Goal: Task Accomplishment & Management: Manage account settings

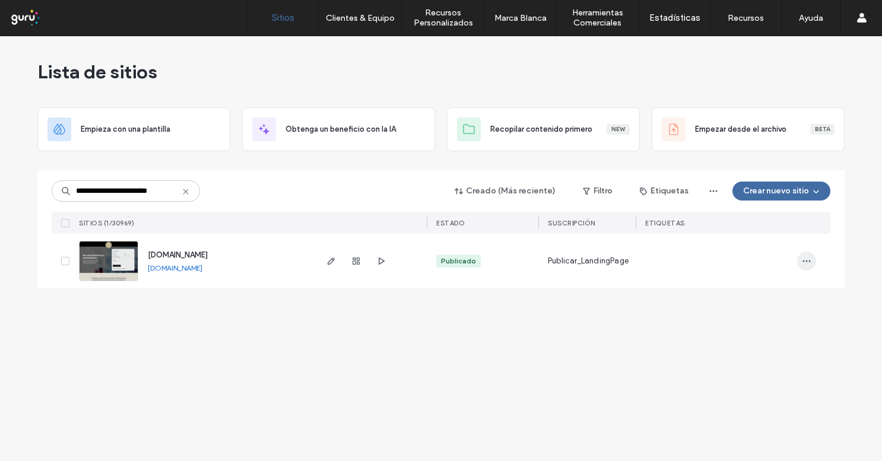
type input "**********"
click at [812, 264] on span "button" at bounding box center [806, 261] width 19 height 19
click at [769, 286] on div "Duplicar Sitio" at bounding box center [756, 292] width 119 height 23
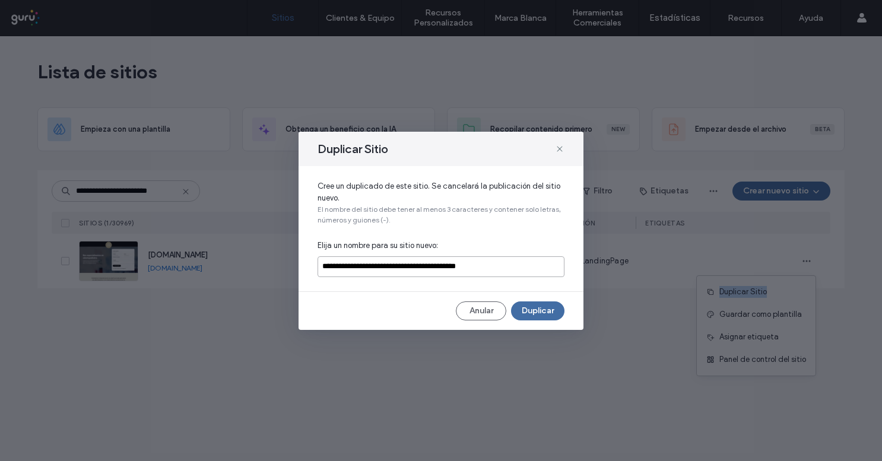
click at [384, 269] on input "**********" at bounding box center [441, 266] width 247 height 21
paste input
type input "**********"
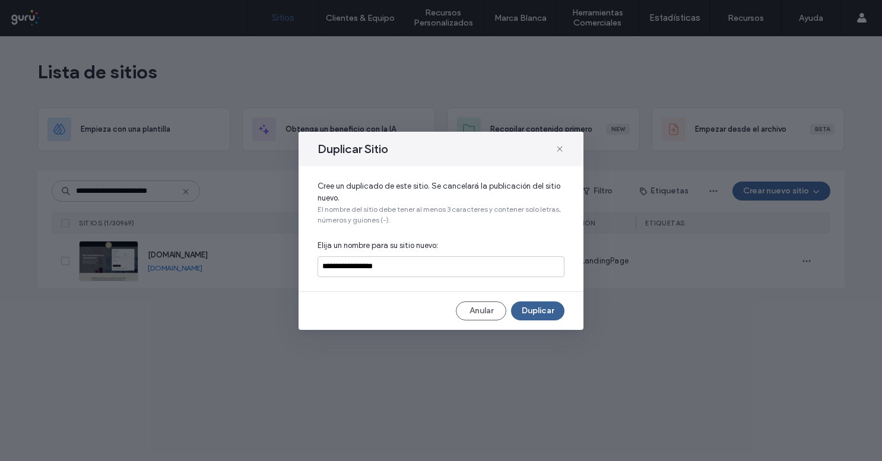
click at [556, 316] on button "Duplicar" at bounding box center [537, 311] width 53 height 19
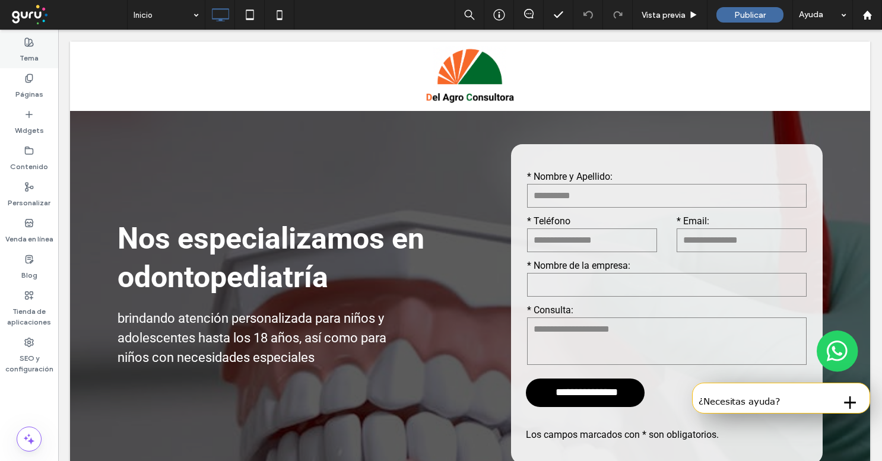
click at [21, 50] on label "Tema" at bounding box center [29, 55] width 19 height 17
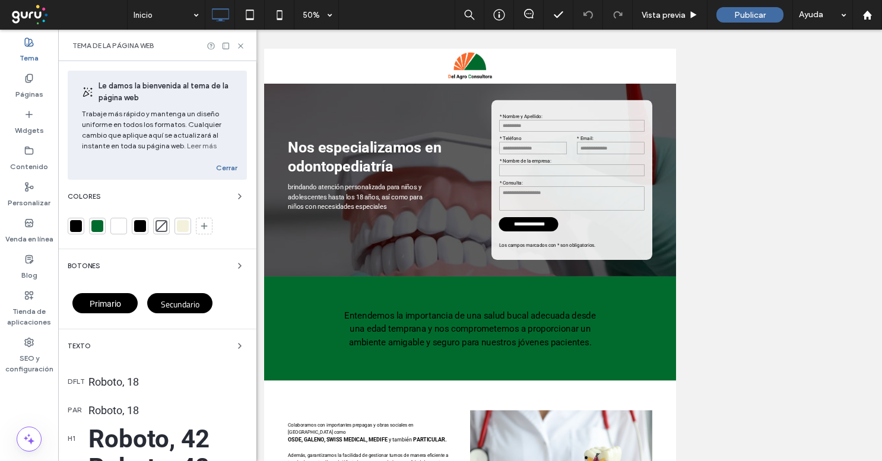
click at [183, 228] on div at bounding box center [183, 226] width 12 height 12
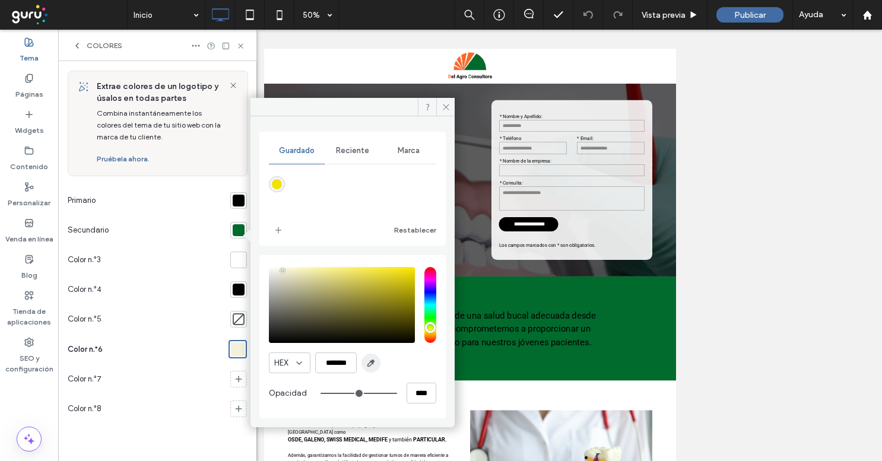
click at [374, 366] on icon "button" at bounding box center [370, 363] width 9 height 9
type input "*******"
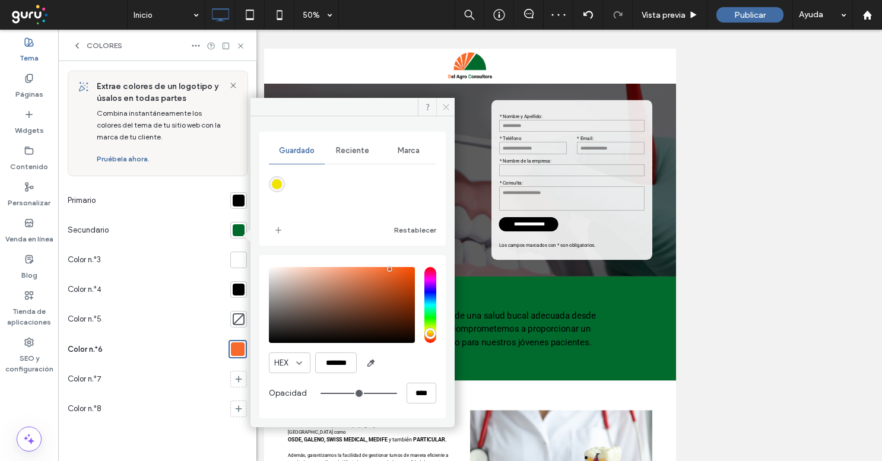
click at [445, 102] on span at bounding box center [445, 107] width 18 height 18
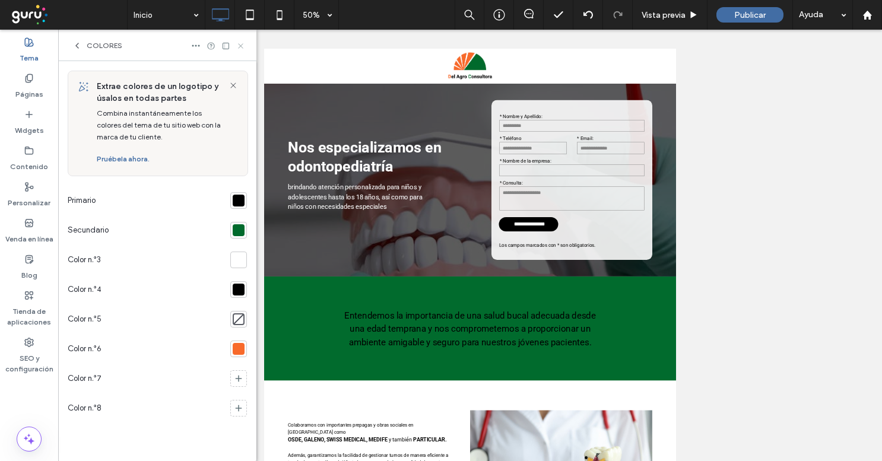
click at [238, 48] on icon at bounding box center [240, 46] width 9 height 9
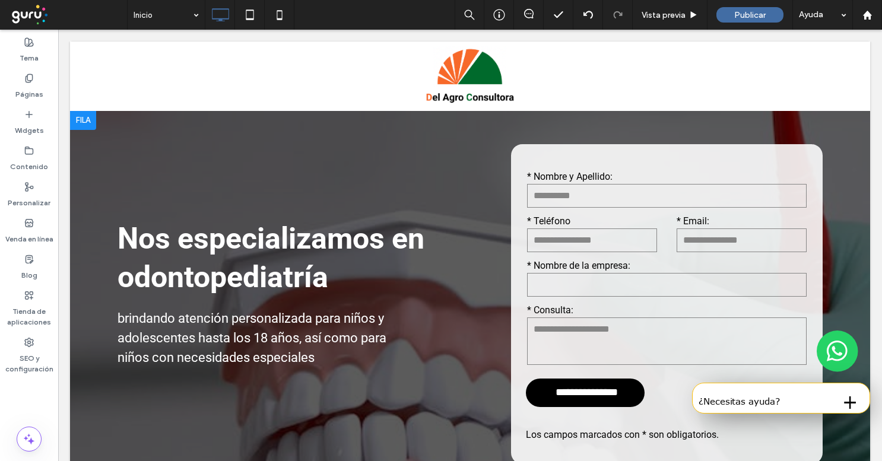
click at [240, 300] on div "Nos especializamos en odontopediatría brindando atención personalizada para niñ…" at bounding box center [290, 304] width 441 height 386
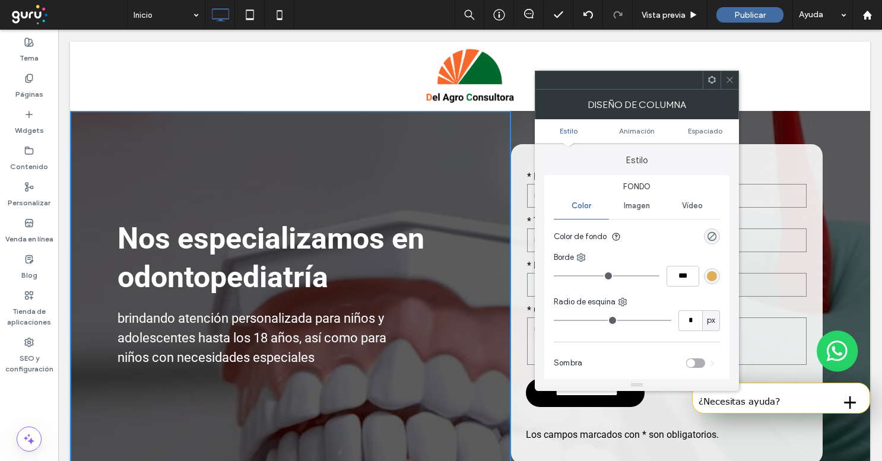
click at [735, 78] on div at bounding box center [730, 80] width 18 height 18
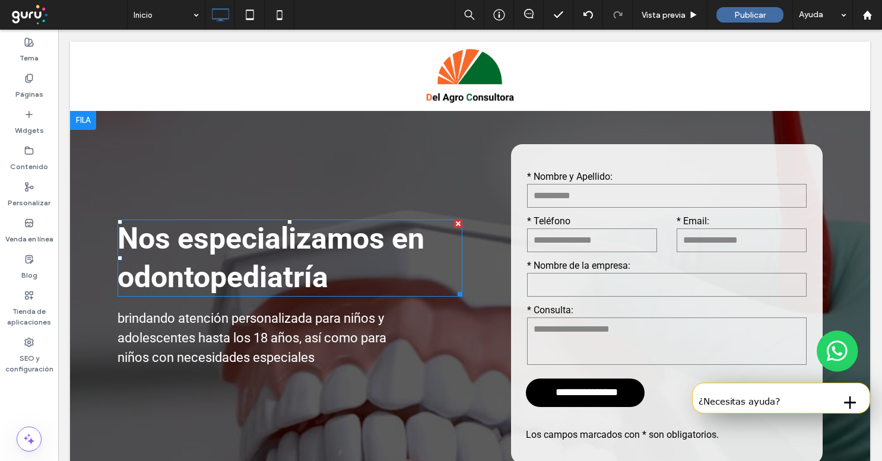
click at [296, 248] on strong "Nos especializamos en odontopediatría" at bounding box center [271, 257] width 307 height 73
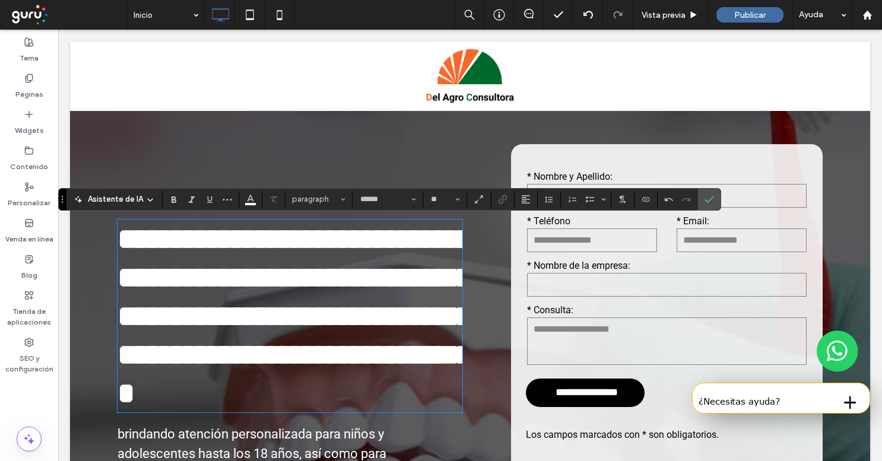
type input "**"
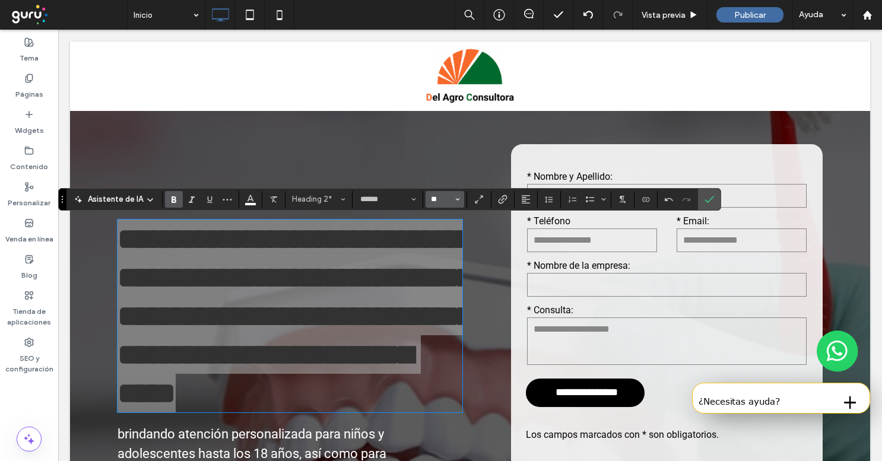
click at [438, 202] on input "**" at bounding box center [441, 199] width 23 height 9
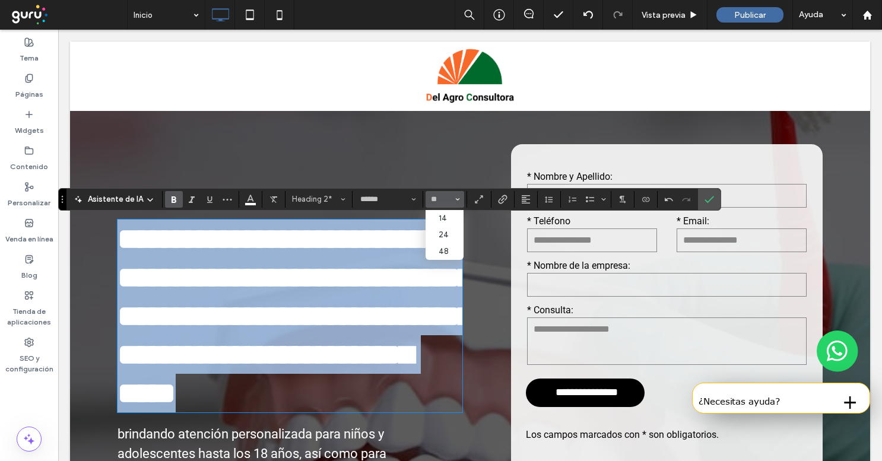
type input "**"
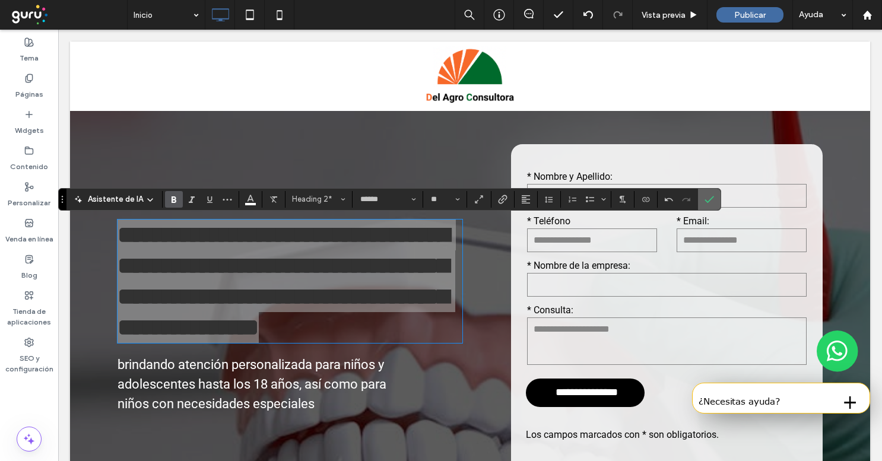
click at [705, 202] on icon "Confirmar" at bounding box center [709, 199] width 9 height 9
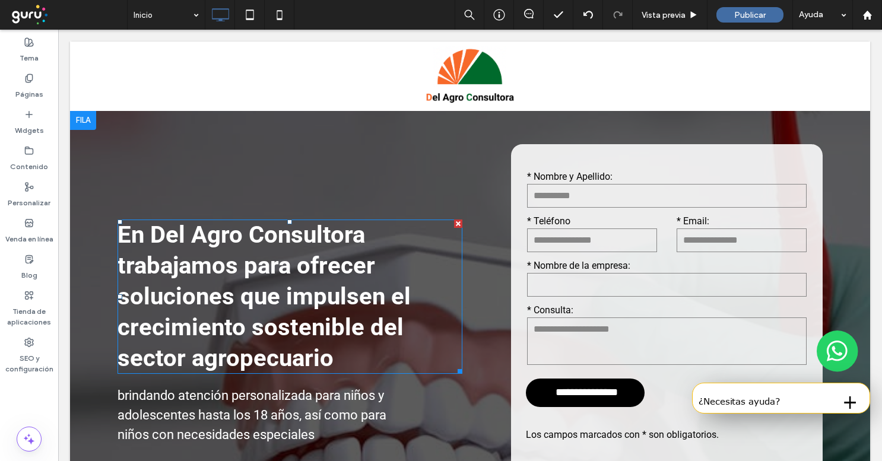
click at [278, 270] on strong "En Del Agro Consultora trabajamos para ofrecer soluciones que impulsen el creci…" at bounding box center [264, 296] width 293 height 151
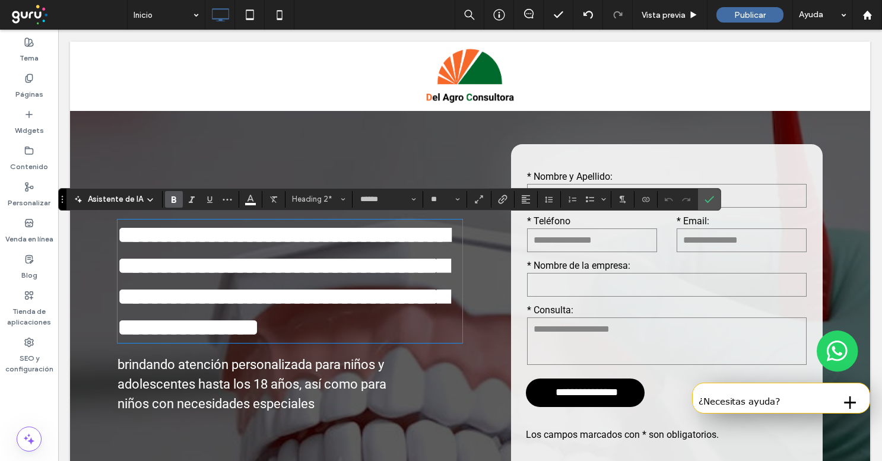
click at [278, 270] on strong "**********" at bounding box center [284, 281] width 332 height 116
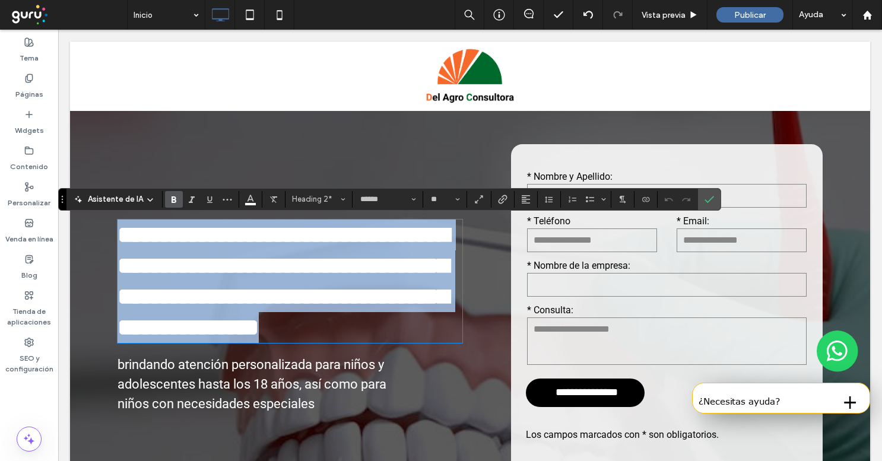
type input "**"
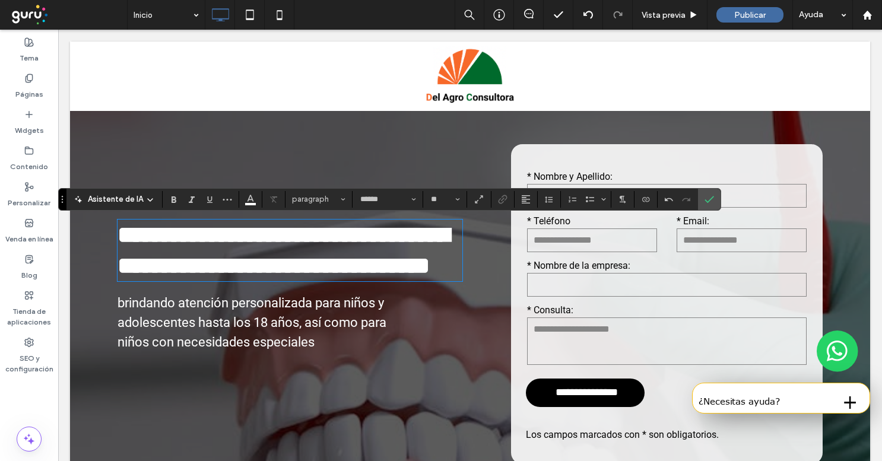
click at [278, 270] on strong "**********" at bounding box center [284, 250] width 332 height 54
type input "**"
click at [276, 281] on h2 "**********" at bounding box center [290, 251] width 345 height 62
click at [270, 344] on p "brindando atención personalizada para niños y adolescentes hasta los 18 años, a…" at bounding box center [263, 322] width 291 height 59
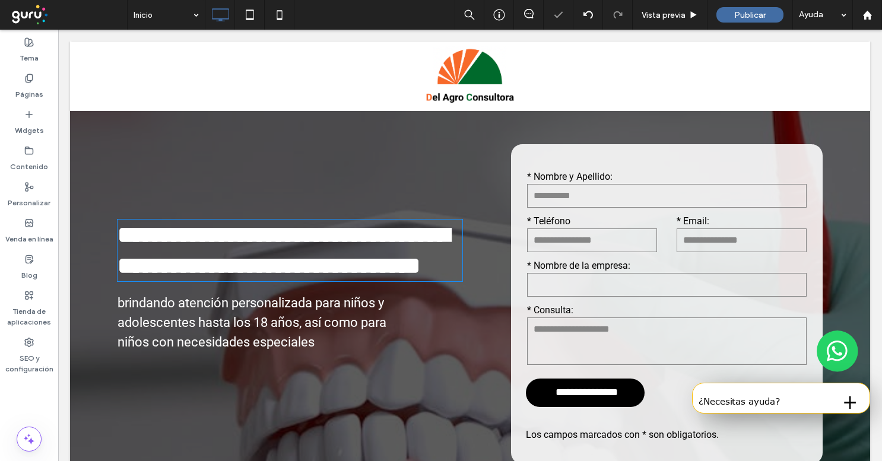
click at [270, 344] on p "brindando atención personalizada para niños y adolescentes hasta los 18 años, a…" at bounding box center [263, 322] width 291 height 59
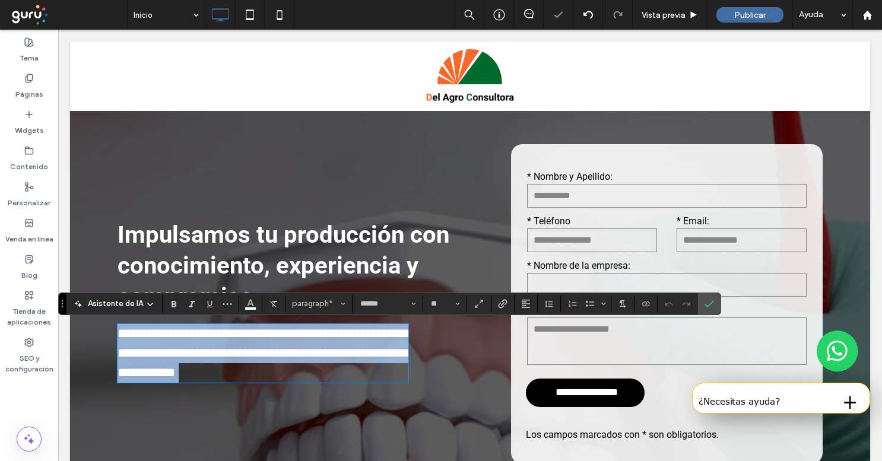
type input "**"
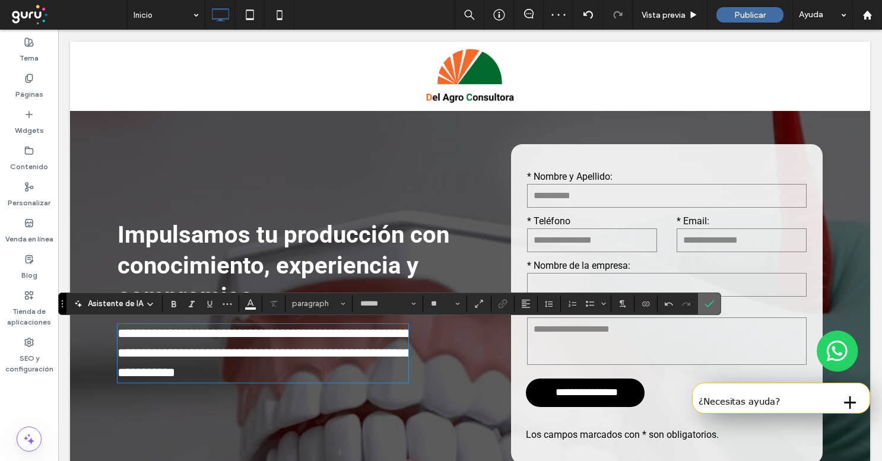
click at [715, 299] on label "Confirmar" at bounding box center [710, 303] width 18 height 21
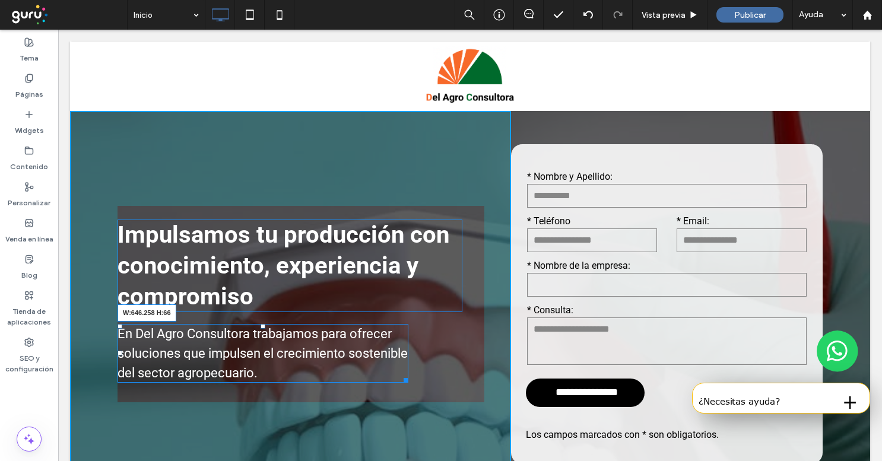
drag, startPoint x: 404, startPoint y: 381, endPoint x: 508, endPoint y: 379, distance: 103.9
click at [508, 379] on div "Impulsamos tu producción con conocimiento, experiencia y compromiso En Del Agro…" at bounding box center [290, 304] width 441 height 386
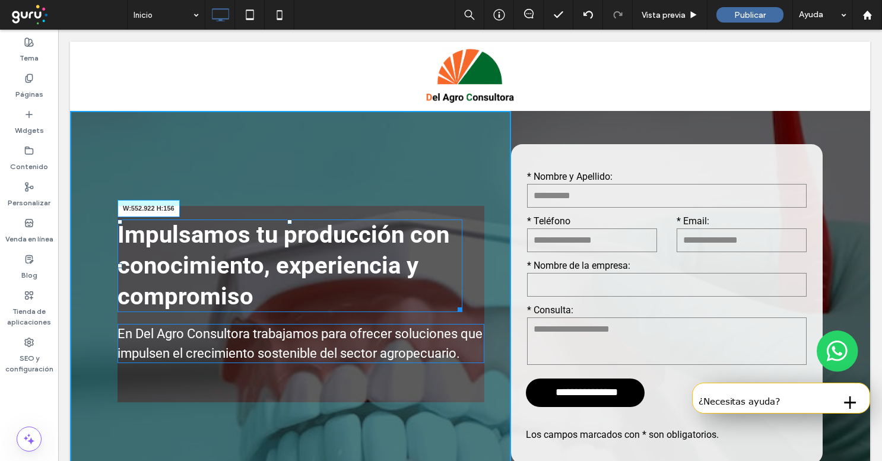
drag, startPoint x: 461, startPoint y: 308, endPoint x: 444, endPoint y: 309, distance: 16.7
click at [454, 309] on div at bounding box center [458, 307] width 9 height 9
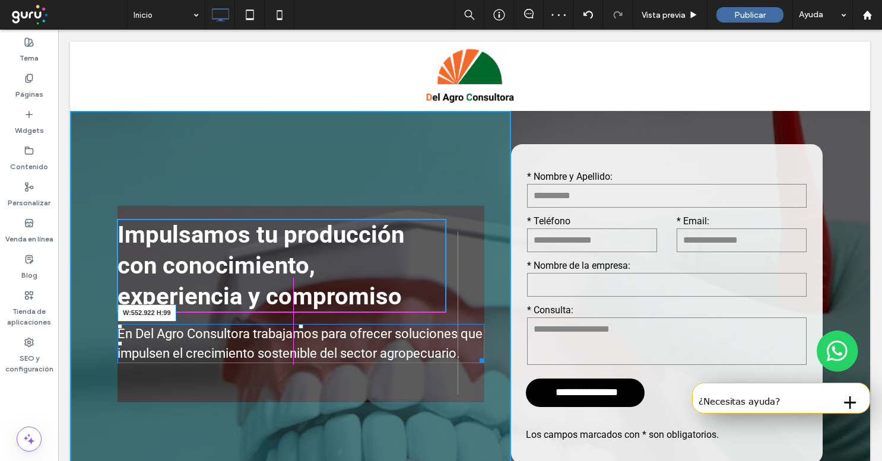
drag, startPoint x: 480, startPoint y: 378, endPoint x: 442, endPoint y: 371, distance: 38.7
click at [442, 363] on div "En Del Agro Consultora trabajamos para ofrecer soluciones que impulsen el creci…" at bounding box center [301, 343] width 367 height 39
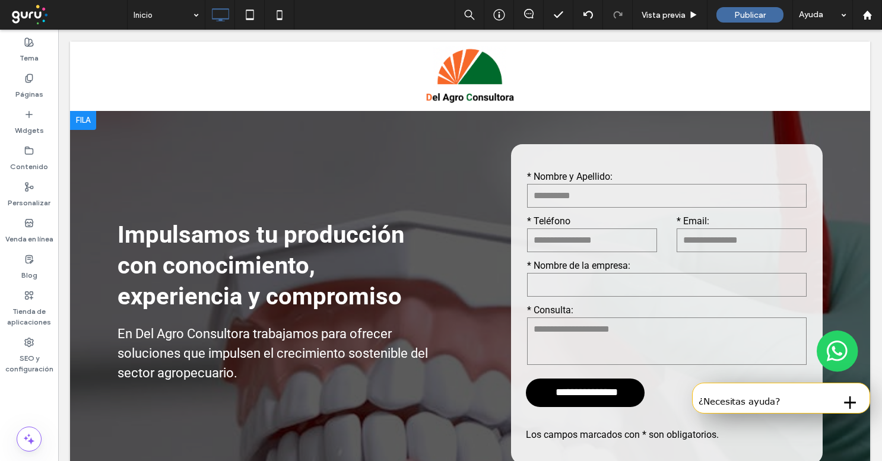
click at [90, 162] on div "Impulsamos tu producción con conocimiento, experiencia y compromiso En Del Agro…" at bounding box center [290, 304] width 441 height 386
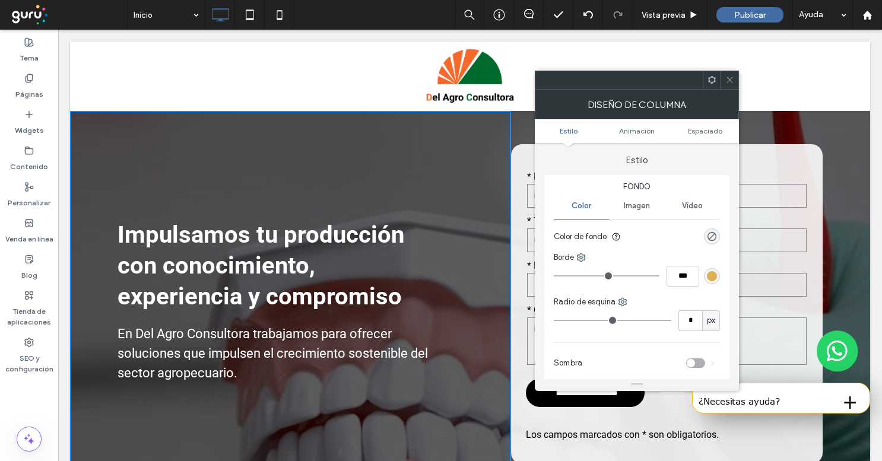
click at [731, 72] on span at bounding box center [729, 80] width 9 height 18
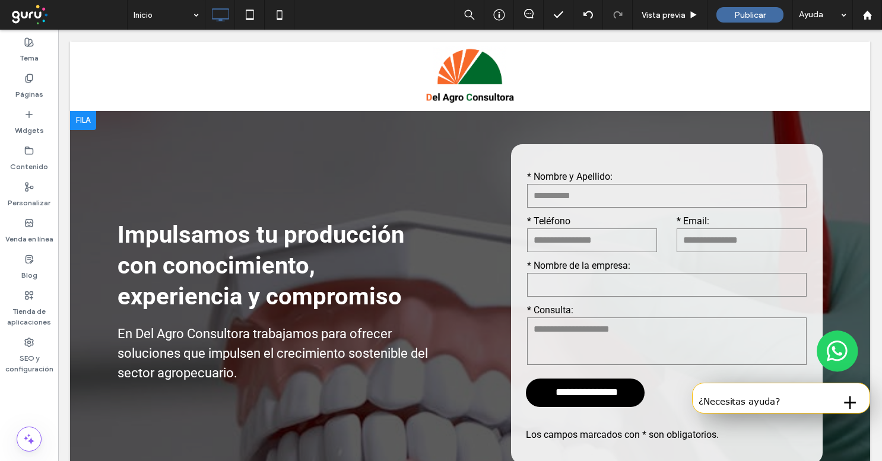
click at [90, 118] on div at bounding box center [83, 120] width 26 height 19
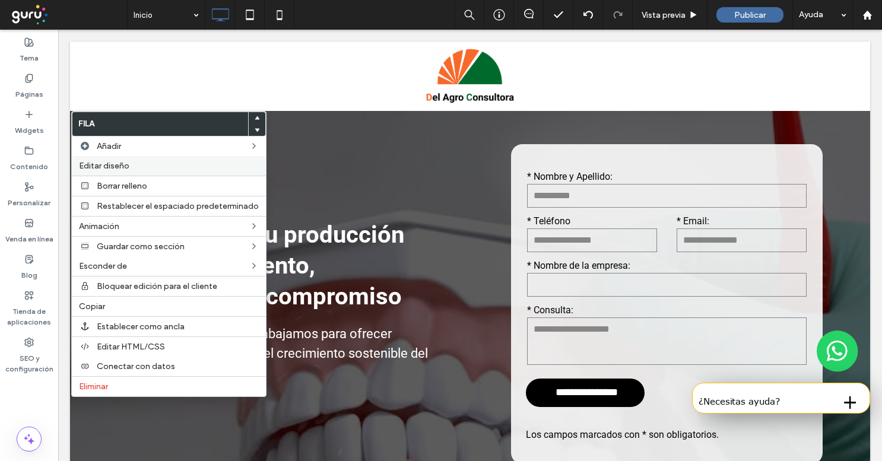
click at [119, 162] on span "Editar diseño" at bounding box center [104, 166] width 50 height 10
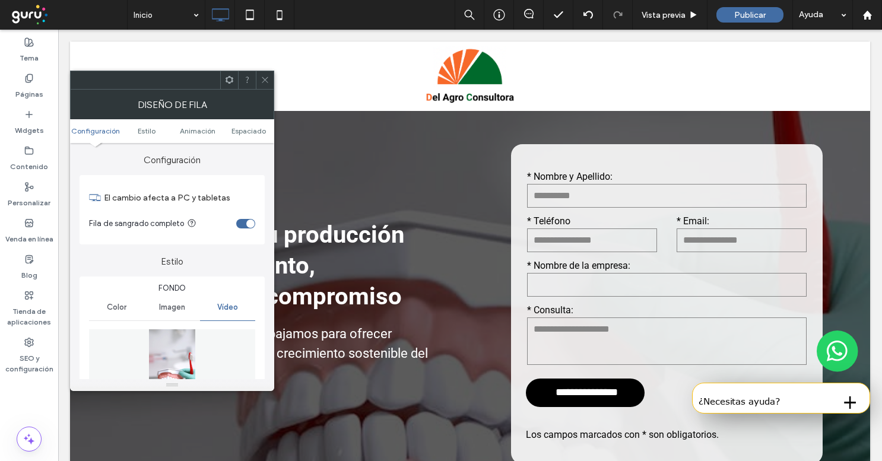
click at [159, 354] on img at bounding box center [172, 373] width 166 height 89
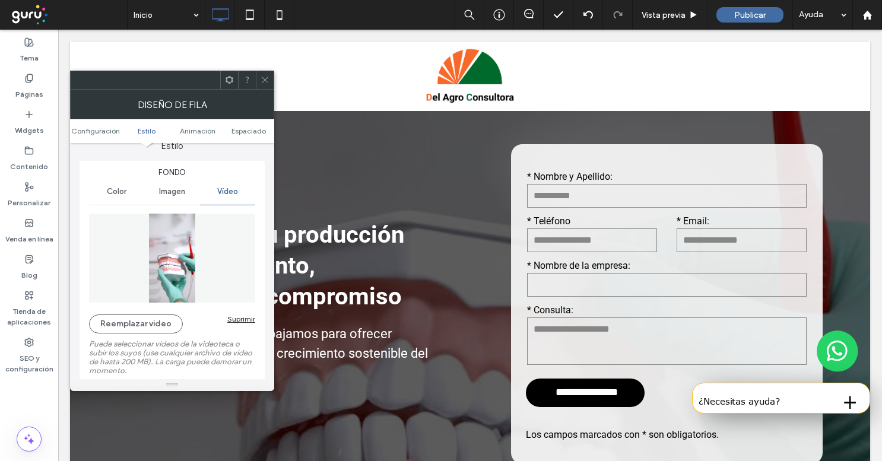
scroll to position [117, 0]
click at [148, 320] on button "Reemplazar video" at bounding box center [136, 322] width 94 height 19
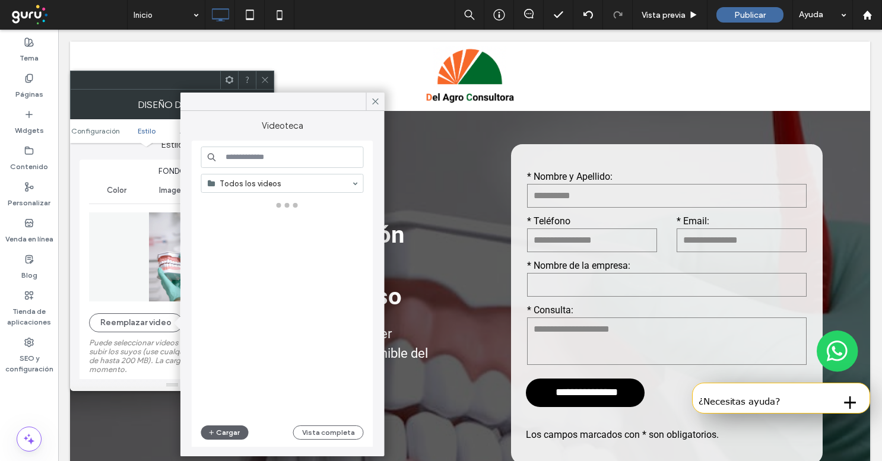
click at [255, 150] on input at bounding box center [282, 157] width 163 height 21
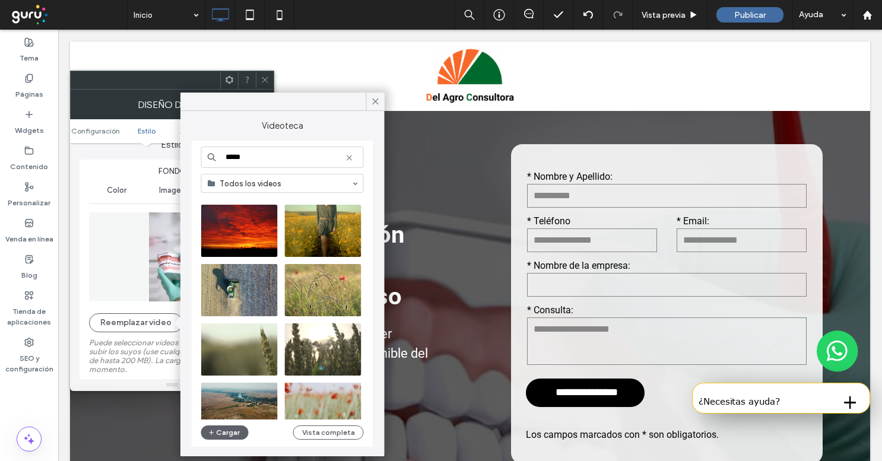
scroll to position [565, 0]
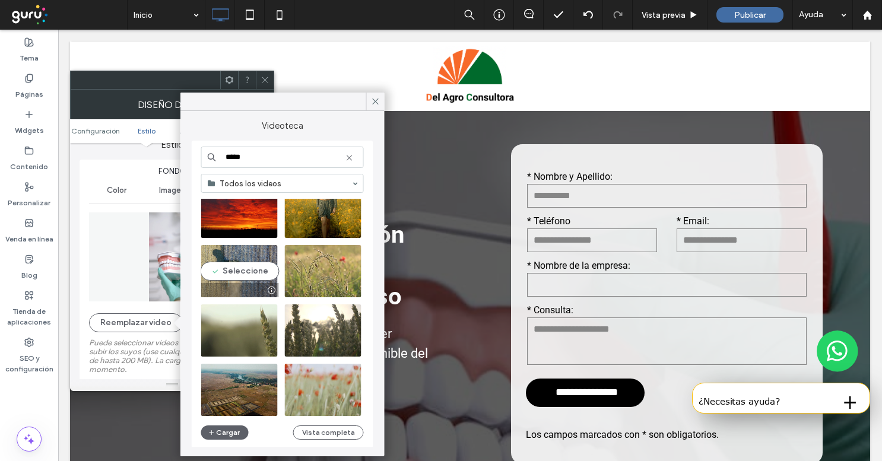
type input "*****"
click at [248, 276] on video at bounding box center [239, 271] width 77 height 52
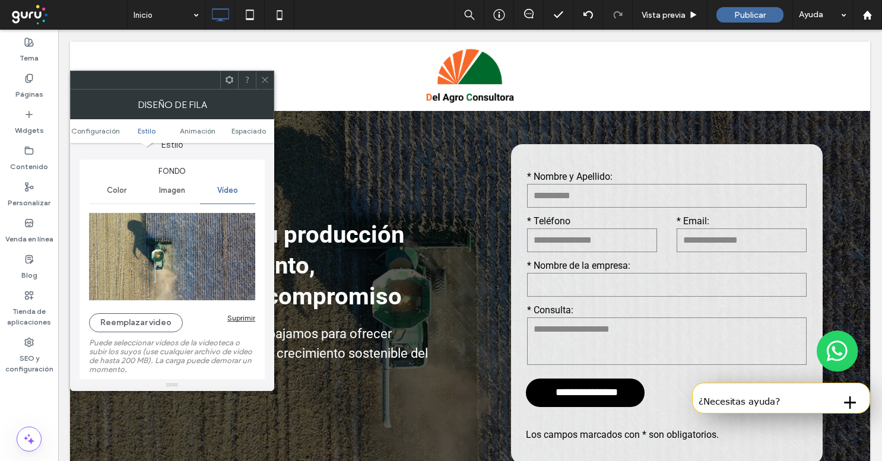
click at [264, 77] on icon at bounding box center [265, 79] width 9 height 9
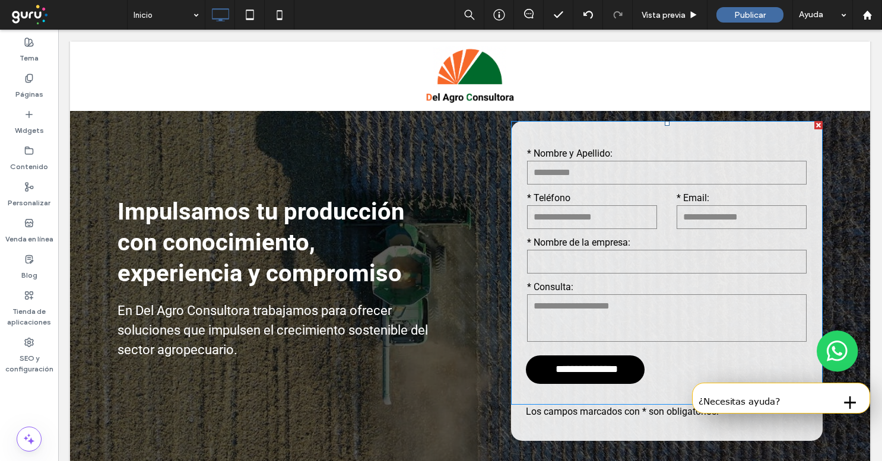
scroll to position [28, 0]
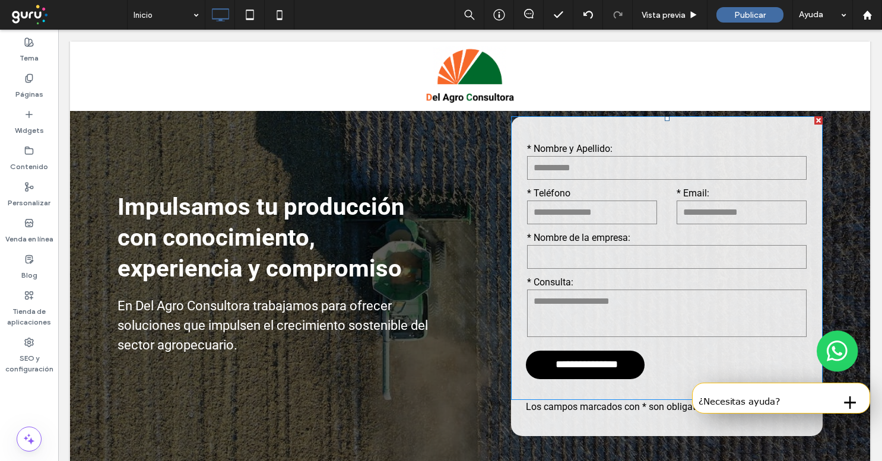
click at [668, 264] on input "text" at bounding box center [667, 257] width 280 height 24
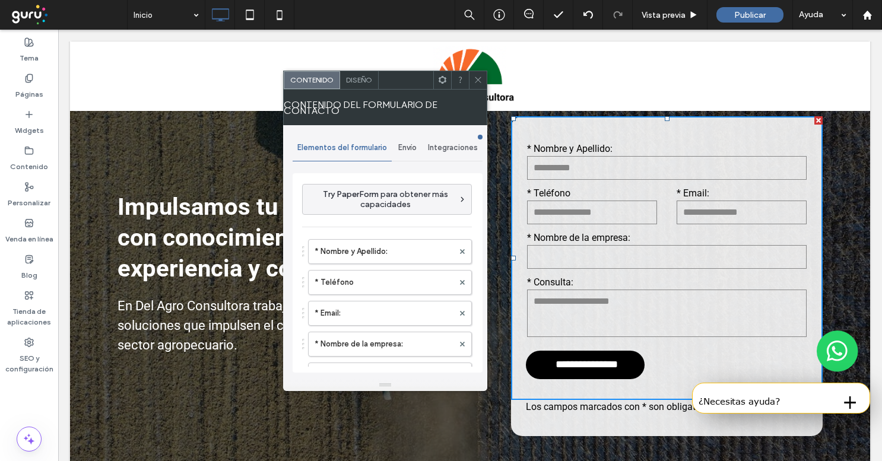
click at [411, 148] on span "Envío" at bounding box center [407, 147] width 18 height 9
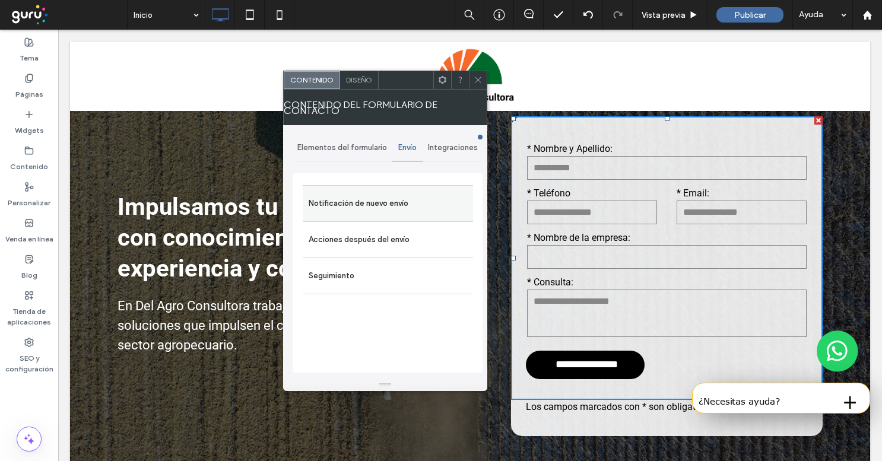
click at [373, 213] on label "Notificación de nuevo envío" at bounding box center [388, 204] width 159 height 24
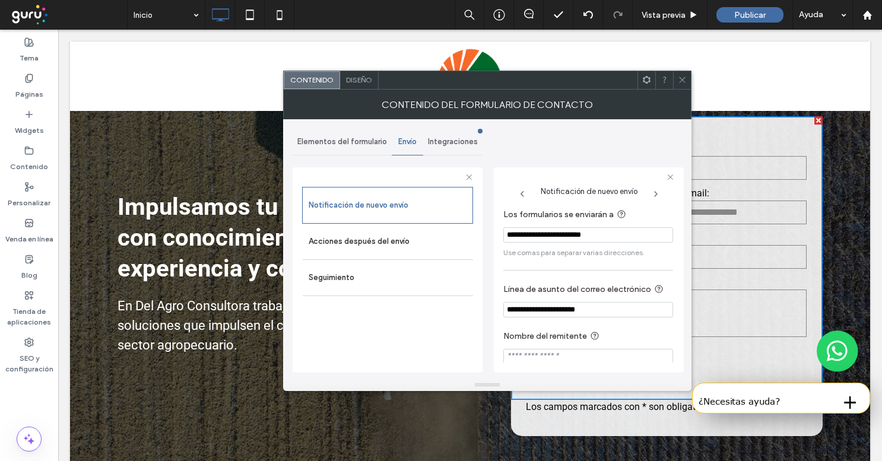
click at [537, 243] on input "**********" at bounding box center [588, 234] width 170 height 15
paste input "*"
type input "**********"
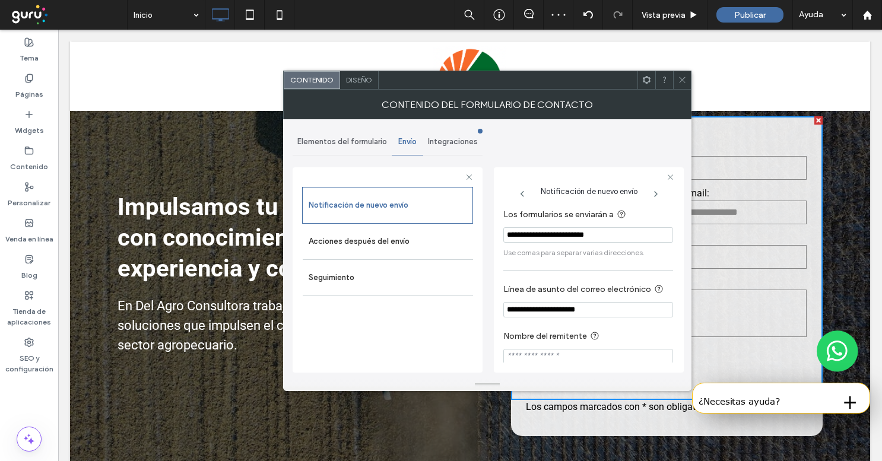
click at [354, 83] on span "Diseño" at bounding box center [359, 79] width 26 height 9
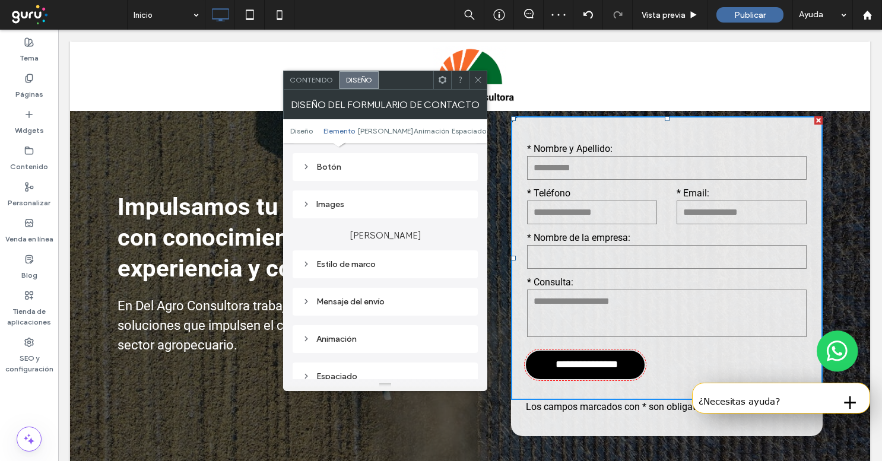
scroll to position [238, 0]
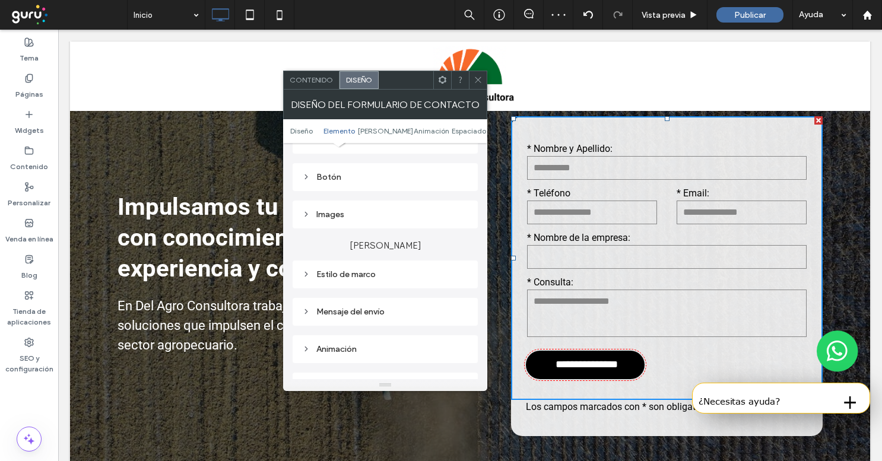
click at [372, 179] on div "Botón" at bounding box center [385, 177] width 166 height 10
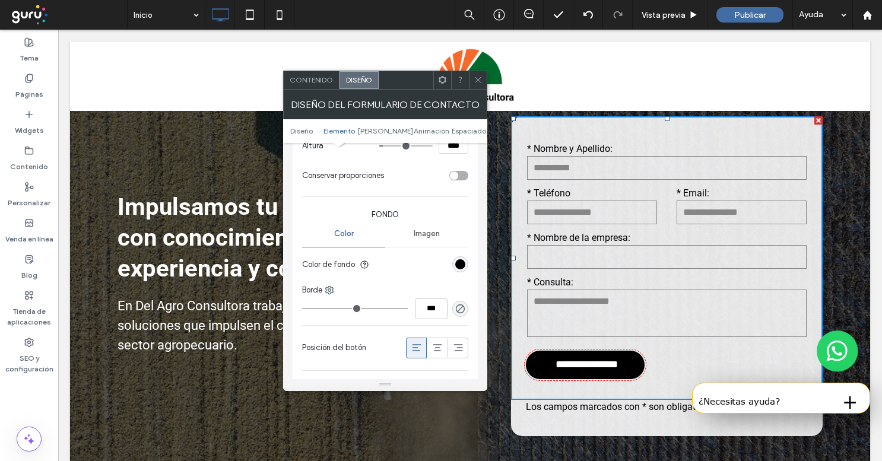
scroll to position [470, 0]
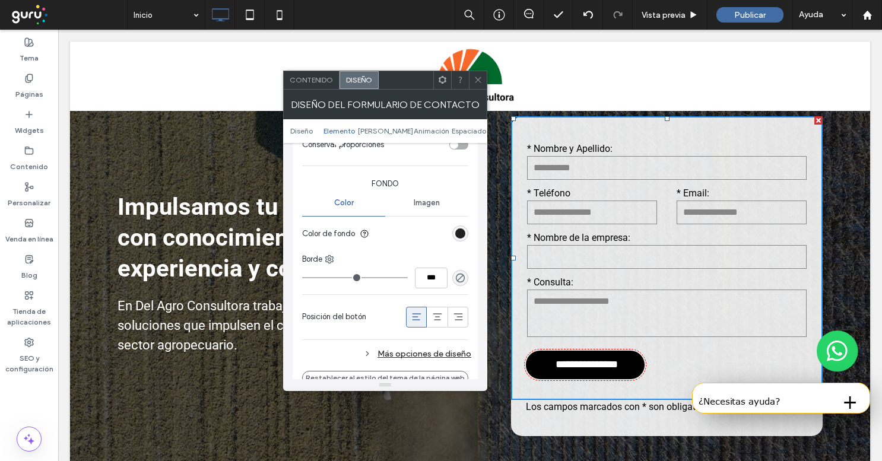
click at [459, 235] on div "rgb(0, 0, 0)" at bounding box center [460, 234] width 10 height 10
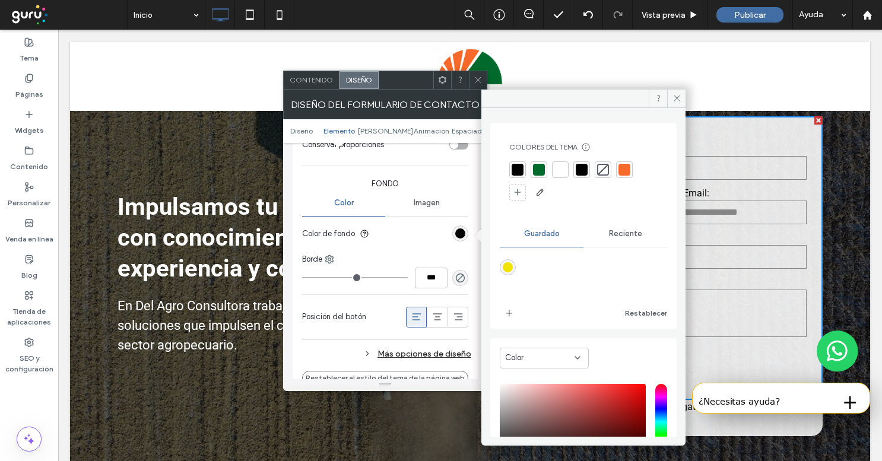
click at [543, 176] on div at bounding box center [539, 169] width 17 height 17
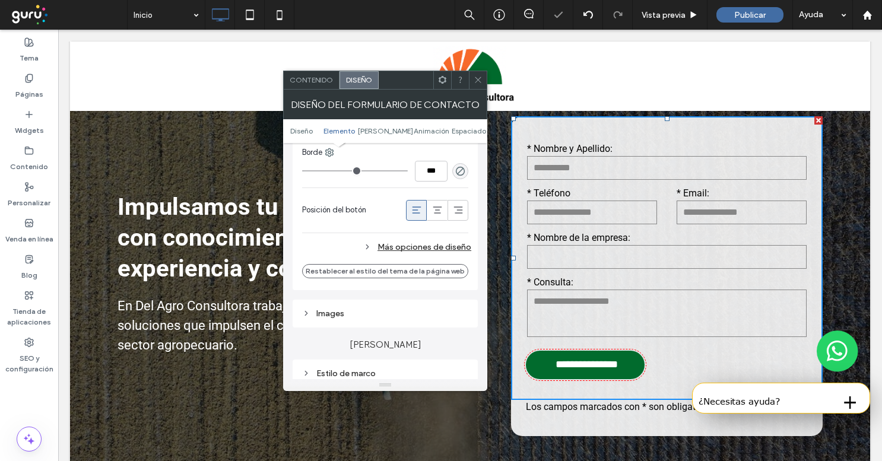
scroll to position [581, 0]
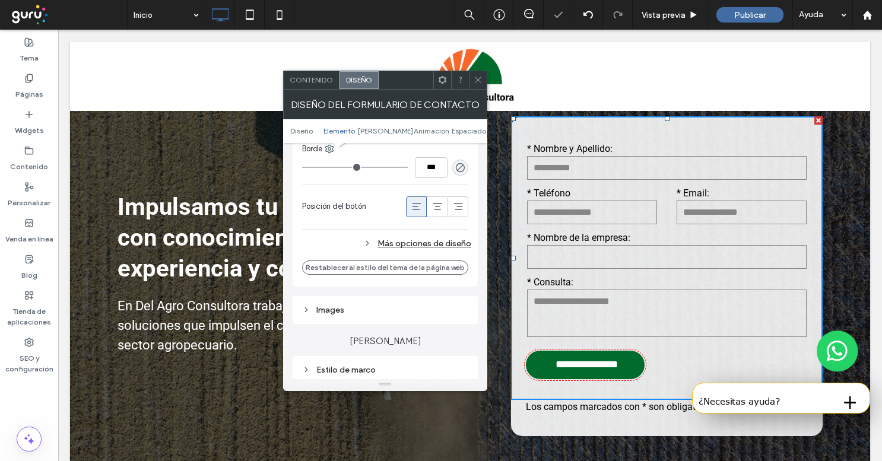
click at [441, 243] on div "Más opciones de diseño" at bounding box center [386, 244] width 169 height 16
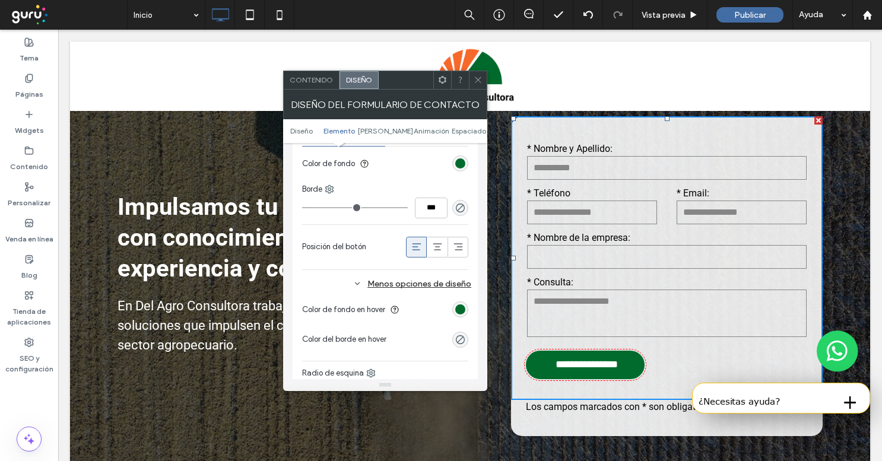
scroll to position [562, 0]
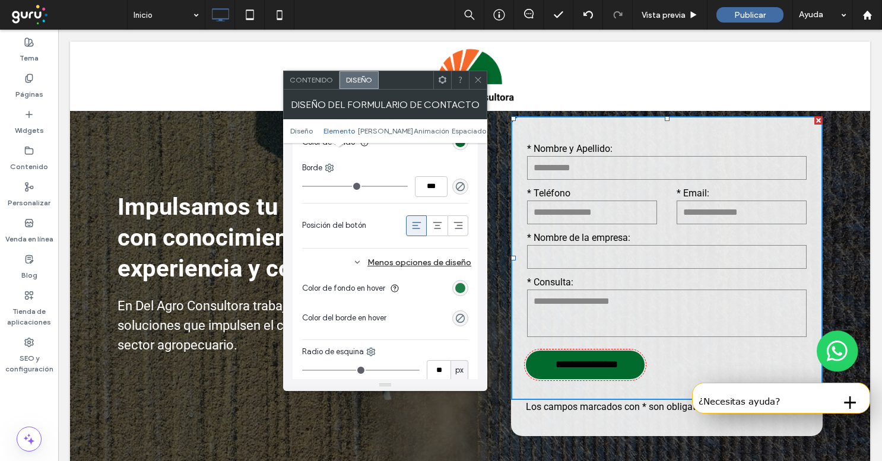
click at [464, 291] on div "rgb(1, 107, 45)" at bounding box center [460, 288] width 10 height 10
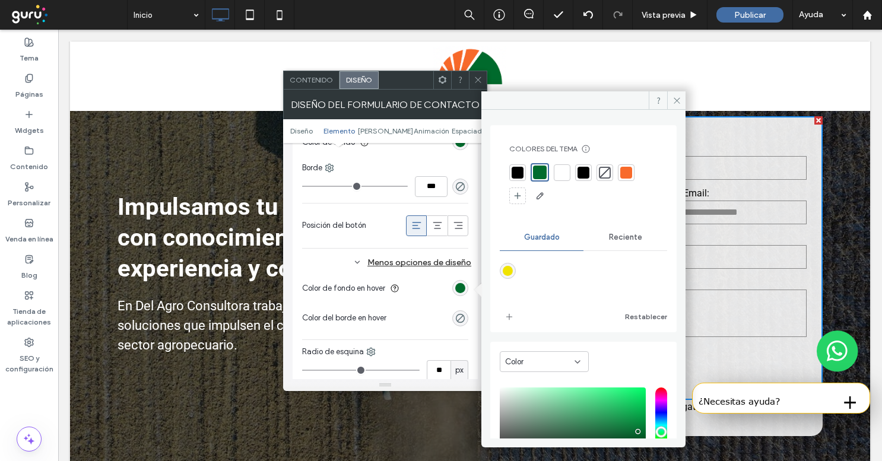
click at [631, 170] on div at bounding box center [626, 173] width 12 height 12
click at [432, 284] on section "Color de fondo en hover" at bounding box center [385, 289] width 166 height 30
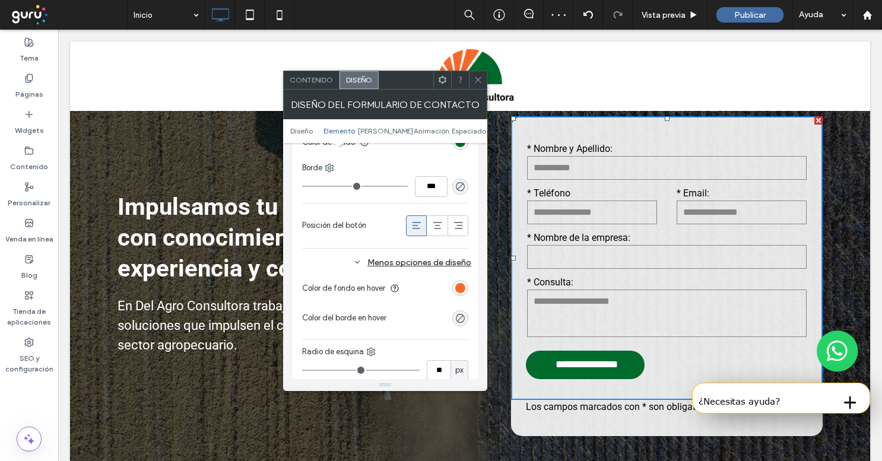
click at [477, 81] on icon at bounding box center [478, 79] width 9 height 9
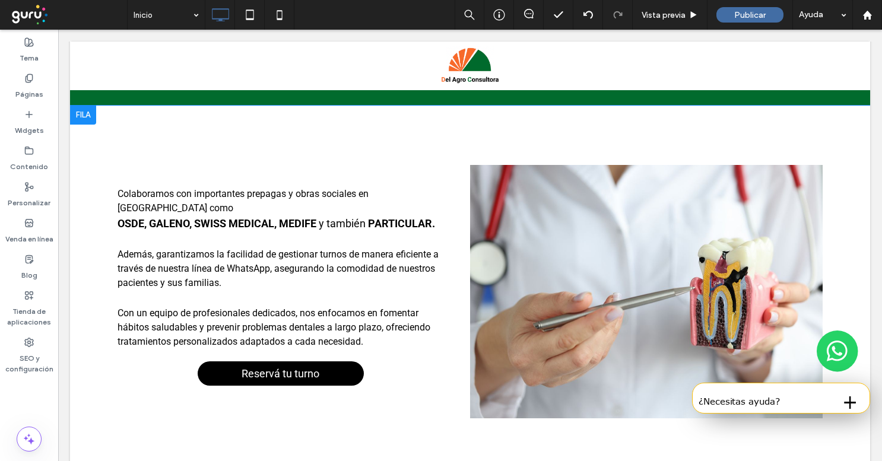
scroll to position [620, 0]
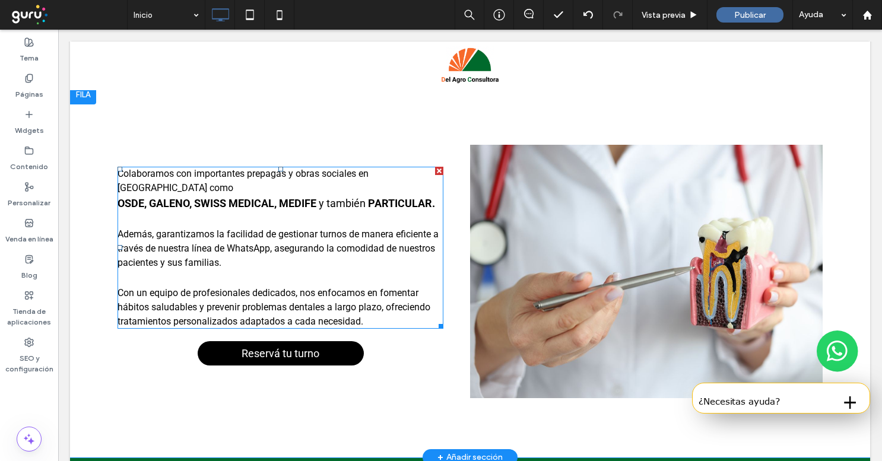
click at [331, 229] on span "Además, garantizamos la facilidad de gestionar turnos de manera eficiente a tra…" at bounding box center [278, 249] width 321 height 40
type input "******"
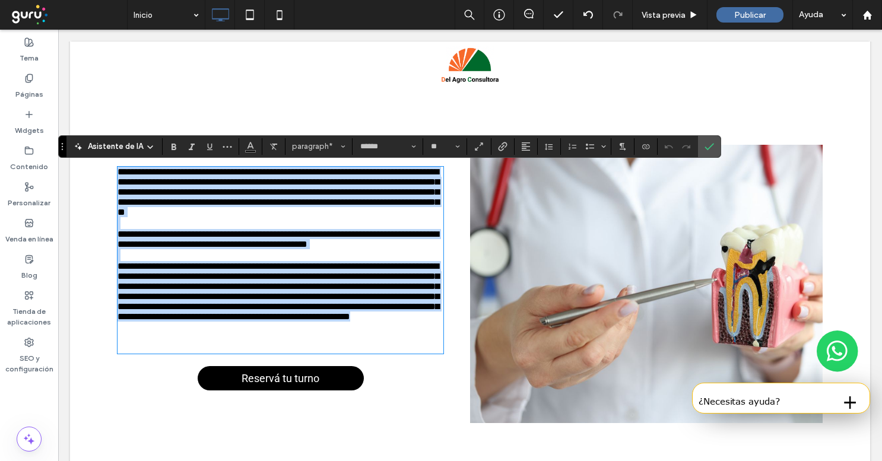
scroll to position [0, 0]
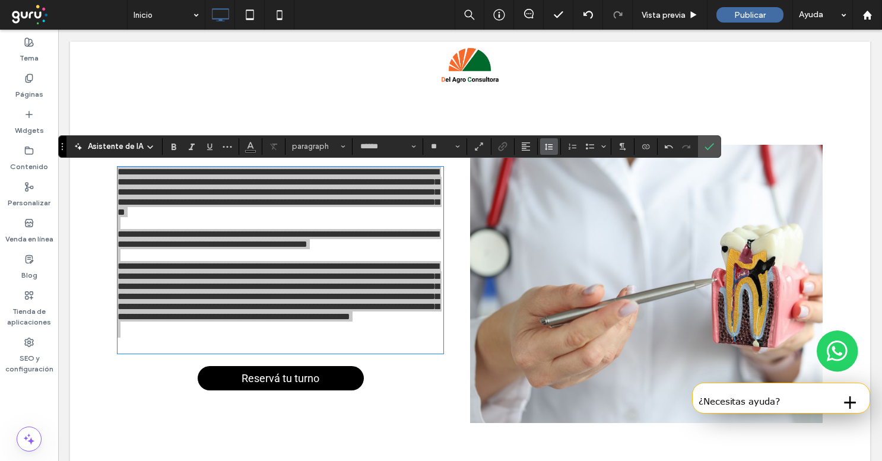
click at [544, 147] on icon "Altura de la línea" at bounding box center [548, 146] width 9 height 9
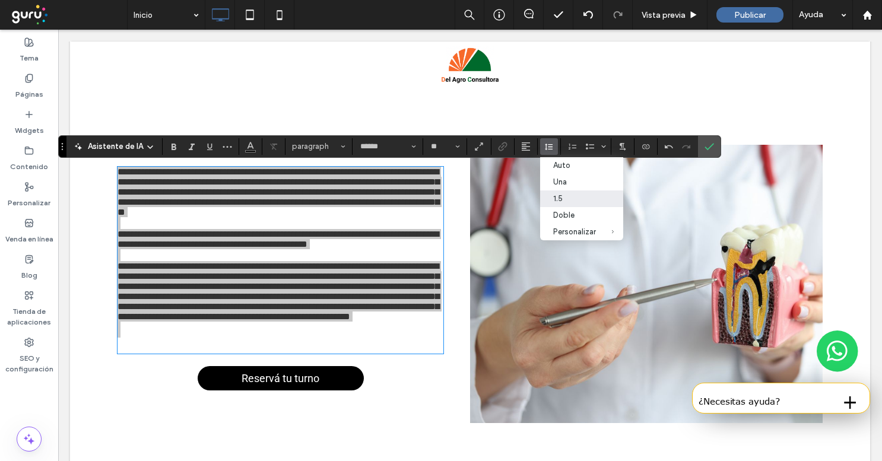
click at [571, 202] on div "1.5" at bounding box center [574, 198] width 43 height 9
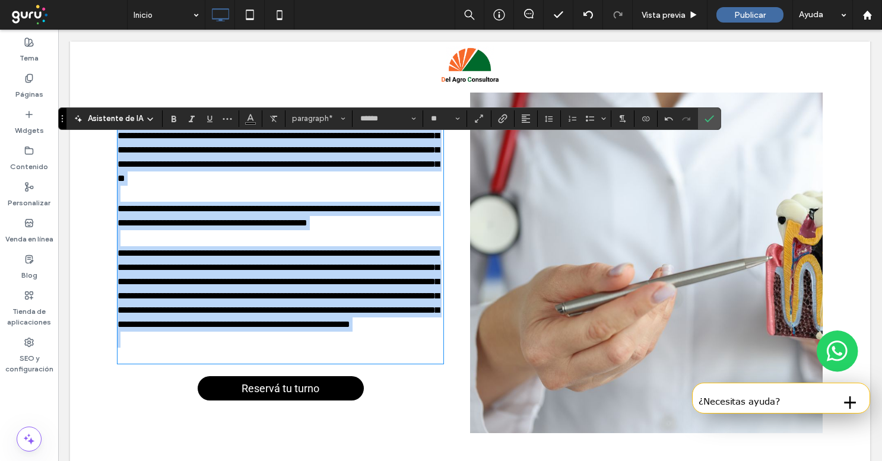
scroll to position [676, 0]
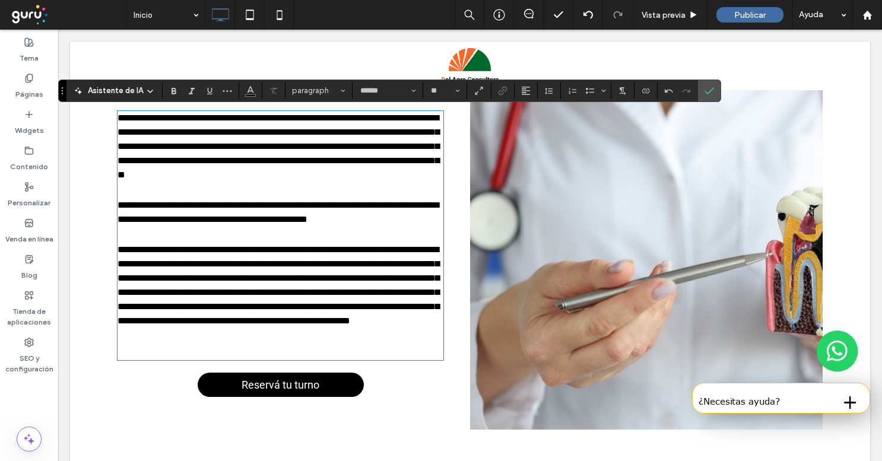
click at [128, 360] on p at bounding box center [281, 344] width 326 height 32
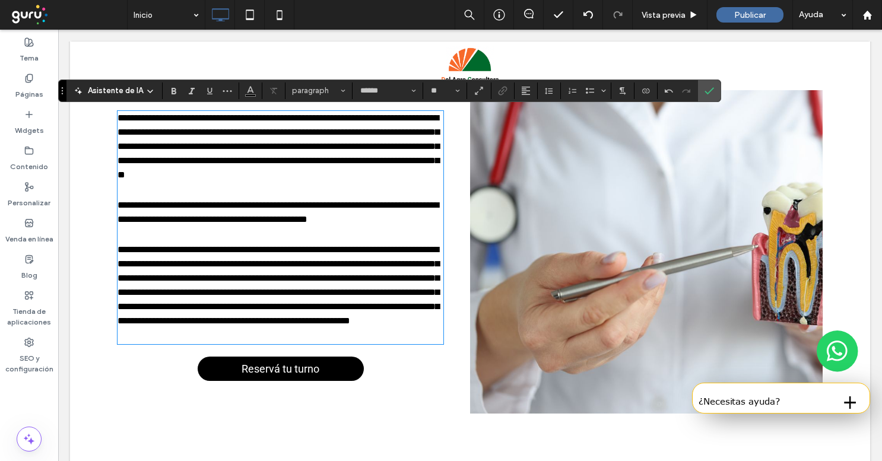
type input "**"
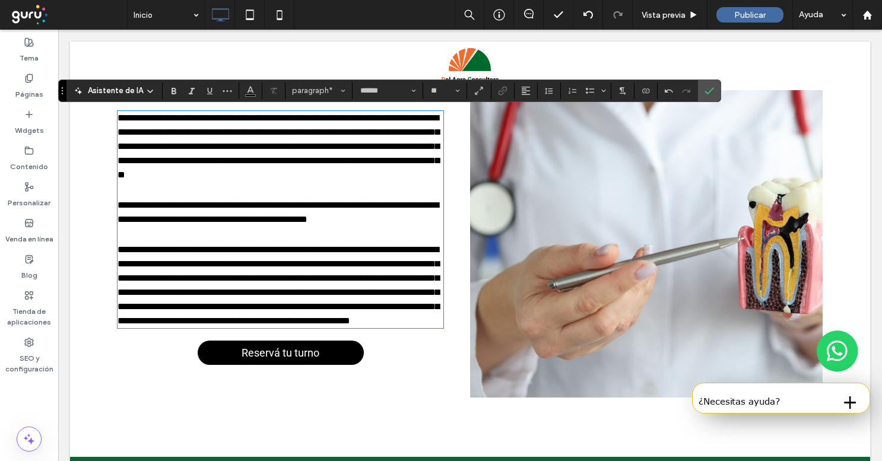
click at [723, 97] on div at bounding box center [652, 93] width 342 height 9
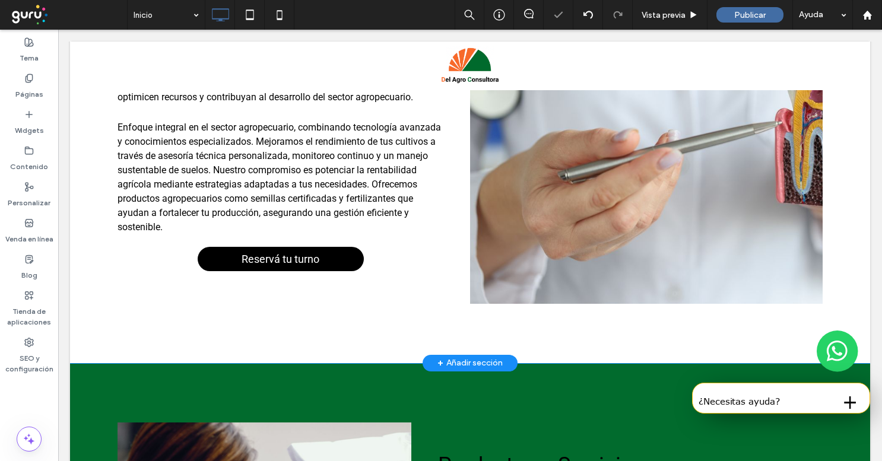
scroll to position [886, 0]
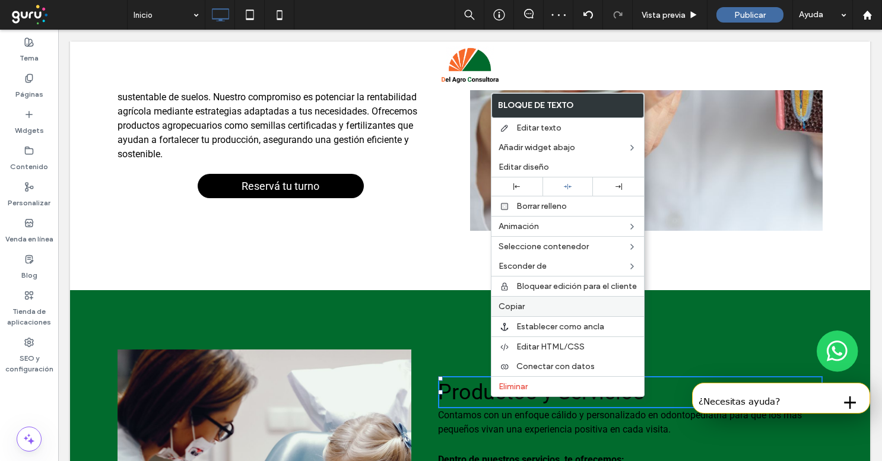
click at [532, 312] on div "Copiar" at bounding box center [568, 306] width 153 height 20
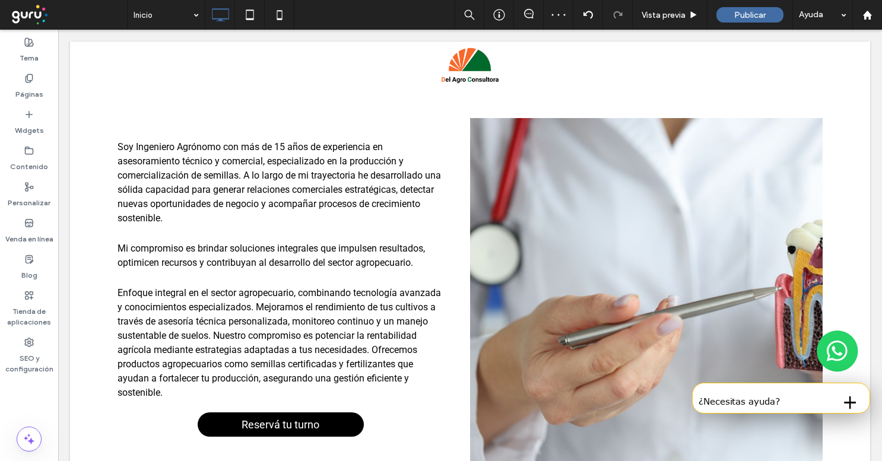
scroll to position [591, 0]
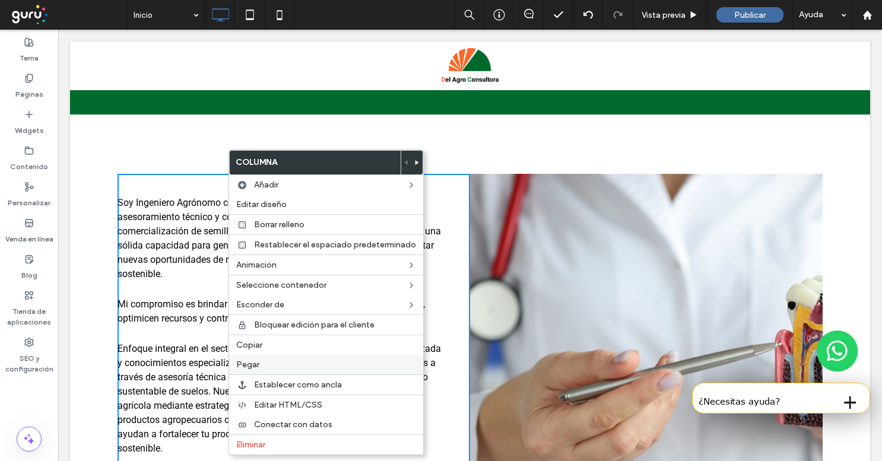
click at [264, 362] on label "Pegar" at bounding box center [326, 365] width 180 height 10
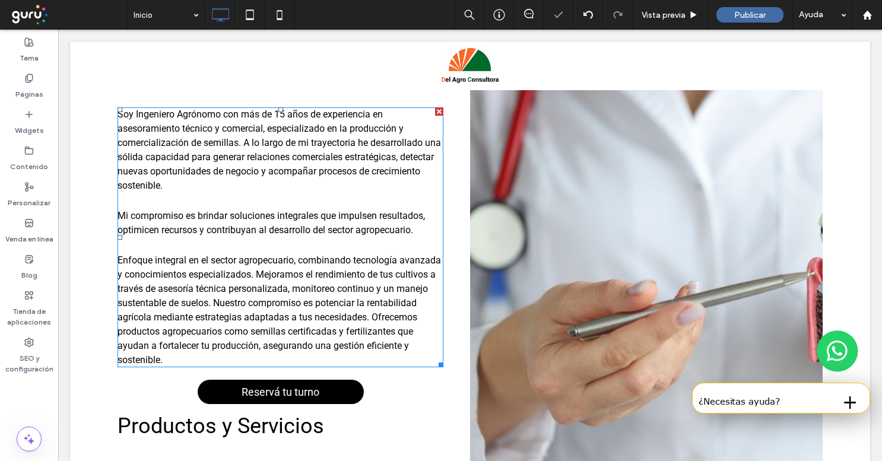
scroll to position [676, 0]
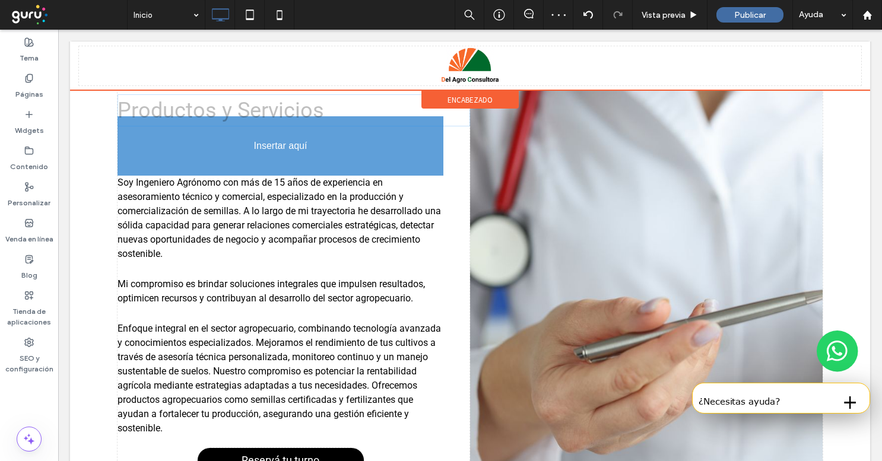
drag, startPoint x: 155, startPoint y: 432, endPoint x: 155, endPoint y: 197, distance: 235.1
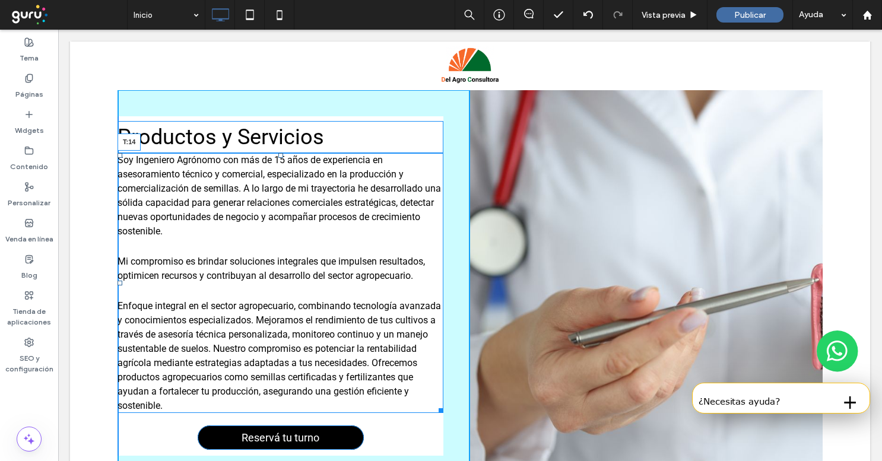
drag, startPoint x: 280, startPoint y: 153, endPoint x: 280, endPoint y: 166, distance: 13.1
click at [280, 166] on div "Soy Ingeniero Agrónomo con más de 15 años de experiencia en asesoramiento técni…" at bounding box center [281, 283] width 326 height 260
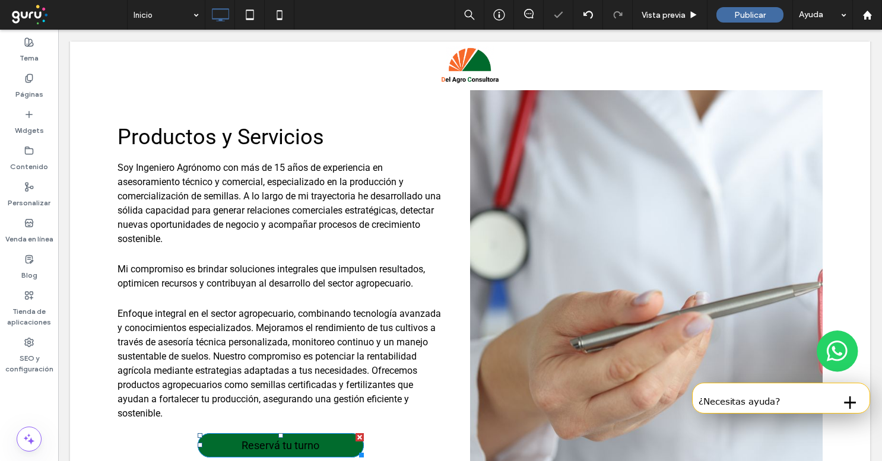
click at [361, 436] on div at bounding box center [360, 437] width 8 height 8
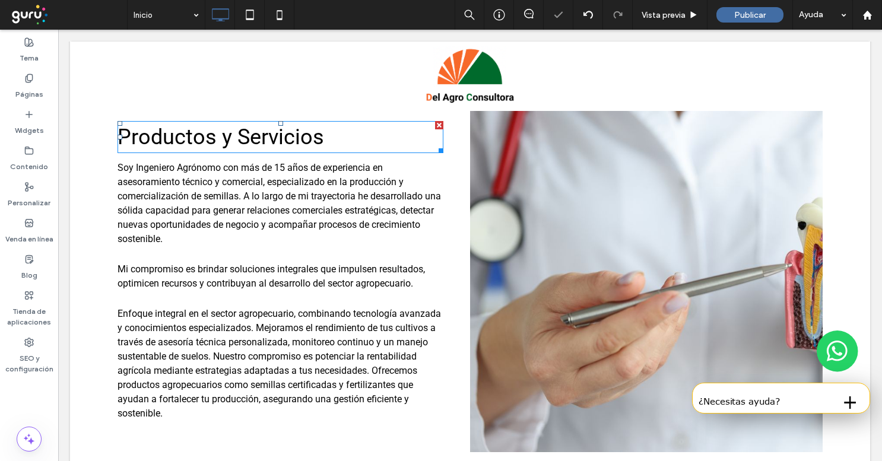
click at [286, 143] on span "Productos y Servicios" at bounding box center [221, 137] width 207 height 25
click at [286, 143] on span "**********" at bounding box center [205, 136] width 175 height 21
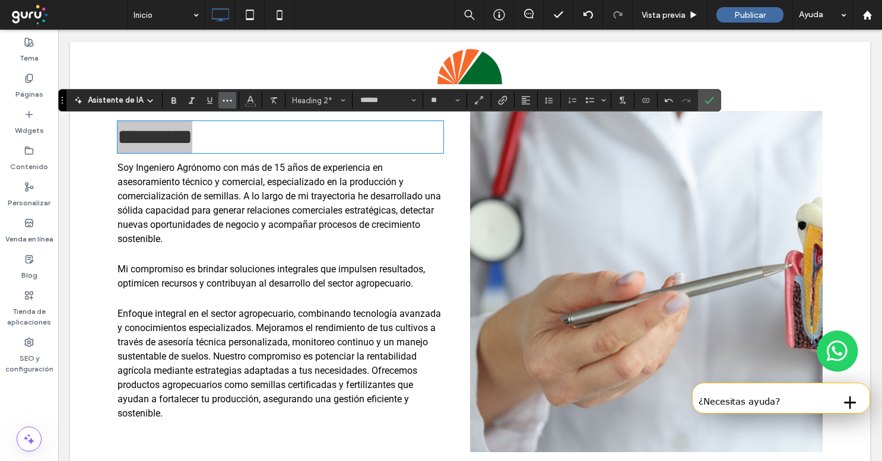
click at [229, 98] on icon "Más" at bounding box center [227, 100] width 9 height 9
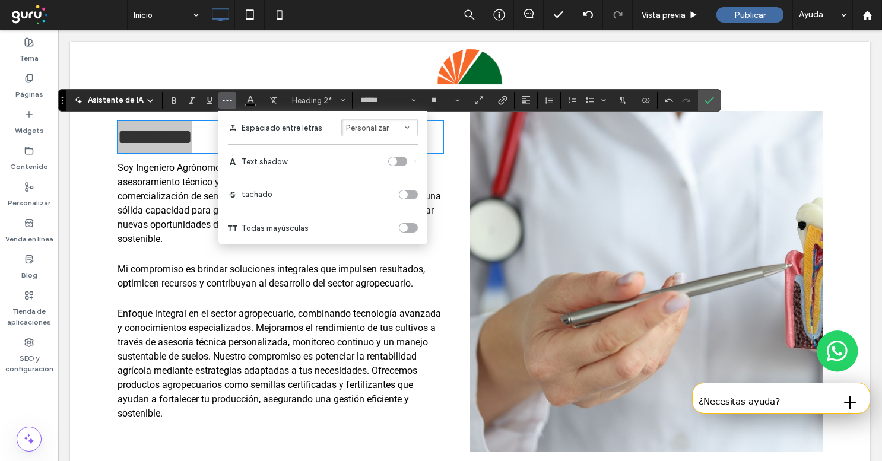
click at [414, 231] on div "toggle" at bounding box center [408, 227] width 19 height 9
click at [169, 102] on icon "Negrilla" at bounding box center [173, 100] width 9 height 9
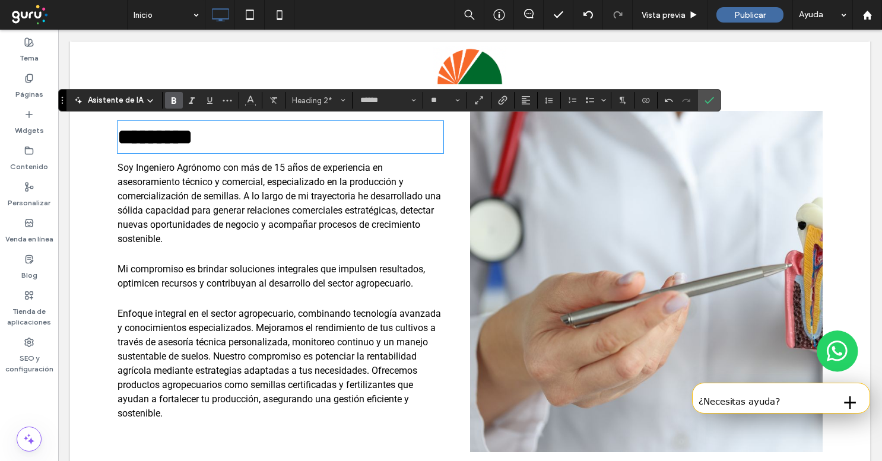
click at [260, 98] on section at bounding box center [250, 100] width 23 height 17
click at [251, 99] on use "Color" at bounding box center [251, 99] width 7 height 7
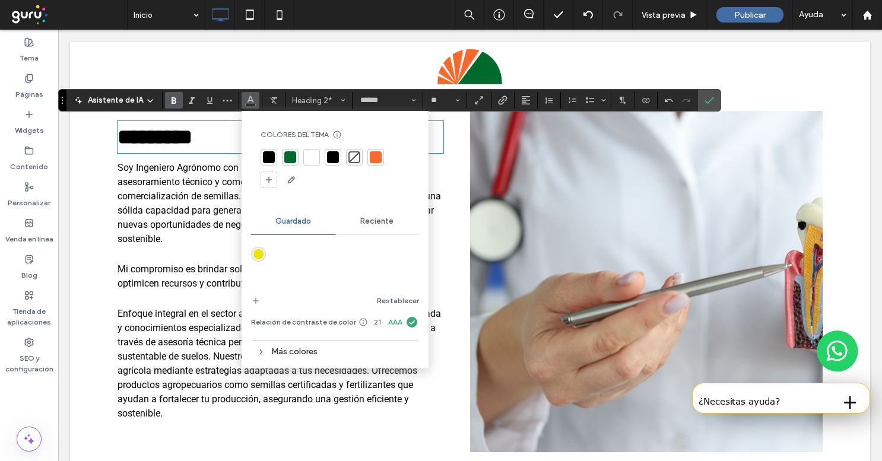
click at [284, 156] on div at bounding box center [290, 157] width 12 height 12
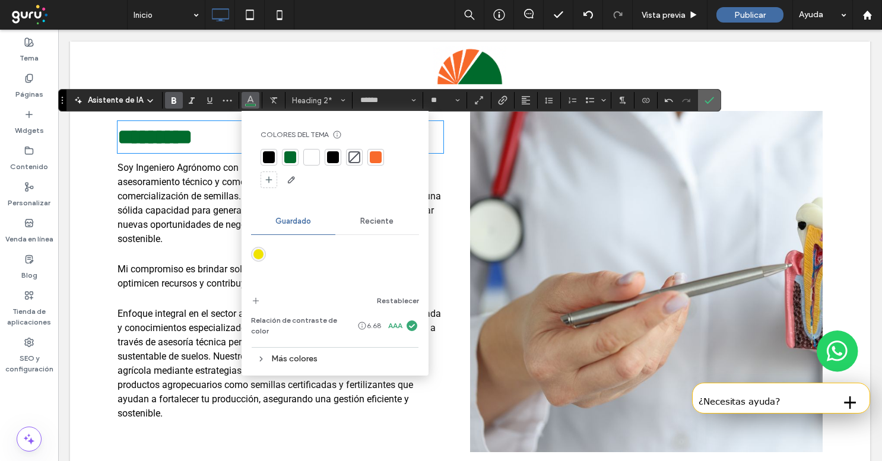
click at [710, 98] on icon "Confirmar" at bounding box center [709, 100] width 9 height 9
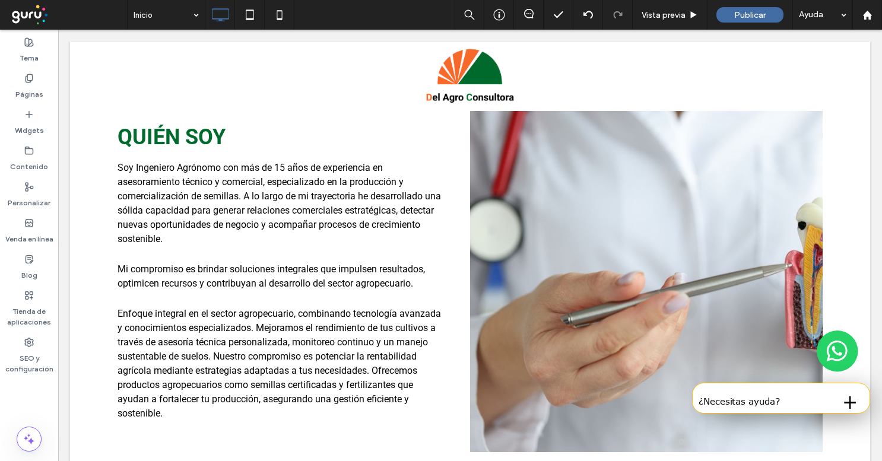
click at [501, 253] on div "Click To Paste" at bounding box center [646, 271] width 353 height 363
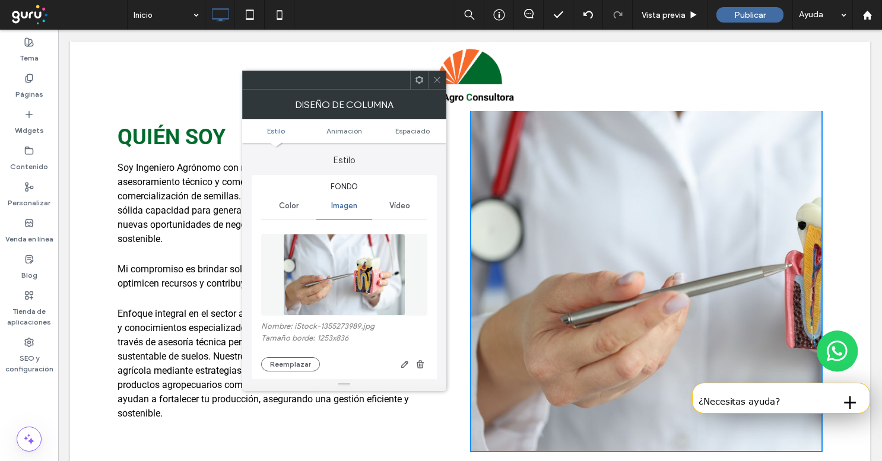
click at [376, 269] on img at bounding box center [344, 275] width 122 height 82
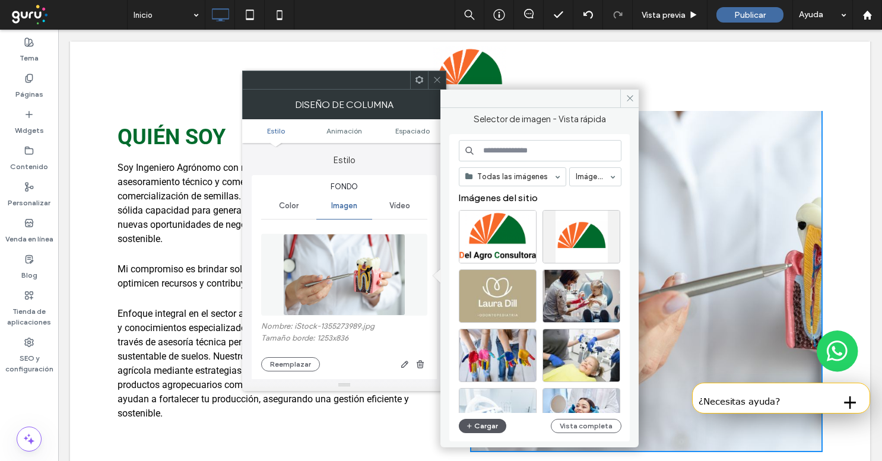
click at [485, 432] on button "Cargar" at bounding box center [482, 426] width 47 height 14
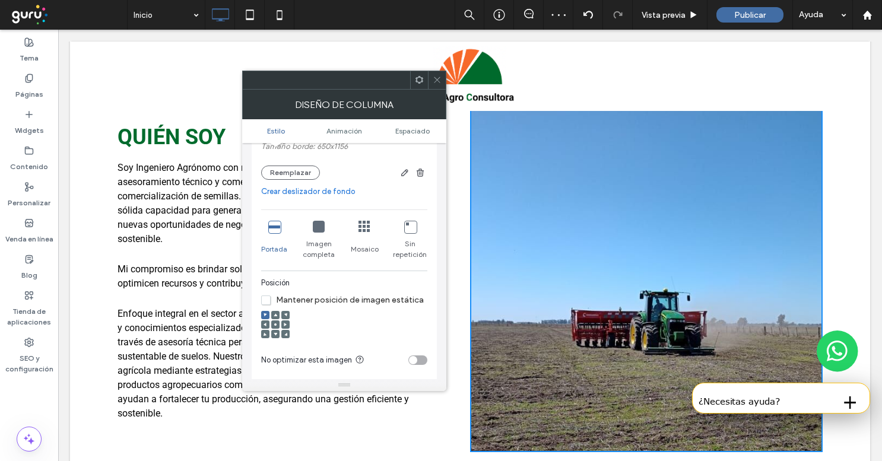
scroll to position [211, 0]
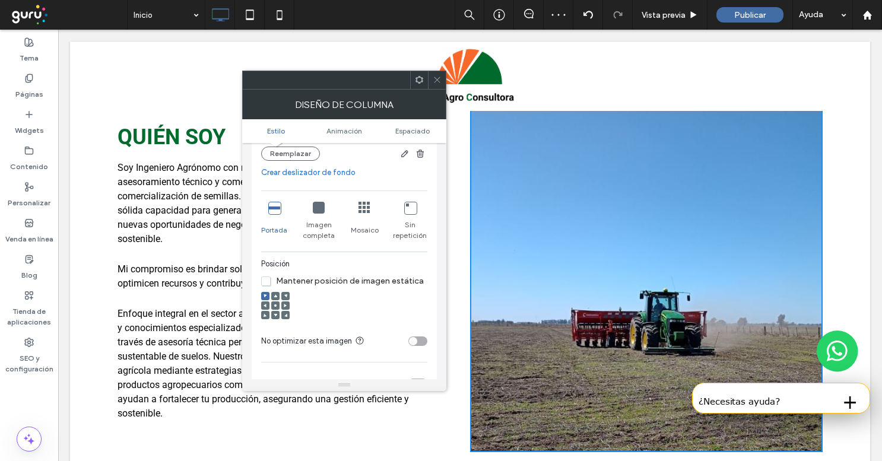
click at [277, 309] on div at bounding box center [275, 306] width 8 height 8
click at [276, 307] on use at bounding box center [275, 306] width 2 height 2
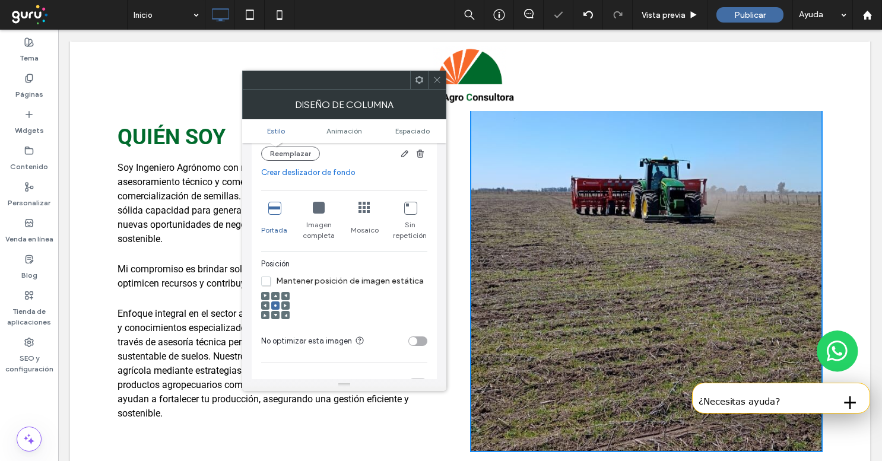
click at [441, 81] on icon at bounding box center [437, 79] width 9 height 9
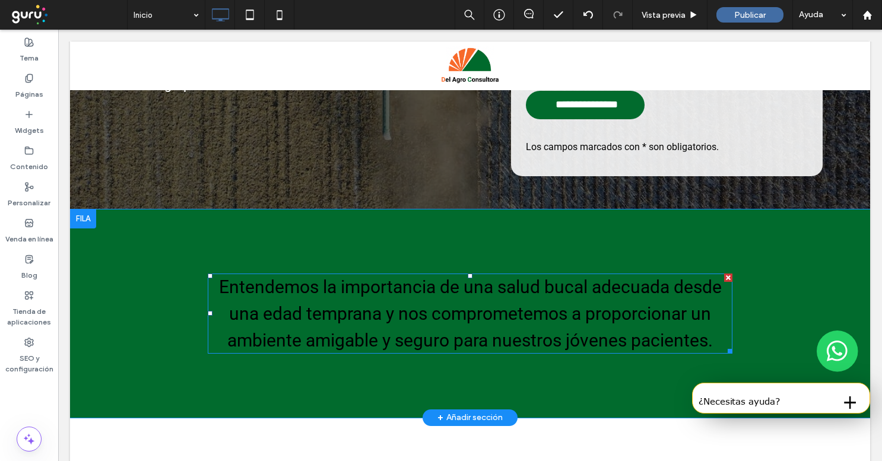
scroll to position [285, 0]
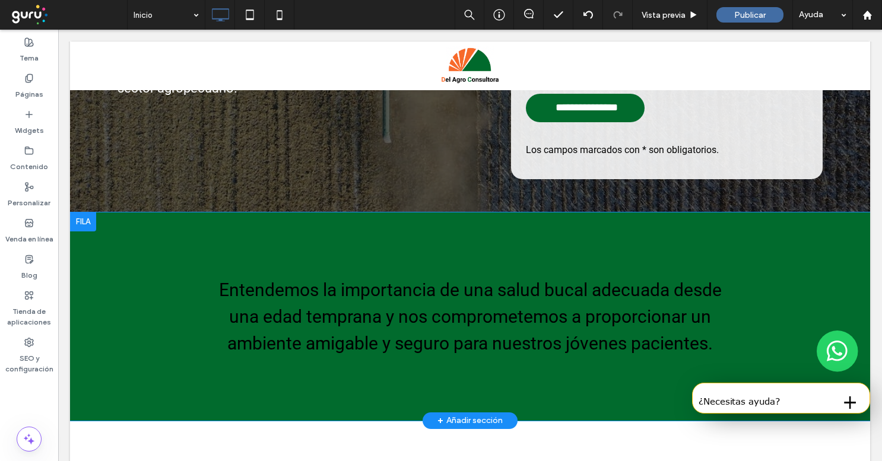
click at [96, 220] on div at bounding box center [83, 222] width 26 height 19
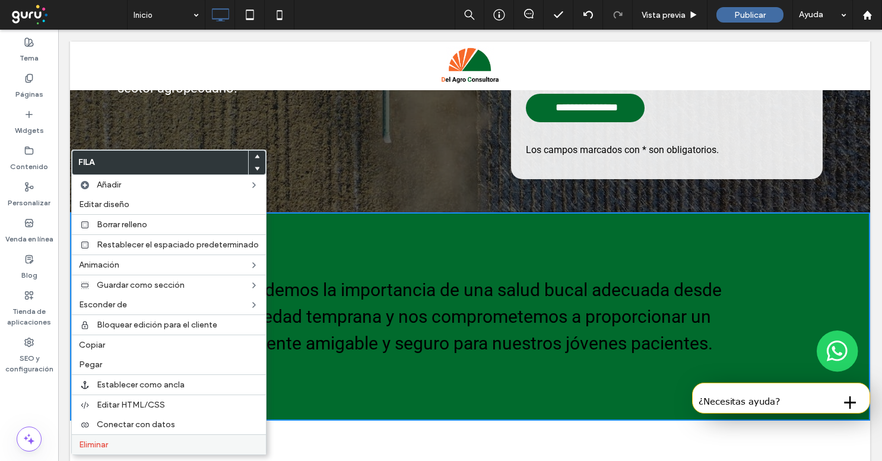
click at [131, 445] on label "Eliminar" at bounding box center [169, 445] width 180 height 10
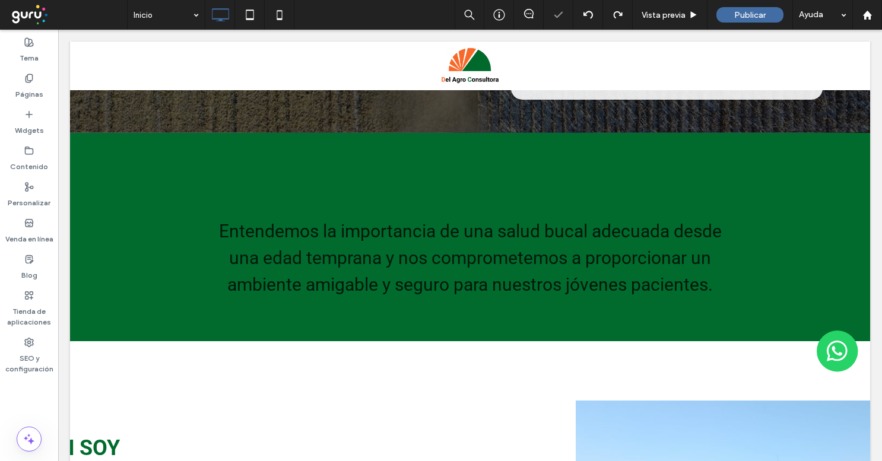
scroll to position [344, 0]
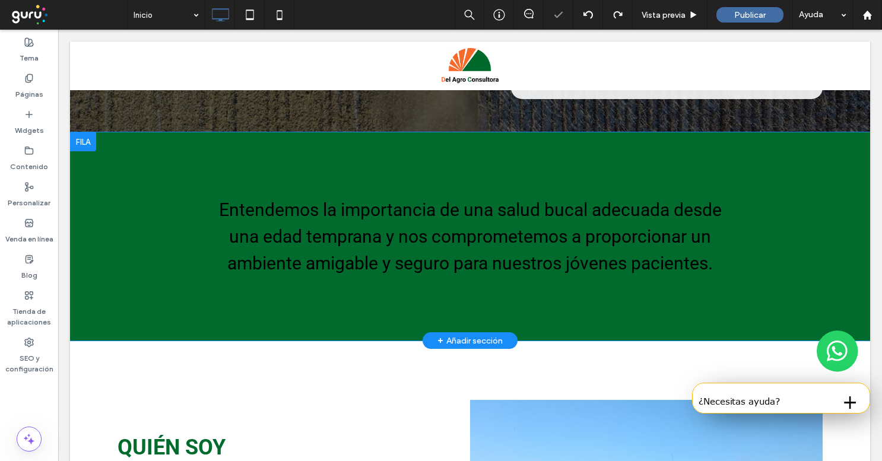
click at [89, 140] on div at bounding box center [83, 141] width 26 height 19
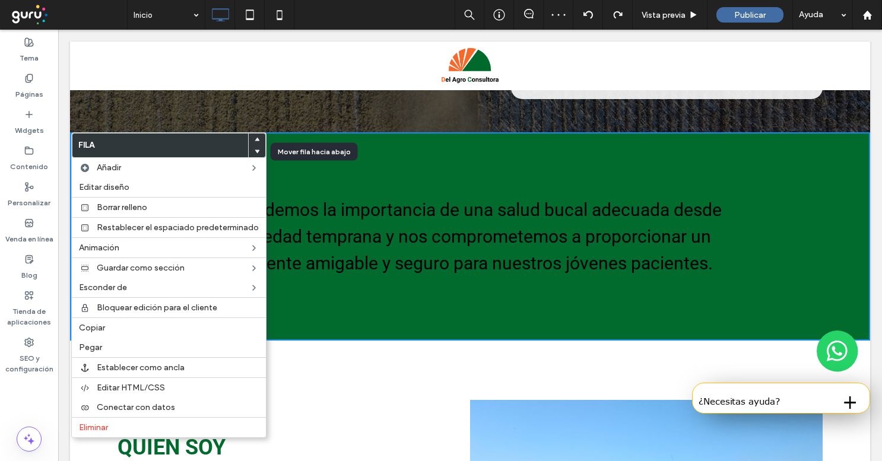
click at [255, 150] on use at bounding box center [257, 152] width 5 height 4
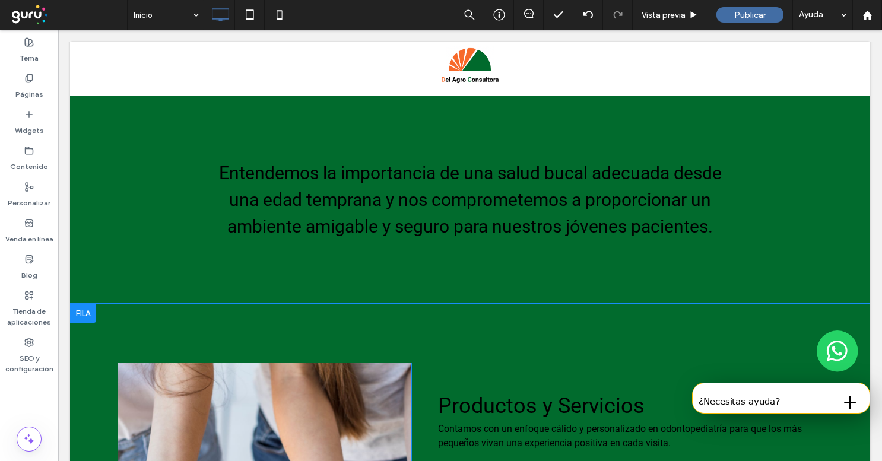
scroll to position [864, 0]
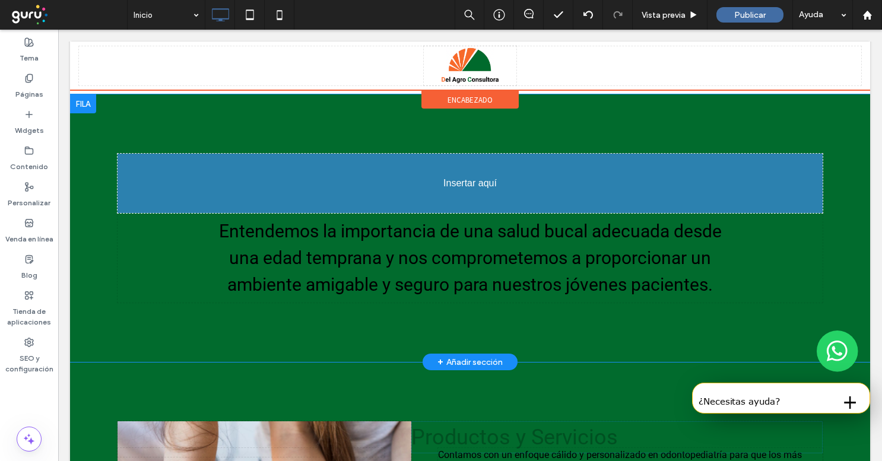
drag, startPoint x: 505, startPoint y: 403, endPoint x: 441, endPoint y: 243, distance: 172.6
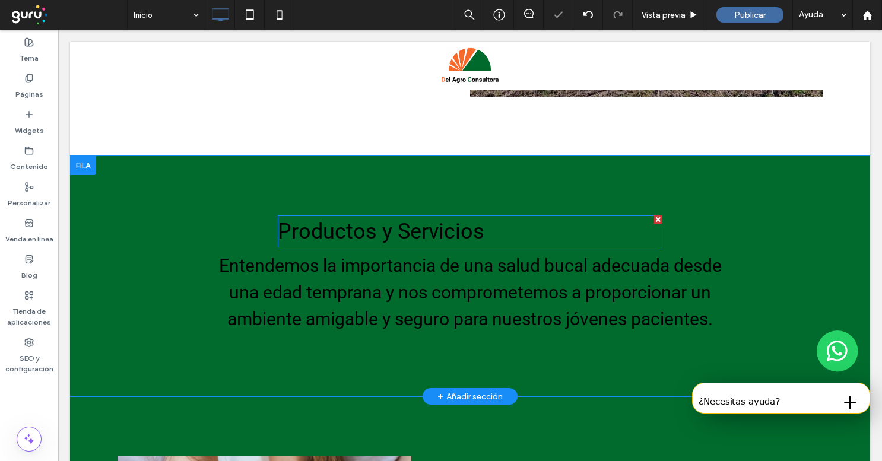
scroll to position [779, 0]
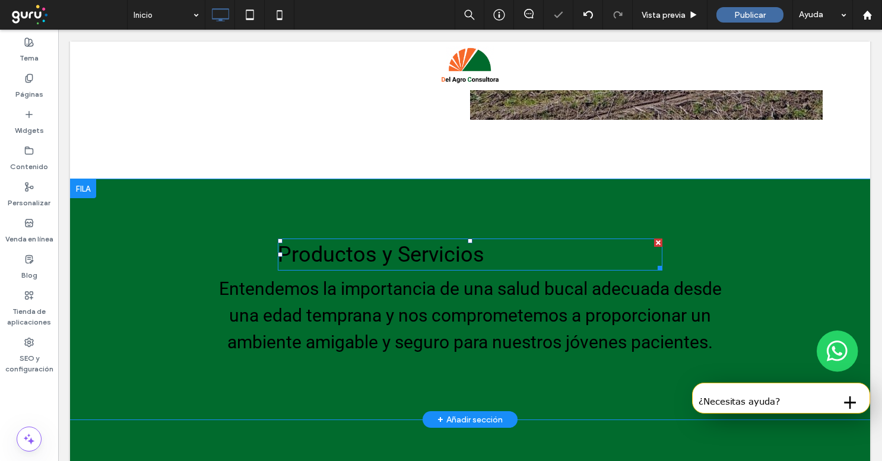
click at [433, 258] on span "Productos y Servicios" at bounding box center [381, 254] width 207 height 25
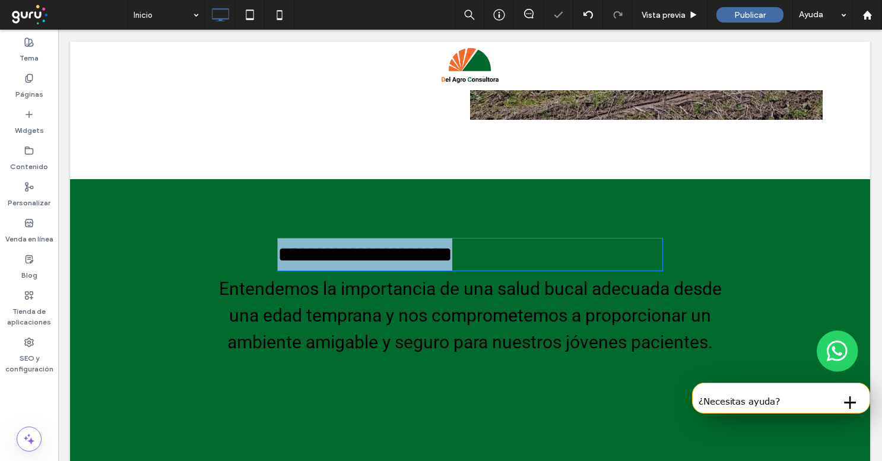
click at [433, 258] on span "**********" at bounding box center [365, 254] width 175 height 21
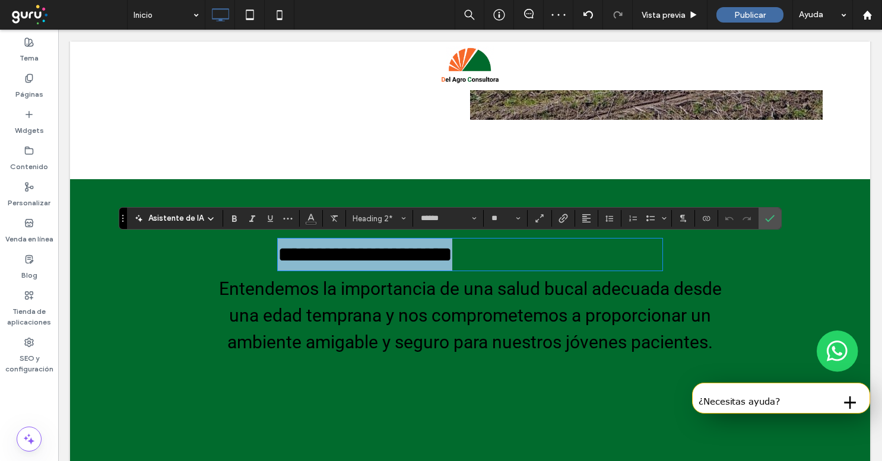
click at [398, 250] on span "**********" at bounding box center [365, 254] width 175 height 21
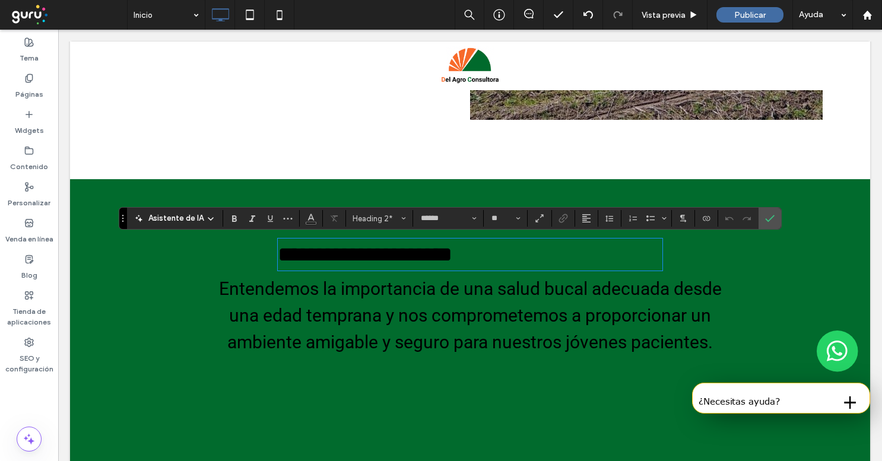
click at [342, 253] on span "**********" at bounding box center [365, 254] width 175 height 21
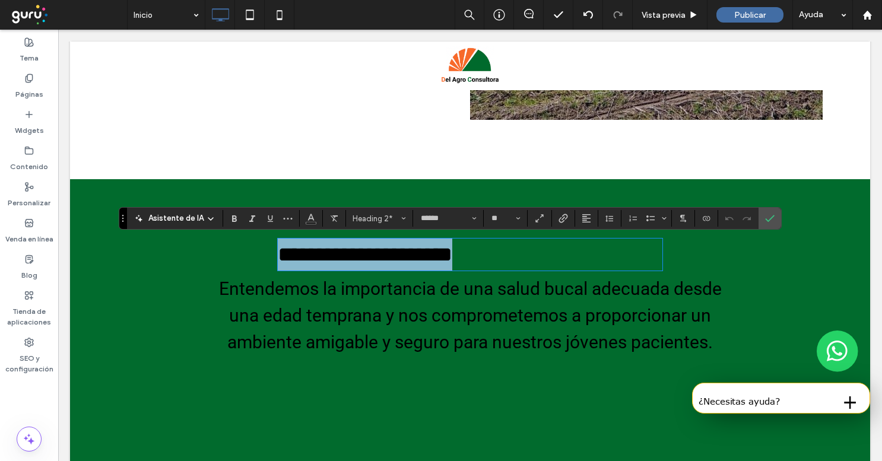
click at [342, 253] on span "**********" at bounding box center [365, 254] width 175 height 21
paste div
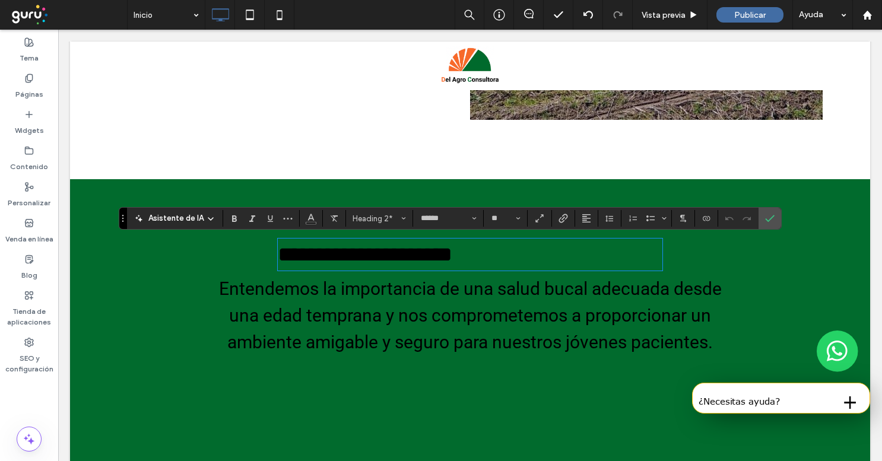
type input "**"
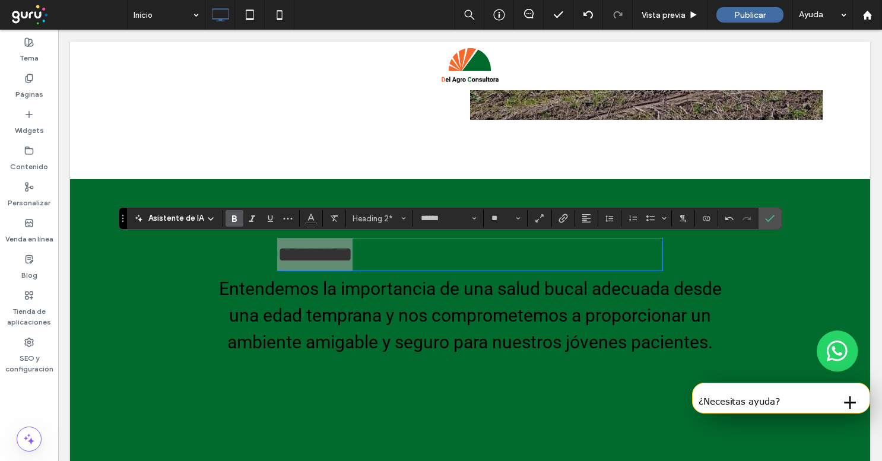
click at [232, 216] on use "Negrilla" at bounding box center [234, 219] width 5 height 7
click at [310, 218] on use "Color" at bounding box center [311, 217] width 7 height 7
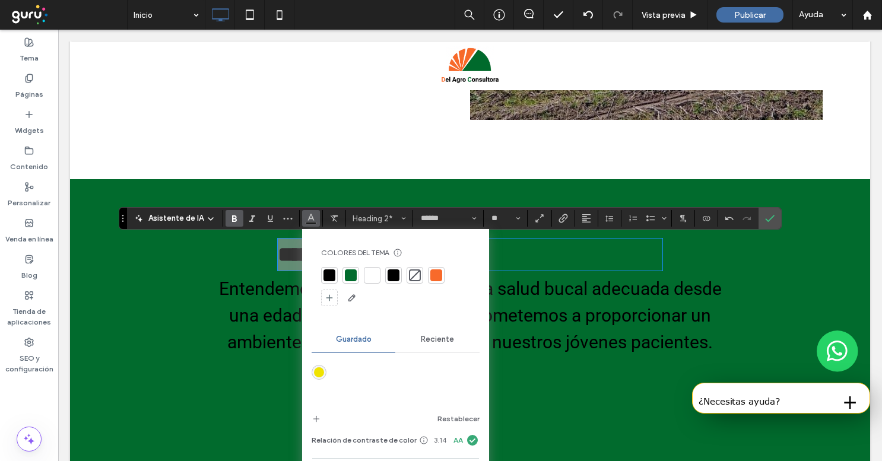
click at [370, 276] on div at bounding box center [372, 276] width 12 height 12
click at [499, 221] on input "**" at bounding box center [501, 218] width 23 height 9
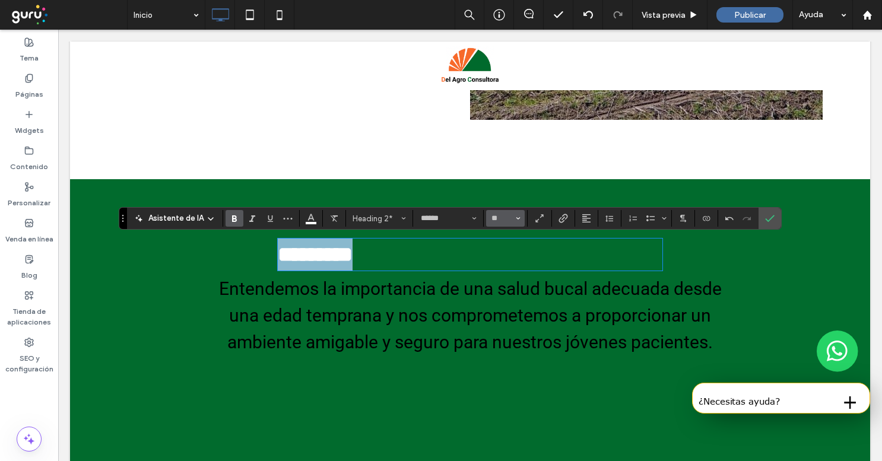
type input "**"
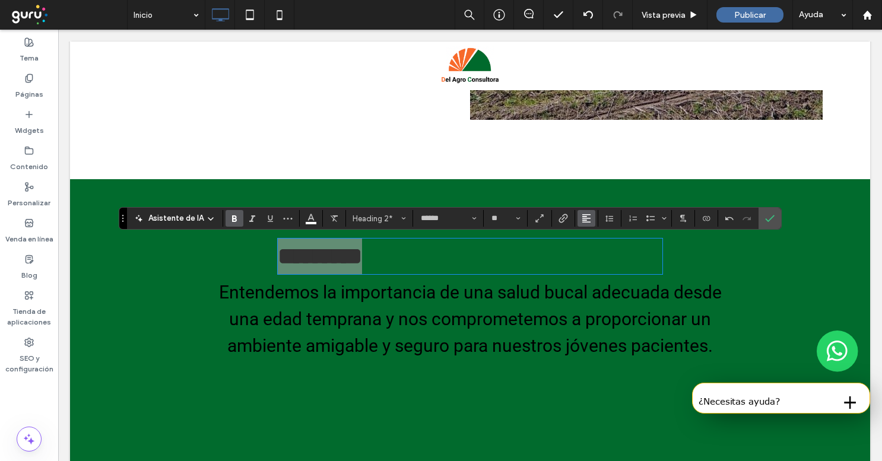
click at [592, 214] on button "Alineación" at bounding box center [587, 218] width 18 height 17
click at [595, 252] on use "ui.textEditor.alignment.center" at bounding box center [595, 255] width 8 height 8
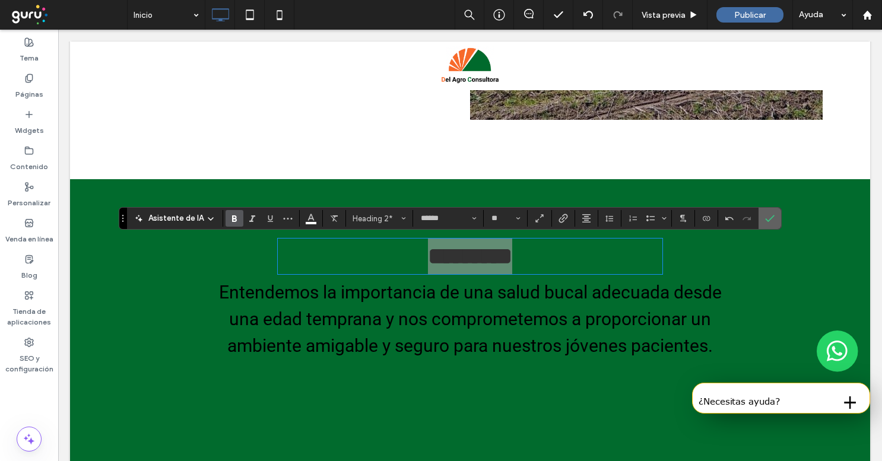
click at [767, 221] on use "Confirmar" at bounding box center [769, 219] width 9 height 7
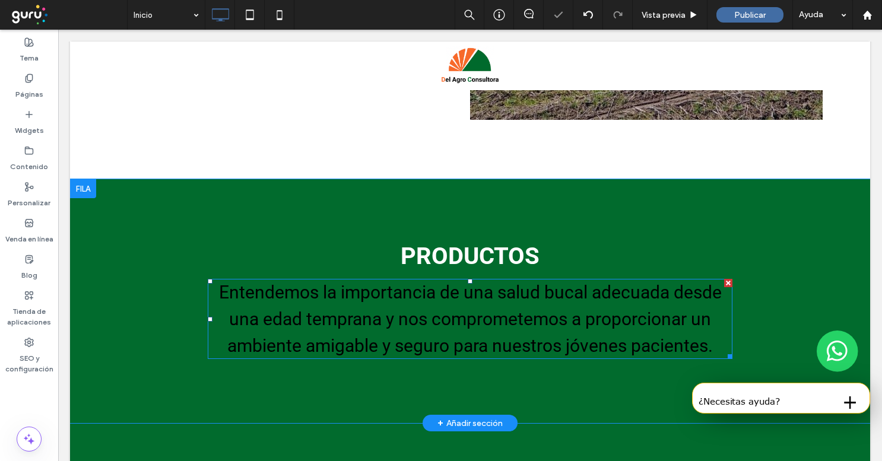
click at [544, 336] on span "Entendemos la importancia de una salud bucal adecuada desde una edad temprana y…" at bounding box center [470, 319] width 503 height 74
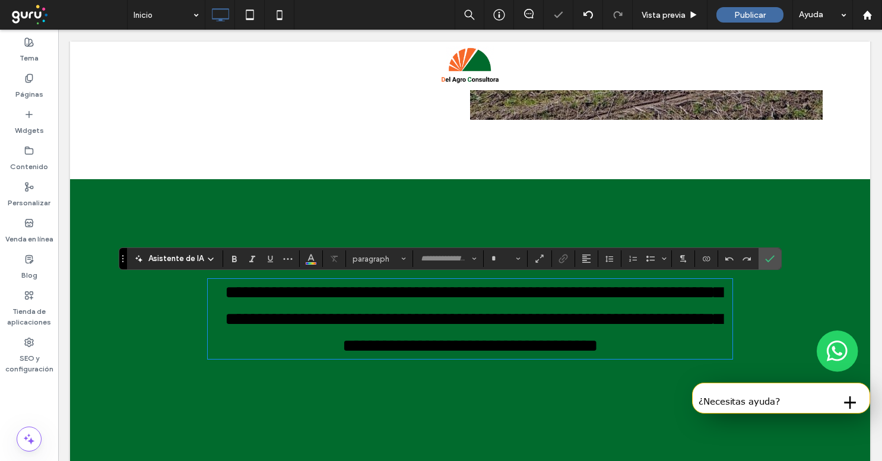
type input "******"
type input "**"
click at [497, 262] on input "**" at bounding box center [501, 258] width 23 height 9
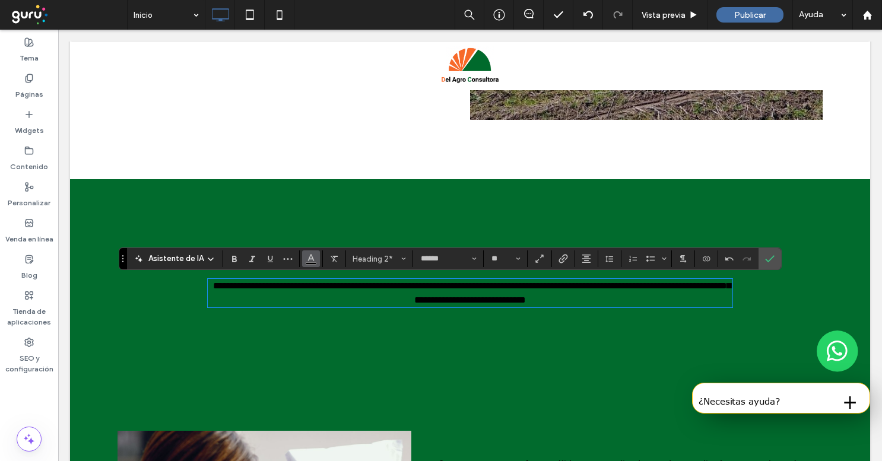
click at [309, 256] on use "Color" at bounding box center [311, 258] width 7 height 7
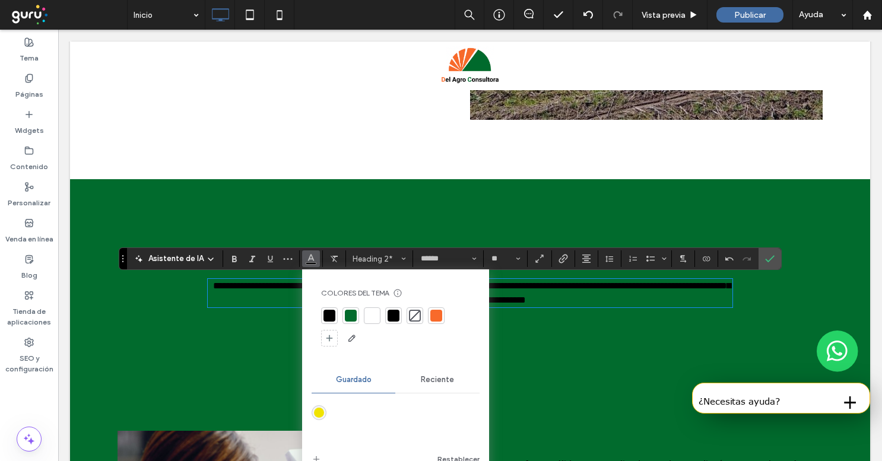
click at [367, 317] on div at bounding box center [372, 316] width 12 height 12
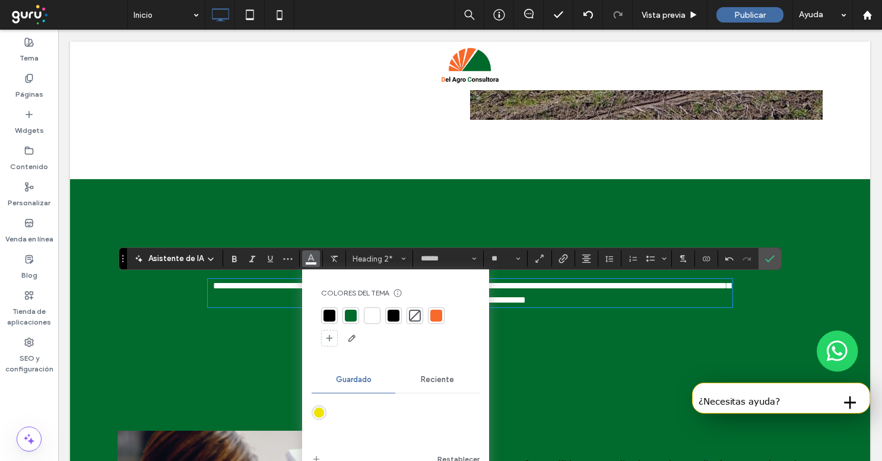
click at [541, 292] on h2 "**********" at bounding box center [470, 293] width 525 height 28
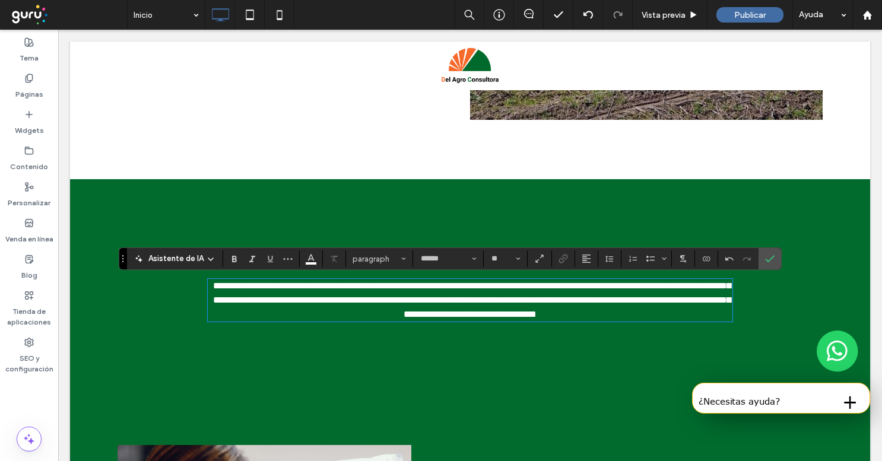
type input "**"
click at [610, 294] on span "**********" at bounding box center [472, 299] width 518 height 37
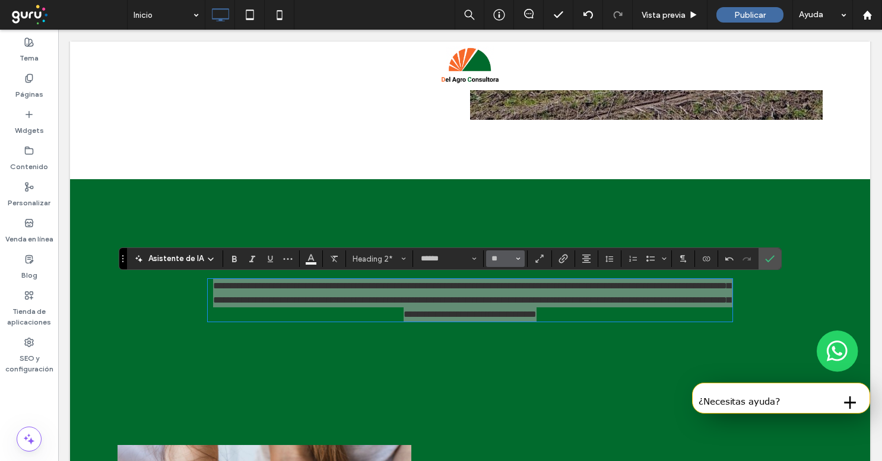
click at [519, 257] on icon "Tamaño borde" at bounding box center [518, 258] width 5 height 5
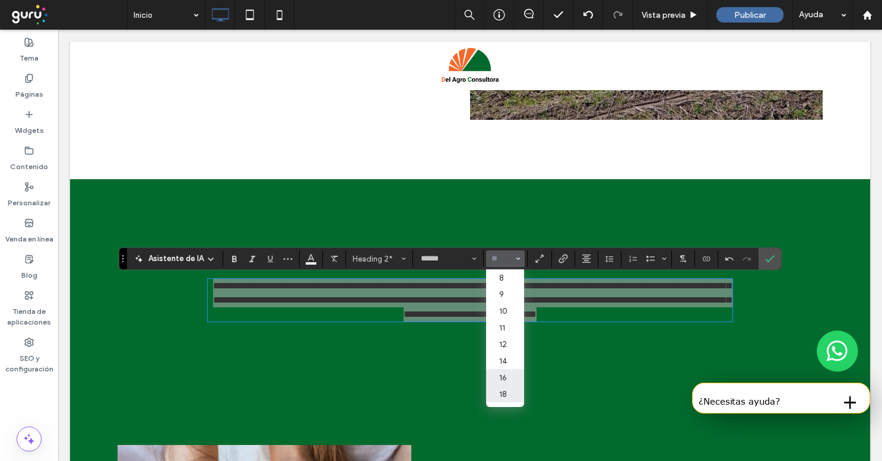
click at [497, 393] on label "18" at bounding box center [505, 394] width 38 height 17
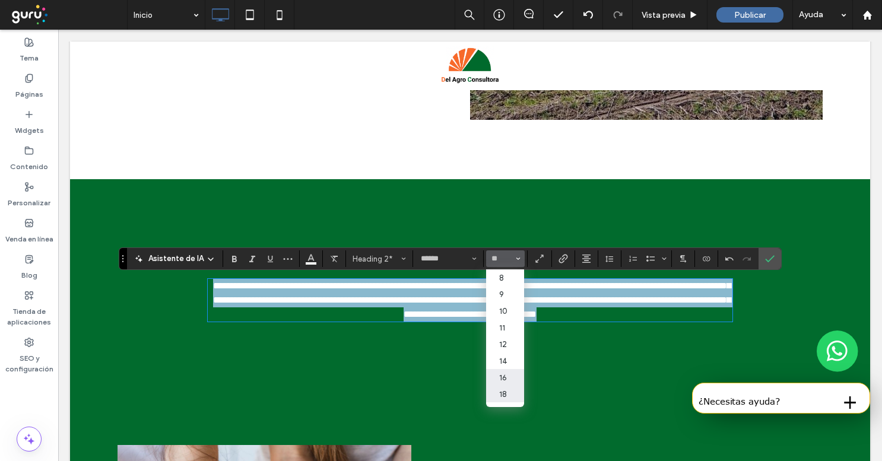
type input "**"
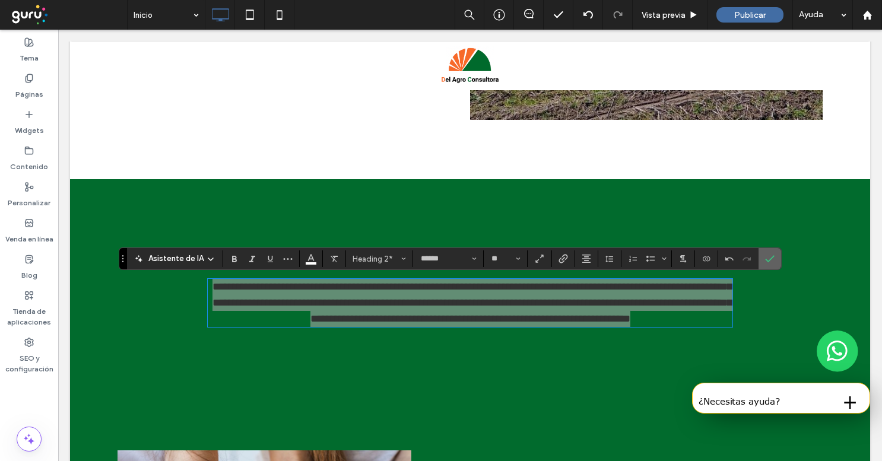
click at [768, 261] on use "Confirmar" at bounding box center [769, 259] width 9 height 7
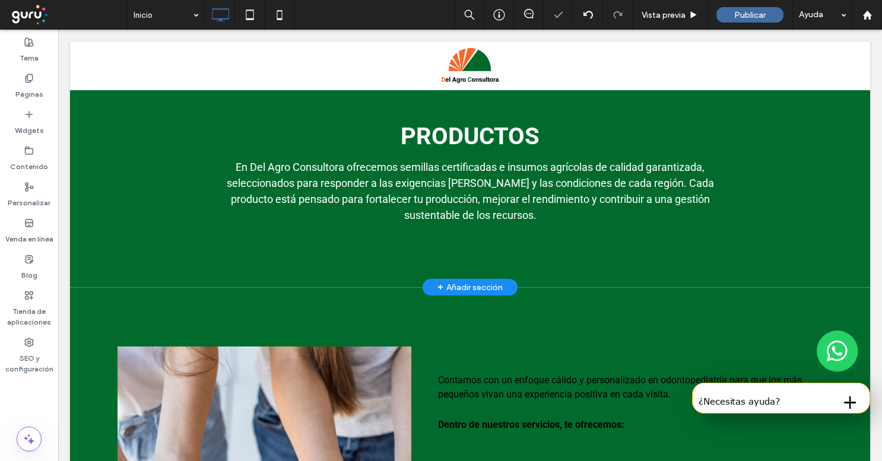
scroll to position [921, 0]
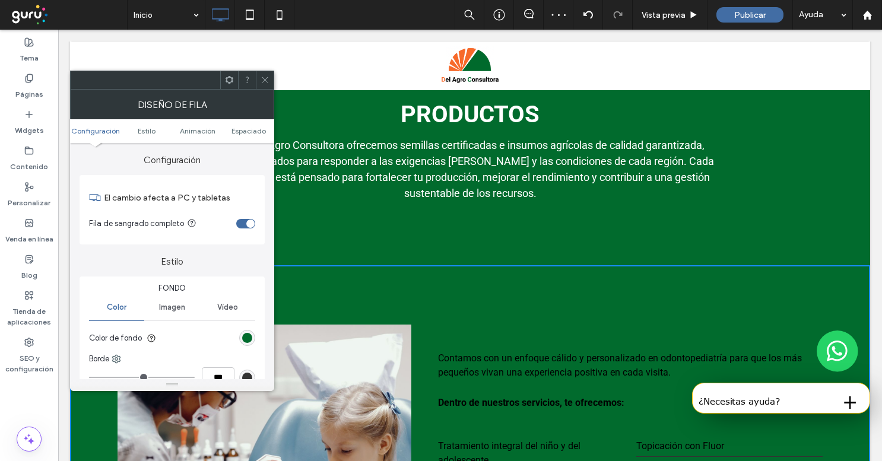
click at [243, 343] on div "rgb(1, 107, 45)" at bounding box center [247, 338] width 10 height 10
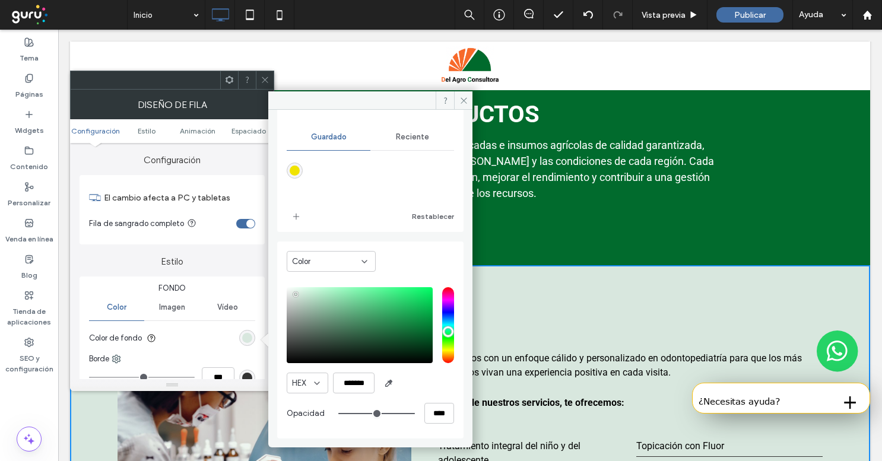
scroll to position [99, 0]
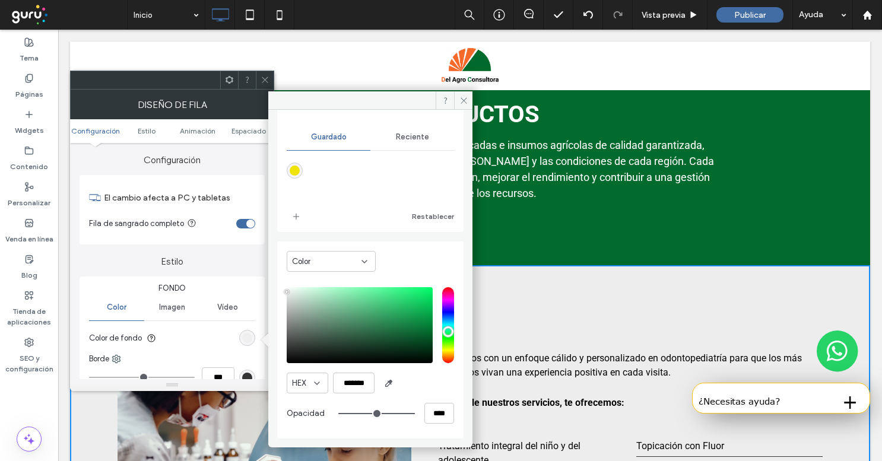
drag, startPoint x: 296, startPoint y: 294, endPoint x: 280, endPoint y: 290, distance: 16.6
click at [280, 291] on div "Color HEX ******* Opacidad ****" at bounding box center [370, 340] width 186 height 197
type input "*******"
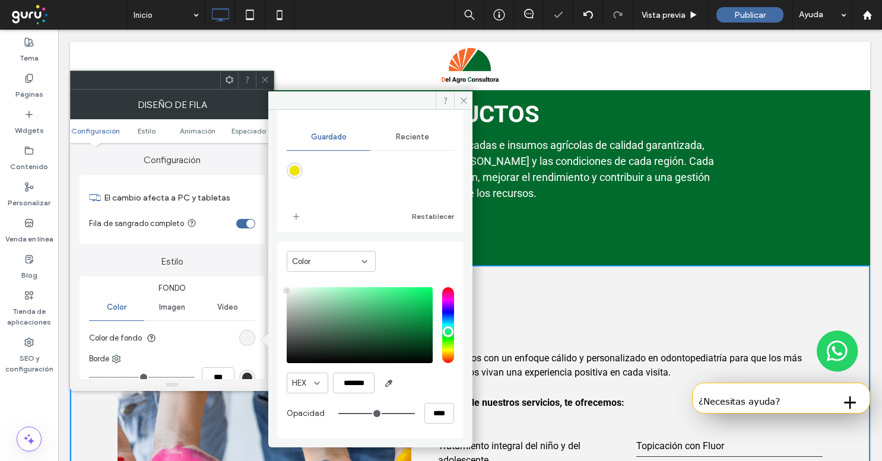
click at [266, 80] on icon at bounding box center [265, 79] width 9 height 9
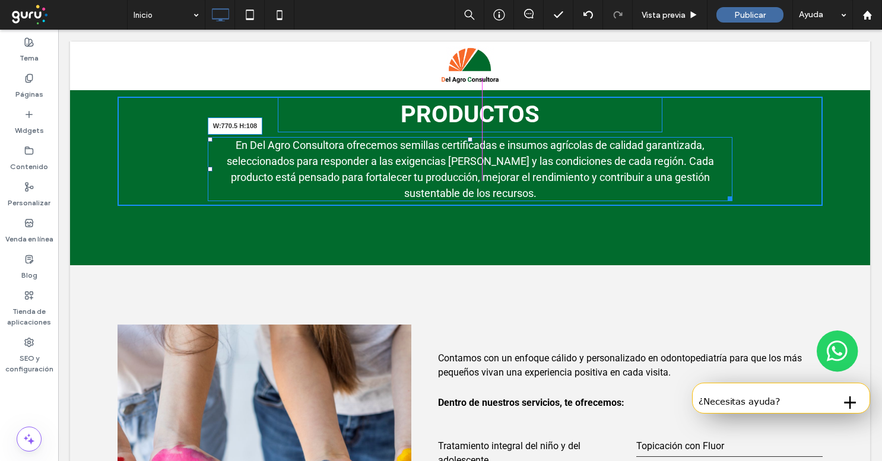
drag, startPoint x: 731, startPoint y: 199, endPoint x: 697, endPoint y: 198, distance: 33.9
click at [724, 198] on div at bounding box center [728, 196] width 9 height 9
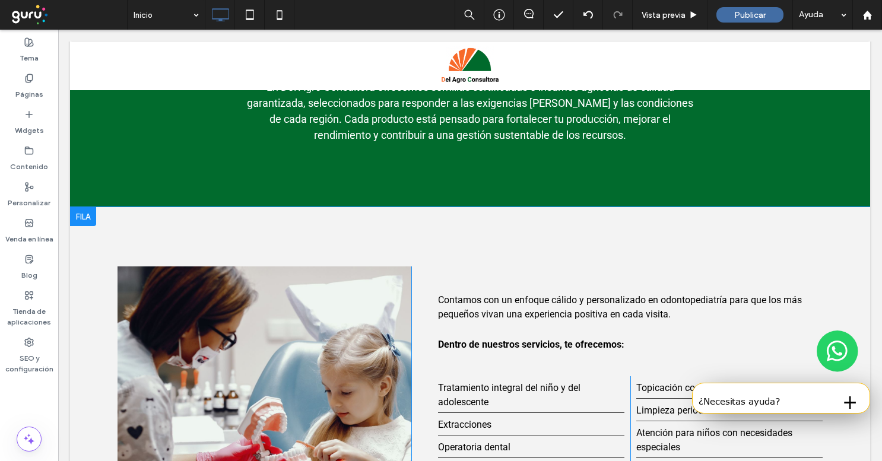
scroll to position [1022, 0]
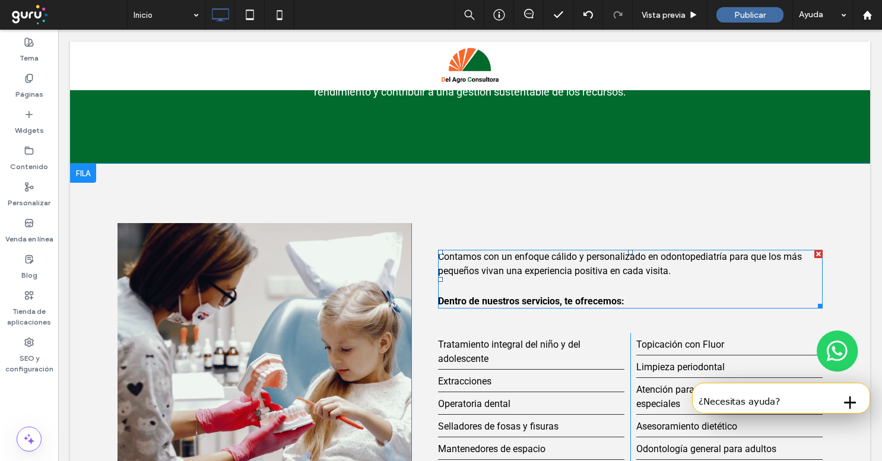
click at [540, 287] on p at bounding box center [630, 286] width 385 height 16
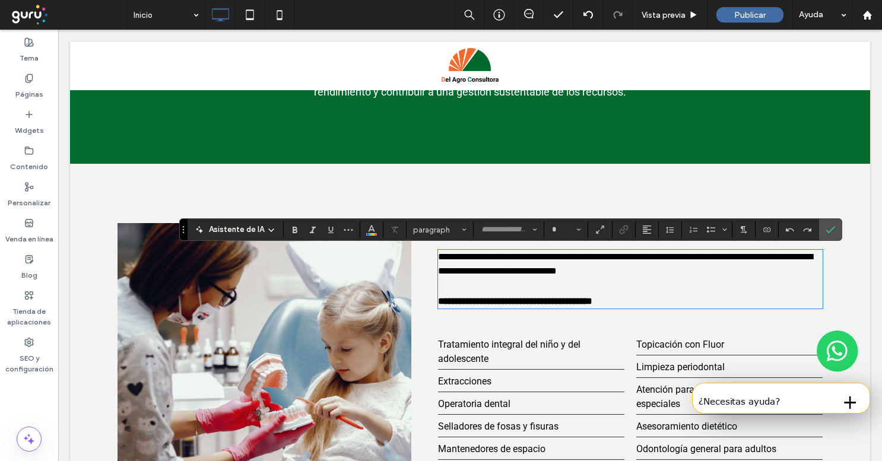
type input "******"
type input "**"
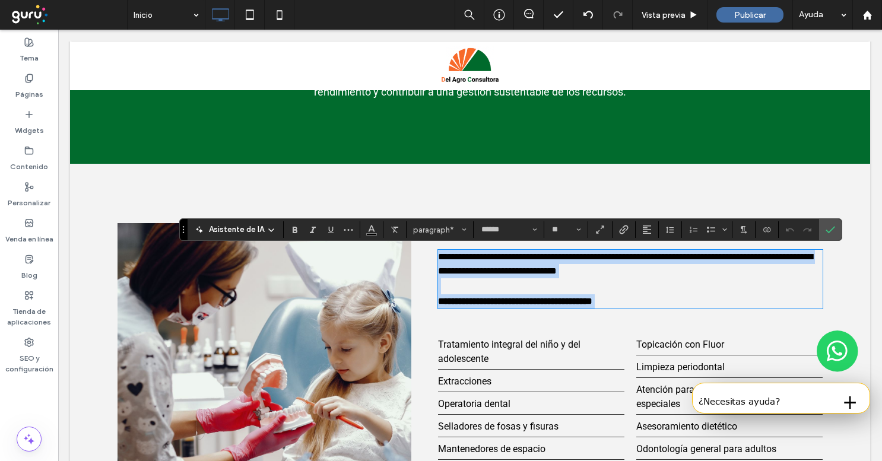
paste div
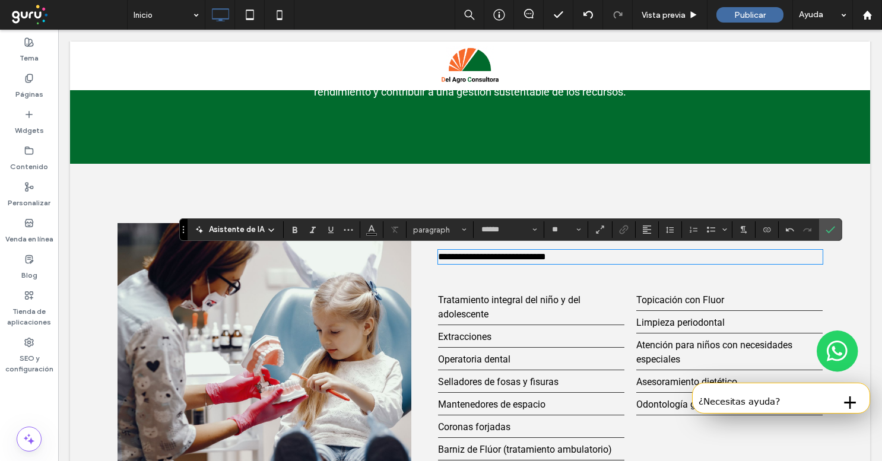
type input "**"
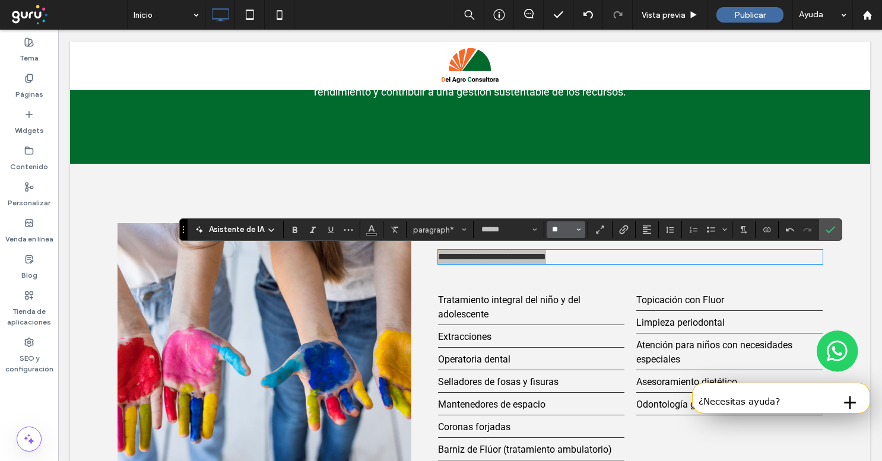
click at [557, 226] on input "**" at bounding box center [562, 229] width 23 height 9
type input "**"
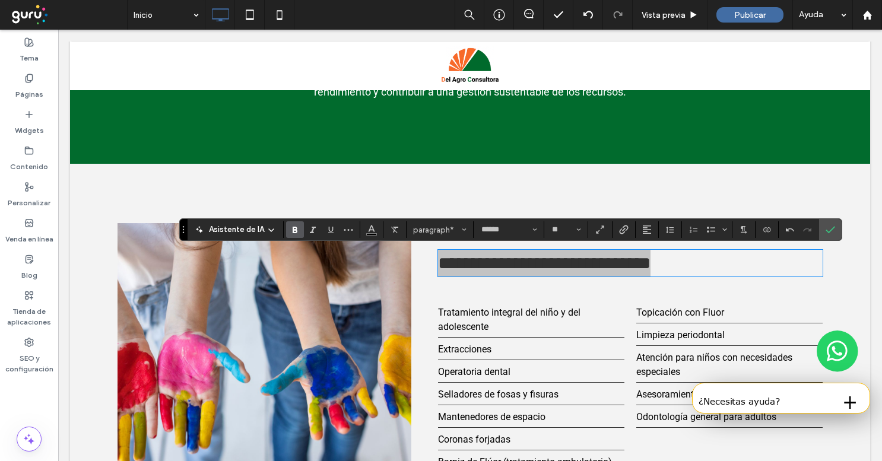
click at [293, 230] on use "Negrilla" at bounding box center [295, 230] width 5 height 7
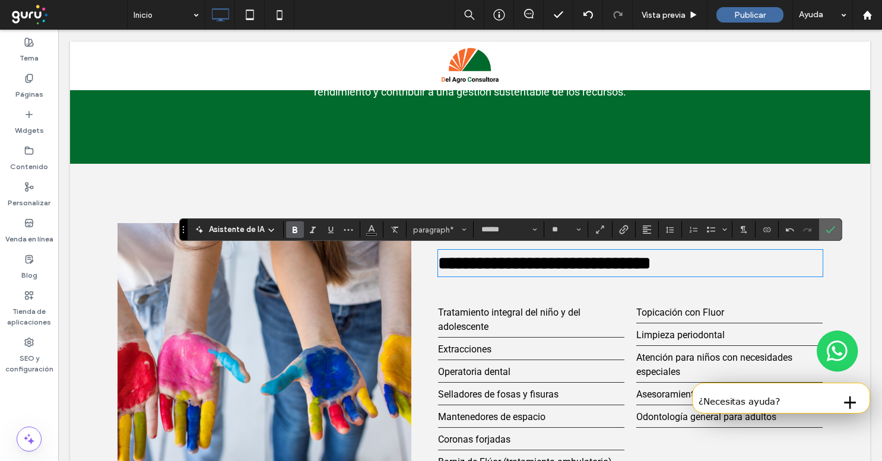
click at [834, 236] on span "Confirmar" at bounding box center [830, 230] width 9 height 20
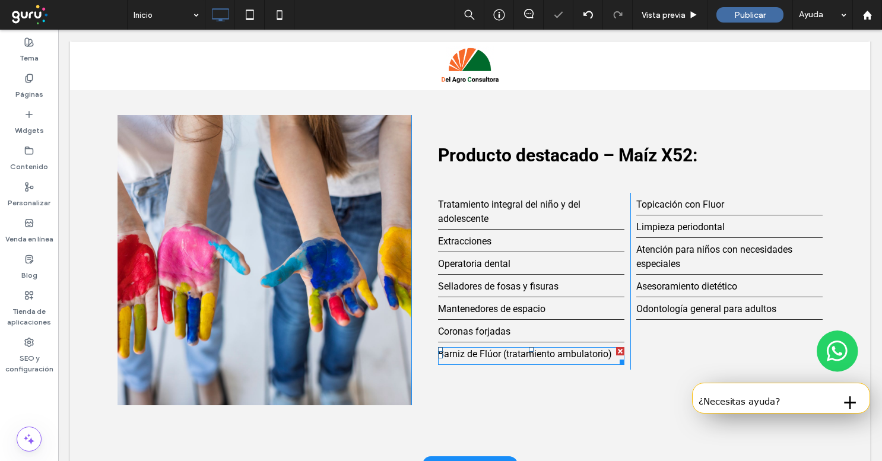
scroll to position [1136, 0]
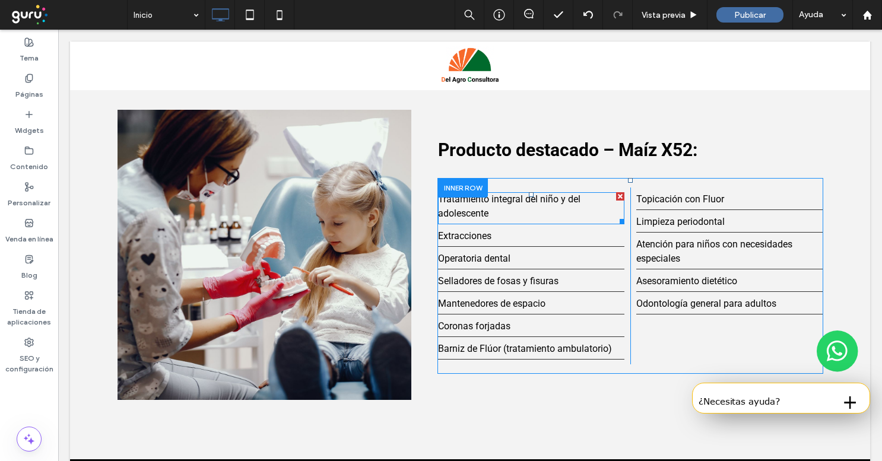
click at [495, 212] on p "Tratamiento integral del niño y del adolescente" at bounding box center [531, 206] width 186 height 28
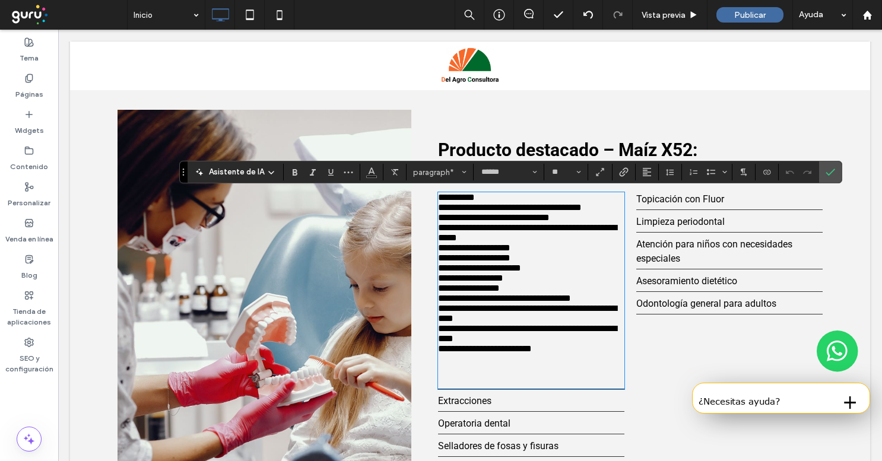
scroll to position [0, 0]
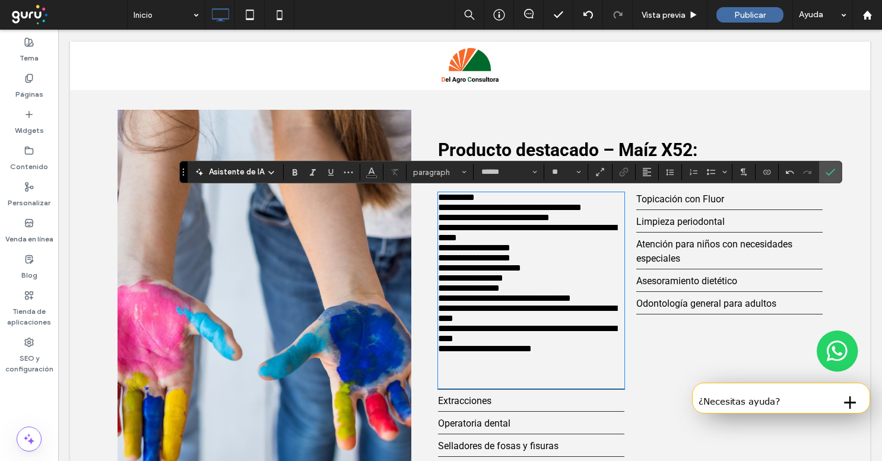
type input "**"
click at [711, 173] on use "Lista con viñetas" at bounding box center [711, 172] width 8 height 6
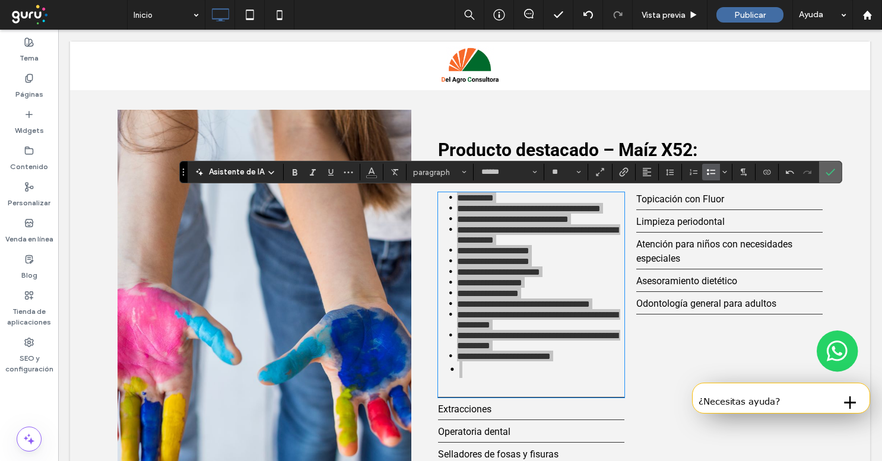
click at [834, 170] on label "Confirmar" at bounding box center [831, 171] width 18 height 21
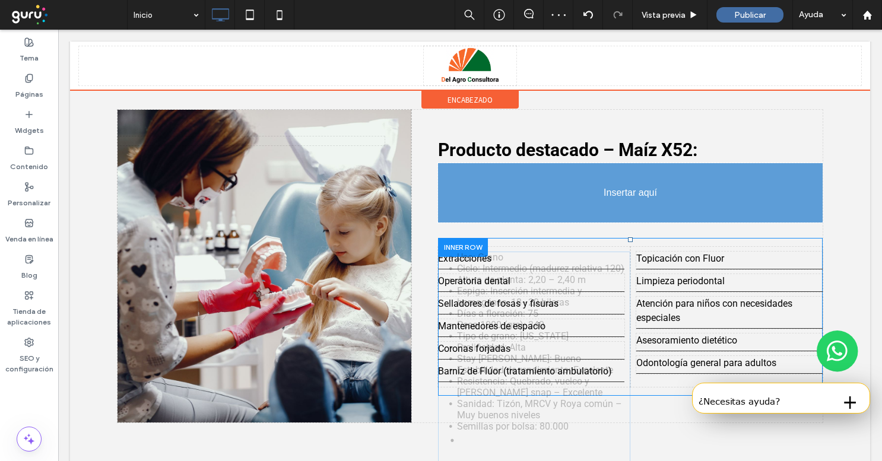
drag, startPoint x: 508, startPoint y: 255, endPoint x: 508, endPoint y: 171, distance: 84.3
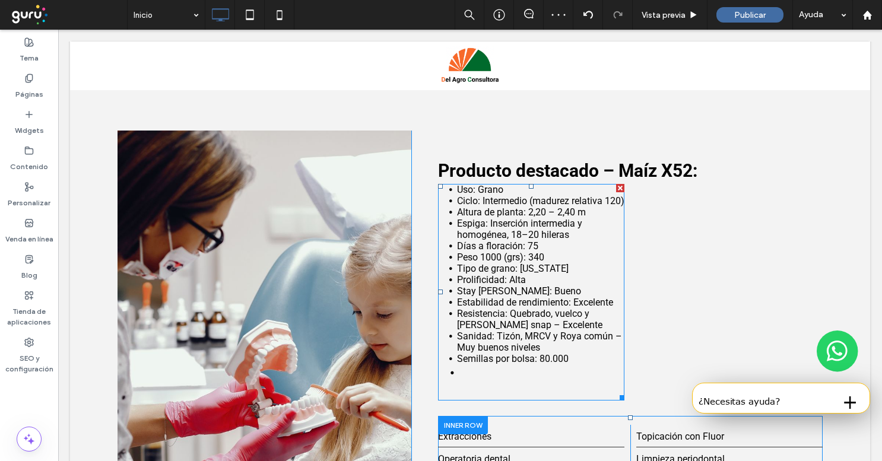
scroll to position [1156, 0]
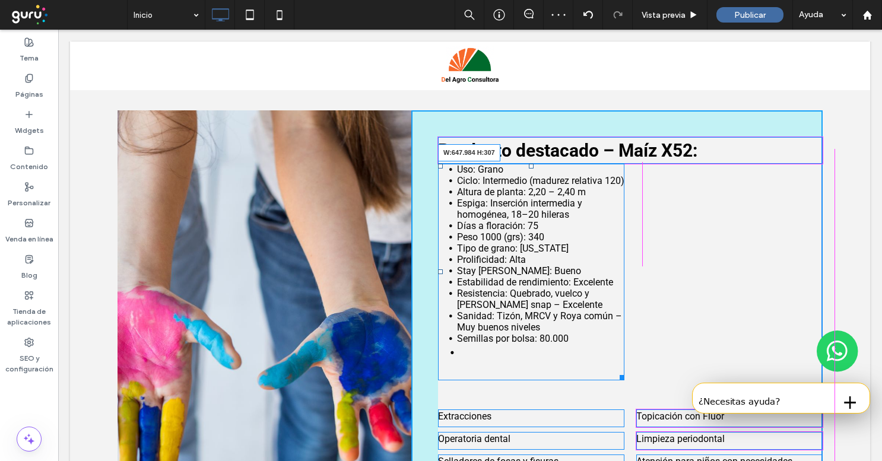
drag, startPoint x: 623, startPoint y: 387, endPoint x: 894, endPoint y: 385, distance: 271.3
click at [836, 356] on div "**********" at bounding box center [470, 106] width 800 height 2441
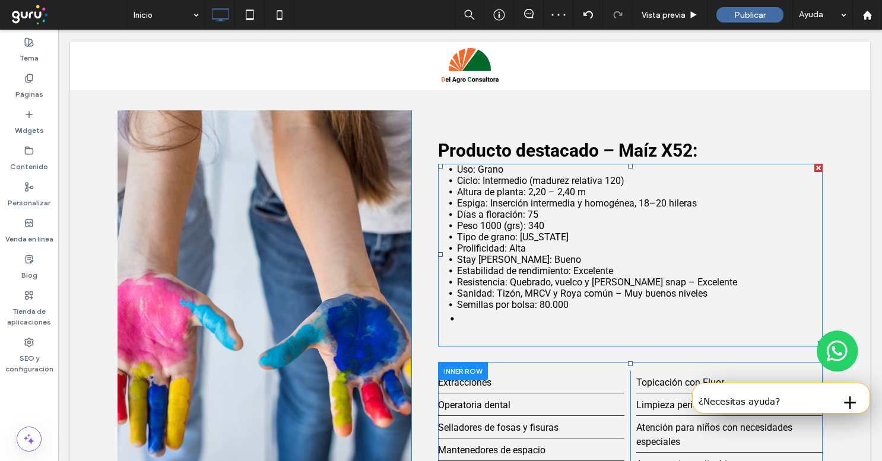
click at [514, 325] on li at bounding box center [640, 326] width 363 height 33
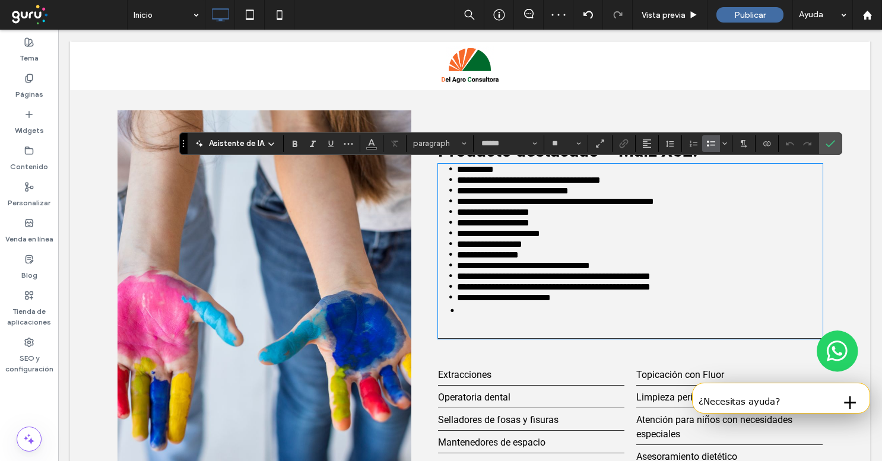
click at [506, 329] on li at bounding box center [640, 319] width 363 height 33
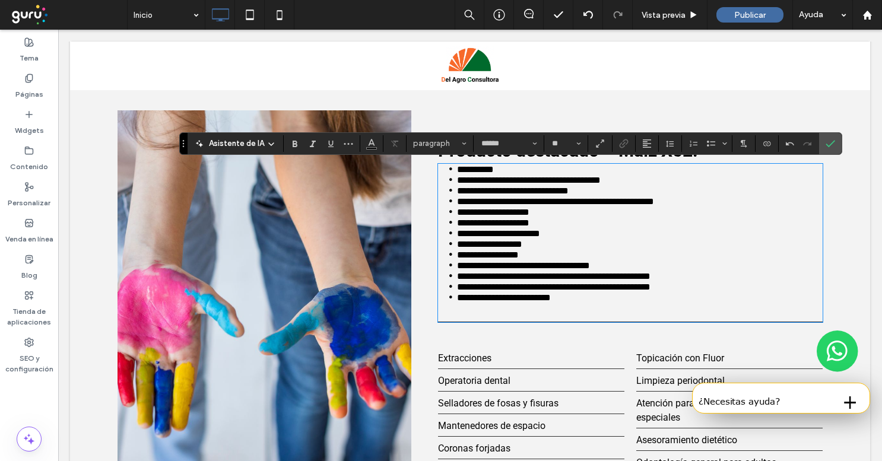
type input "**"
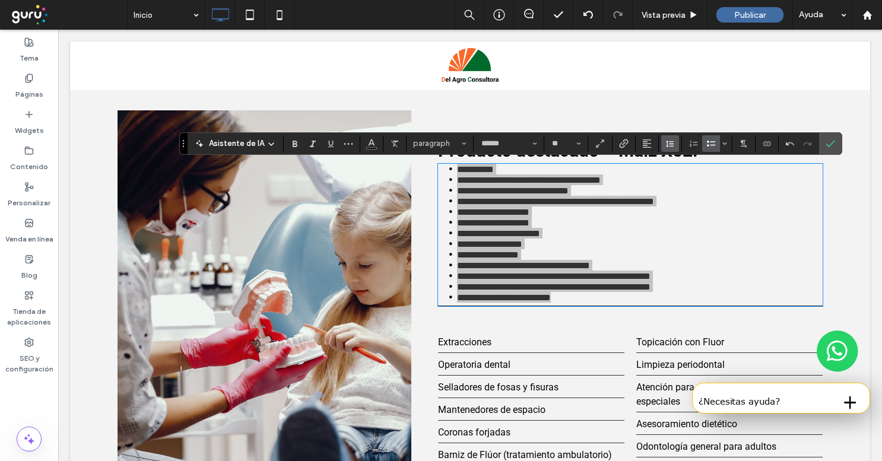
click at [665, 148] on span "Altura de la línea" at bounding box center [669, 143] width 9 height 15
click at [673, 191] on label "1.5" at bounding box center [702, 196] width 83 height 17
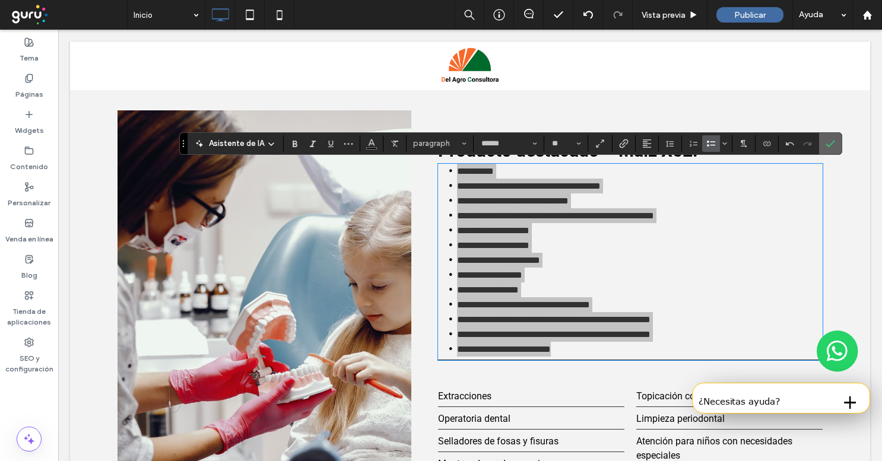
click at [829, 144] on use "Confirmar" at bounding box center [830, 143] width 9 height 7
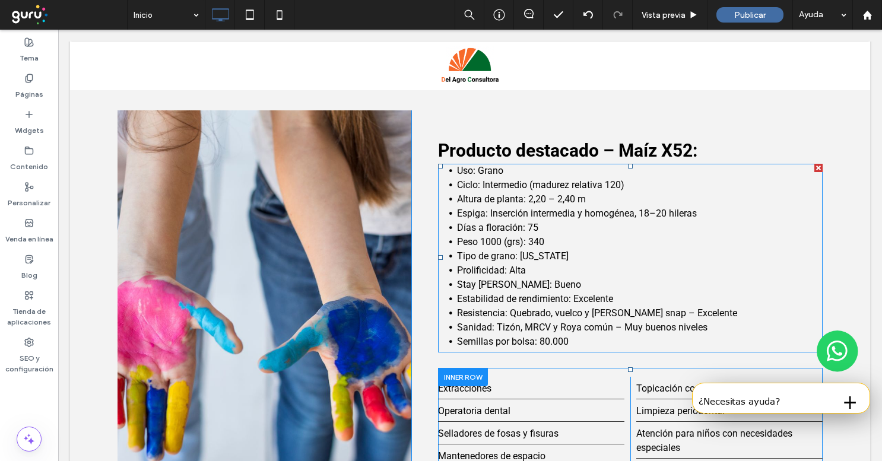
click at [492, 261] on span "Tipo de grano: Colorado" at bounding box center [513, 256] width 112 height 11
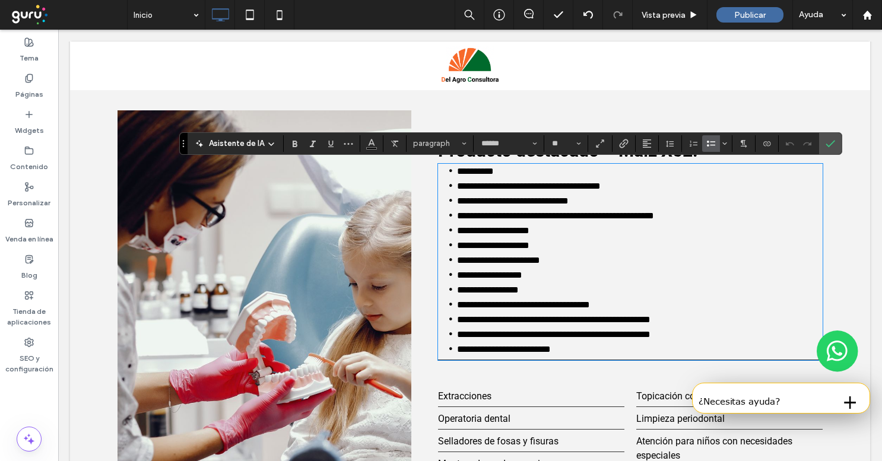
click at [478, 197] on span "**********" at bounding box center [513, 201] width 112 height 9
drag, startPoint x: 476, startPoint y: 173, endPoint x: 457, endPoint y: 171, distance: 18.6
click at [457, 171] on span "**********" at bounding box center [475, 171] width 37 height 9
click at [293, 139] on icon "Negrilla" at bounding box center [294, 143] width 9 height 9
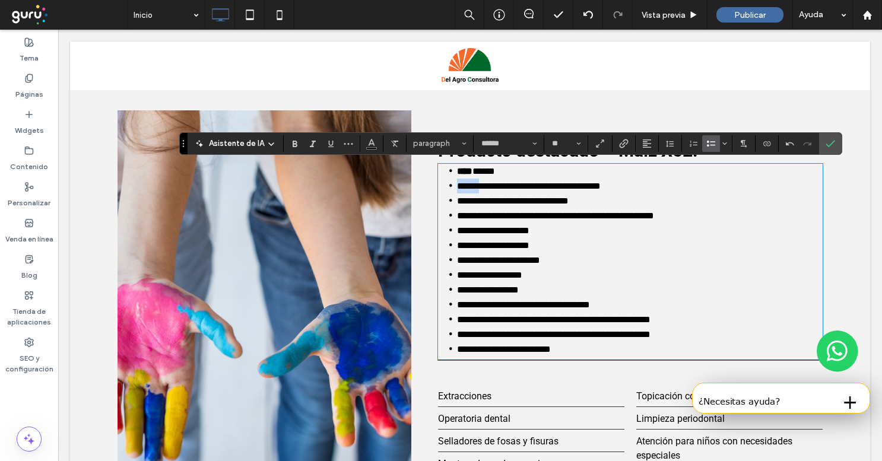
drag, startPoint x: 481, startPoint y: 183, endPoint x: 458, endPoint y: 182, distance: 22.6
click at [458, 182] on span "**********" at bounding box center [529, 186] width 144 height 9
click at [296, 145] on icon "Negrilla" at bounding box center [294, 143] width 9 height 9
drag, startPoint x: 527, startPoint y: 199, endPoint x: 460, endPoint y: 197, distance: 66.6
click at [460, 197] on span "**********" at bounding box center [513, 201] width 112 height 9
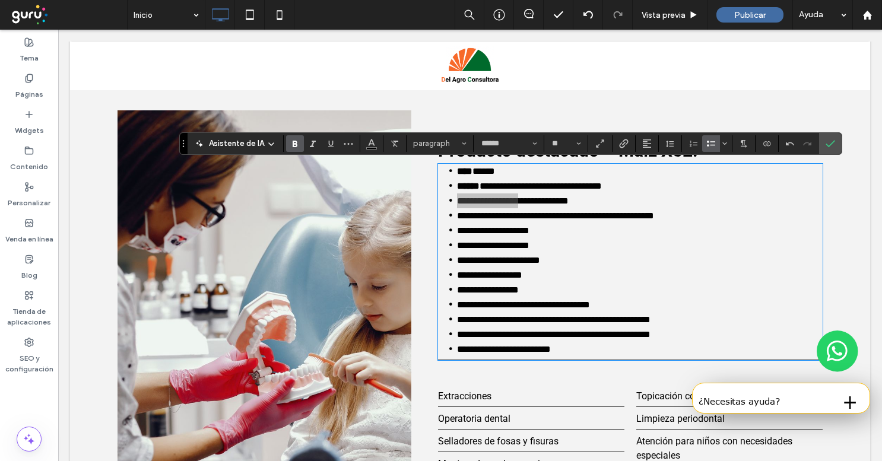
click at [293, 141] on use "Negrilla" at bounding box center [295, 144] width 5 height 7
drag, startPoint x: 489, startPoint y: 211, endPoint x: 458, endPoint y: 210, distance: 30.3
click at [458, 211] on span "**********" at bounding box center [555, 215] width 197 height 9
click at [297, 144] on icon "Negrilla" at bounding box center [294, 143] width 9 height 9
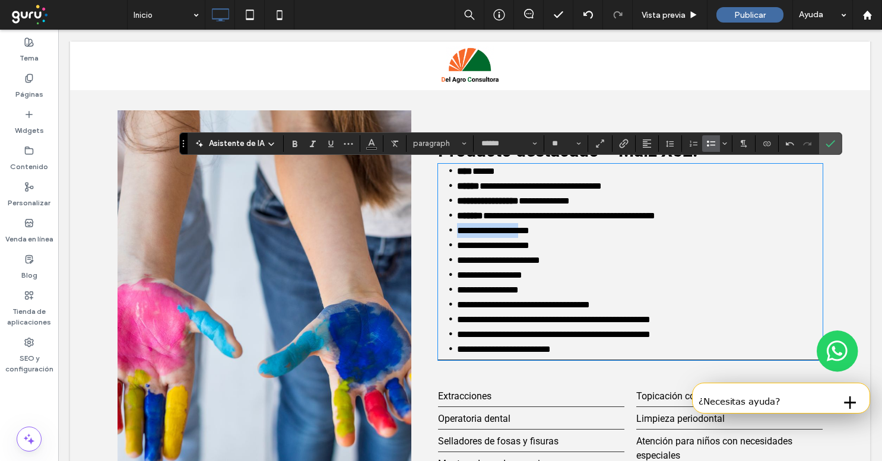
drag, startPoint x: 525, startPoint y: 226, endPoint x: 455, endPoint y: 224, distance: 70.7
click at [457, 224] on li "**********" at bounding box center [640, 230] width 366 height 15
click at [293, 145] on use "Negrilla" at bounding box center [295, 144] width 5 height 7
drag, startPoint x: 527, startPoint y: 243, endPoint x: 459, endPoint y: 242, distance: 68.3
click at [459, 242] on span "**********" at bounding box center [493, 245] width 72 height 9
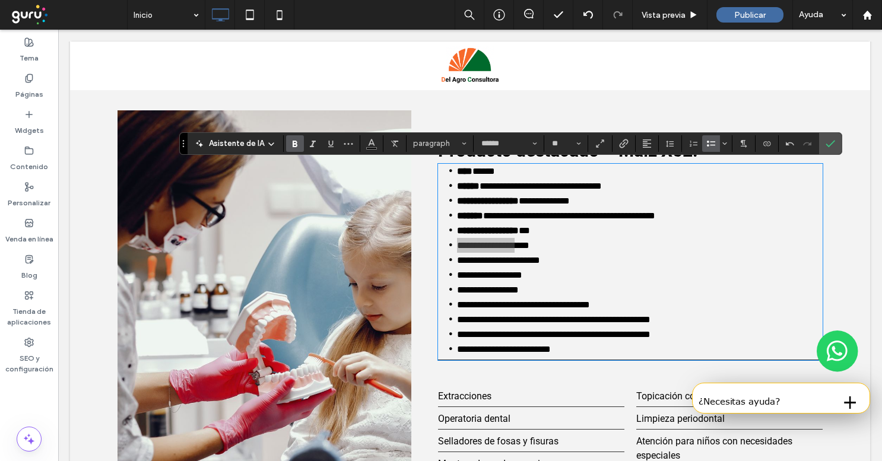
click at [293, 146] on use "Negrilla" at bounding box center [295, 144] width 5 height 7
drag, startPoint x: 518, startPoint y: 256, endPoint x: 450, endPoint y: 254, distance: 68.3
click at [457, 254] on li "**********" at bounding box center [640, 260] width 366 height 15
click at [292, 149] on span "Negrilla" at bounding box center [292, 143] width 5 height 17
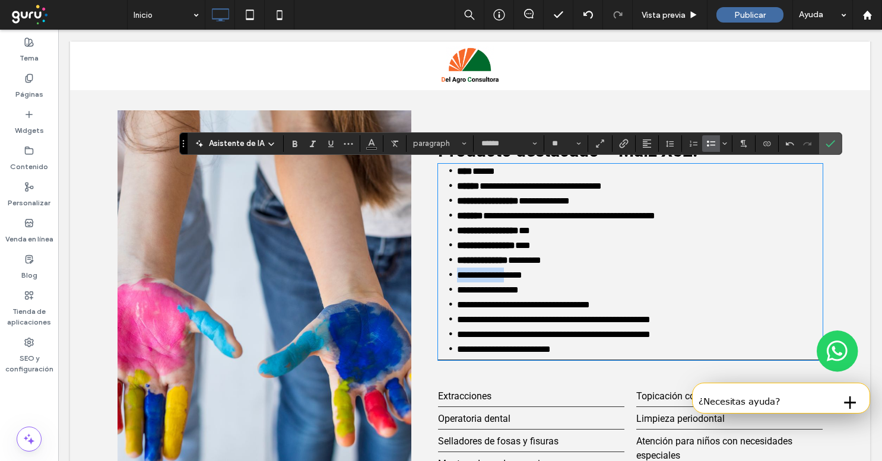
drag, startPoint x: 507, startPoint y: 271, endPoint x: 457, endPoint y: 271, distance: 50.5
click at [457, 271] on span "**********" at bounding box center [489, 275] width 65 height 9
click at [296, 141] on icon "Negrilla" at bounding box center [294, 143] width 9 height 9
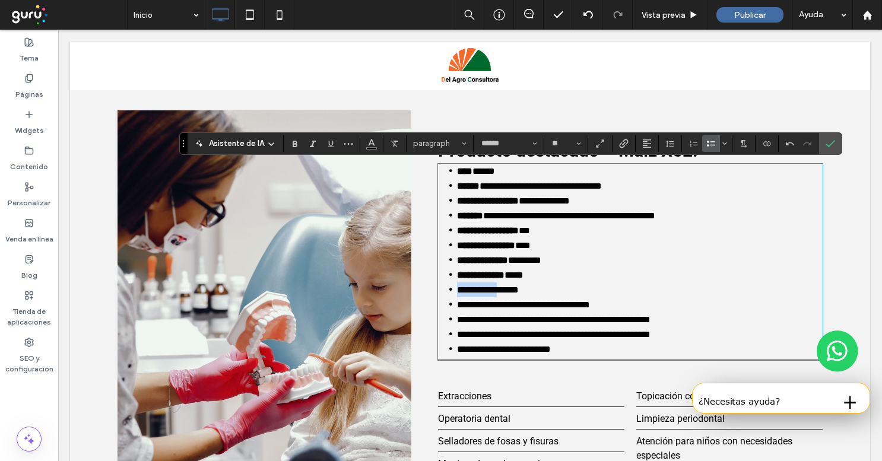
drag, startPoint x: 504, startPoint y: 286, endPoint x: 455, endPoint y: 290, distance: 48.9
click at [457, 290] on li "**********" at bounding box center [640, 290] width 366 height 15
click at [297, 140] on icon "Negrilla" at bounding box center [294, 143] width 9 height 9
drag, startPoint x: 572, startPoint y: 301, endPoint x: 456, endPoint y: 294, distance: 115.9
click at [457, 297] on li "**********" at bounding box center [640, 304] width 366 height 15
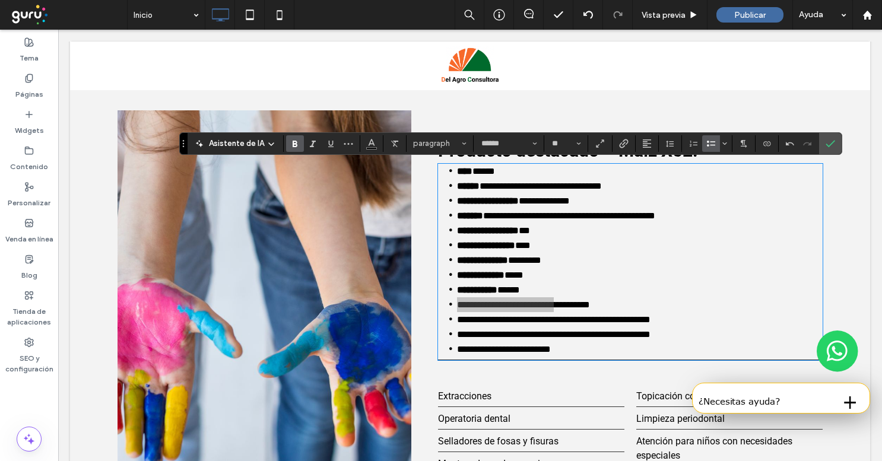
click at [294, 142] on use "Negrilla" at bounding box center [295, 144] width 5 height 7
drag, startPoint x: 509, startPoint y: 313, endPoint x: 459, endPoint y: 312, distance: 49.9
click at [459, 315] on span "**********" at bounding box center [554, 319] width 194 height 9
click at [294, 145] on icon "Negrilla" at bounding box center [294, 143] width 9 height 9
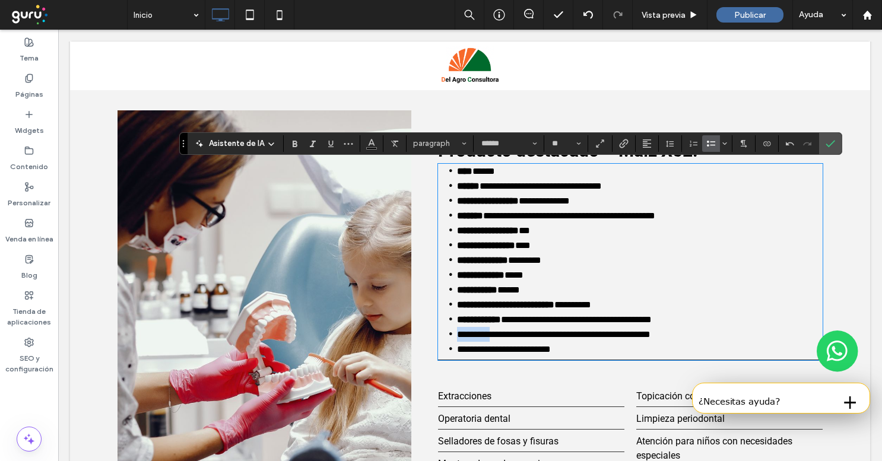
drag, startPoint x: 495, startPoint y: 328, endPoint x: 458, endPoint y: 329, distance: 36.2
click at [458, 330] on span "**********" at bounding box center [554, 334] width 194 height 9
click at [290, 147] on icon "Negrilla" at bounding box center [294, 143] width 9 height 9
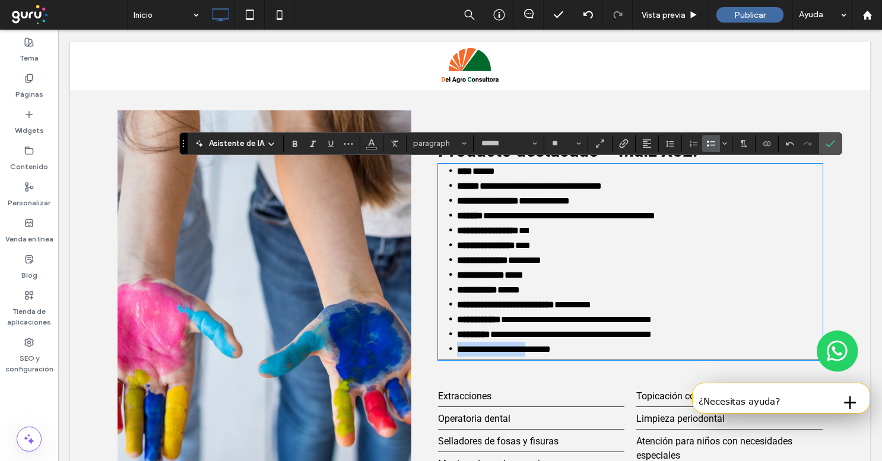
drag, startPoint x: 537, startPoint y: 341, endPoint x: 445, endPoint y: 341, distance: 91.4
click at [457, 342] on li "**********" at bounding box center [640, 349] width 366 height 15
click at [295, 143] on icon "Negrilla" at bounding box center [294, 143] width 9 height 9
click at [595, 290] on li "**********" at bounding box center [640, 290] width 366 height 15
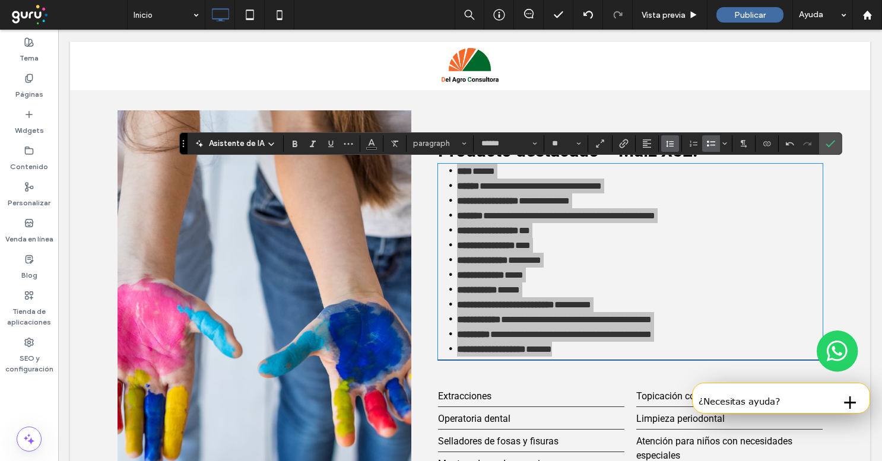
click at [671, 144] on icon "Altura de la línea" at bounding box center [669, 143] width 9 height 9
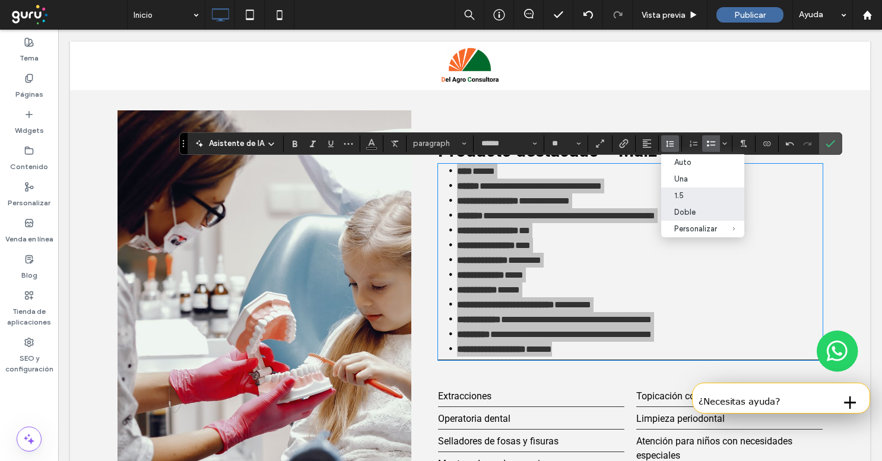
click at [684, 217] on div "Doble" at bounding box center [695, 212] width 43 height 9
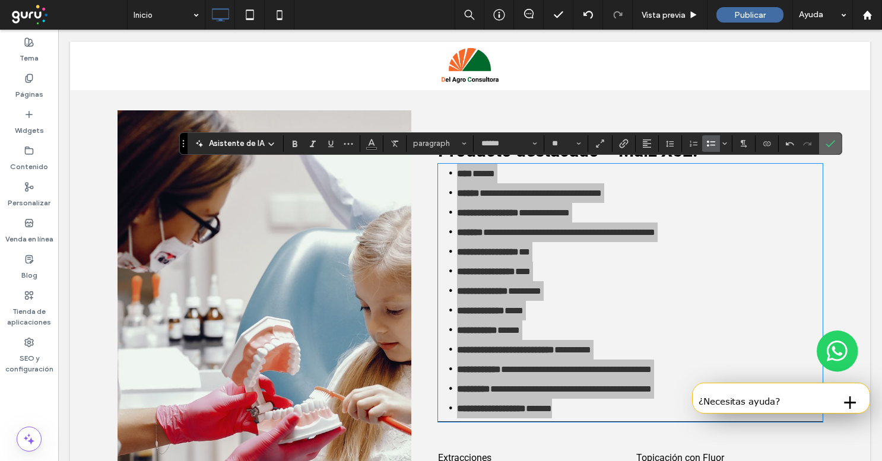
click at [826, 145] on icon "Confirmar" at bounding box center [830, 143] width 9 height 9
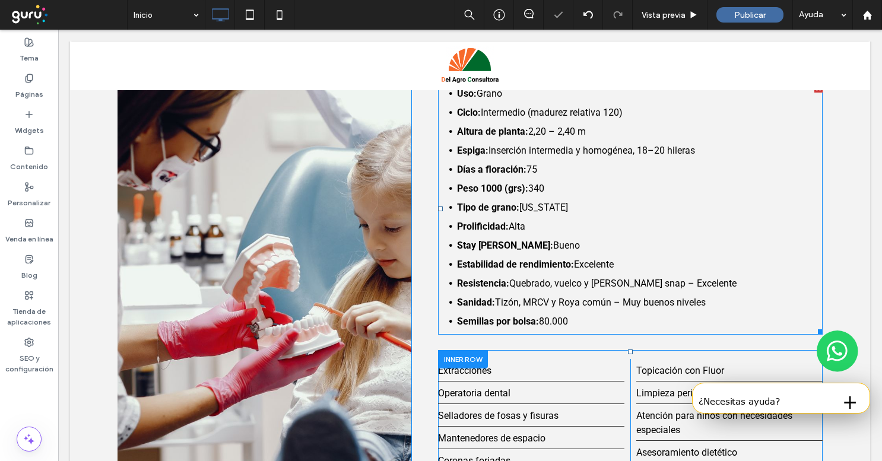
scroll to position [1326, 0]
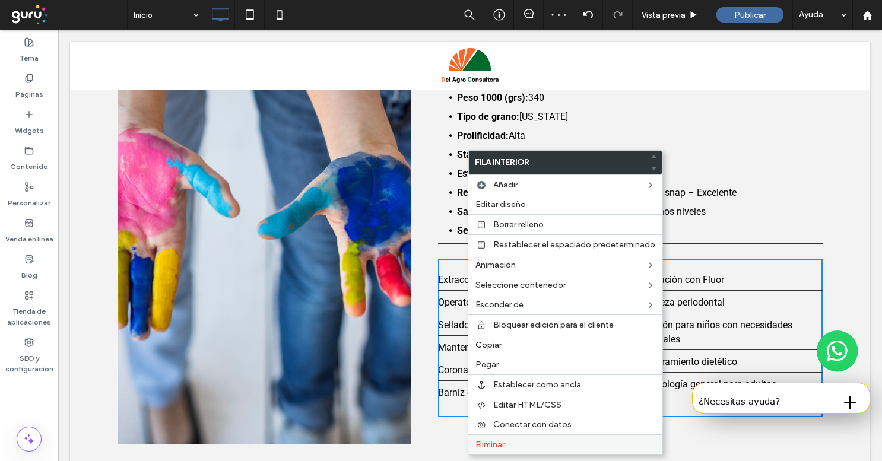
click at [472, 443] on div "Eliminar" at bounding box center [565, 445] width 194 height 20
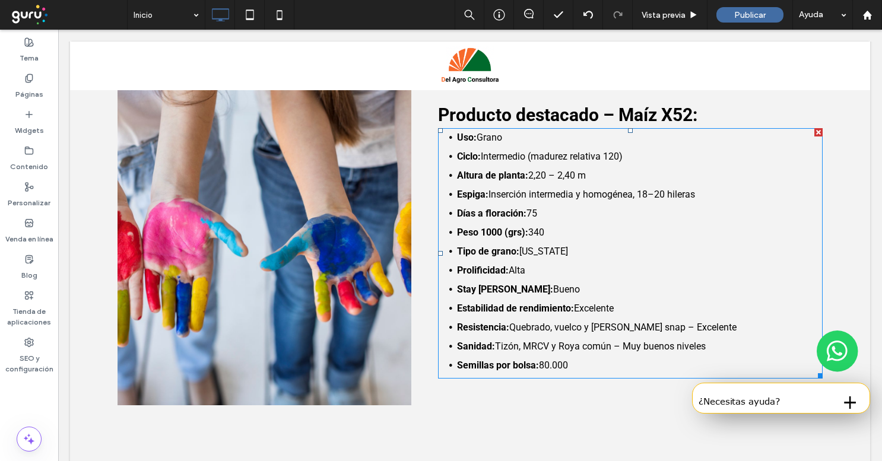
scroll to position [1195, 0]
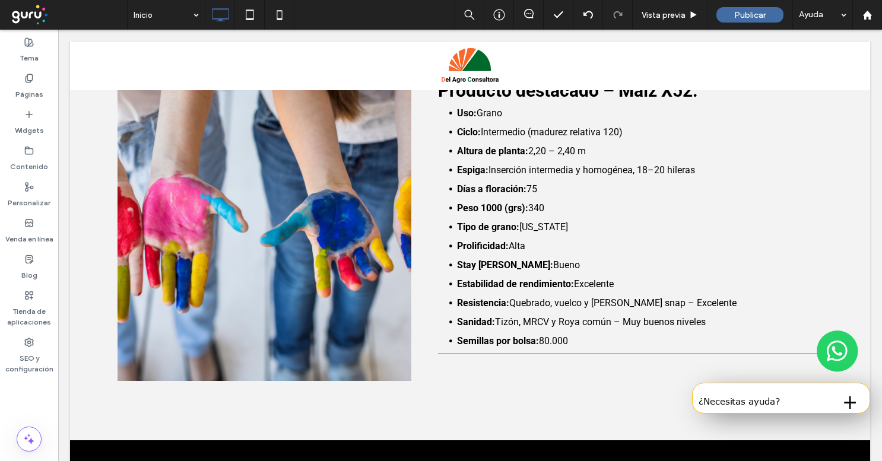
click at [354, 306] on div at bounding box center [265, 215] width 294 height 331
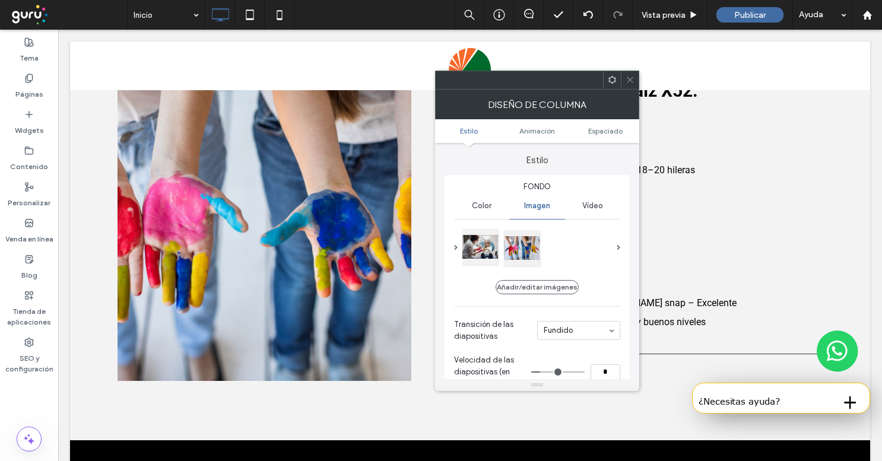
click at [473, 246] on div at bounding box center [480, 247] width 36 height 36
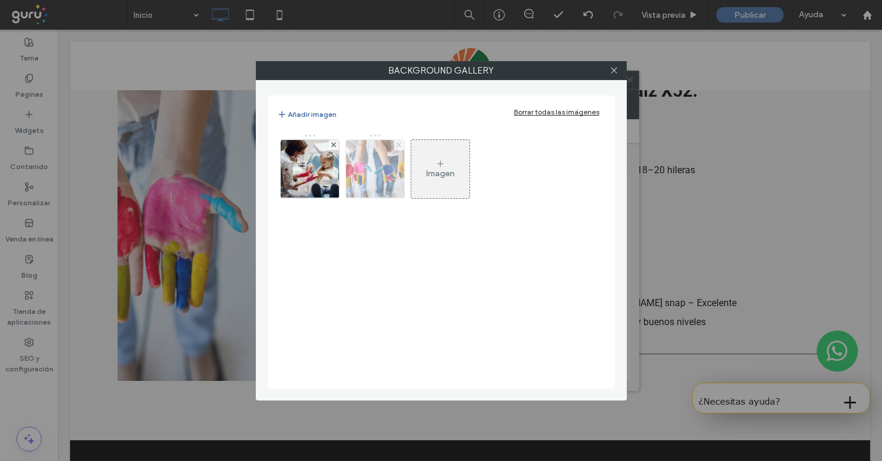
click at [400, 145] on use at bounding box center [399, 144] width 5 height 5
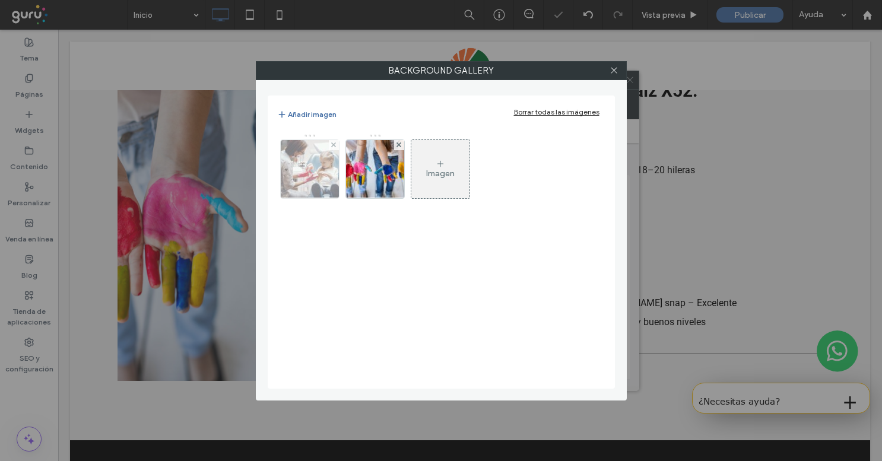
click at [297, 166] on img at bounding box center [309, 169] width 87 height 58
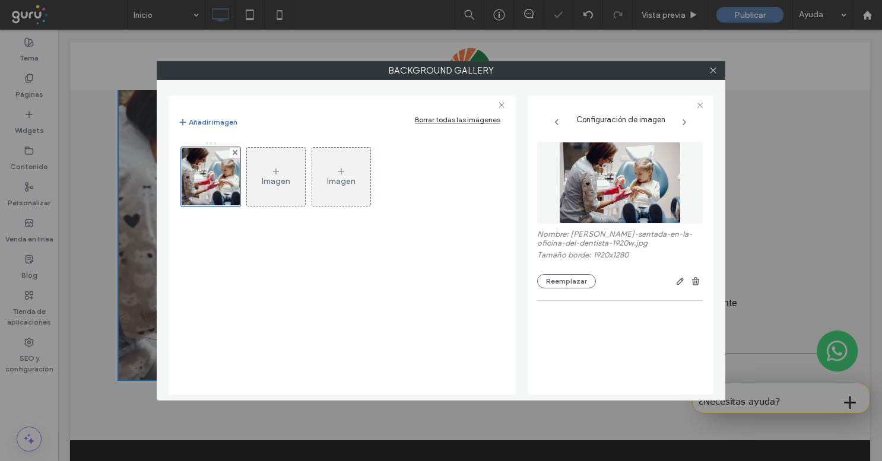
click at [568, 176] on figure at bounding box center [620, 183] width 166 height 82
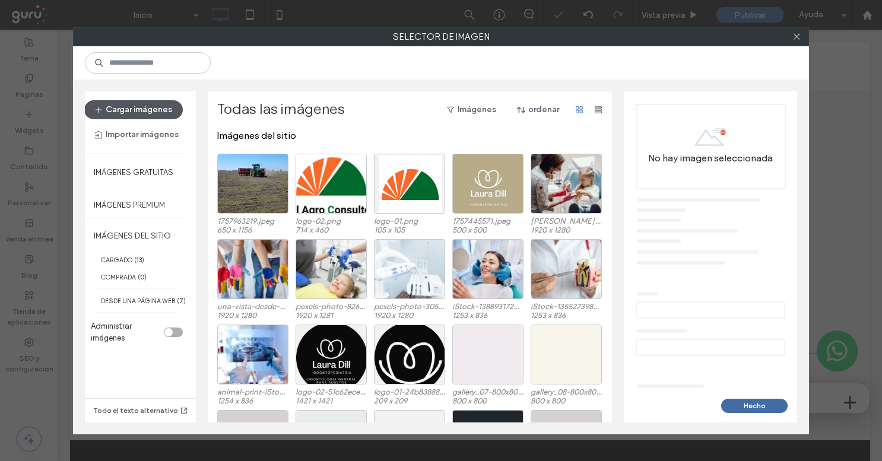
click at [131, 102] on button "Cargar imágenes" at bounding box center [133, 109] width 99 height 19
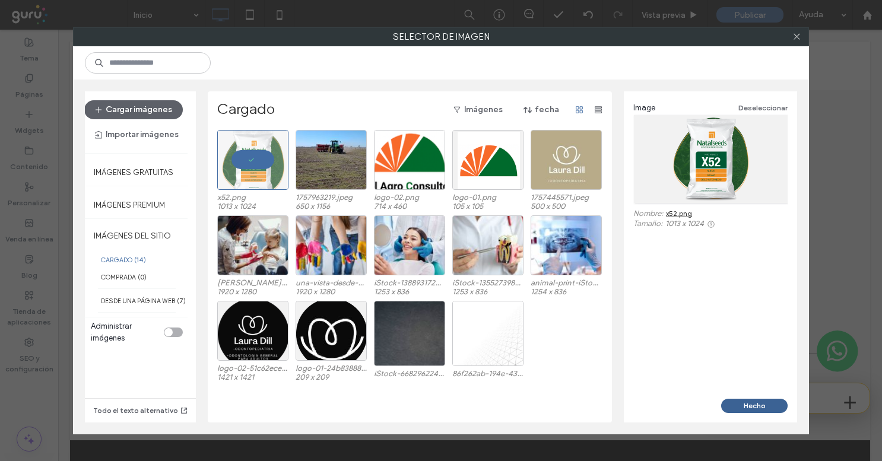
click at [759, 404] on button "Hecho" at bounding box center [754, 406] width 66 height 14
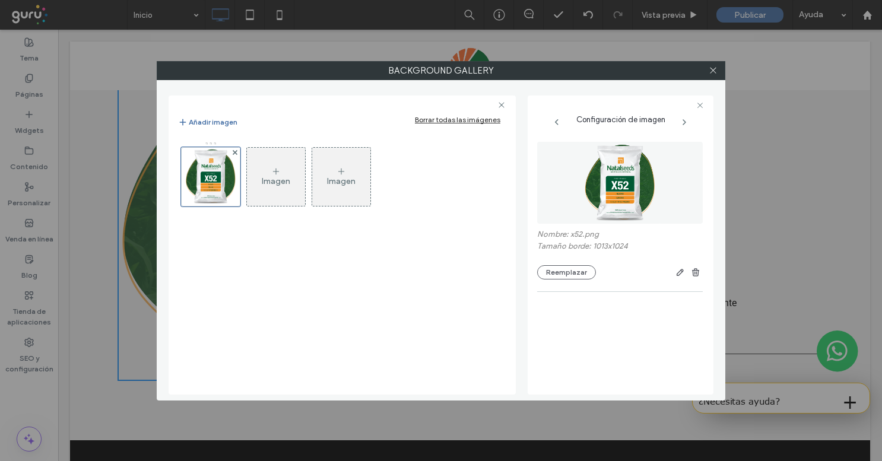
click at [721, 64] on div at bounding box center [713, 71] width 18 height 18
click at [712, 69] on icon at bounding box center [713, 70] width 9 height 9
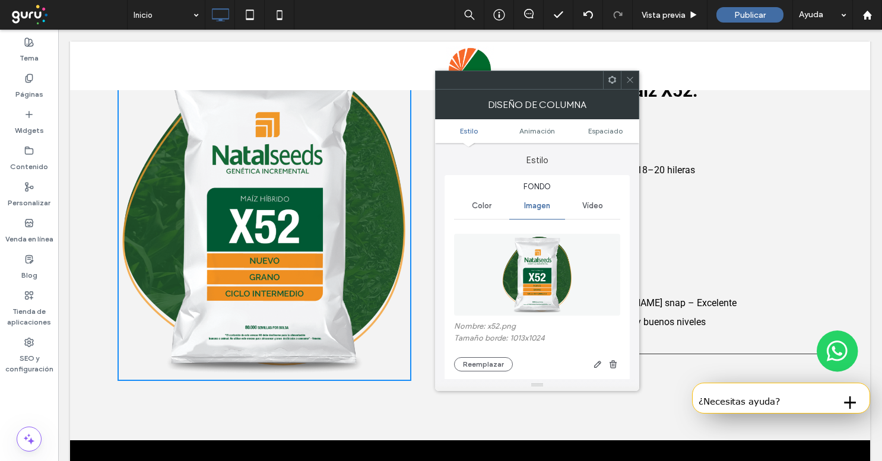
click at [623, 78] on div at bounding box center [630, 80] width 18 height 18
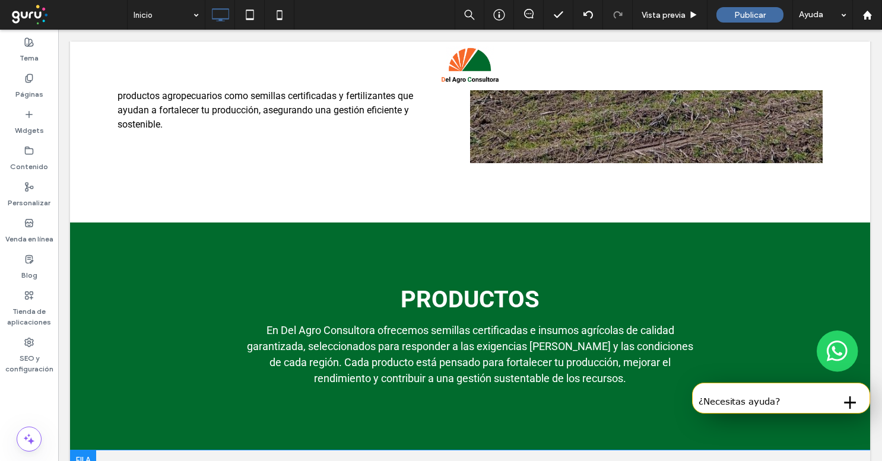
scroll to position [793, 0]
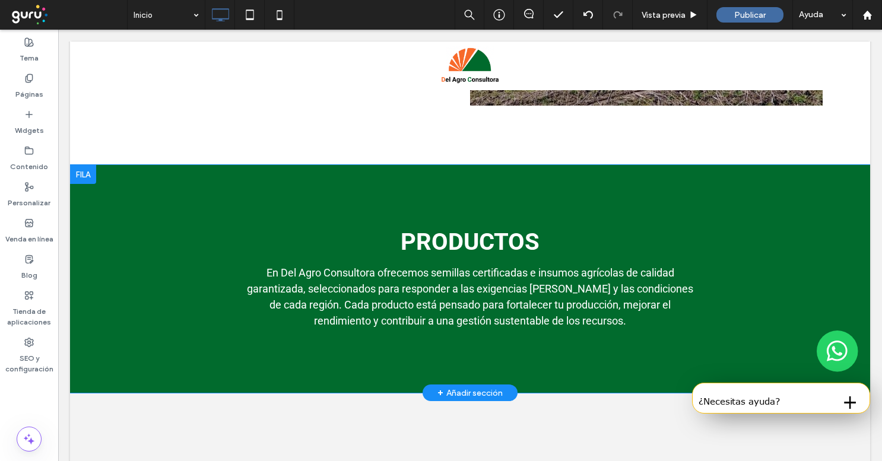
click at [80, 179] on div at bounding box center [83, 174] width 26 height 19
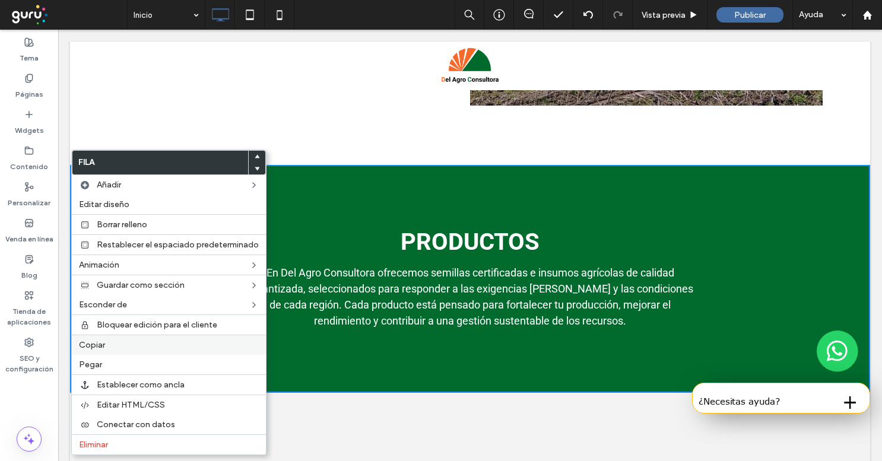
click at [116, 346] on label "Copiar" at bounding box center [169, 345] width 180 height 10
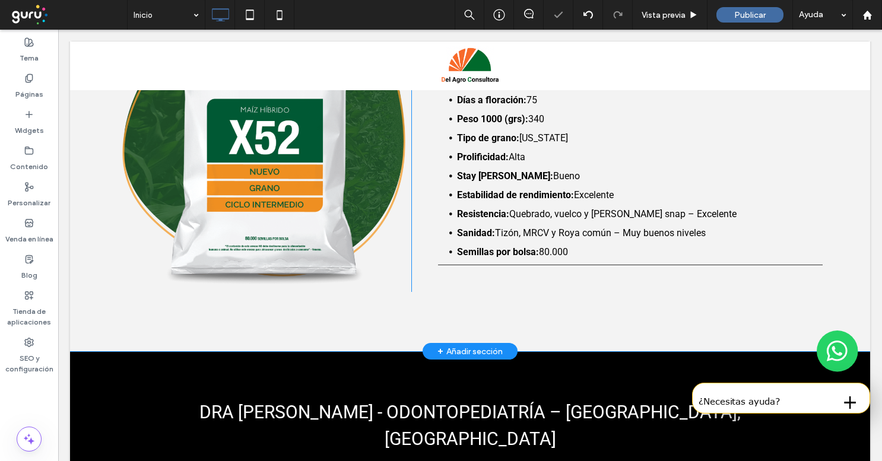
scroll to position [1297, 0]
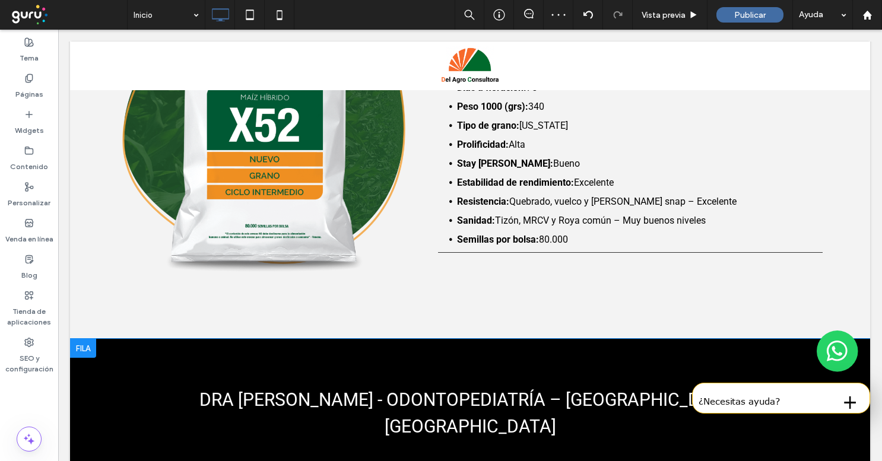
click at [78, 342] on div at bounding box center [83, 348] width 26 height 19
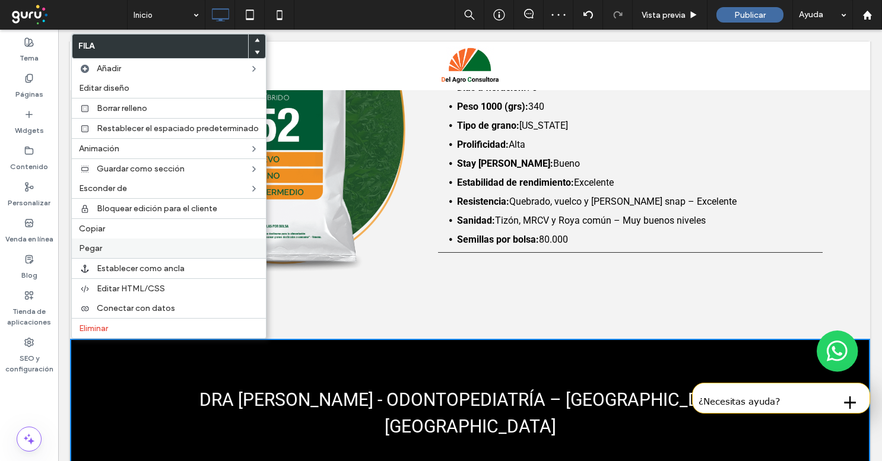
click at [135, 246] on label "Pegar" at bounding box center [169, 248] width 180 height 10
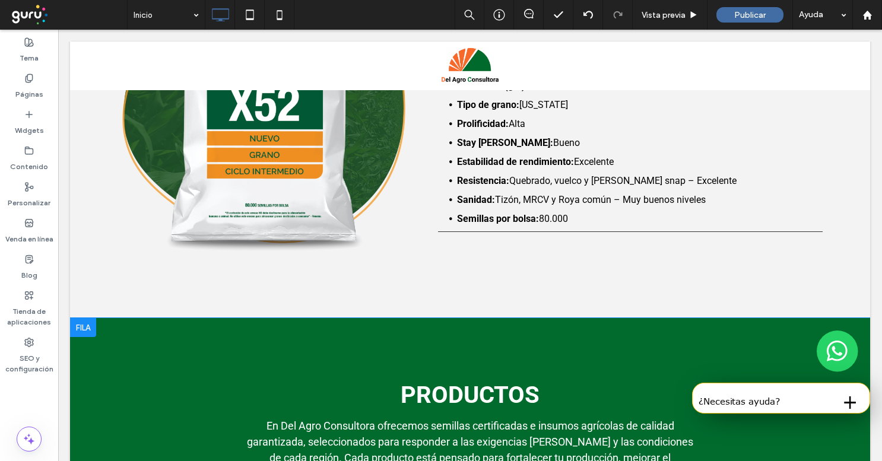
scroll to position [1335, 0]
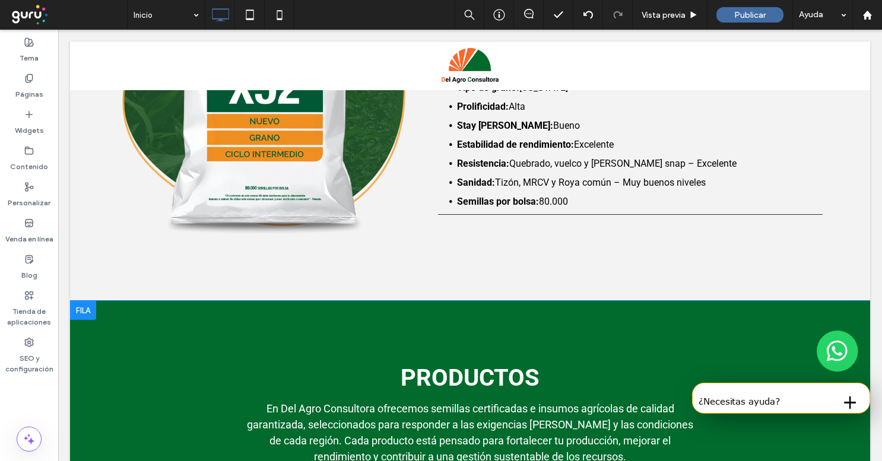
click at [386, 332] on div "PRODUCTOS En Del Agro Consultora ofrecemos semillas certificadas e insumos agrí…" at bounding box center [470, 415] width 800 height 228
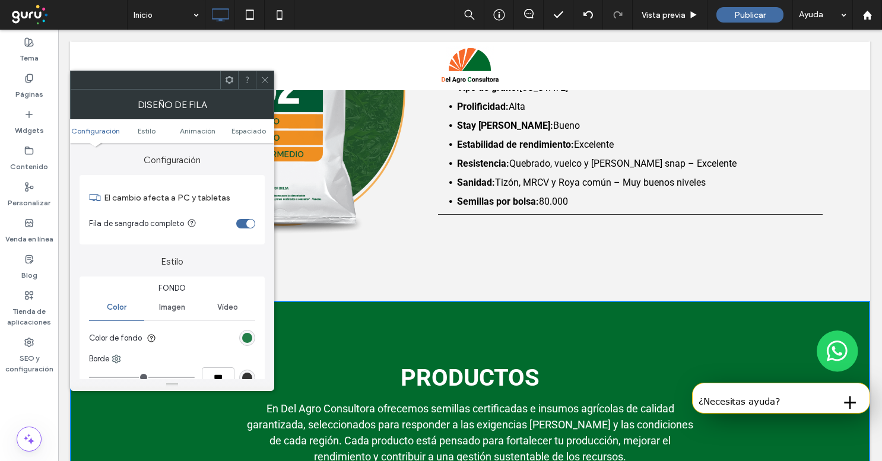
click at [243, 336] on div "rgb(1, 107, 45)" at bounding box center [247, 338] width 10 height 10
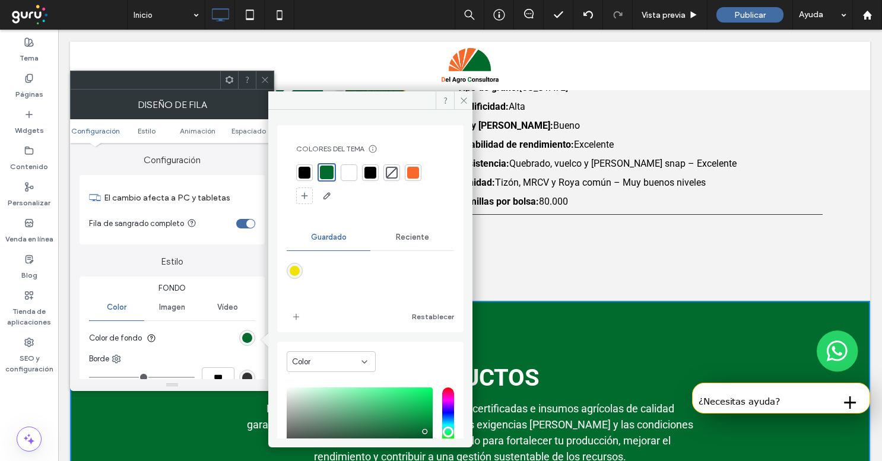
click at [344, 171] on div at bounding box center [349, 173] width 12 height 12
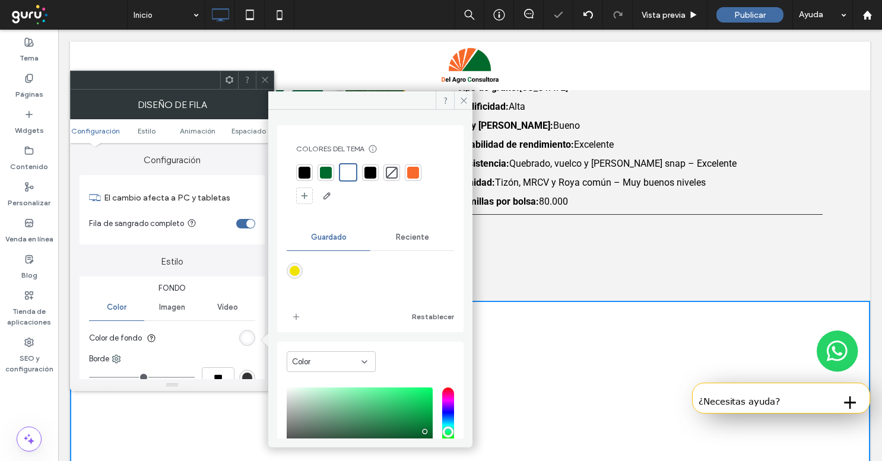
click at [264, 75] on span at bounding box center [265, 80] width 9 height 18
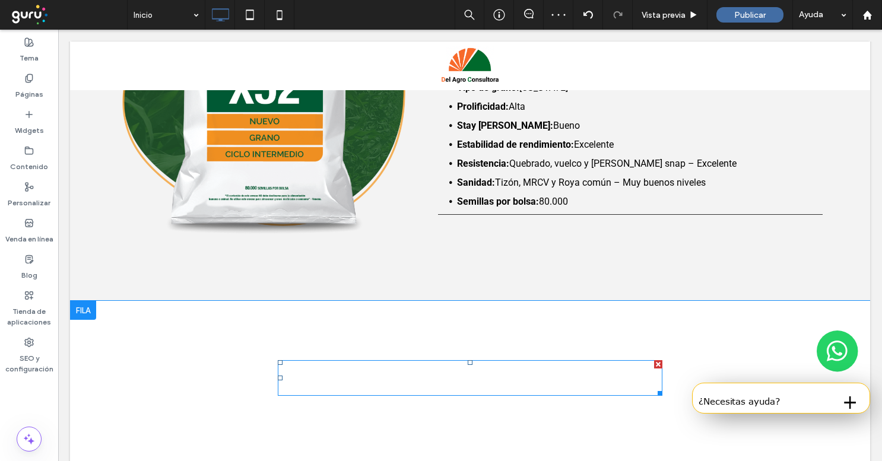
click at [438, 378] on strong "PRODUCTOS" at bounding box center [470, 378] width 139 height 28
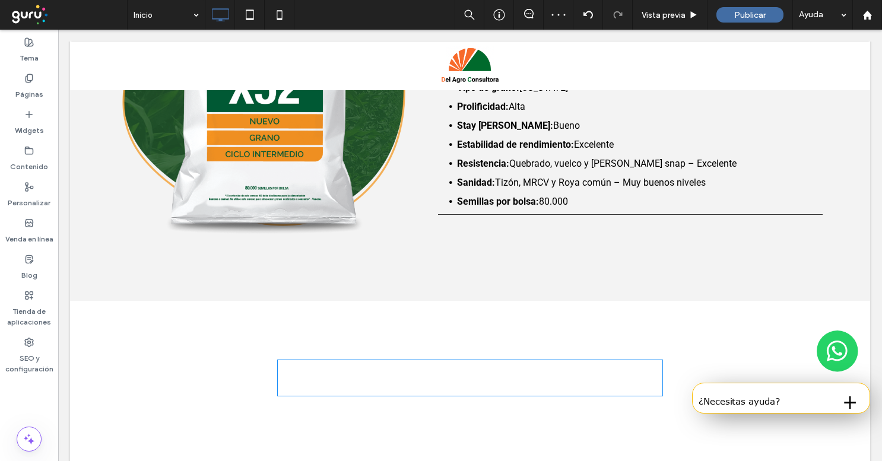
type input "******"
type input "**"
click at [438, 378] on strong "*********" at bounding box center [470, 377] width 84 height 23
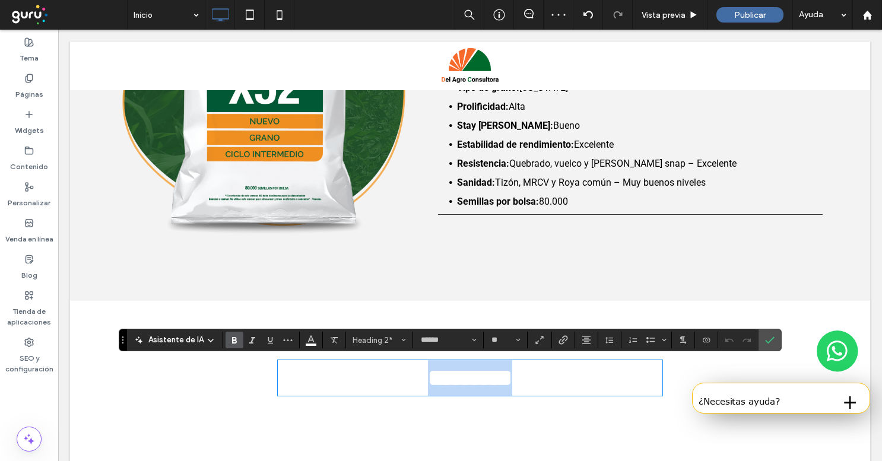
click at [438, 378] on strong "*********" at bounding box center [470, 377] width 84 height 23
click at [312, 334] on icon "Color" at bounding box center [310, 338] width 9 height 9
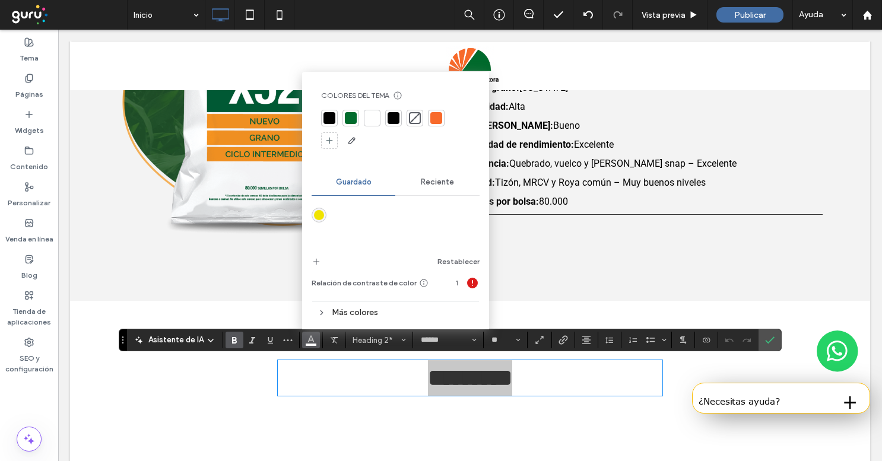
click at [348, 123] on div at bounding box center [351, 118] width 12 height 12
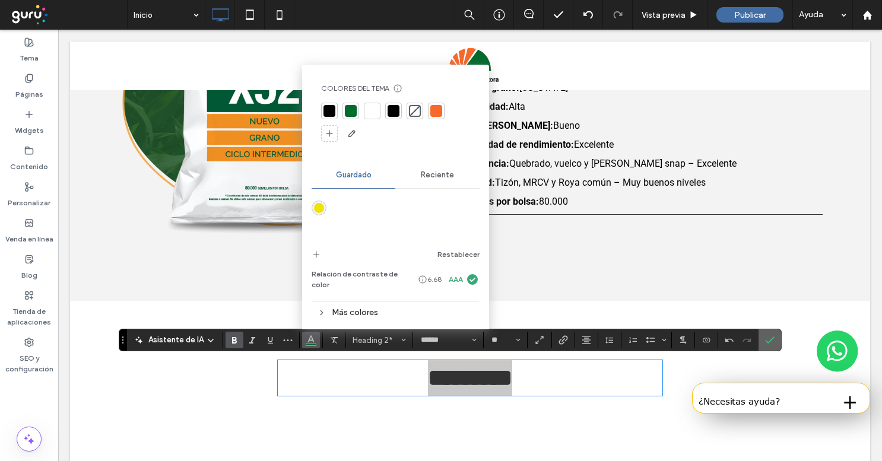
click at [774, 337] on label "Confirmar" at bounding box center [770, 339] width 18 height 21
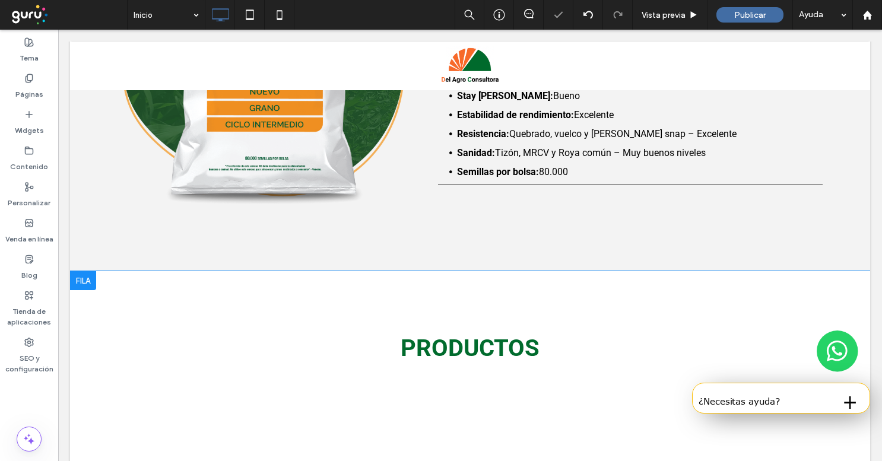
scroll to position [1409, 0]
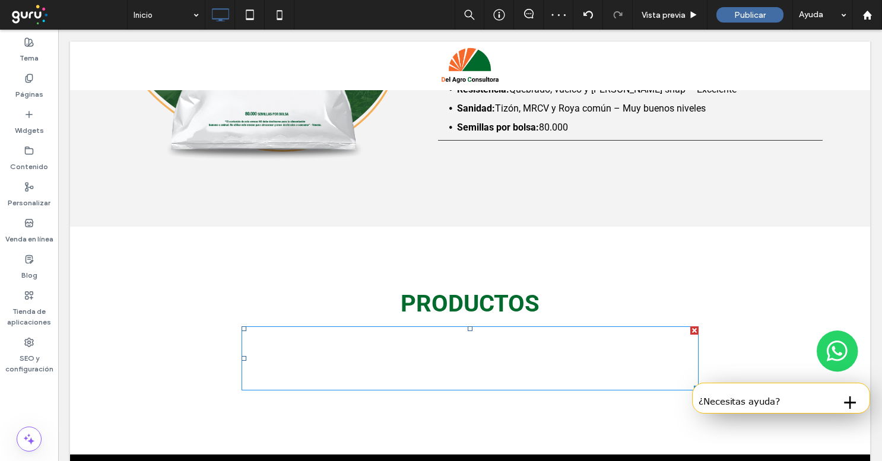
click at [404, 353] on span "En Del Agro Consultora ofrecemos semillas certificadas e insumos agrícolas de c…" at bounding box center [470, 358] width 446 height 61
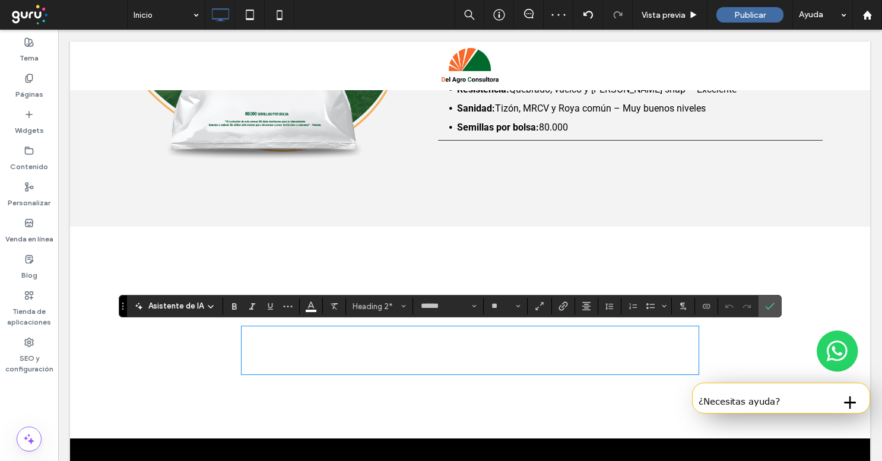
click at [404, 353] on span "**********" at bounding box center [472, 350] width 457 height 43
click at [310, 309] on icon "Color" at bounding box center [310, 304] width 9 height 9
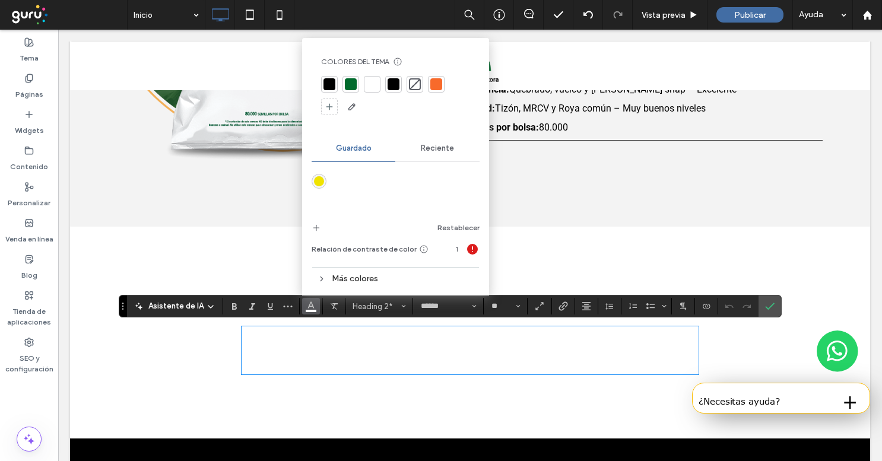
click at [392, 84] on div at bounding box center [394, 84] width 12 height 12
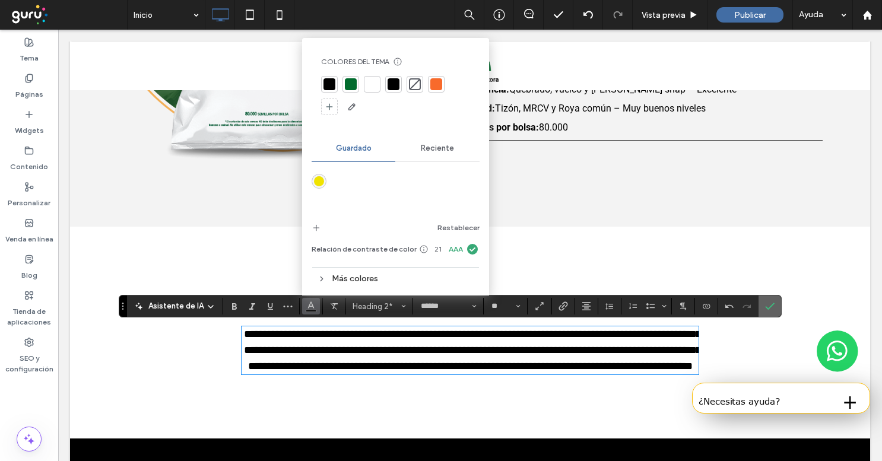
click at [766, 310] on icon "Confirmar" at bounding box center [769, 306] width 9 height 9
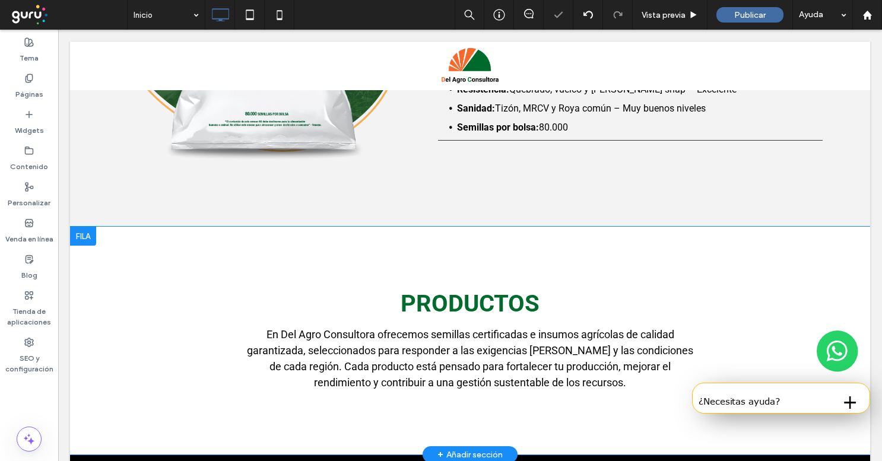
click at [87, 234] on div at bounding box center [83, 236] width 26 height 19
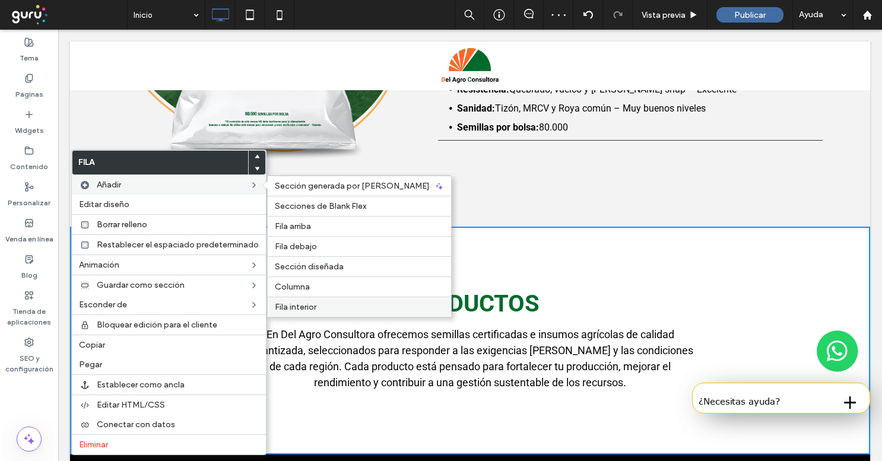
click at [344, 299] on div "Fila interior" at bounding box center [359, 307] width 183 height 20
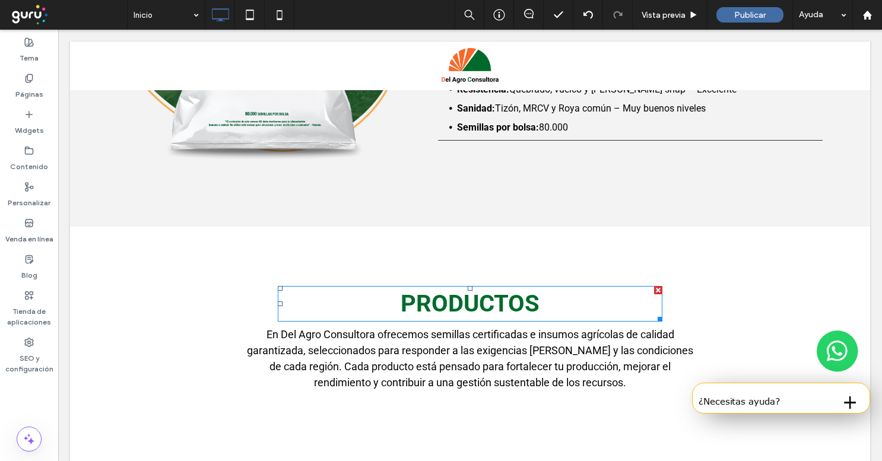
click at [636, 295] on h2 "PRODUCTOS" at bounding box center [470, 304] width 385 height 36
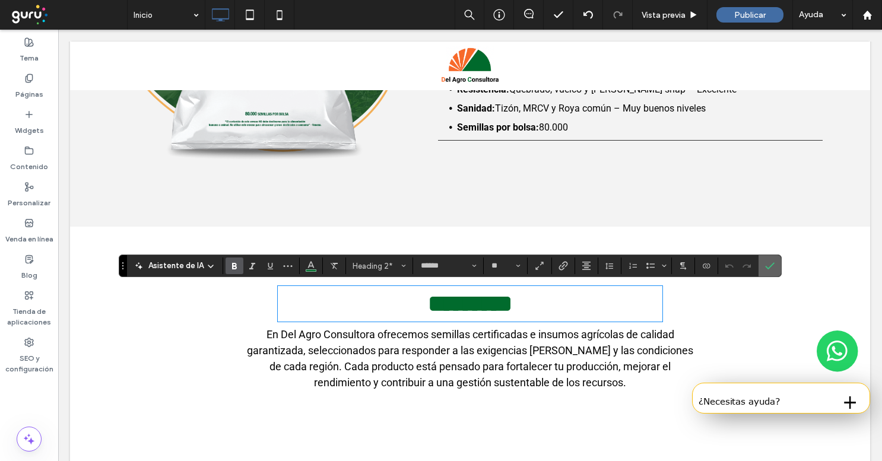
click at [769, 272] on span "Confirmar" at bounding box center [767, 265] width 5 height 21
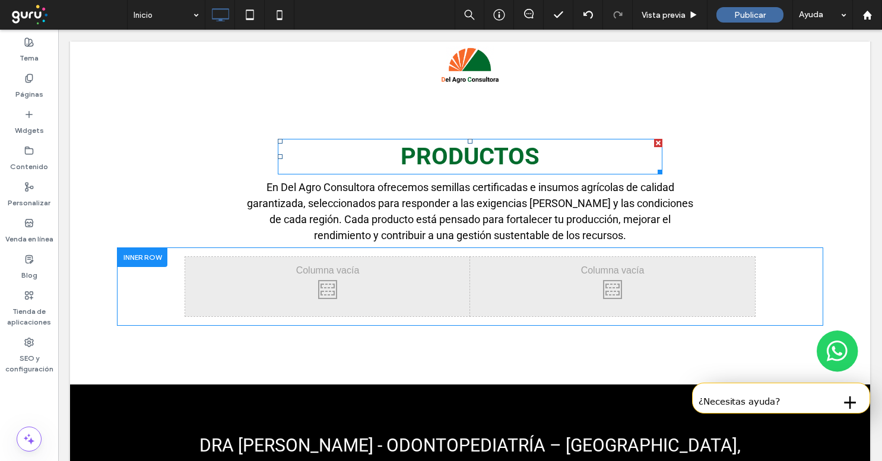
scroll to position [1579, 0]
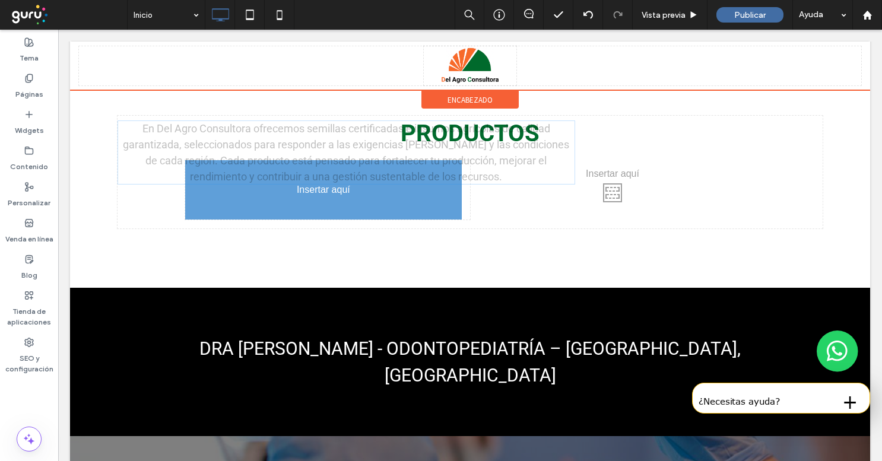
drag, startPoint x: 427, startPoint y: 186, endPoint x: 312, endPoint y: 201, distance: 115.6
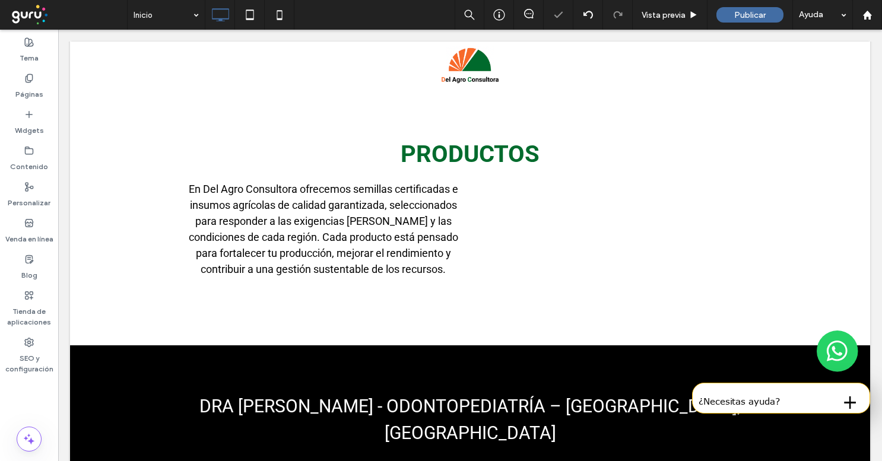
scroll to position [1599, 0]
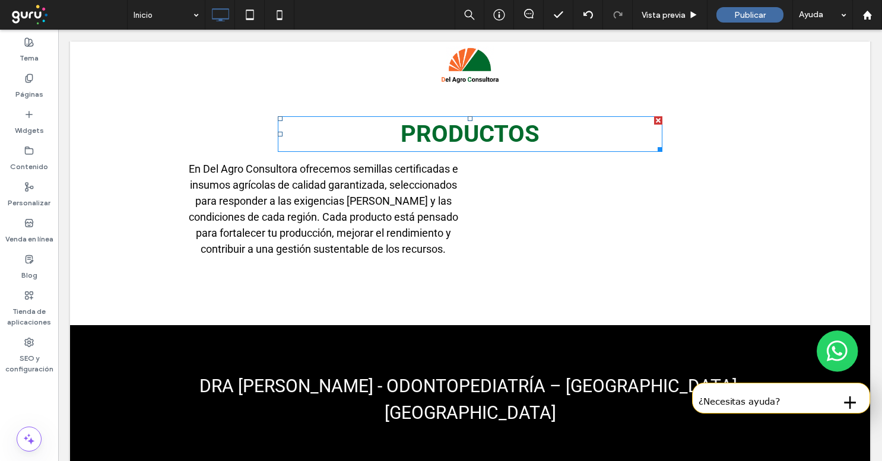
click at [484, 142] on strong "PRODUCTOS" at bounding box center [470, 134] width 139 height 28
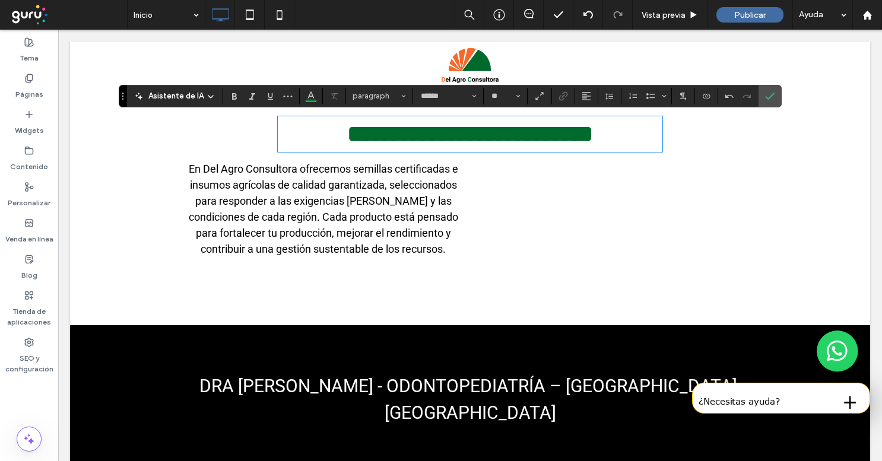
type input "**"
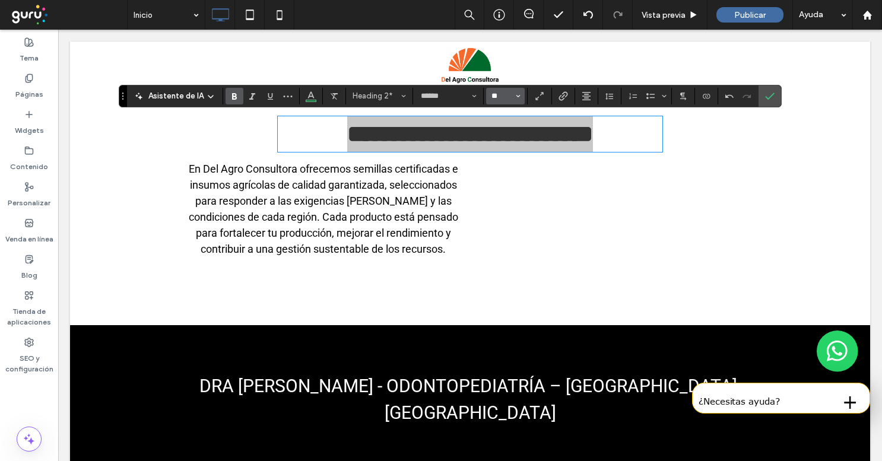
click at [497, 97] on input "**" at bounding box center [501, 95] width 23 height 9
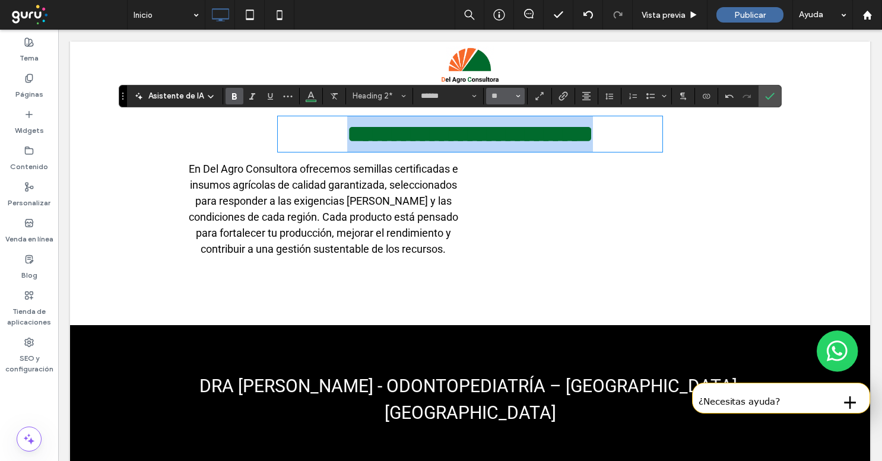
type input "**"
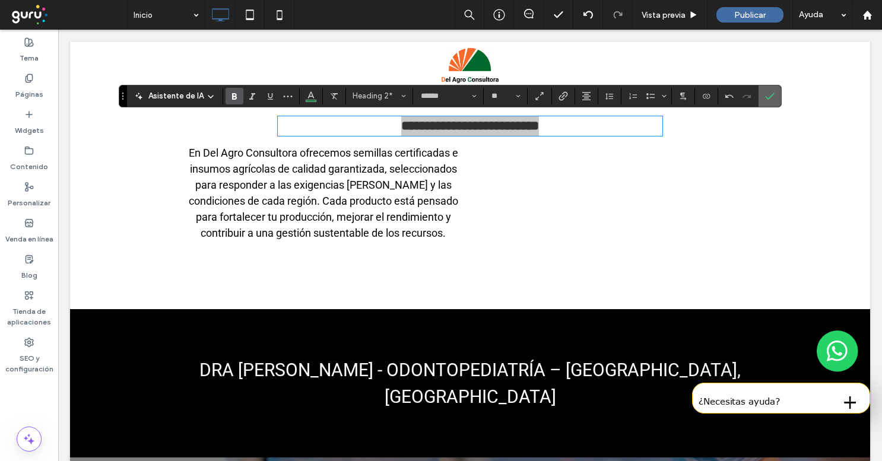
click at [771, 102] on span "Confirmar" at bounding box center [769, 96] width 9 height 20
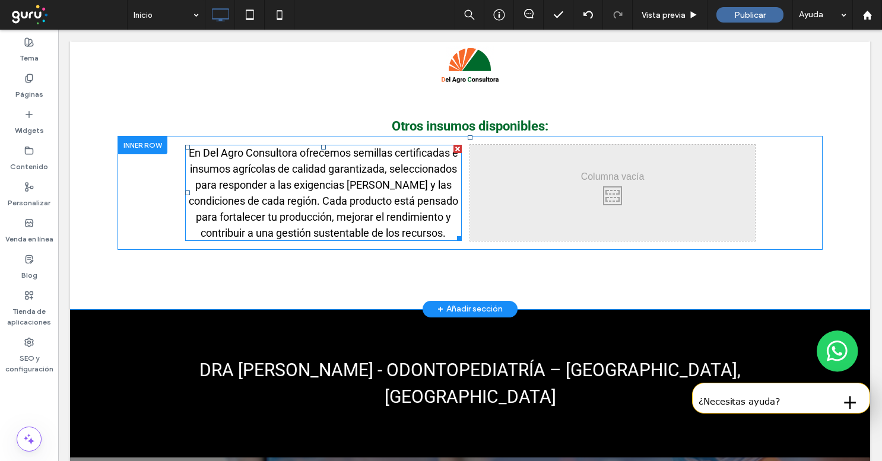
click at [350, 227] on span "En Del Agro Consultora ofrecemos semillas certificadas e insumos agrícolas de c…" at bounding box center [324, 193] width 270 height 93
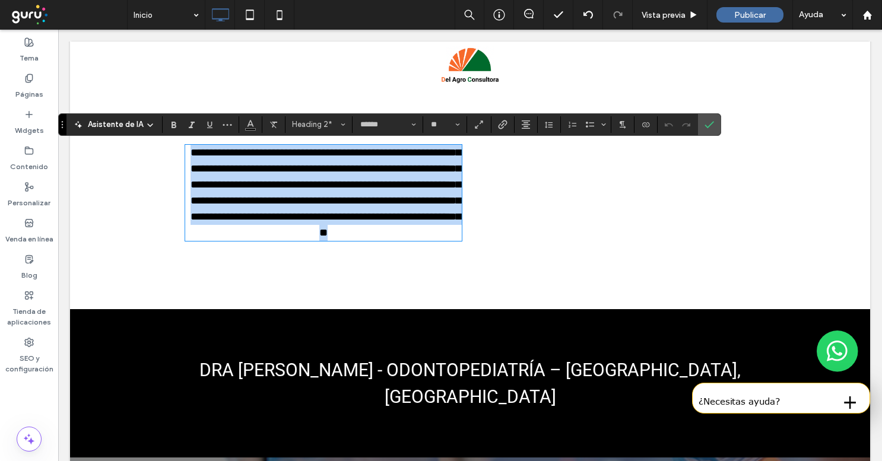
paste div
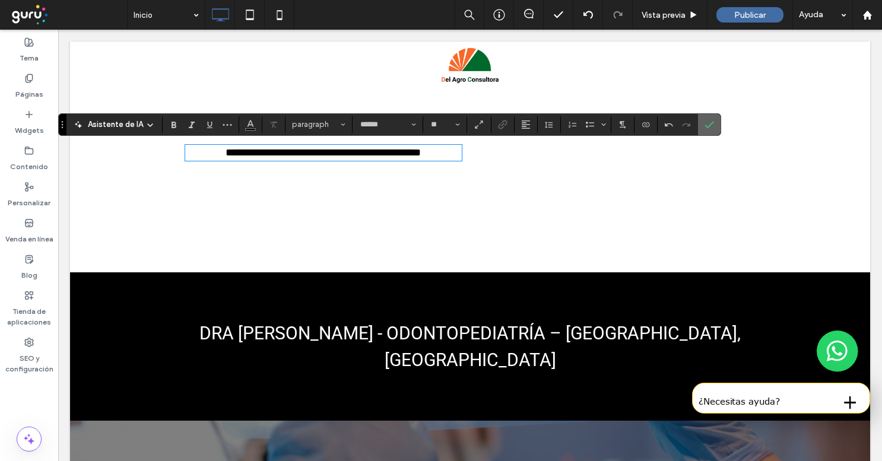
click at [709, 124] on icon "Confirmar" at bounding box center [709, 124] width 9 height 9
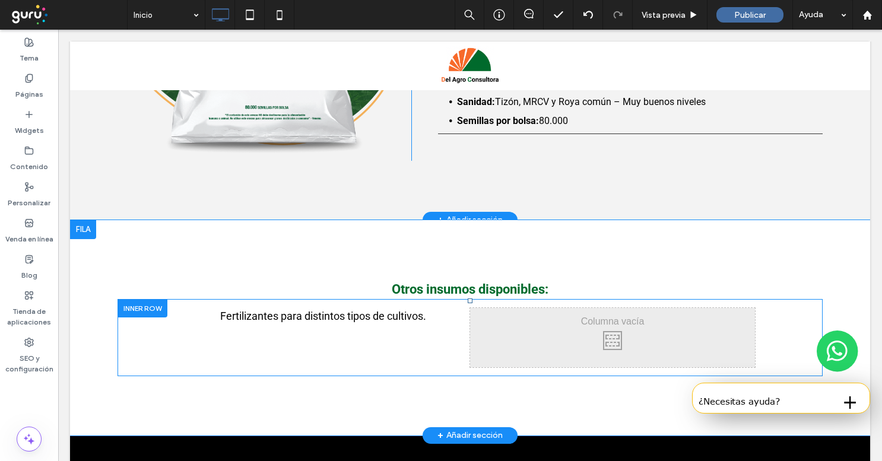
scroll to position [1447, 0]
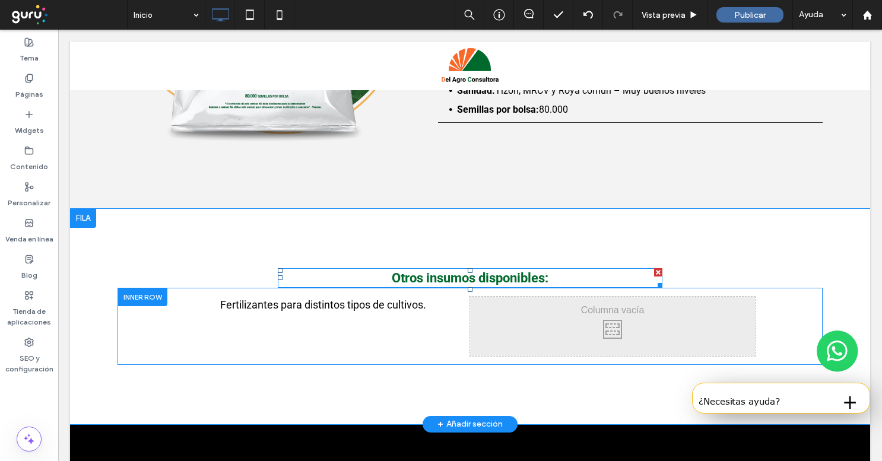
click at [435, 280] on strong "Otros insumos disponibles:" at bounding box center [470, 278] width 157 height 15
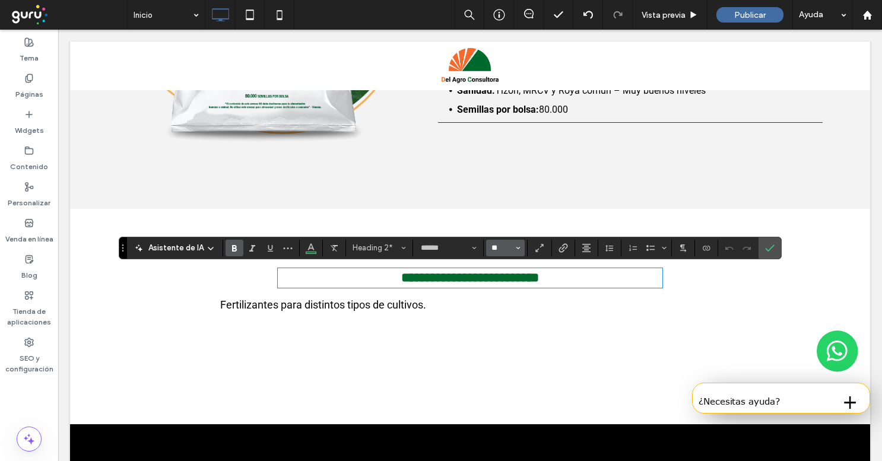
click at [508, 248] on input "**" at bounding box center [501, 247] width 23 height 9
type input "**"
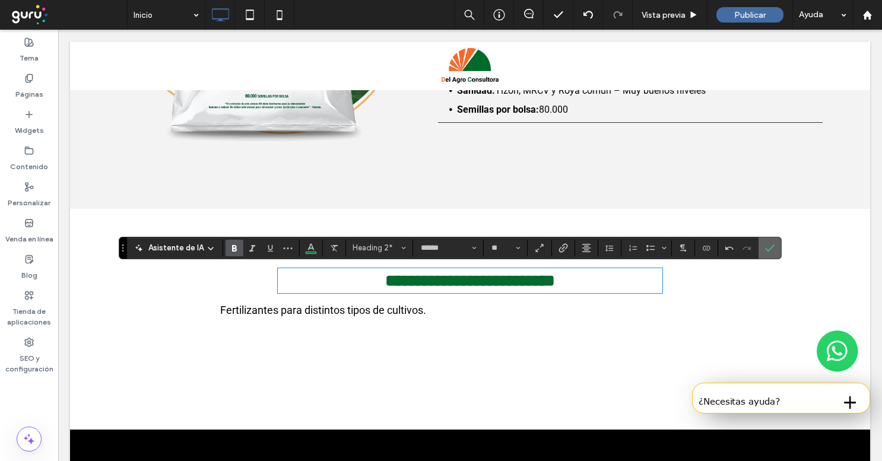
drag, startPoint x: 774, startPoint y: 251, endPoint x: 717, endPoint y: 221, distance: 64.3
click at [774, 251] on label "Confirmar" at bounding box center [770, 247] width 18 height 21
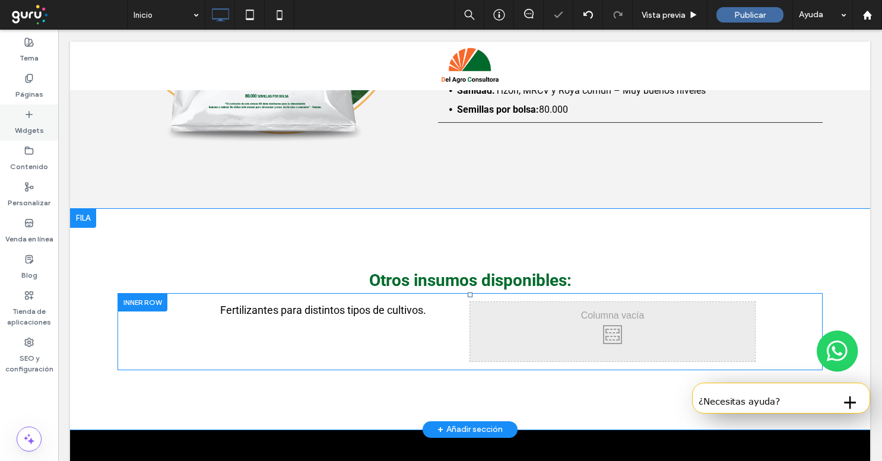
click at [33, 113] on icon at bounding box center [28, 114] width 9 height 9
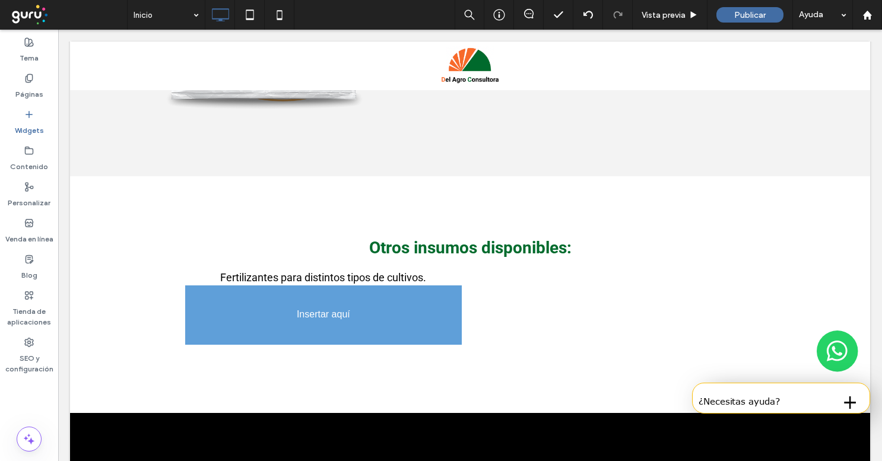
scroll to position [1489, 0]
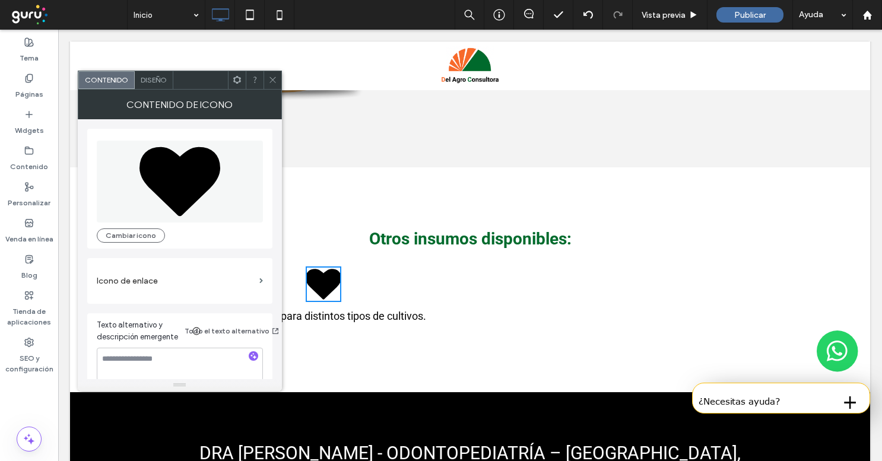
click at [212, 108] on div "Contenido de icono" at bounding box center [180, 105] width 204 height 30
click at [195, 164] on icon at bounding box center [180, 181] width 81 height 69
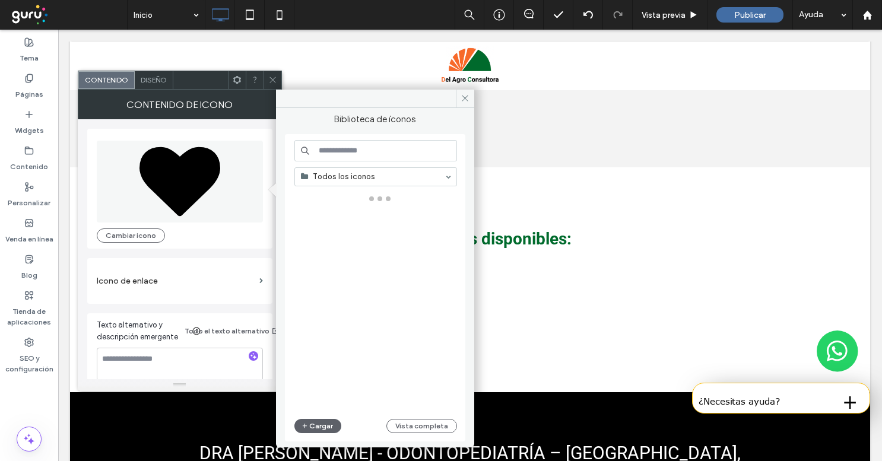
click at [372, 154] on input at bounding box center [375, 150] width 163 height 21
type input "*****"
click at [467, 102] on icon at bounding box center [465, 98] width 9 height 9
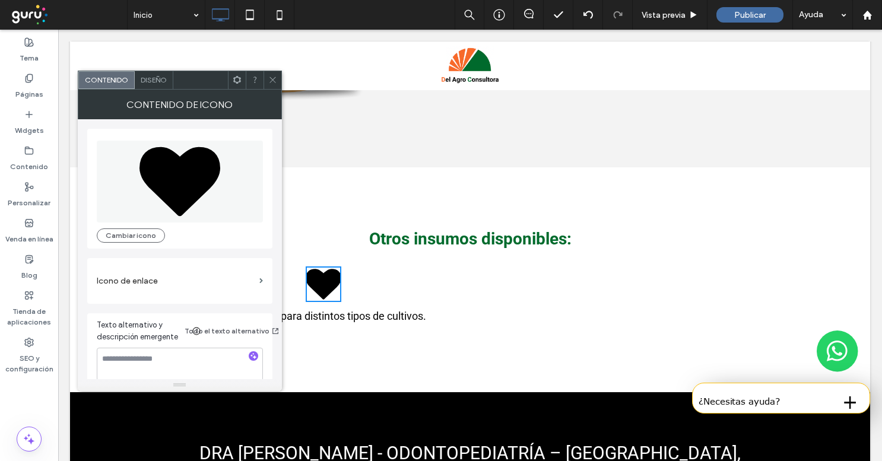
click at [270, 81] on icon at bounding box center [272, 79] width 9 height 9
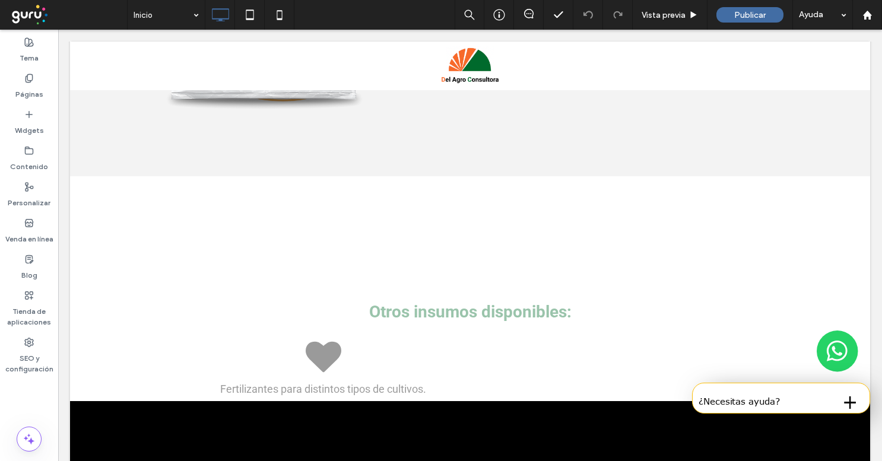
scroll to position [1484, 0]
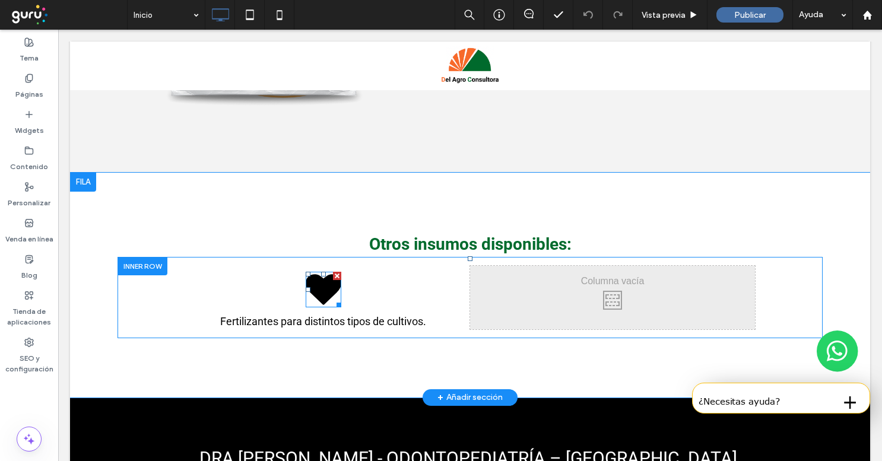
click at [329, 286] on icon at bounding box center [324, 289] width 36 height 30
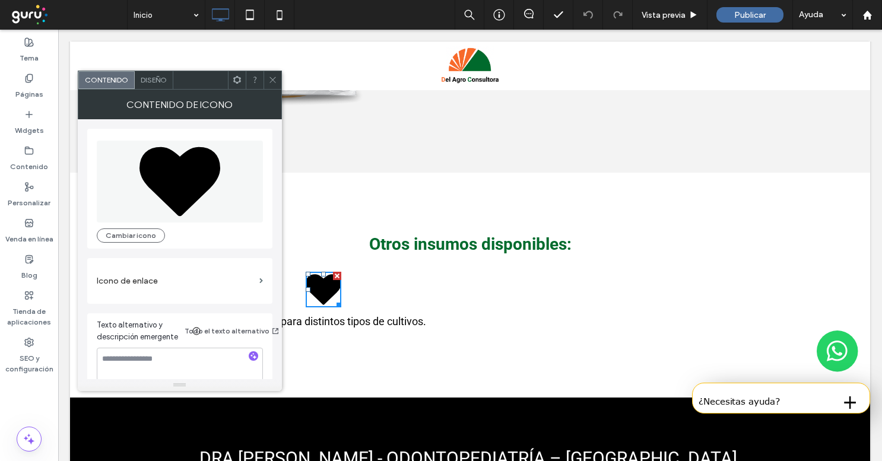
click at [225, 208] on span at bounding box center [180, 182] width 166 height 82
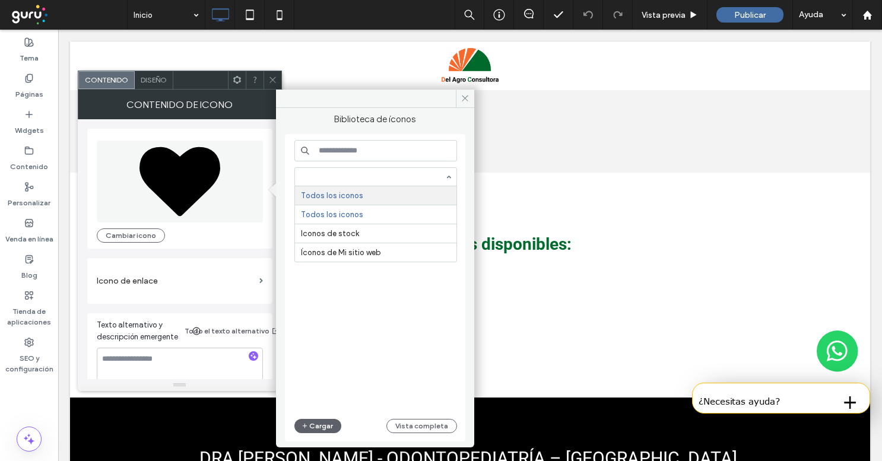
click at [370, 154] on input at bounding box center [375, 150] width 163 height 21
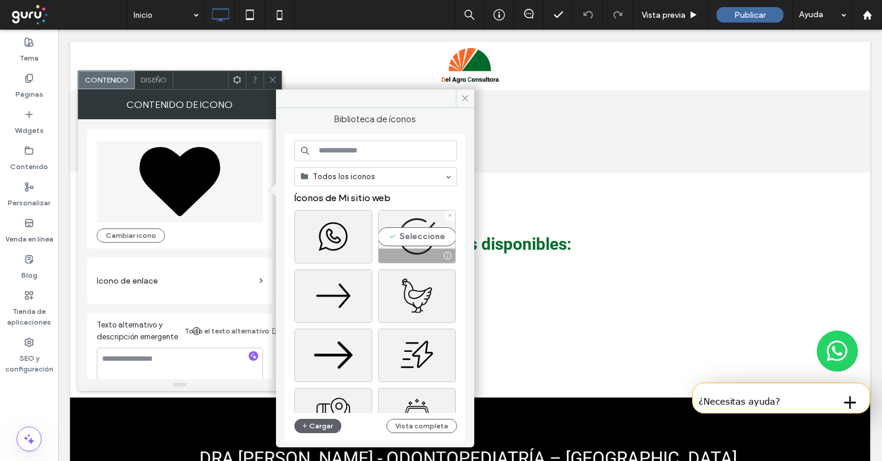
click at [416, 243] on div "Seleccione" at bounding box center [417, 236] width 78 height 53
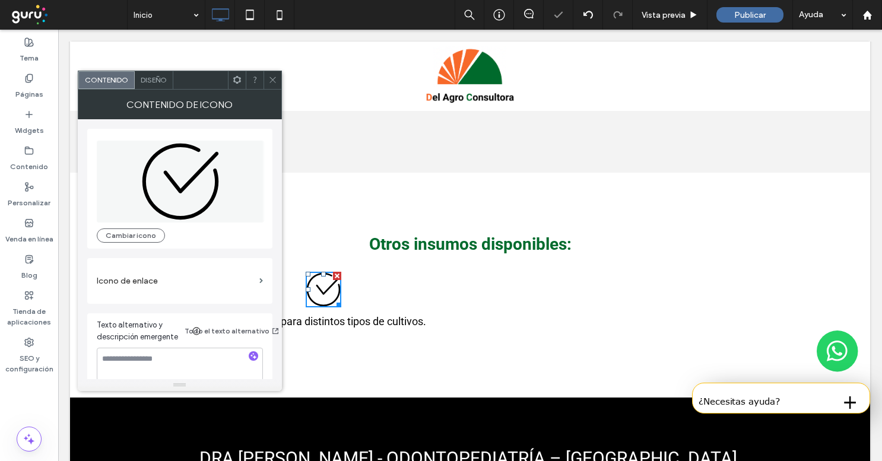
click at [157, 84] on span "Diseño" at bounding box center [154, 79] width 26 height 9
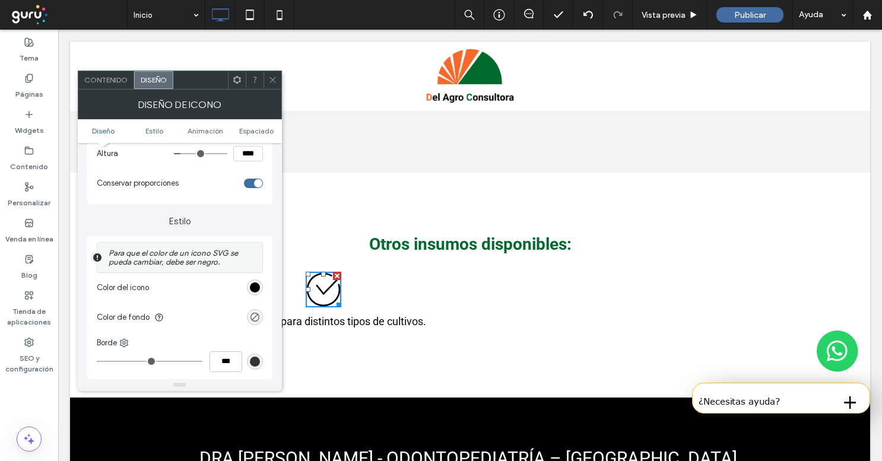
scroll to position [214, 0]
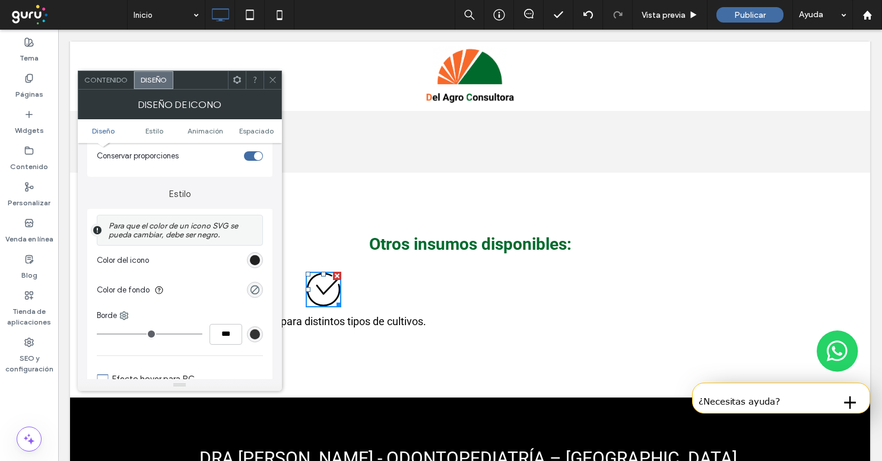
click at [253, 263] on div "rgb(0, 0, 0)" at bounding box center [255, 260] width 10 height 10
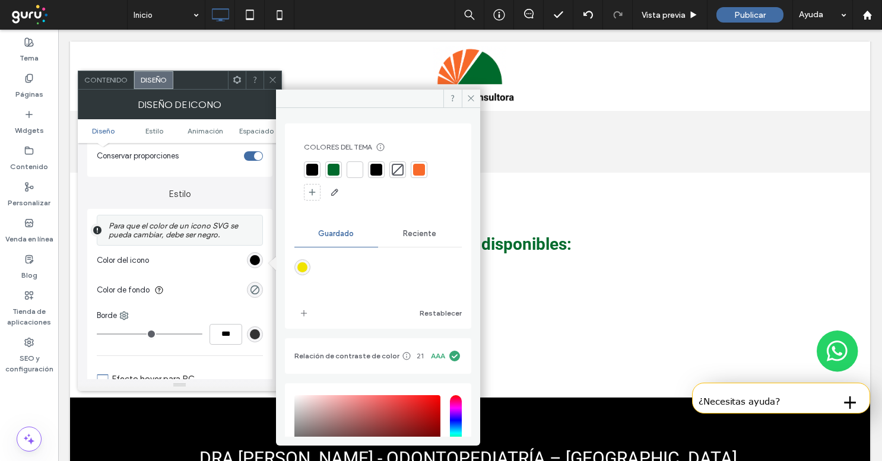
click at [338, 170] on div at bounding box center [334, 170] width 12 height 12
click at [267, 80] on div at bounding box center [273, 80] width 18 height 18
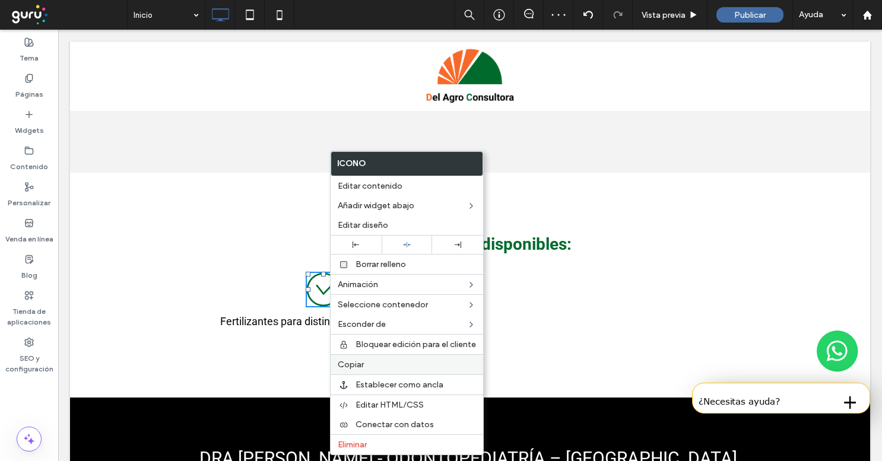
click at [366, 366] on label "Copiar" at bounding box center [407, 365] width 138 height 10
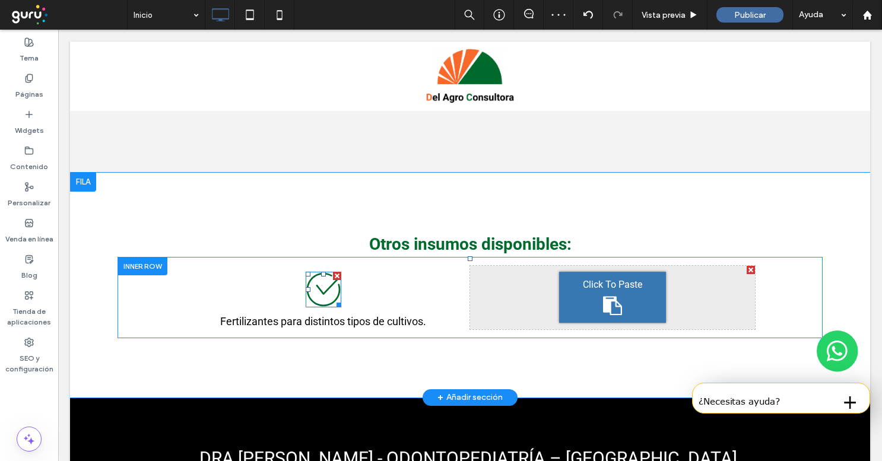
click at [616, 303] on icon at bounding box center [612, 306] width 19 height 19
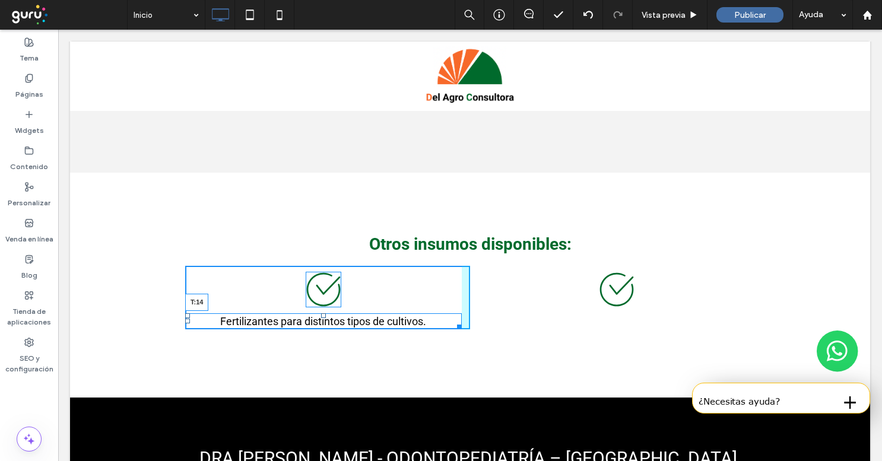
drag, startPoint x: 325, startPoint y: 316, endPoint x: 326, endPoint y: 324, distance: 8.4
click at [326, 324] on div "Fertilizantes para distintos tipos de cultivos. T:14" at bounding box center [323, 321] width 277 height 16
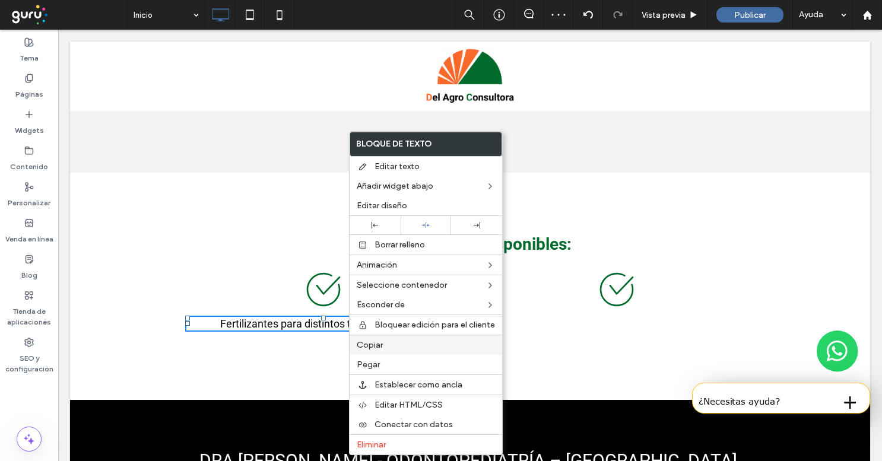
click at [381, 348] on span "Copiar" at bounding box center [370, 345] width 26 height 10
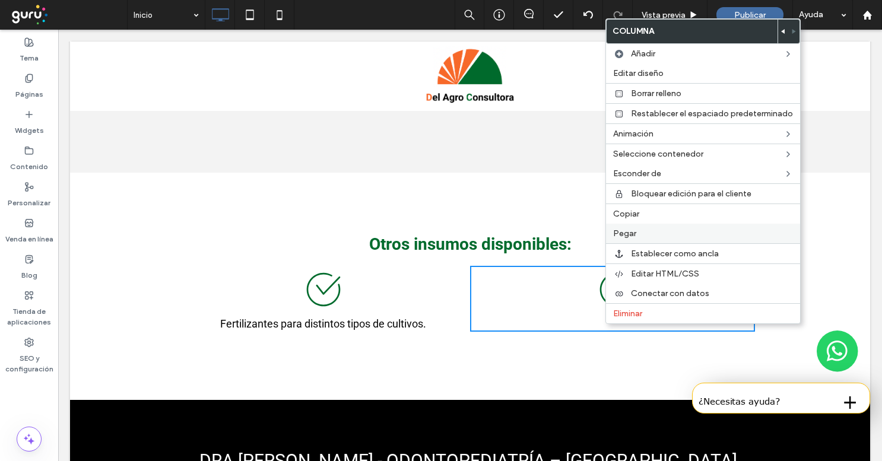
click at [644, 237] on label "Pegar" at bounding box center [703, 234] width 180 height 10
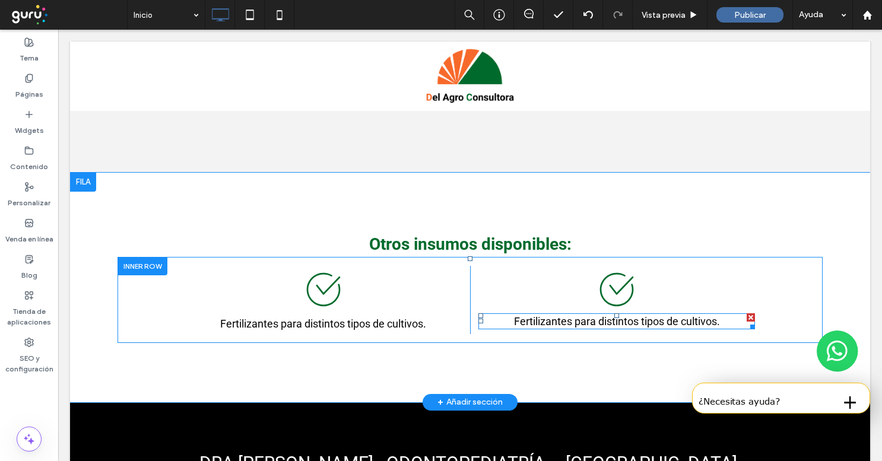
click at [511, 321] on h2 "Fertilizantes para distintos tipos de cultivos." at bounding box center [616, 321] width 277 height 16
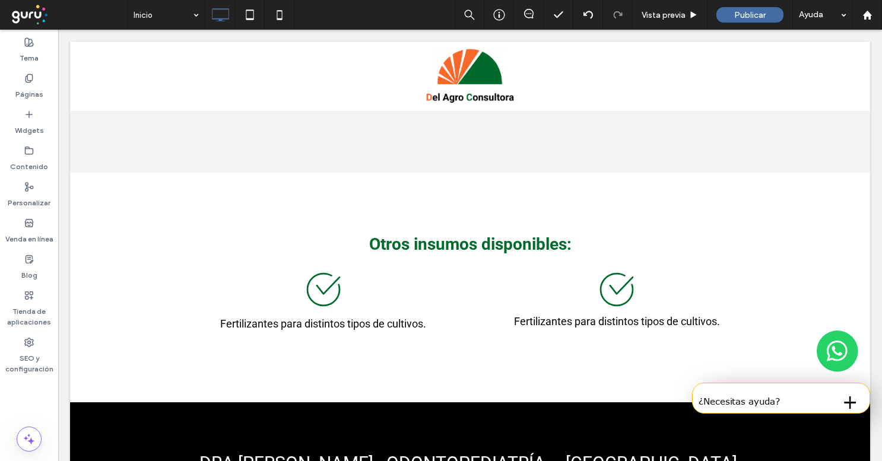
type input "******"
type input "**"
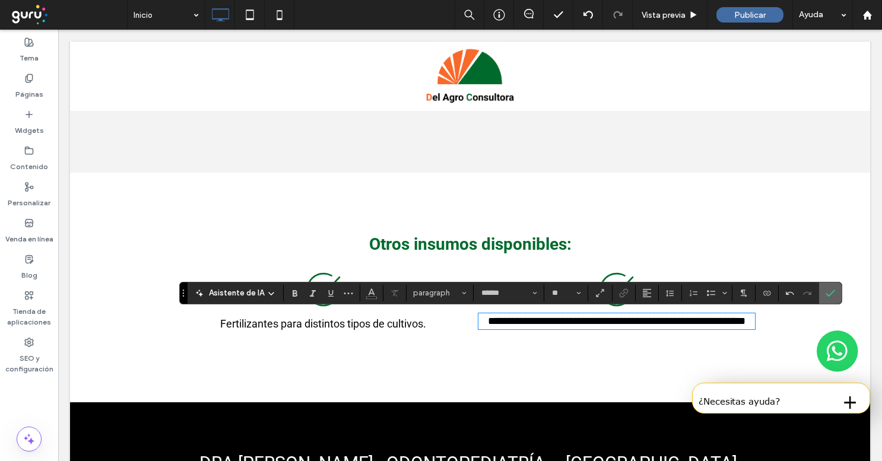
click at [829, 287] on span "Confirmar" at bounding box center [828, 293] width 5 height 21
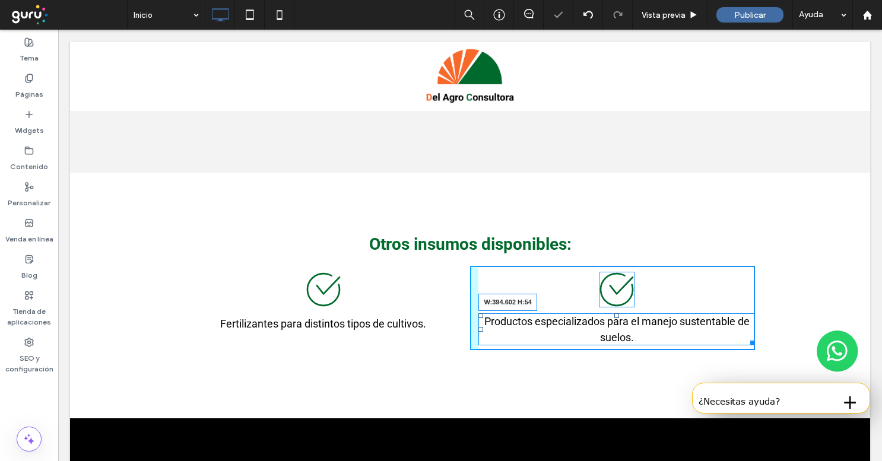
drag, startPoint x: 753, startPoint y: 341, endPoint x: 711, endPoint y: 341, distance: 42.7
click at [746, 341] on div at bounding box center [750, 341] width 9 height 9
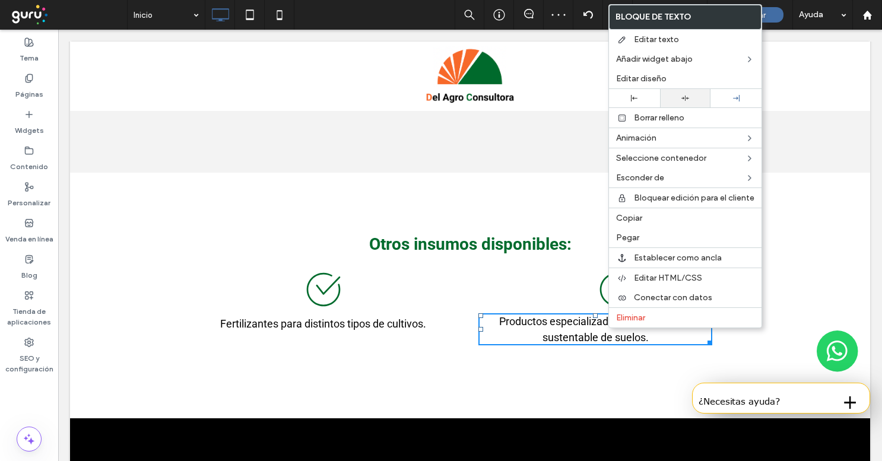
click at [685, 97] on icon at bounding box center [686, 98] width 8 height 8
click at [549, 280] on div "Click To Paste Productos especializados para el manejo sustentable de suelos." at bounding box center [612, 308] width 285 height 84
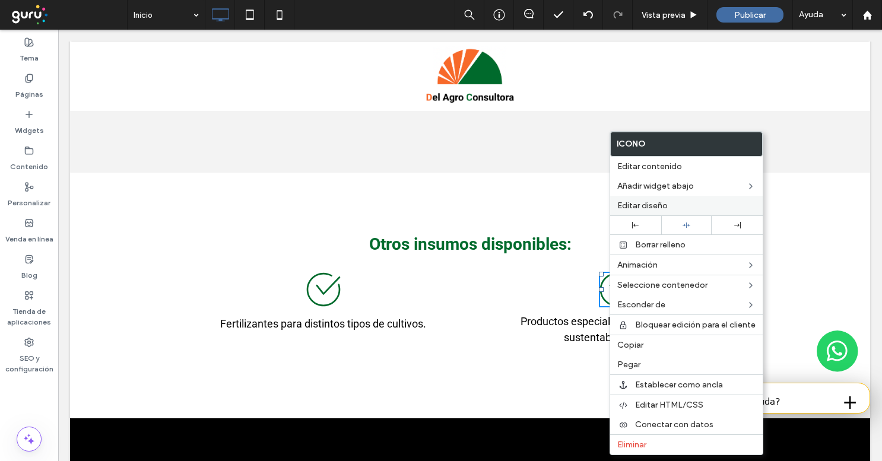
click at [665, 202] on span "Editar diseño" at bounding box center [642, 206] width 50 height 10
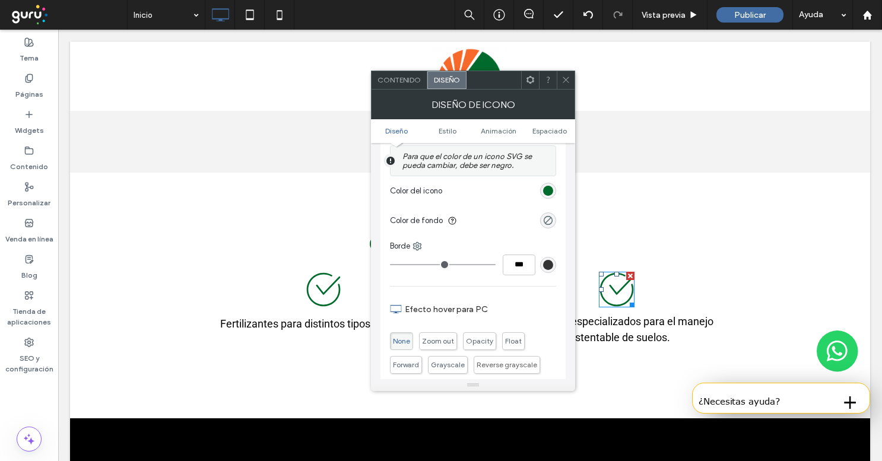
scroll to position [327, 0]
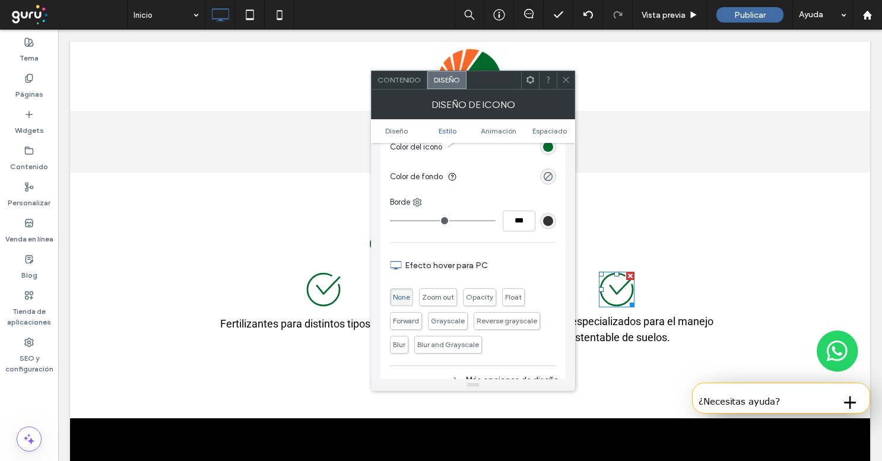
click at [549, 154] on div "rgb(1, 107, 45)" at bounding box center [548, 147] width 16 height 16
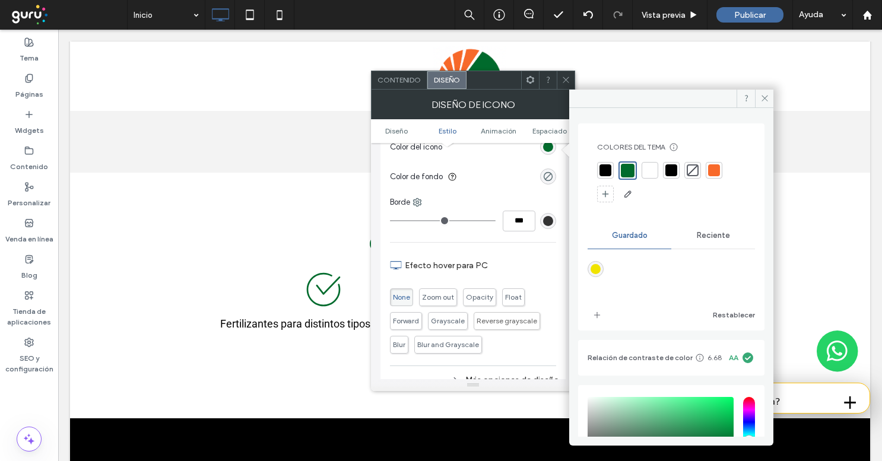
click at [715, 172] on div at bounding box center [714, 170] width 12 height 12
click at [525, 293] on div "None Zoom out Opacity Float Forward Grayscale Reverse grayscale Blur Blur and G…" at bounding box center [473, 318] width 166 height 71
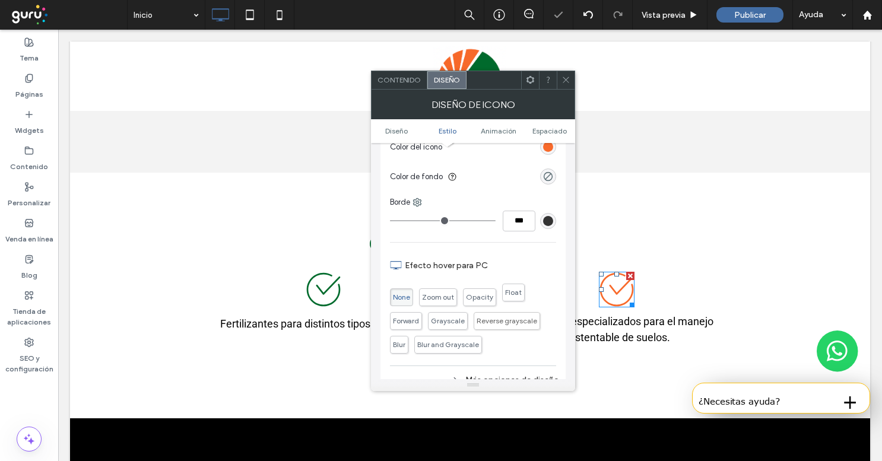
click at [517, 295] on span "Float" at bounding box center [513, 292] width 17 height 9
click at [564, 81] on use at bounding box center [566, 80] width 6 height 6
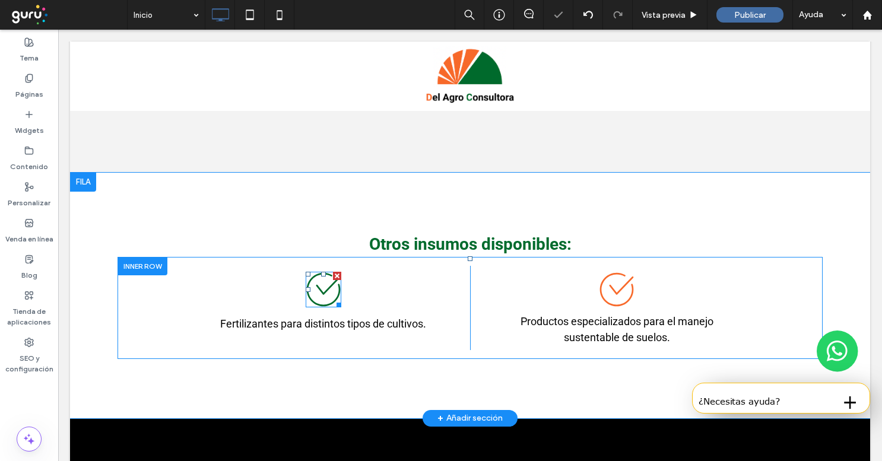
click at [324, 292] on icon at bounding box center [323, 289] width 34 height 34
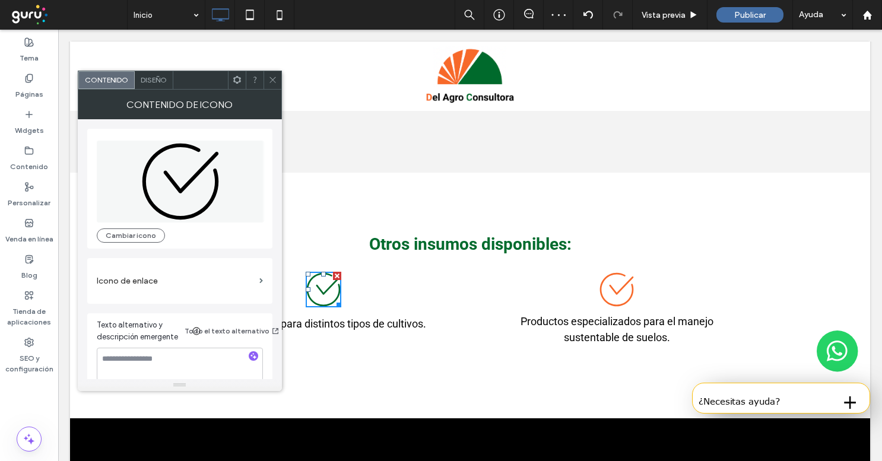
click at [161, 80] on span "Diseño" at bounding box center [154, 79] width 26 height 9
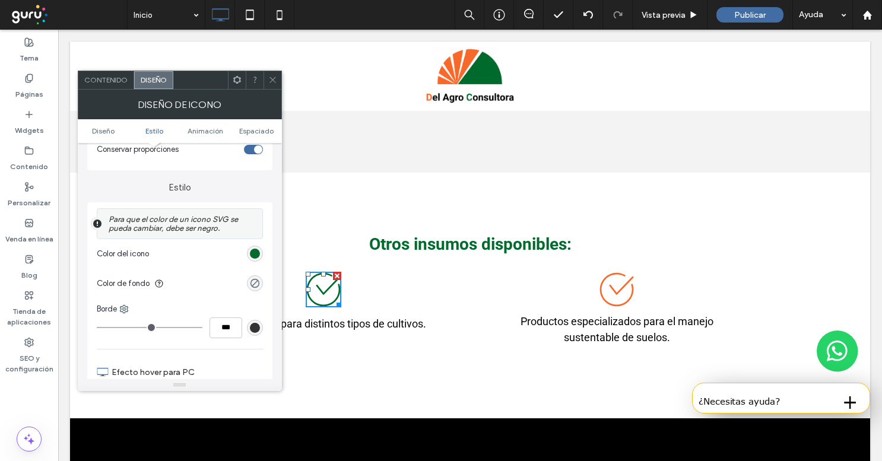
scroll to position [260, 0]
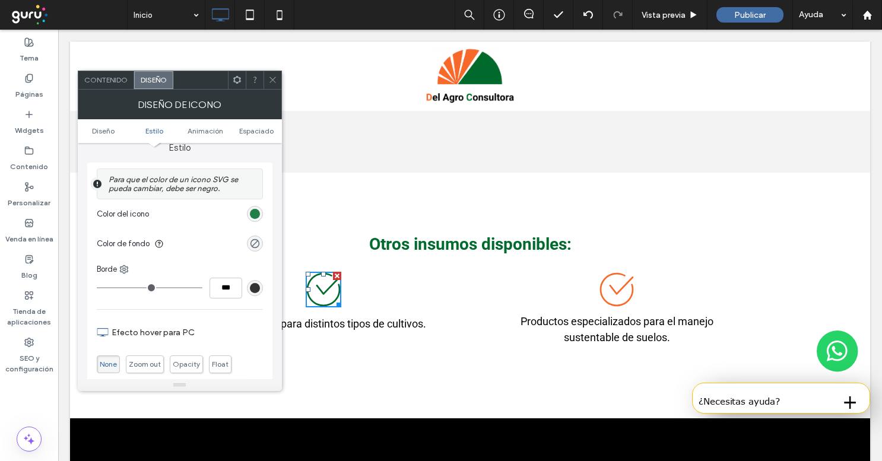
click at [255, 219] on div "rgb(1, 107, 45)" at bounding box center [255, 214] width 10 height 10
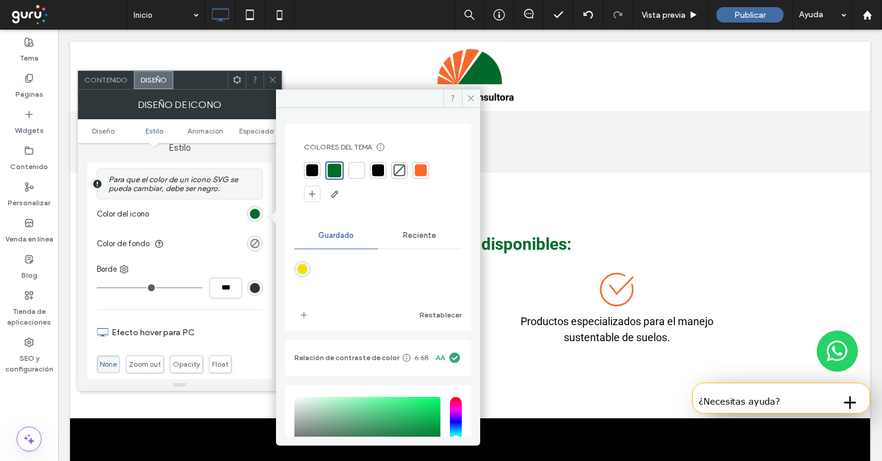
click at [423, 172] on div at bounding box center [421, 170] width 12 height 12
click at [218, 367] on span "Float" at bounding box center [220, 360] width 23 height 18
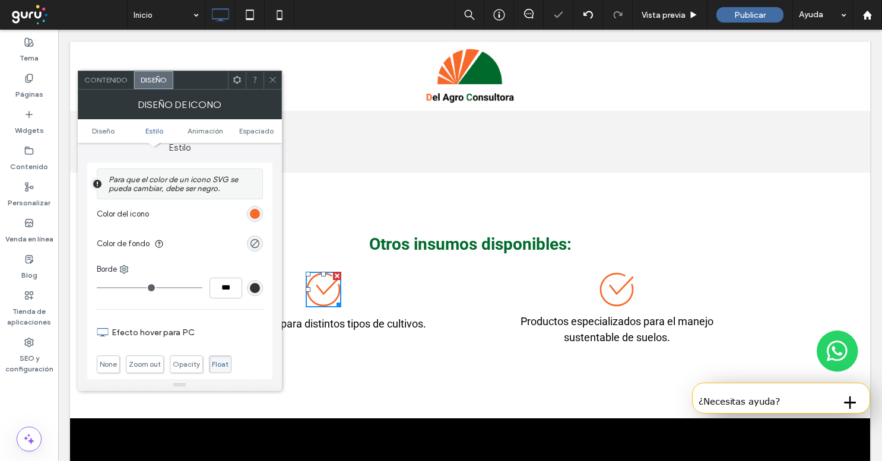
click at [278, 84] on div at bounding box center [273, 80] width 18 height 18
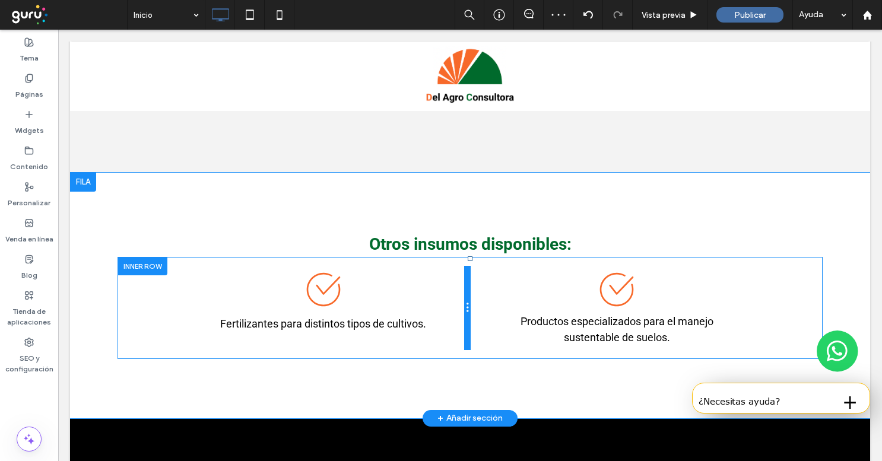
drag, startPoint x: 469, startPoint y: 258, endPoint x: 468, endPoint y: 282, distance: 23.8
click at [468, 282] on div "Fertilizantes para distintos tipos de cultivos. Click To Paste Click To Paste P…" at bounding box center [470, 308] width 705 height 102
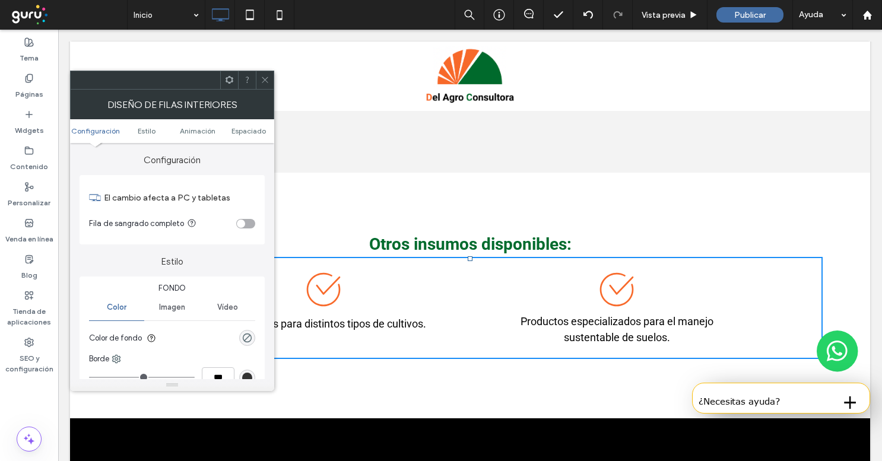
click at [247, 137] on ul "Configuración Estilo Animación Espaciado" at bounding box center [172, 131] width 204 height 24
click at [247, 132] on span "Espaciado" at bounding box center [249, 130] width 34 height 9
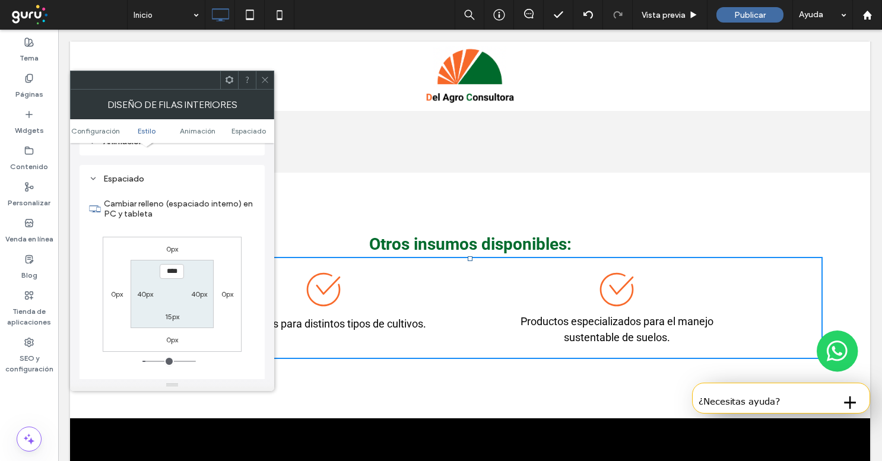
scroll to position [381, 0]
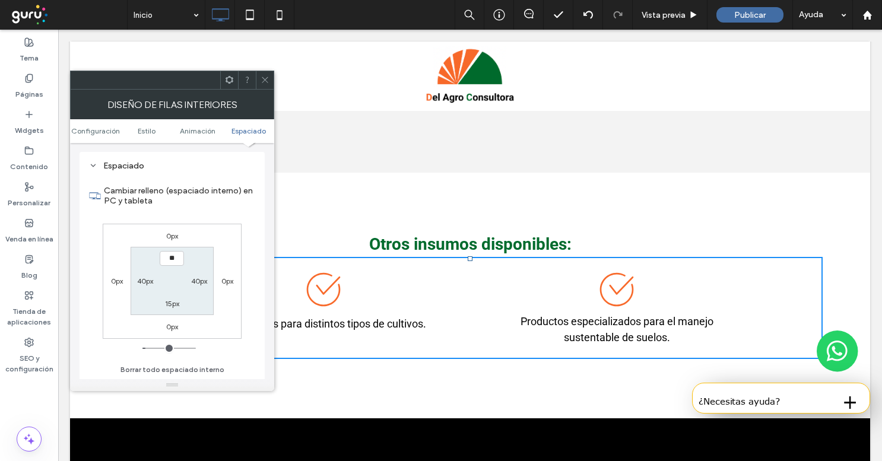
type input "****"
type input "**"
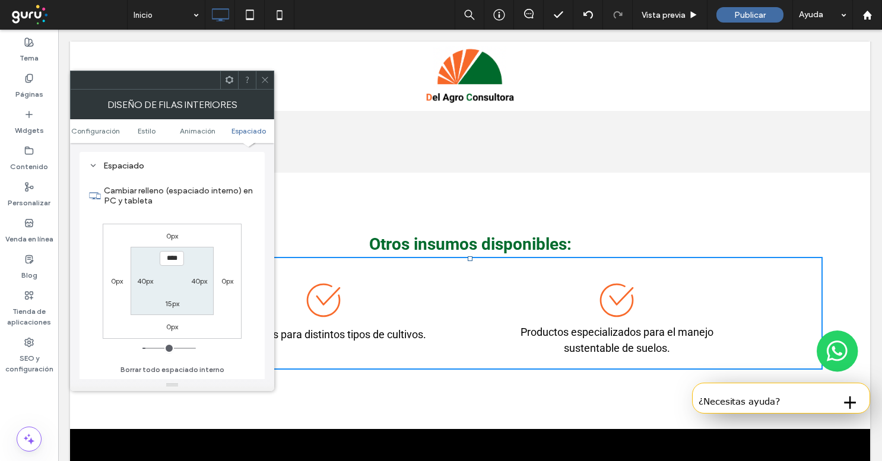
click at [216, 255] on div "0px 0px 0px 0px **** 40px 15px 40px" at bounding box center [172, 281] width 139 height 115
click at [262, 83] on icon at bounding box center [265, 79] width 9 height 9
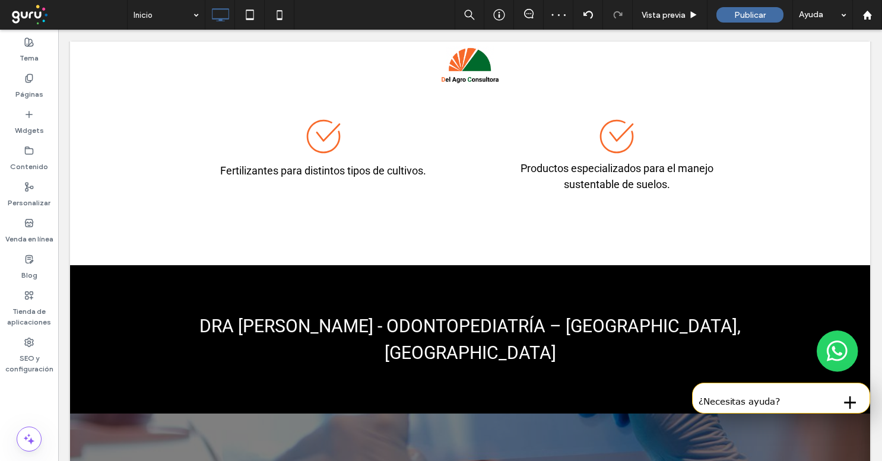
scroll to position [1648, 0]
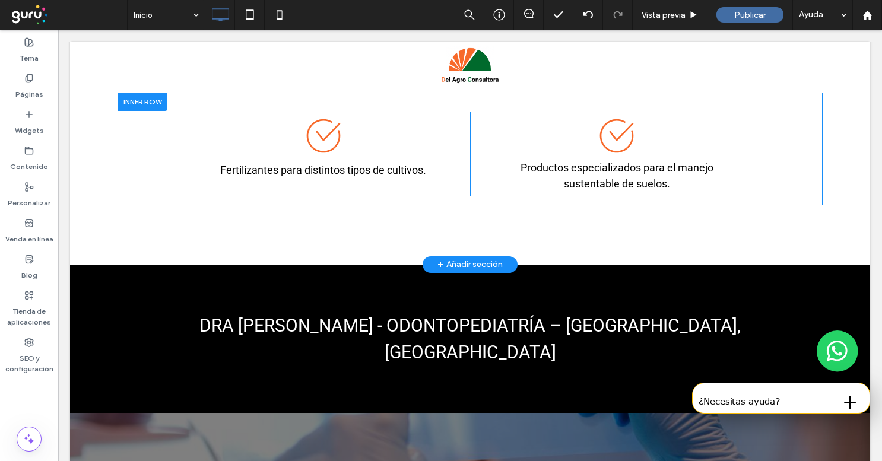
click at [454, 142] on div "Fertilizantes para distintos tipos de cultivos. Click To Paste" at bounding box center [327, 154] width 285 height 84
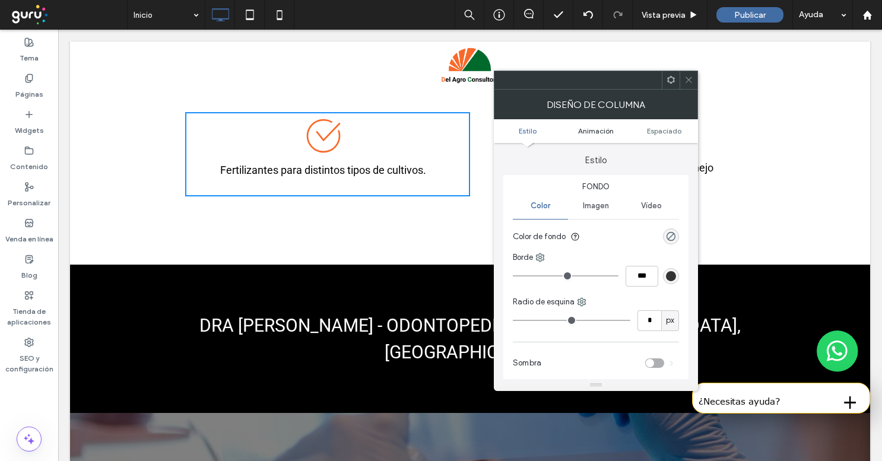
click at [608, 129] on span "Animación" at bounding box center [596, 130] width 36 height 9
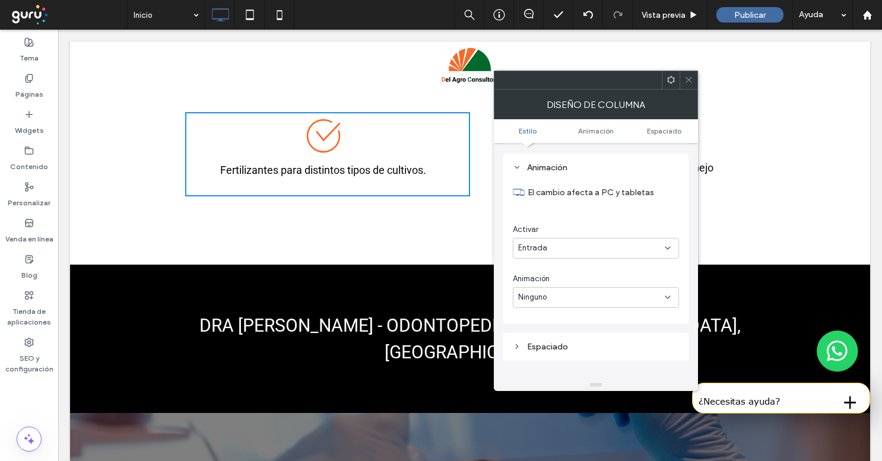
scroll to position [242, 0]
click at [581, 292] on div "Ninguno" at bounding box center [591, 296] width 147 height 12
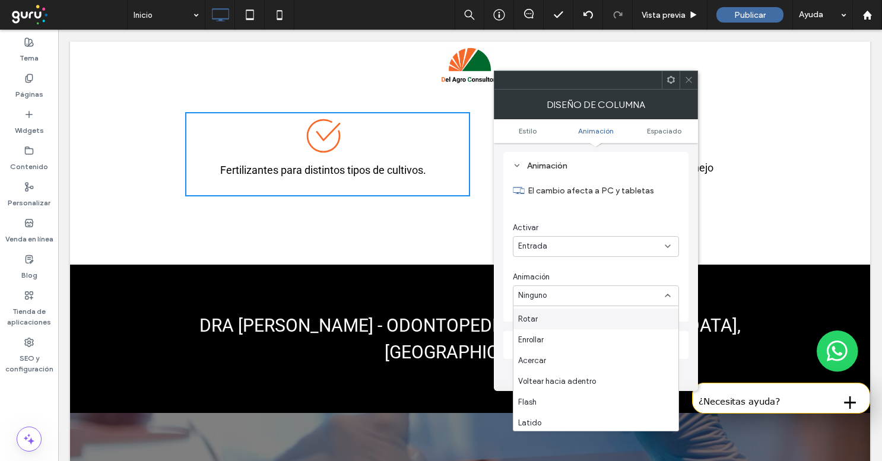
scroll to position [83, 0]
click at [572, 375] on span "Voltear hacia adentro" at bounding box center [557, 380] width 78 height 12
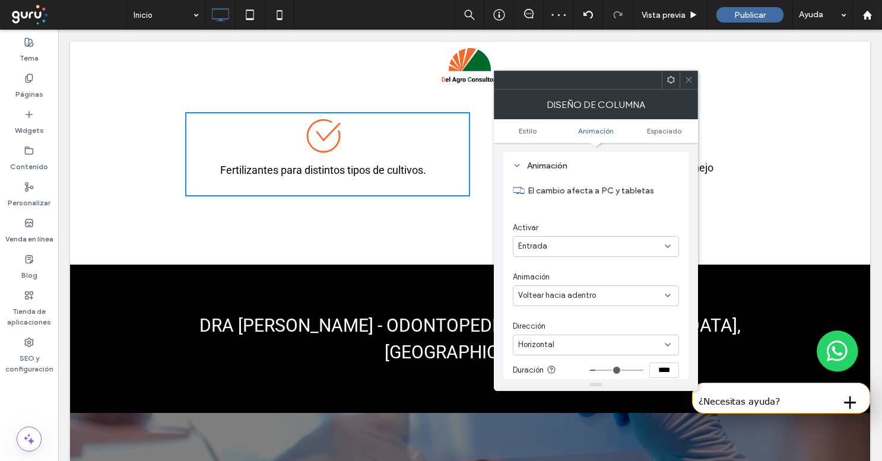
click at [689, 83] on icon at bounding box center [688, 79] width 9 height 9
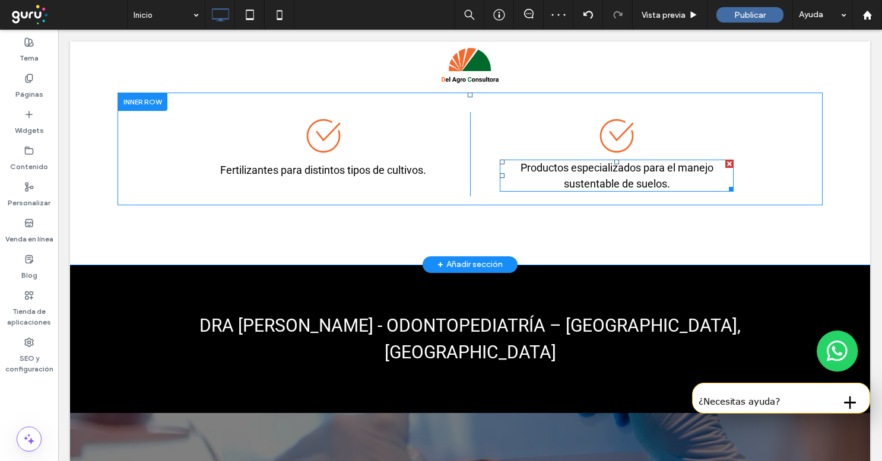
click at [494, 168] on div "Click To Paste Productos especializados para el manejo sustentable de suelos." at bounding box center [612, 154] width 285 height 84
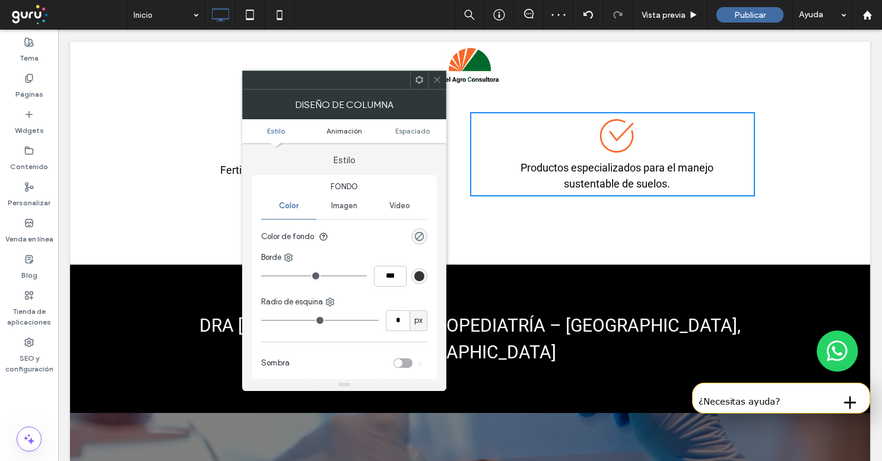
click at [348, 132] on span "Animación" at bounding box center [345, 130] width 36 height 9
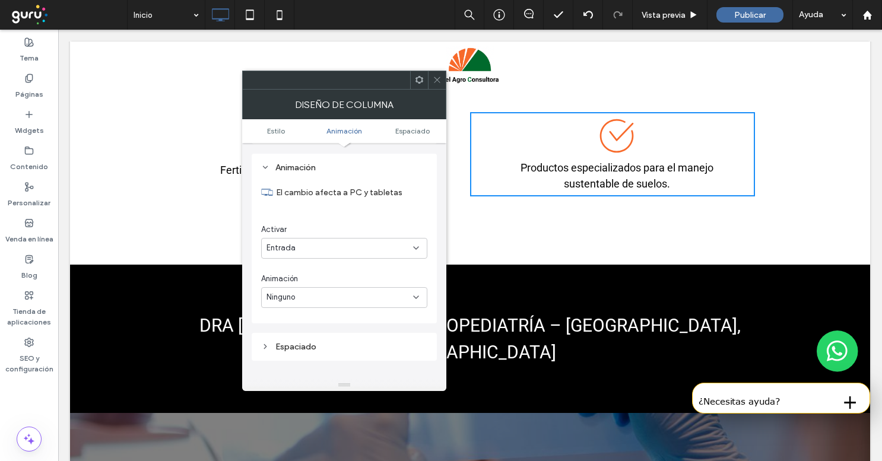
scroll to position [242, 0]
click at [375, 302] on div "Ninguno" at bounding box center [340, 296] width 147 height 12
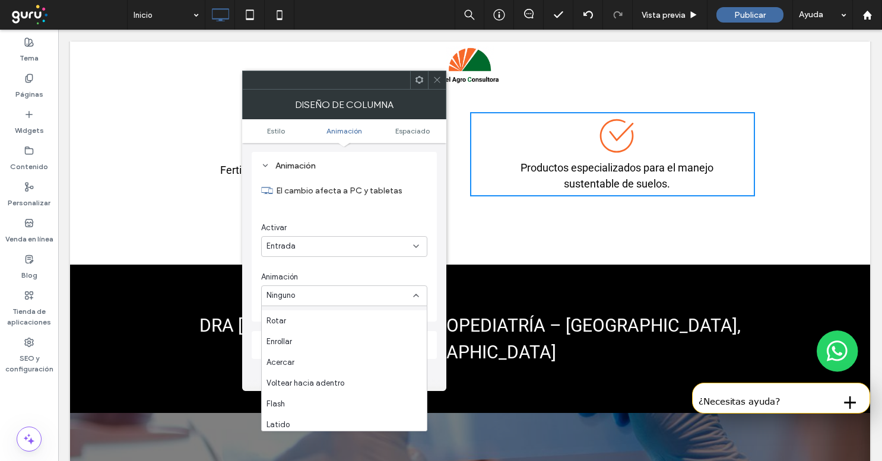
scroll to position [85, 0]
click at [372, 380] on div "Voltear hacia adentro" at bounding box center [344, 376] width 165 height 21
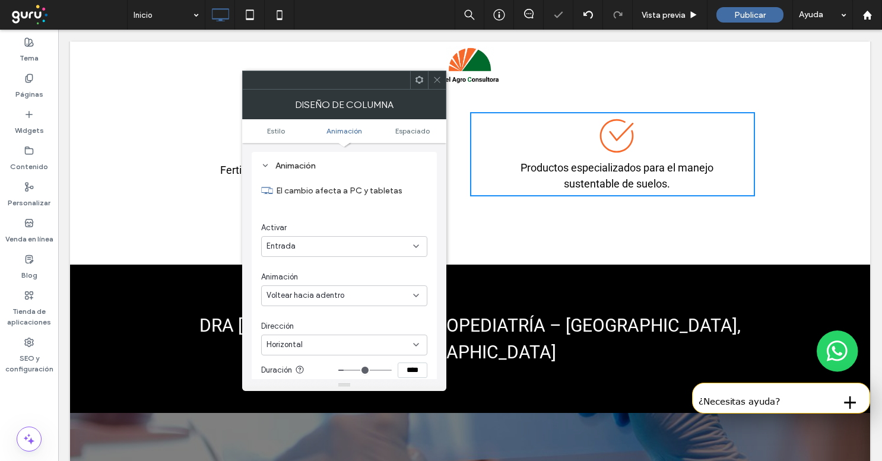
click at [435, 79] on icon at bounding box center [437, 79] width 9 height 9
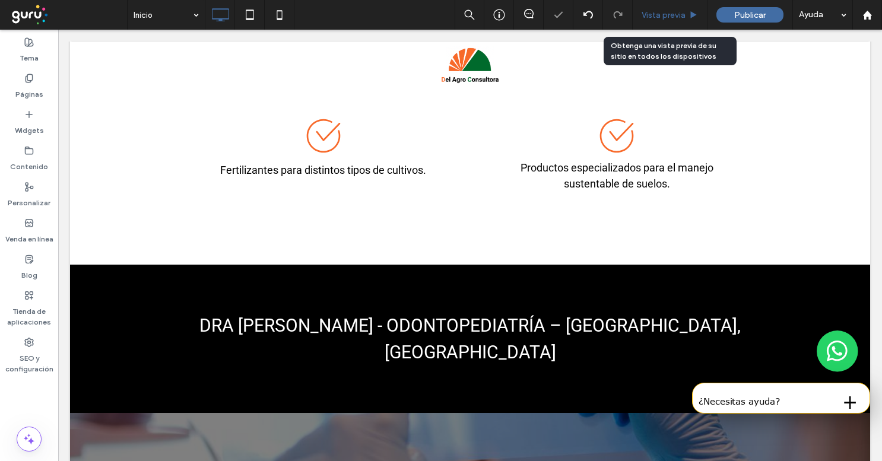
click at [667, 11] on span "Vista previa" at bounding box center [664, 15] width 44 height 10
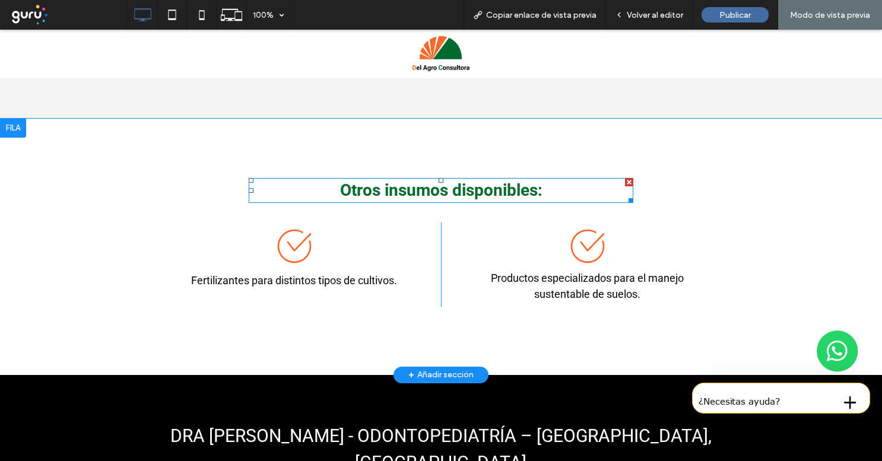
scroll to position [1498, 0]
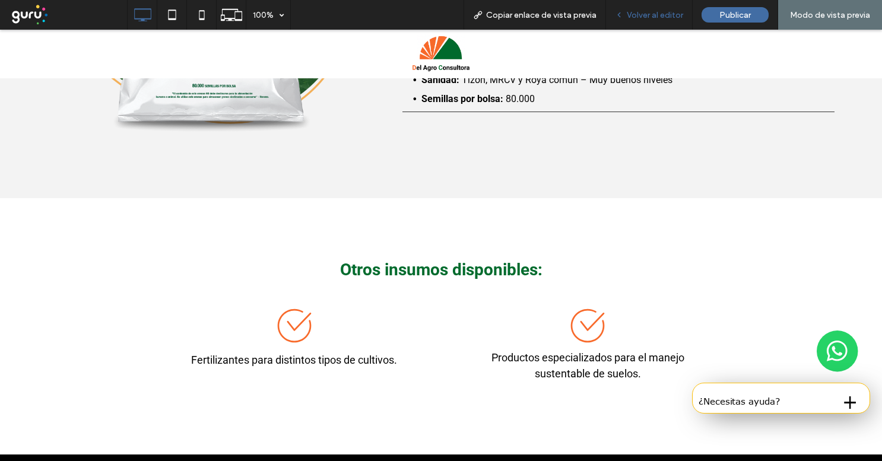
click at [667, 12] on span "Volver al editor" at bounding box center [655, 15] width 56 height 10
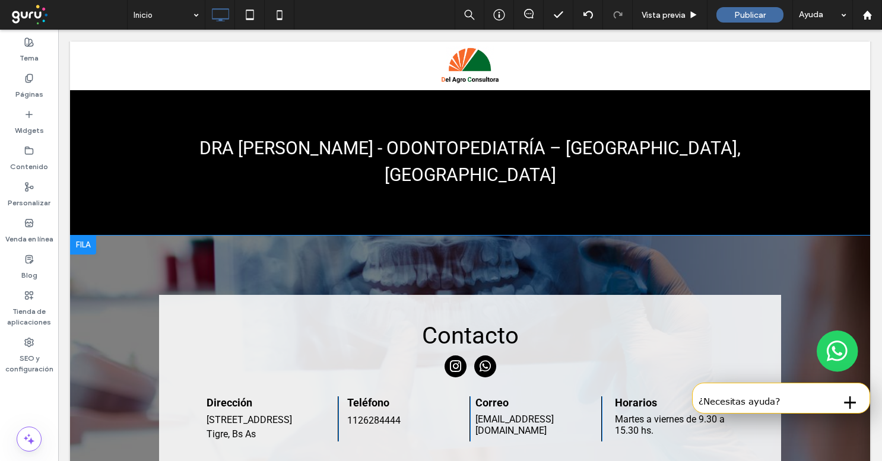
scroll to position [1728, 0]
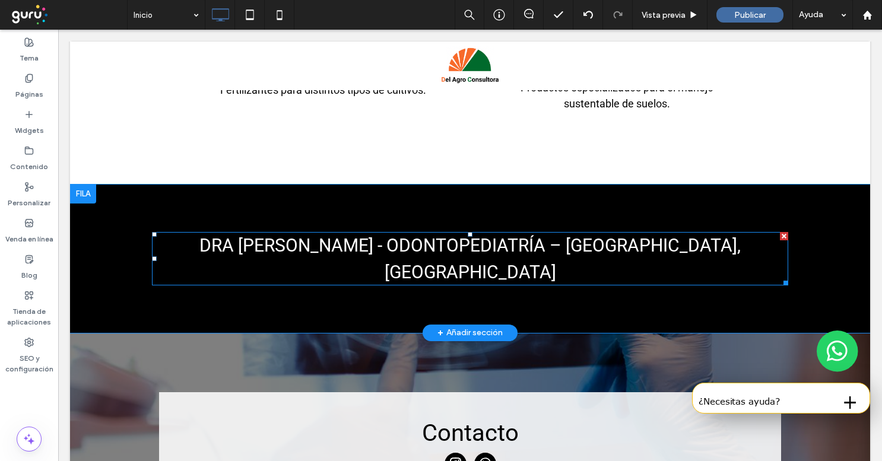
click at [472, 237] on span "Dra Laura Dill - Odontopediatría – Tigre, Buenos Aires" at bounding box center [469, 258] width 541 height 47
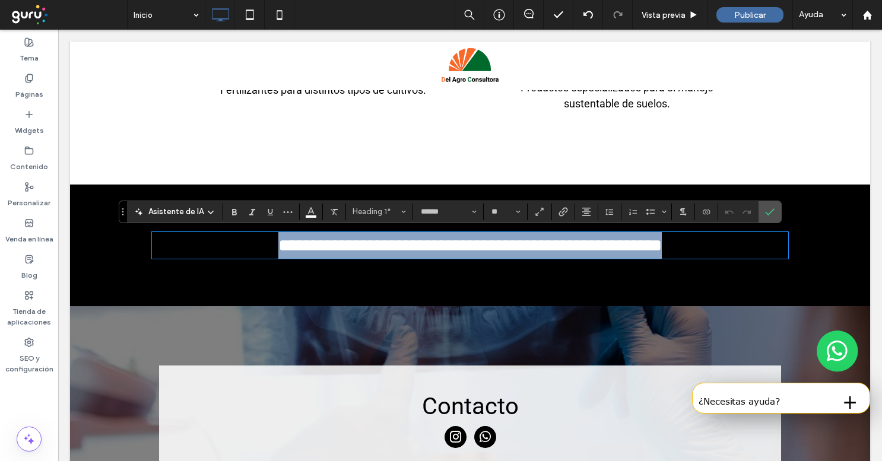
paste div
type input "**"
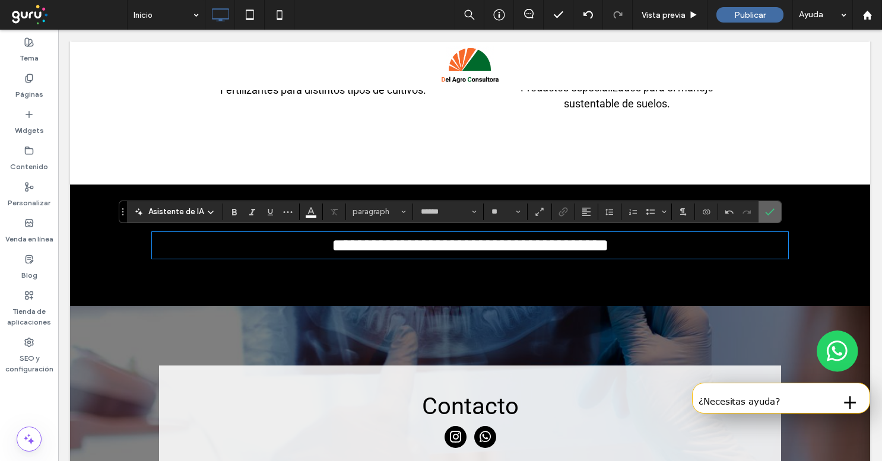
click at [771, 217] on span "Confirmar" at bounding box center [769, 212] width 9 height 20
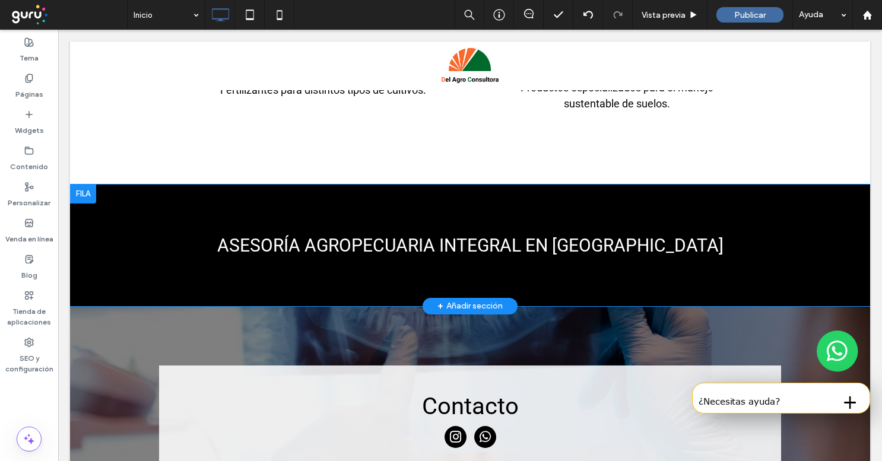
click at [102, 291] on div "Asesoría agropecuaria integral en Junín Click To Paste Fila + Añadir sección" at bounding box center [470, 246] width 800 height 122
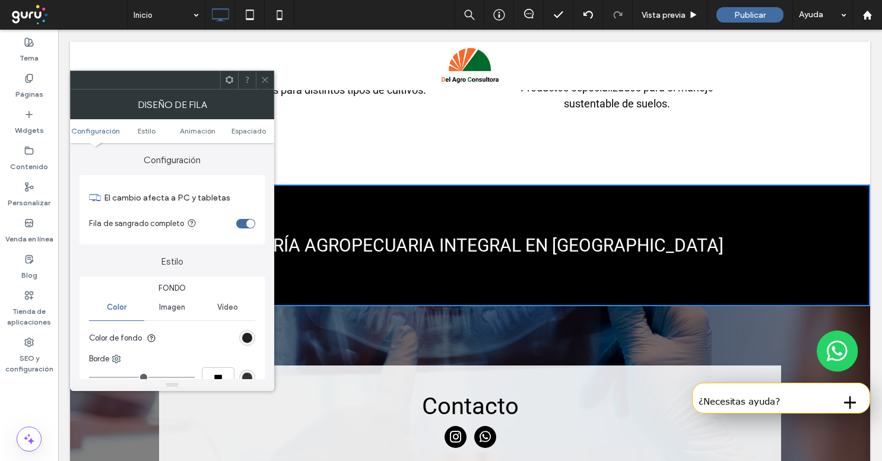
click at [247, 338] on div "rgb(0, 0, 0)" at bounding box center [247, 338] width 10 height 10
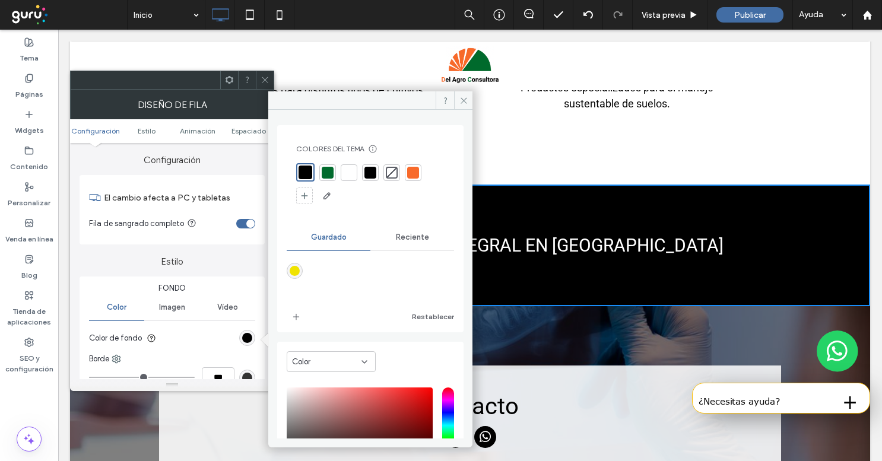
click at [331, 173] on div at bounding box center [328, 173] width 12 height 12
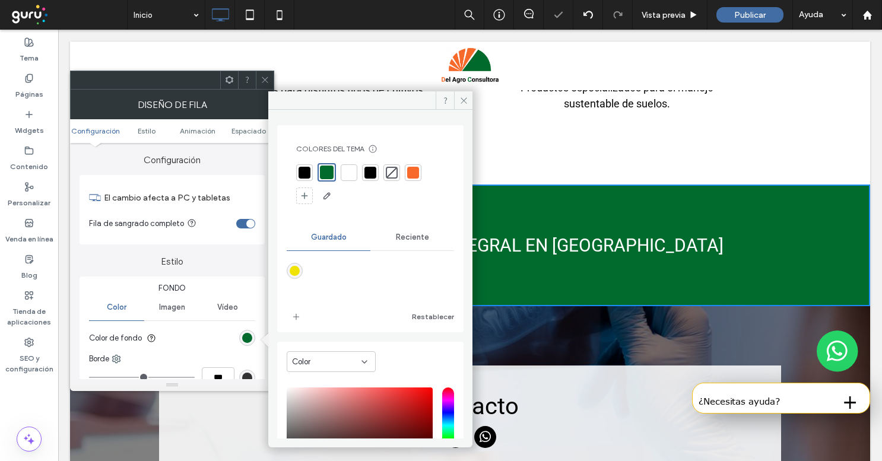
click at [264, 81] on icon at bounding box center [265, 79] width 9 height 9
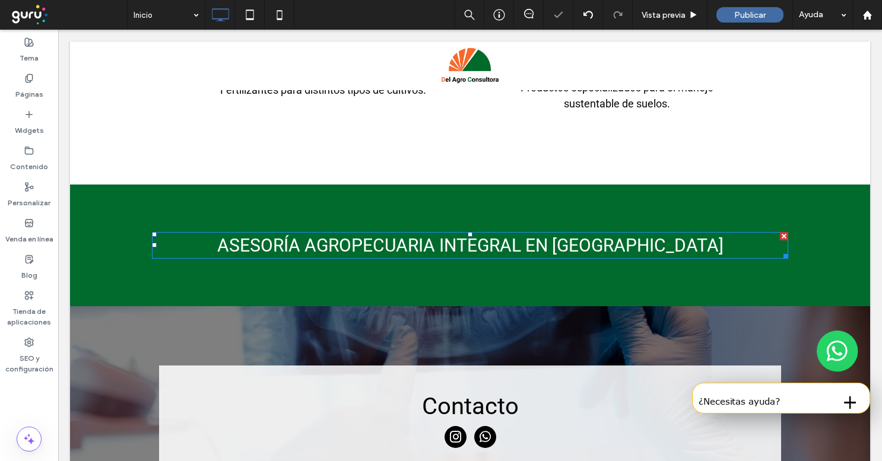
click at [443, 243] on span "Asesoría agropecuaria integral en Junín" at bounding box center [470, 245] width 506 height 21
type input "******"
type input "**"
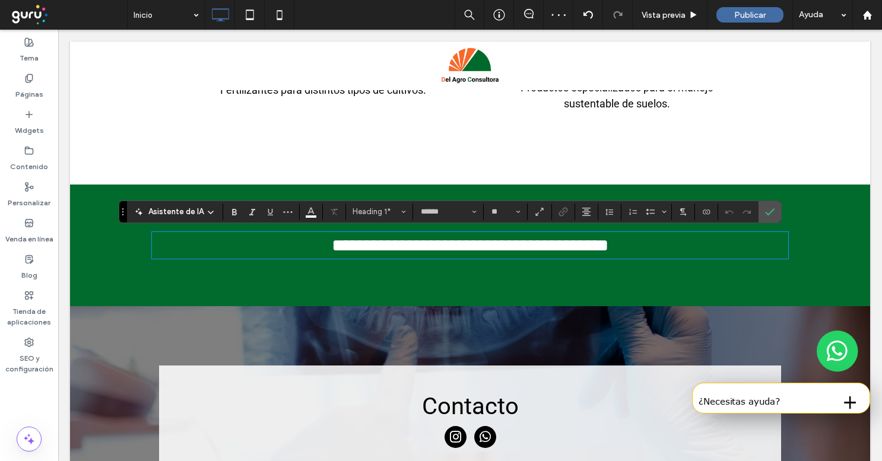
click at [443, 243] on span "**********" at bounding box center [470, 245] width 277 height 17
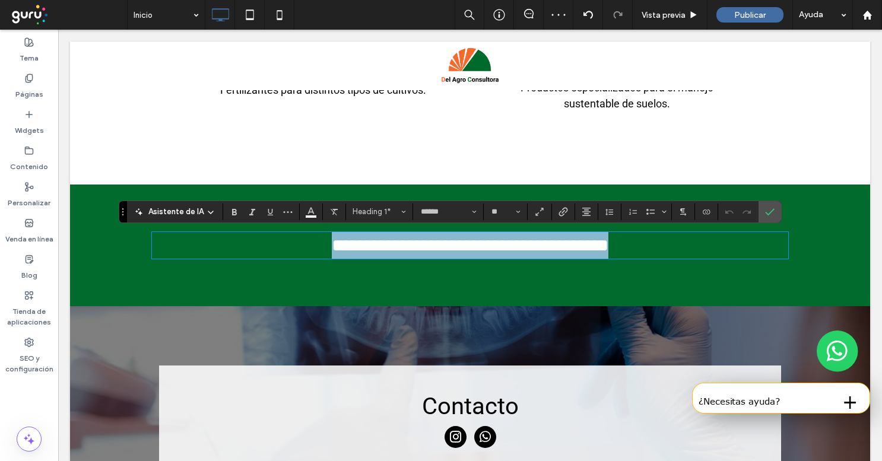
click at [443, 243] on span "**********" at bounding box center [470, 245] width 277 height 17
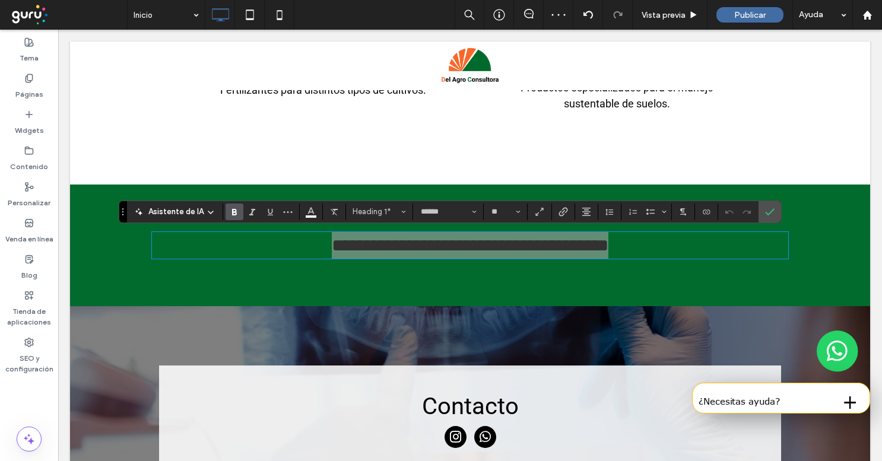
click at [236, 211] on icon "Negrilla" at bounding box center [234, 211] width 9 height 9
click at [766, 216] on icon "Confirmar" at bounding box center [769, 211] width 9 height 9
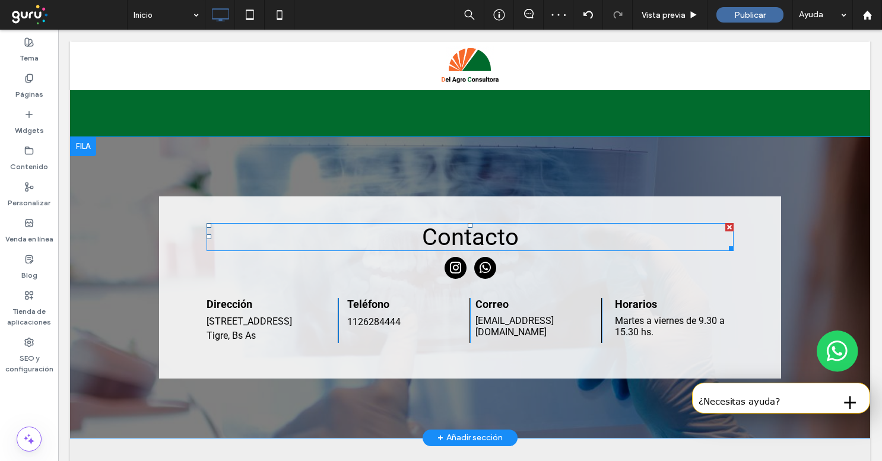
scroll to position [1930, 0]
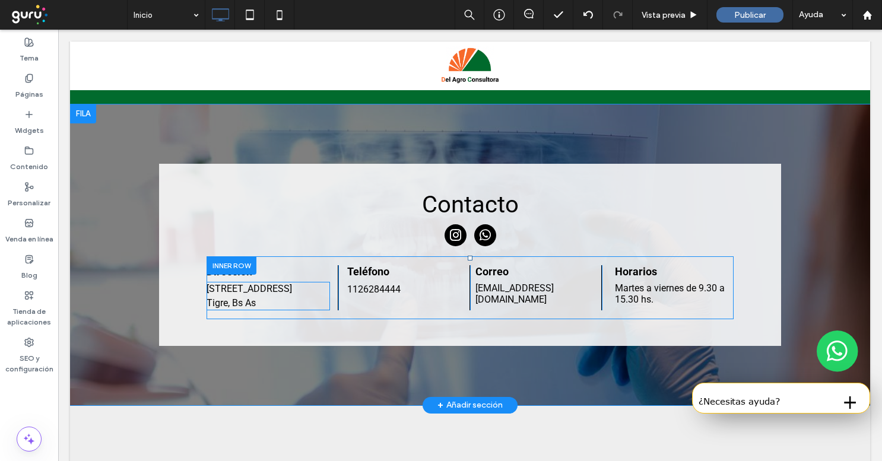
click at [258, 300] on p "Av Cazón 346 Tigre, Bs As" at bounding box center [268, 296] width 123 height 28
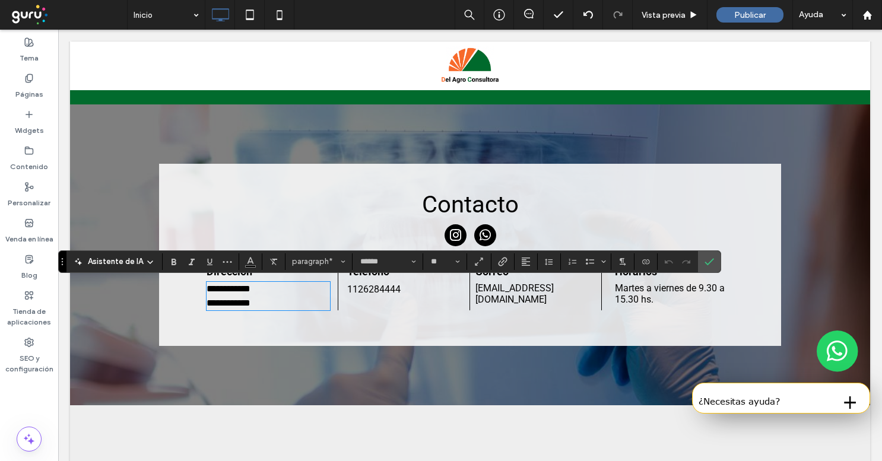
scroll to position [0, 0]
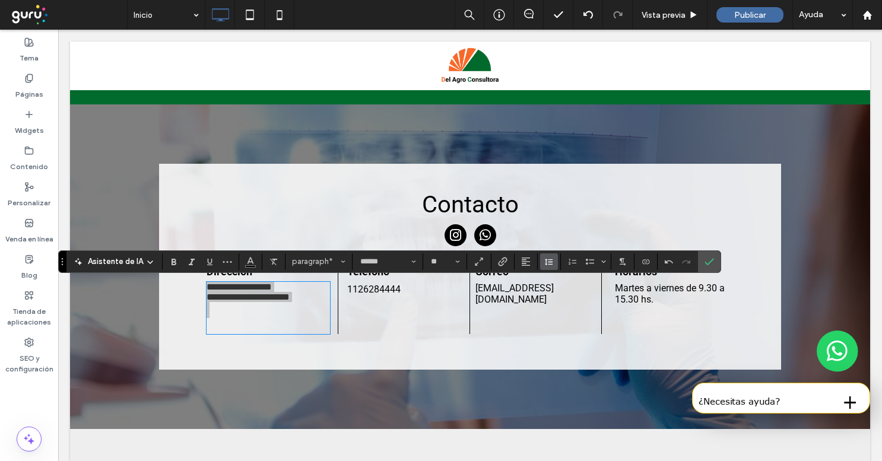
click at [550, 262] on icon "Altura de la línea" at bounding box center [548, 261] width 9 height 9
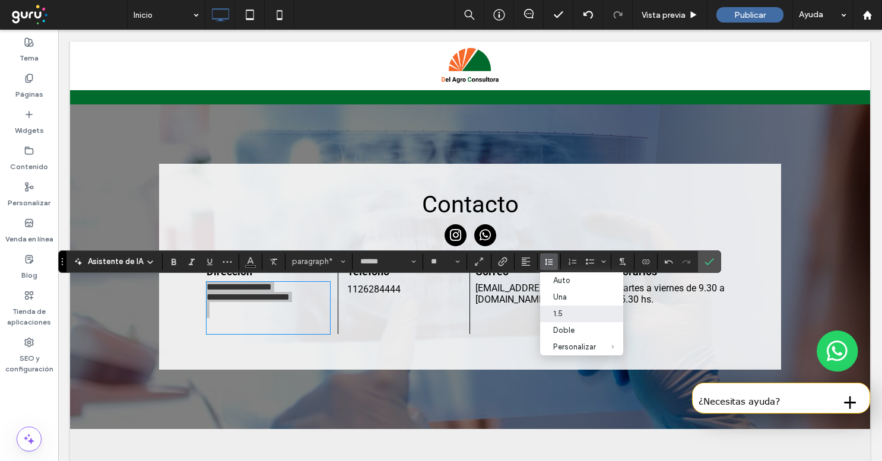
click at [559, 312] on div "1.5" at bounding box center [574, 313] width 43 height 9
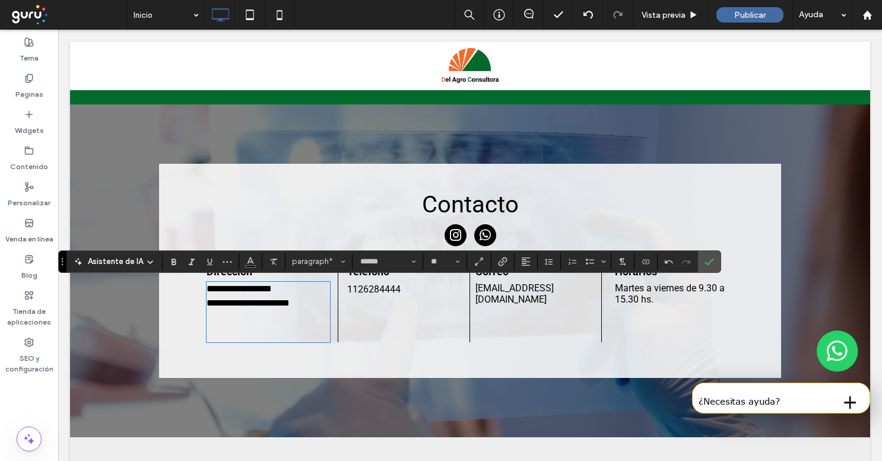
click at [246, 348] on div "**********" at bounding box center [470, 303] width 527 height 95
click at [246, 338] on p at bounding box center [268, 326] width 123 height 32
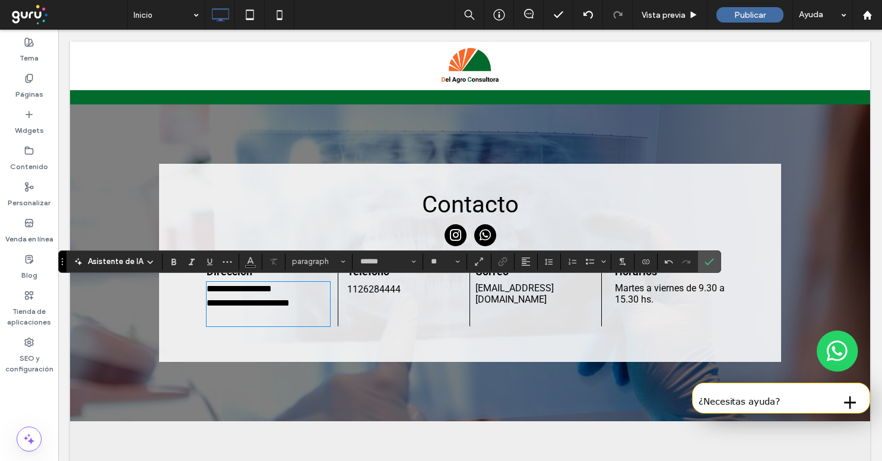
type input "**"
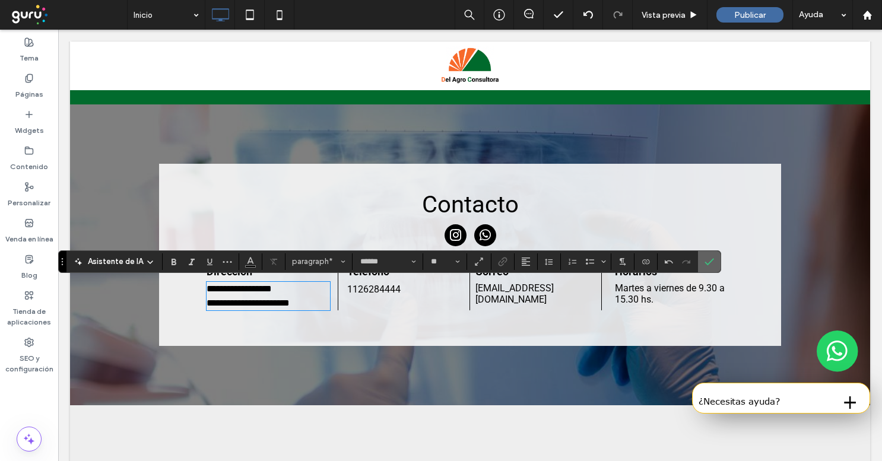
click at [711, 260] on use "Confirmar" at bounding box center [709, 261] width 9 height 7
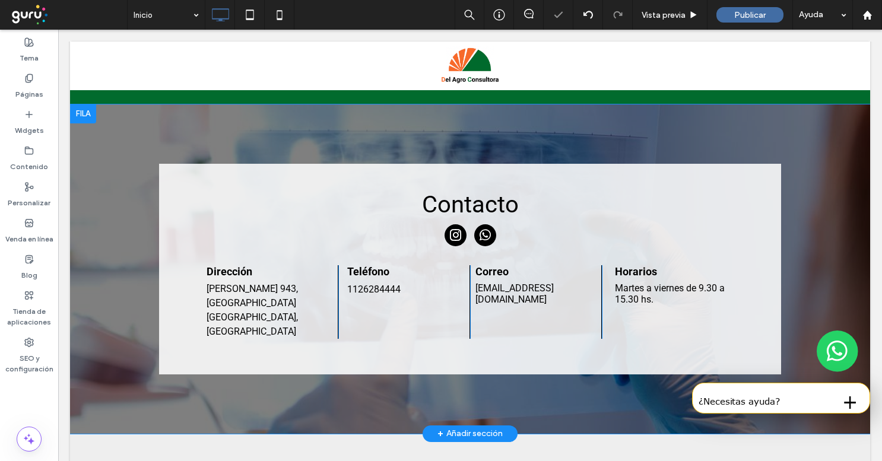
click at [494, 112] on div "Contacto Dirección Irlanda 943, Junín Buenos Aires, Argentina Click To Paste Te…" at bounding box center [470, 268] width 800 height 329
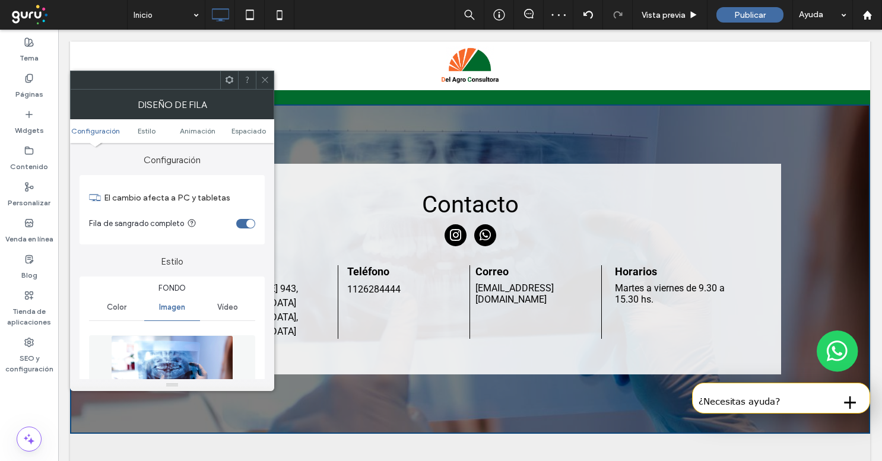
click at [154, 356] on img at bounding box center [172, 376] width 122 height 82
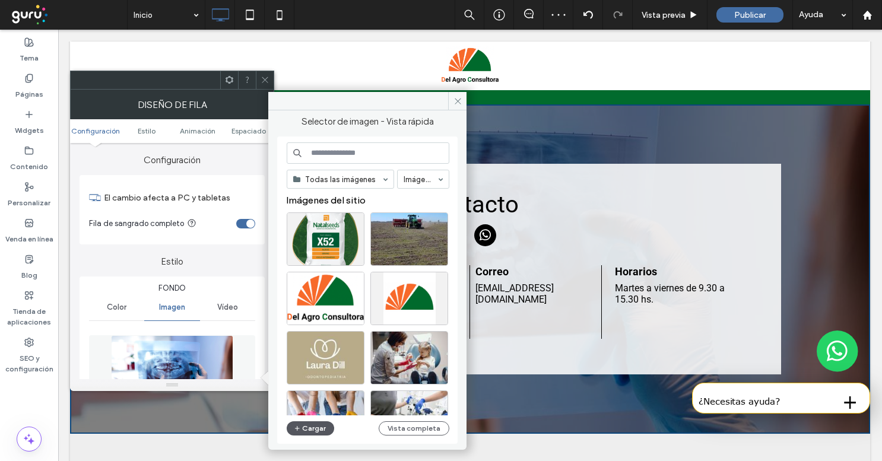
click at [298, 427] on icon "button" at bounding box center [297, 428] width 7 height 9
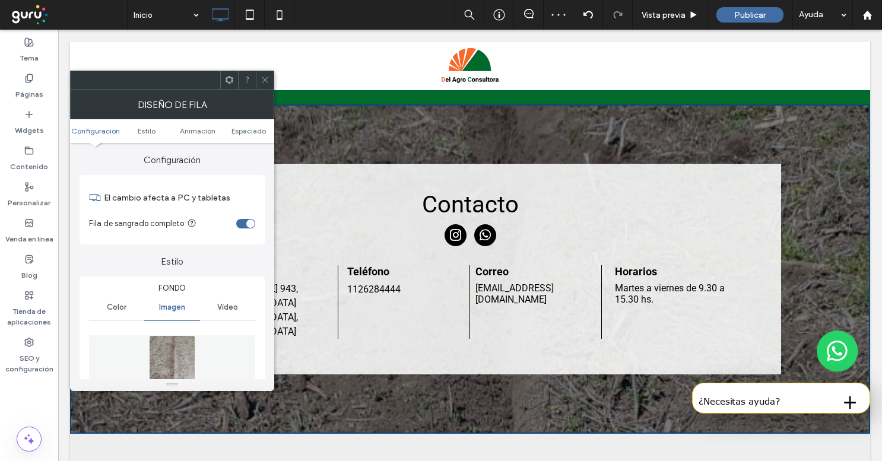
click at [262, 81] on icon at bounding box center [265, 79] width 9 height 9
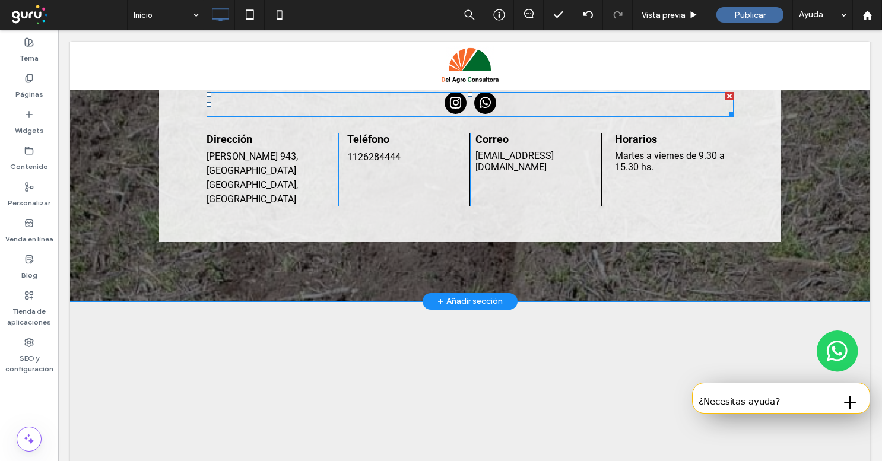
scroll to position [2126, 0]
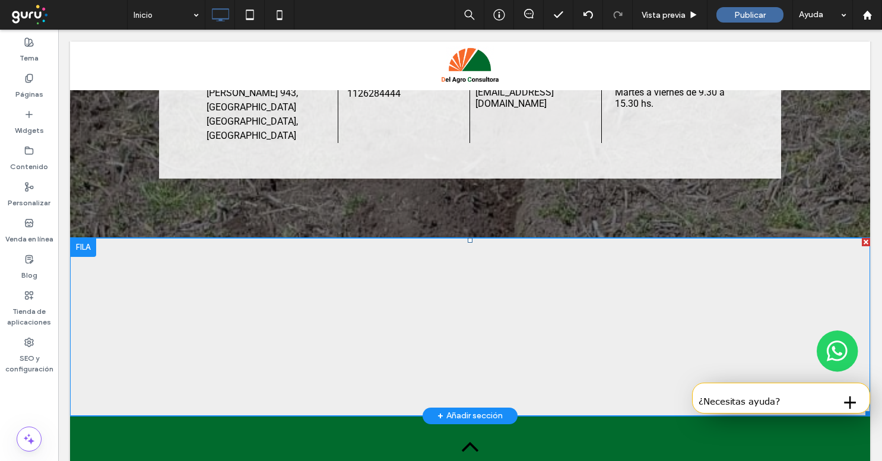
click at [326, 292] on span at bounding box center [470, 327] width 800 height 178
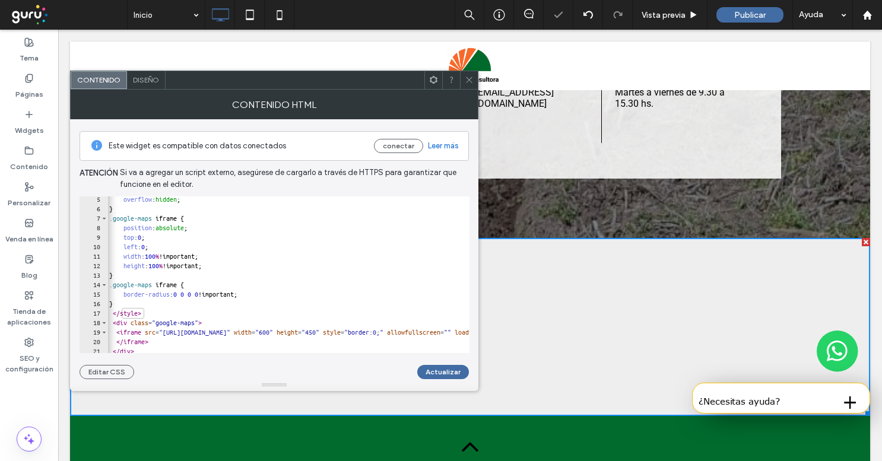
scroll to position [43, 0]
type textarea "**********"
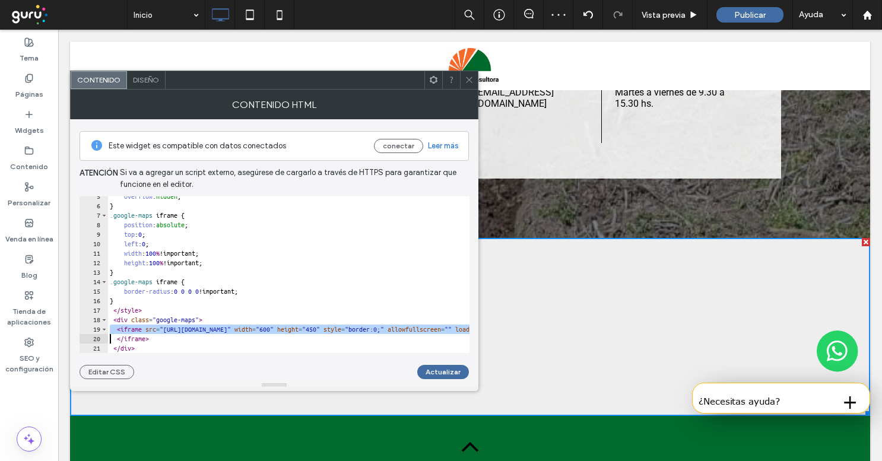
scroll to position [33, 0]
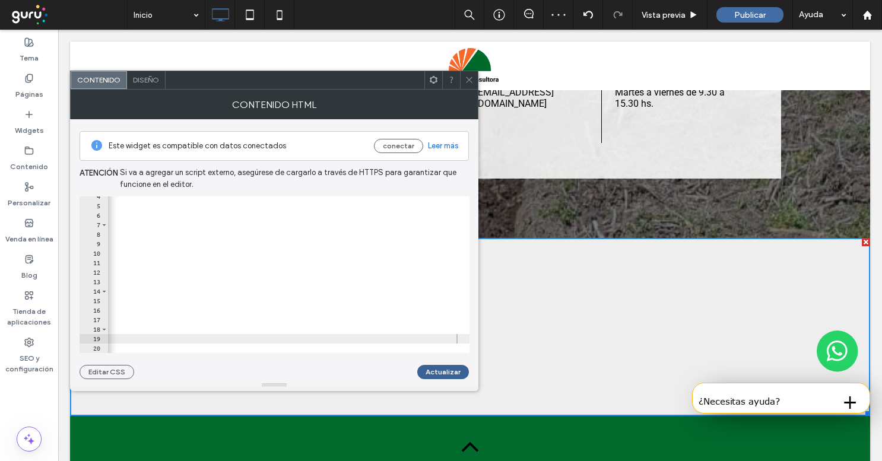
click at [442, 370] on button "Actualizar" at bounding box center [443, 372] width 52 height 14
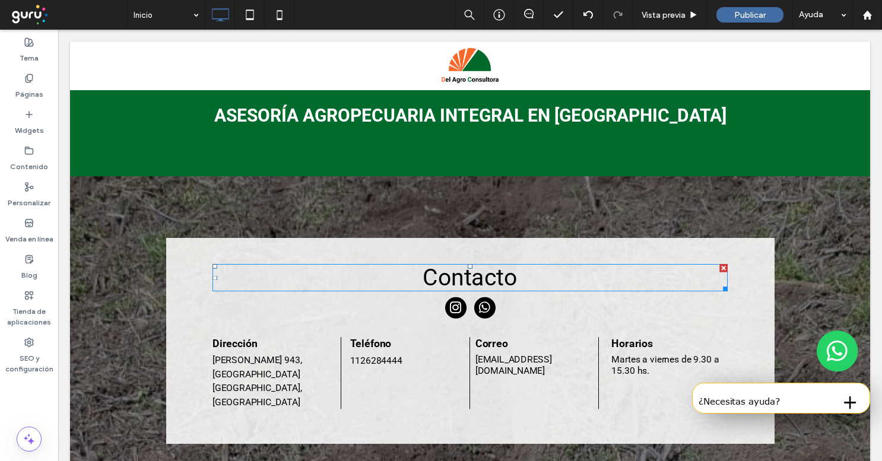
scroll to position [1892, 0]
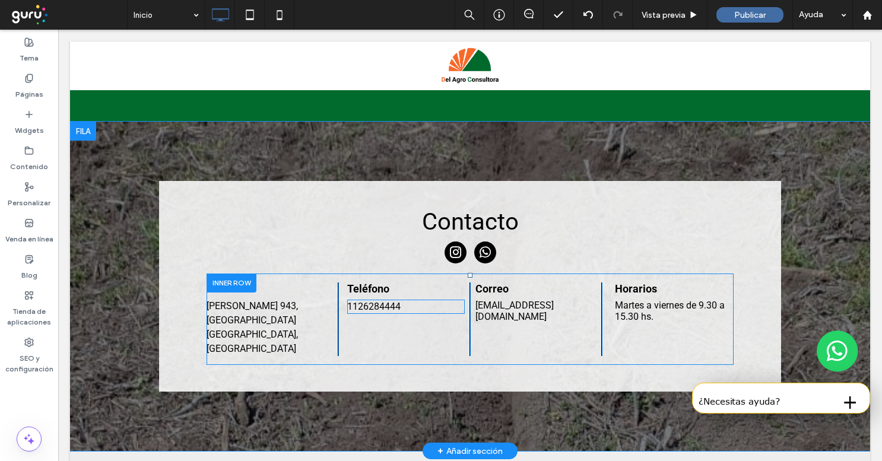
click at [389, 306] on link "1126284444" at bounding box center [373, 306] width 53 height 11
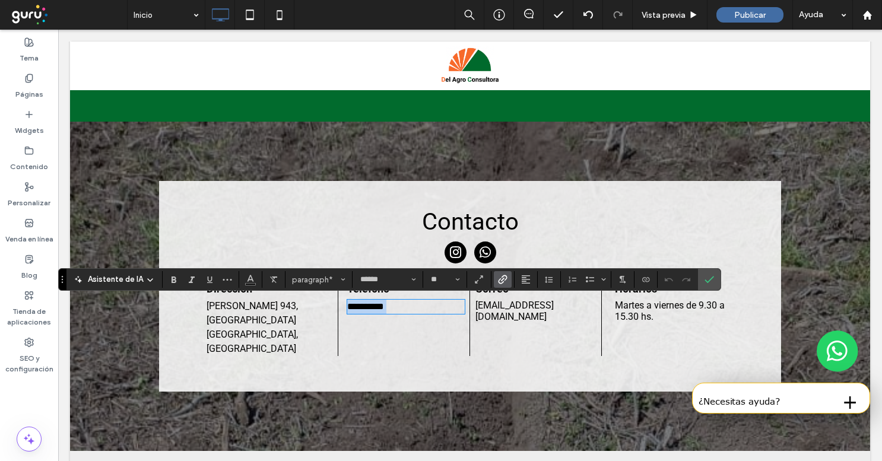
paste div
type input "**"
copy link "**********"
click at [506, 276] on label "Enlace" at bounding box center [503, 279] width 18 height 17
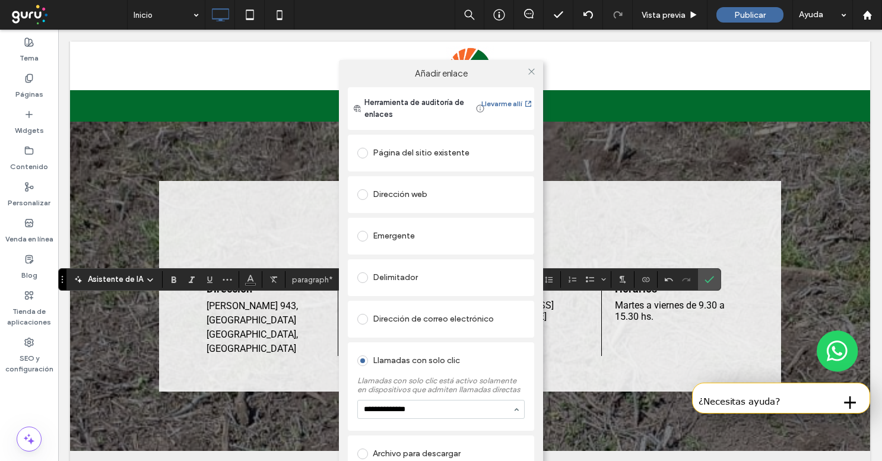
click at [376, 411] on input "**********" at bounding box center [438, 409] width 148 height 8
type input "**********"
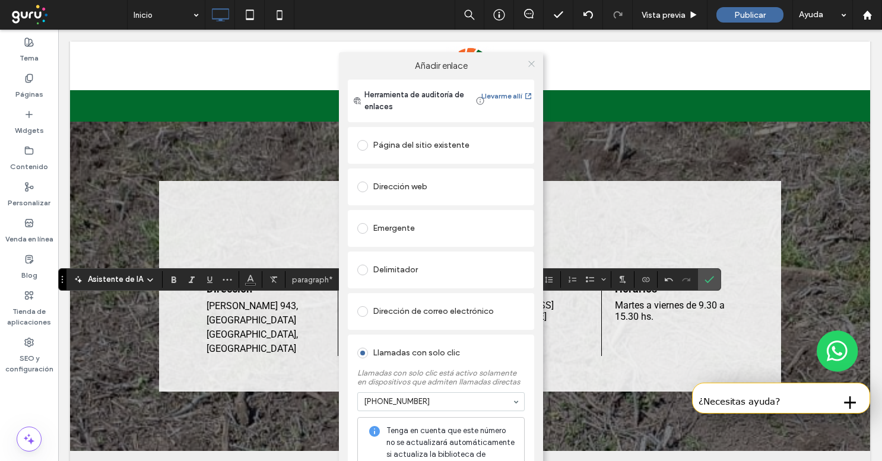
click at [530, 71] on span at bounding box center [531, 64] width 9 height 18
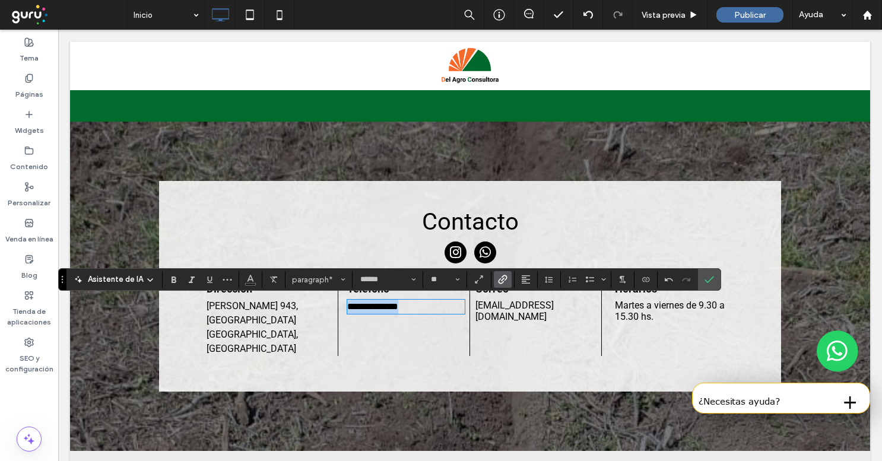
click at [527, 310] on link "odontologiadill@gmail.com" at bounding box center [515, 311] width 78 height 23
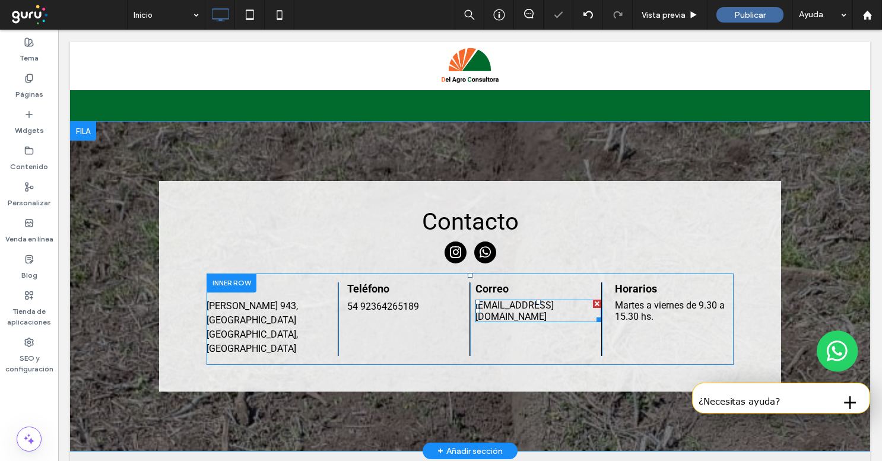
click at [527, 310] on link "odontologiadill@gmail.com" at bounding box center [515, 311] width 78 height 23
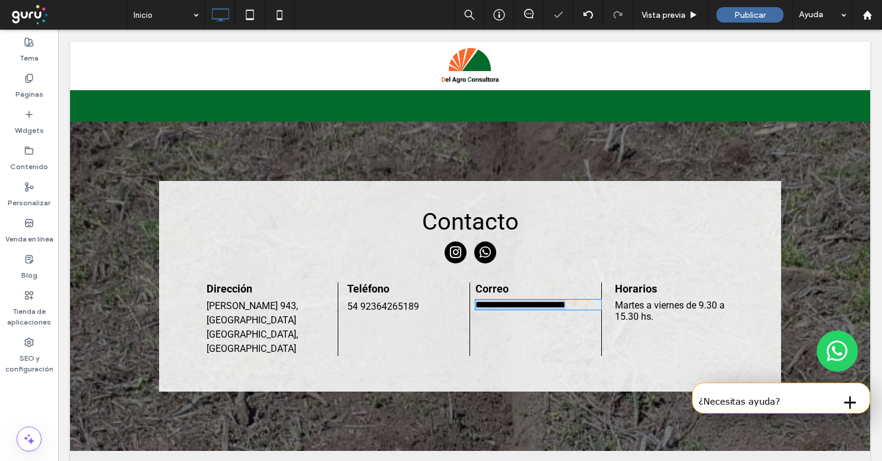
type input "******"
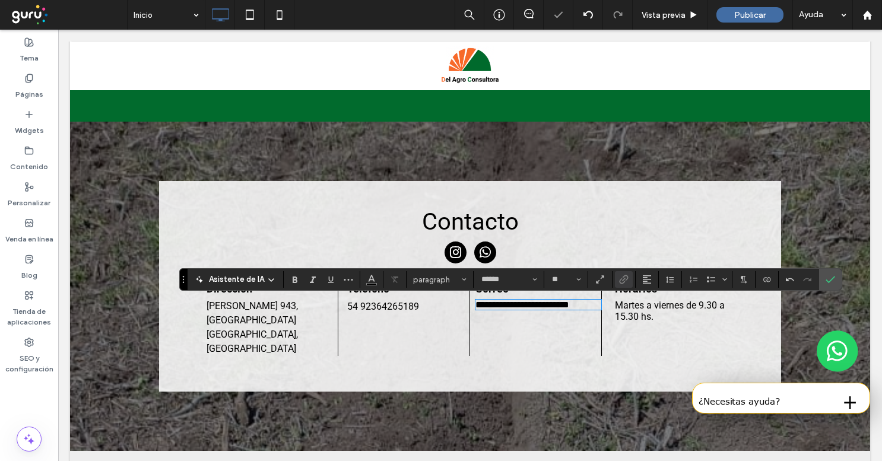
type input "**"
copy link "**********"
click at [624, 283] on icon "Enlace" at bounding box center [623, 279] width 9 height 9
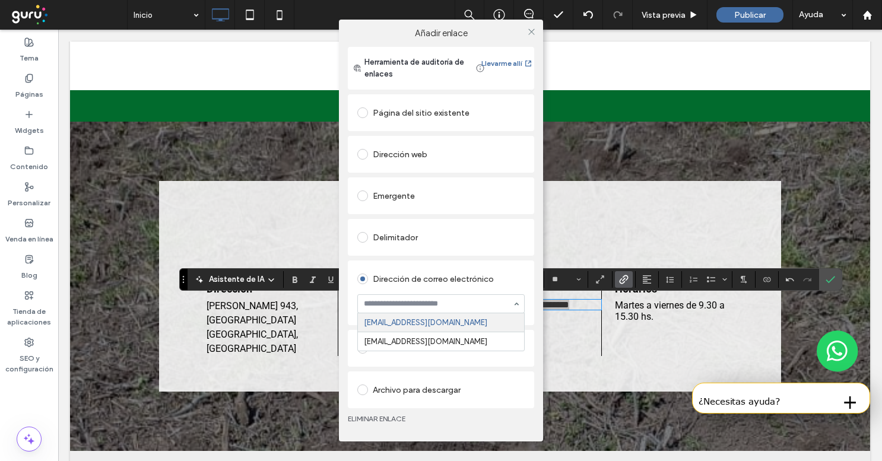
paste input "**********"
type input "**********"
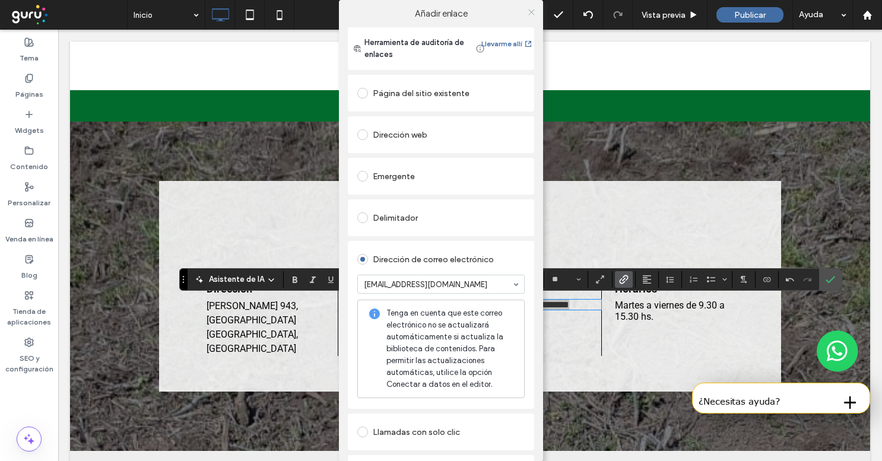
click at [527, 11] on icon at bounding box center [531, 12] width 9 height 9
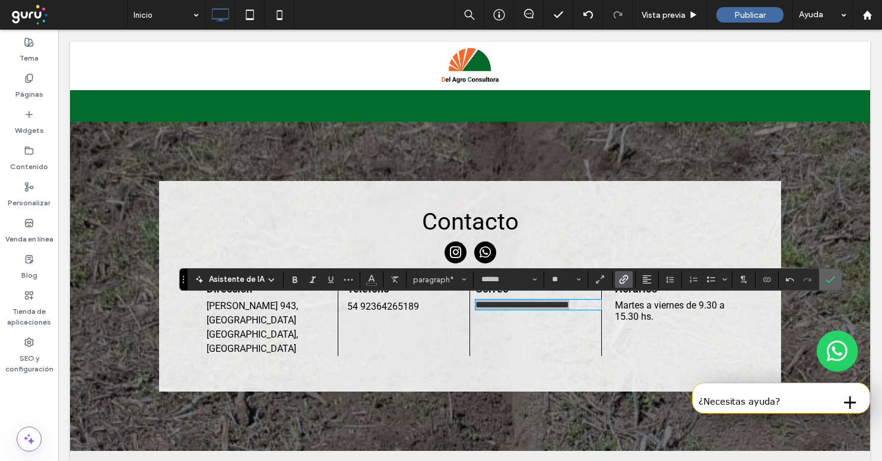
click at [826, 278] on icon "Confirmar" at bounding box center [830, 279] width 9 height 9
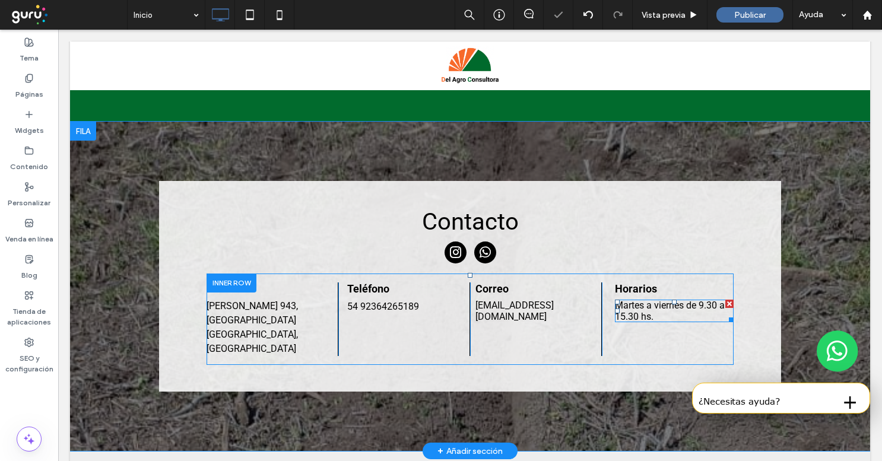
click at [674, 315] on p "Martes a viernes de 9.30 a 15.30 hs." at bounding box center [674, 311] width 119 height 23
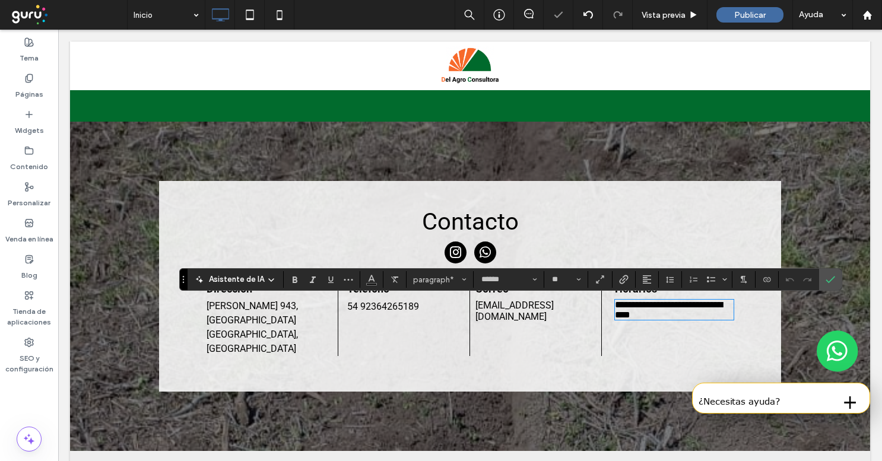
type input "**"
click at [826, 282] on icon "Confirmar" at bounding box center [830, 279] width 9 height 9
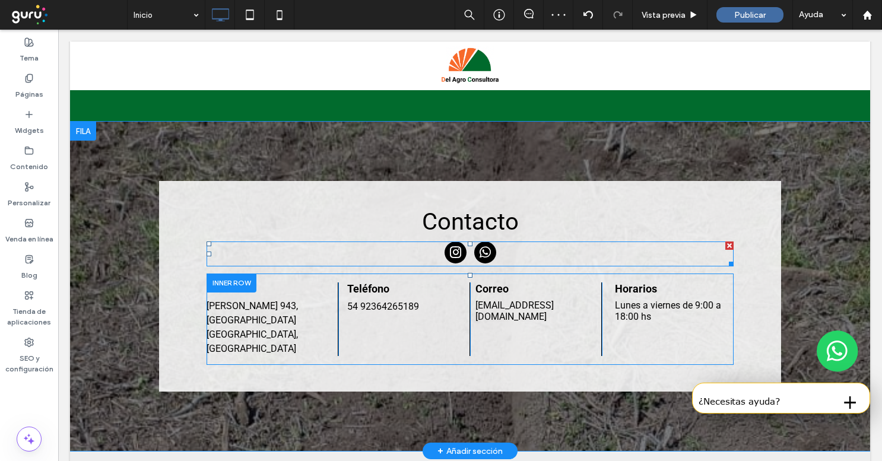
click at [728, 245] on div at bounding box center [729, 246] width 8 height 8
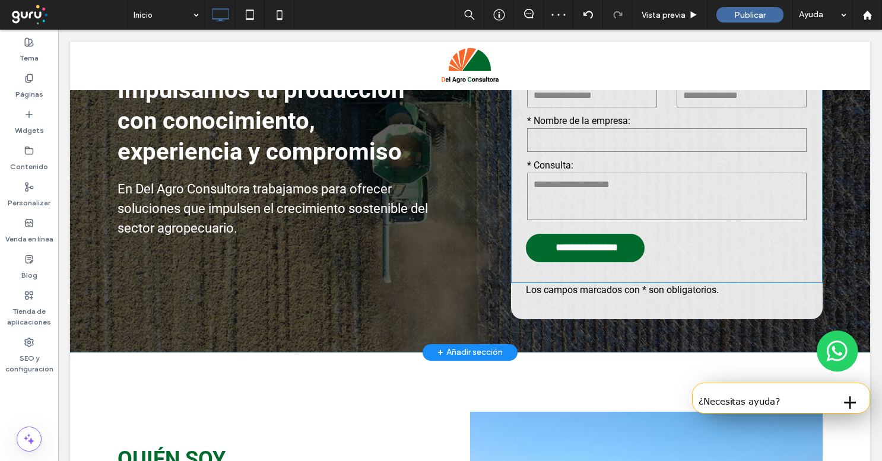
scroll to position [144, 0]
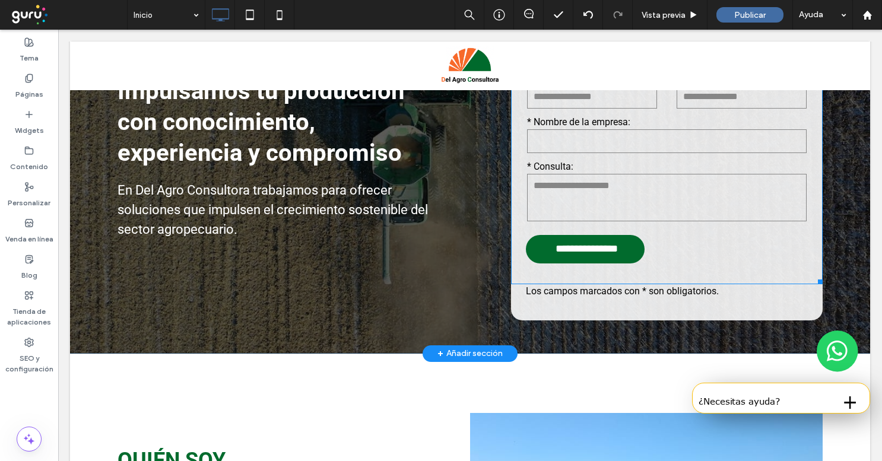
click at [519, 236] on form "**********" at bounding box center [667, 148] width 300 height 272
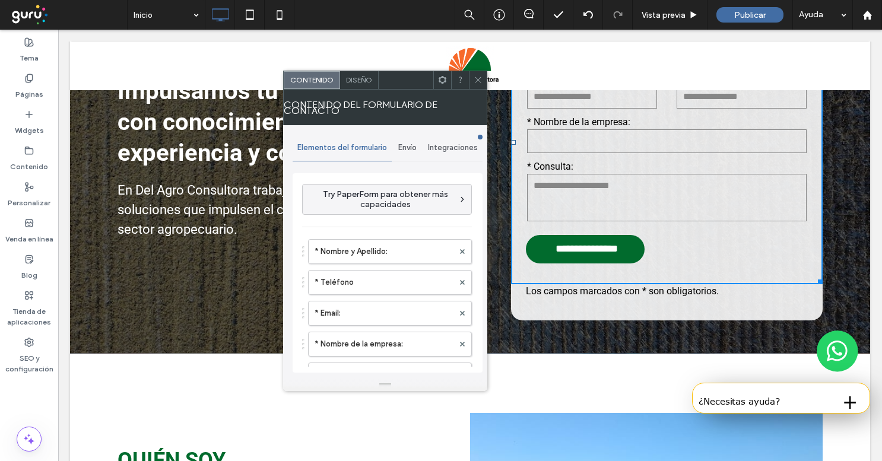
click at [476, 87] on span at bounding box center [478, 80] width 9 height 18
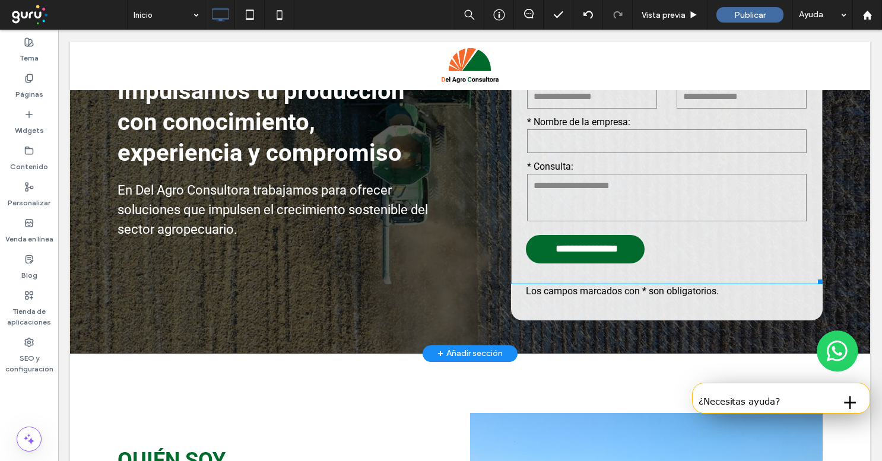
click at [522, 310] on iframe at bounding box center [477, 295] width 152 height 36
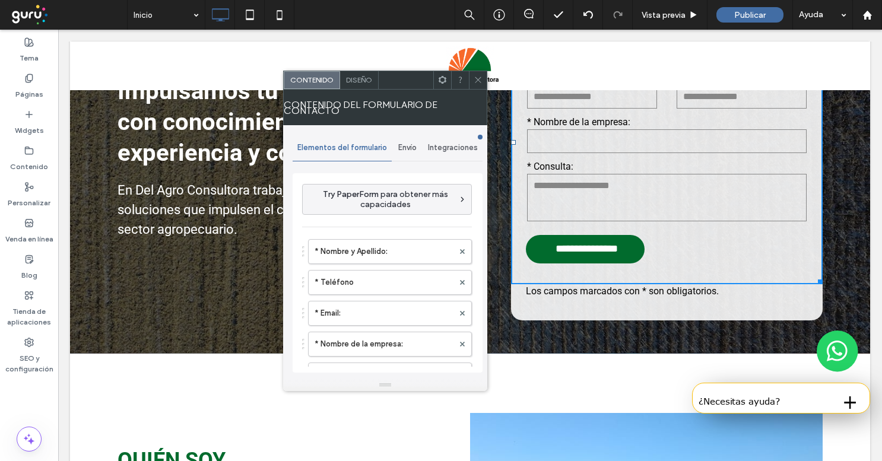
click at [474, 82] on icon at bounding box center [478, 79] width 9 height 9
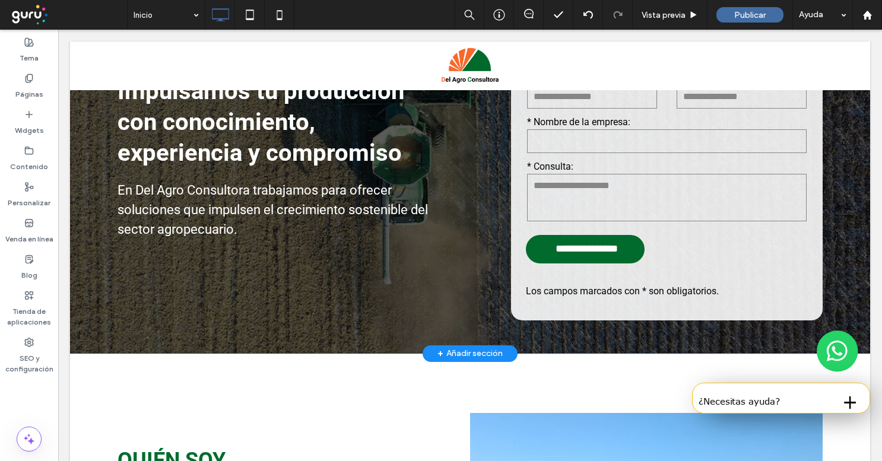
click at [796, 319] on div "**********" at bounding box center [667, 161] width 312 height 320
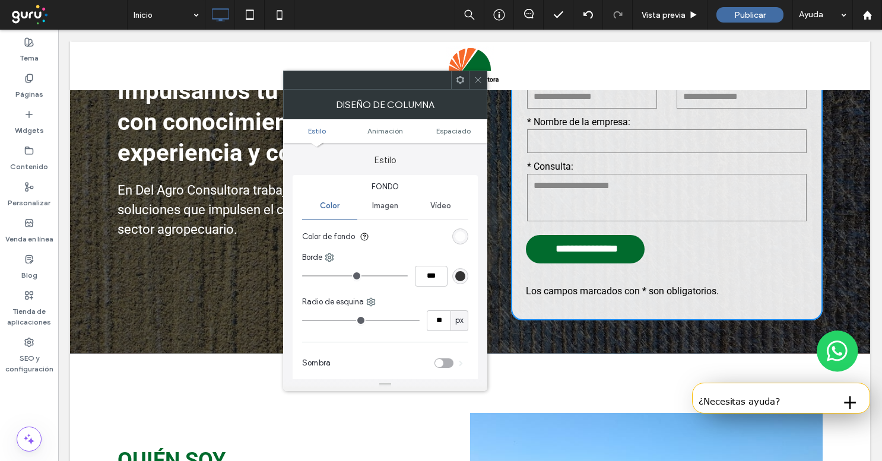
click at [476, 78] on icon at bounding box center [478, 79] width 9 height 9
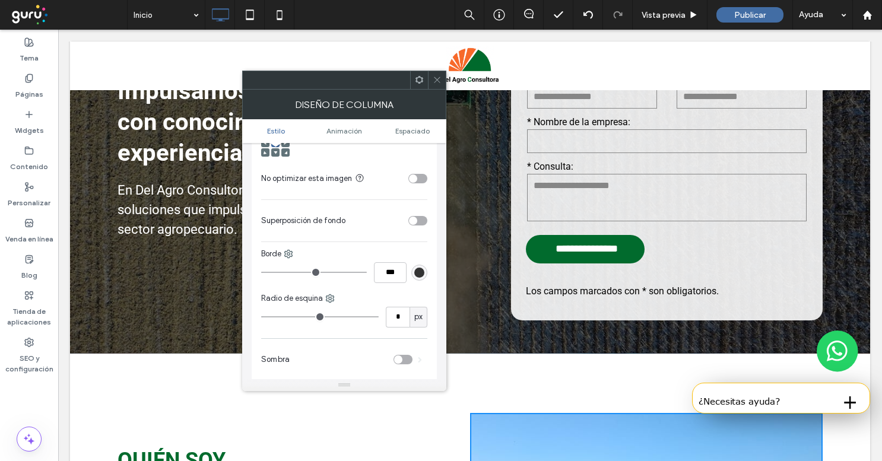
scroll to position [384, 0]
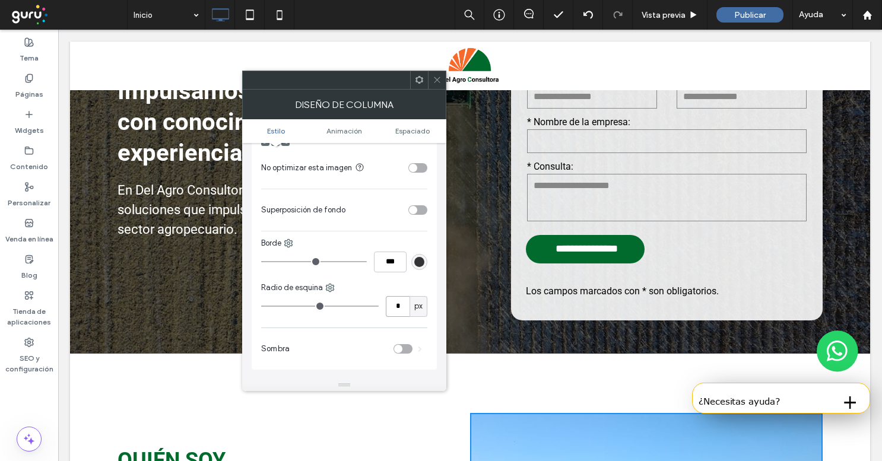
click at [398, 310] on input "*" at bounding box center [398, 306] width 24 height 21
type input "**"
click at [434, 84] on icon at bounding box center [437, 79] width 9 height 9
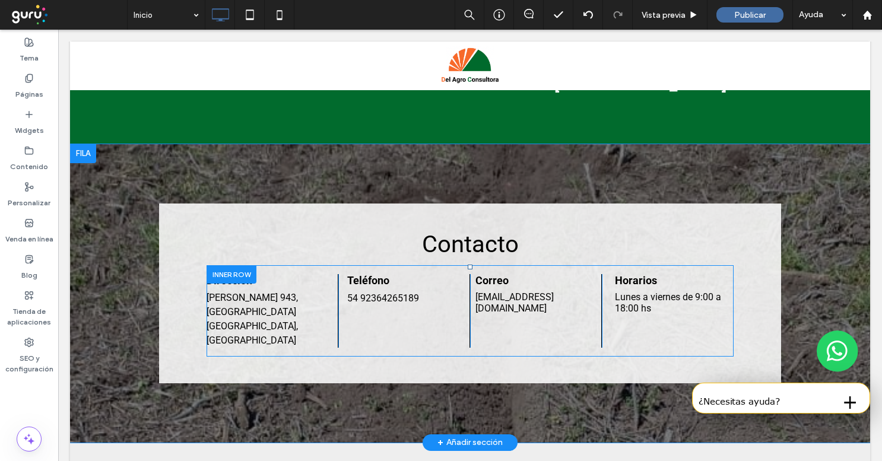
scroll to position [1909, 0]
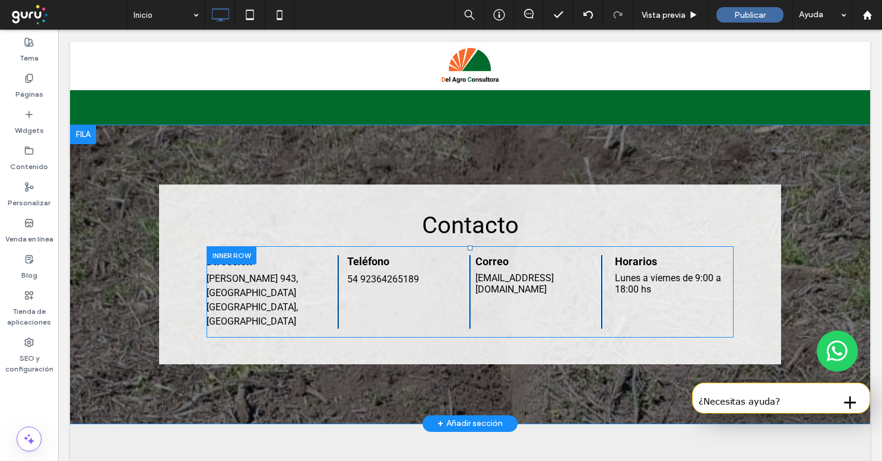
click at [350, 206] on div "Contacto Dirección Irlanda 943, Junín Buenos Aires, Argentina Click To Paste Te…" at bounding box center [470, 275] width 622 height 180
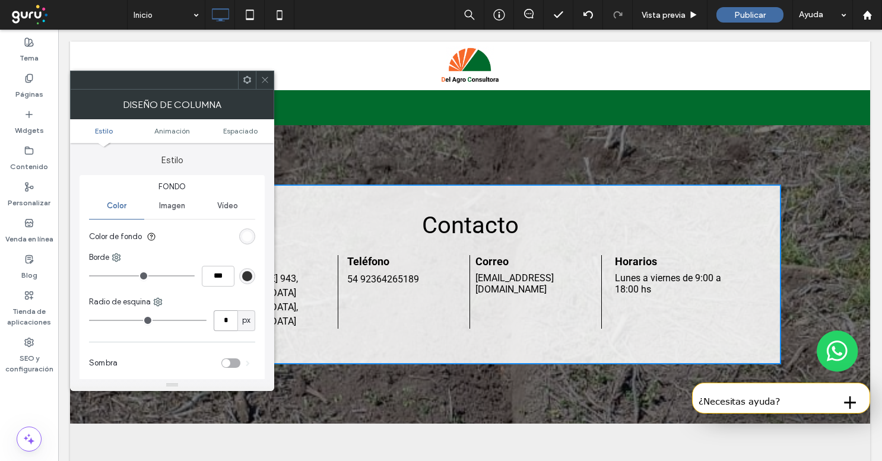
click at [221, 322] on input "*" at bounding box center [226, 320] width 24 height 21
type input "**"
click at [261, 82] on icon at bounding box center [265, 79] width 9 height 9
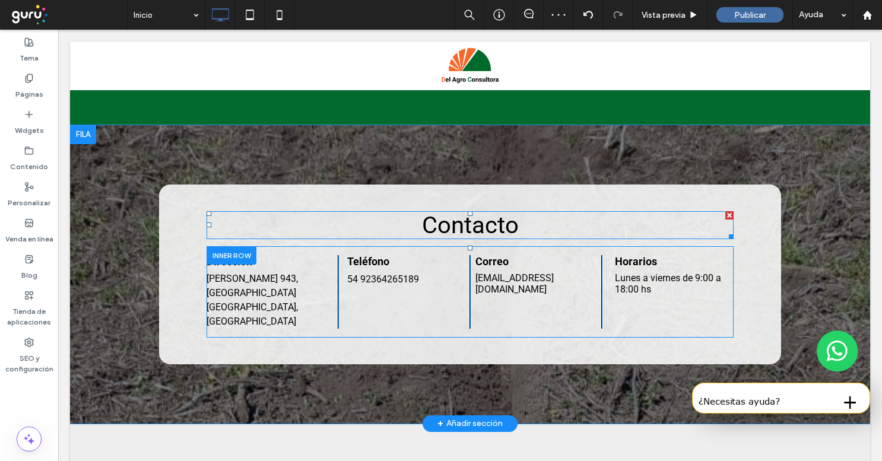
click at [423, 226] on span "Contacto" at bounding box center [470, 225] width 97 height 28
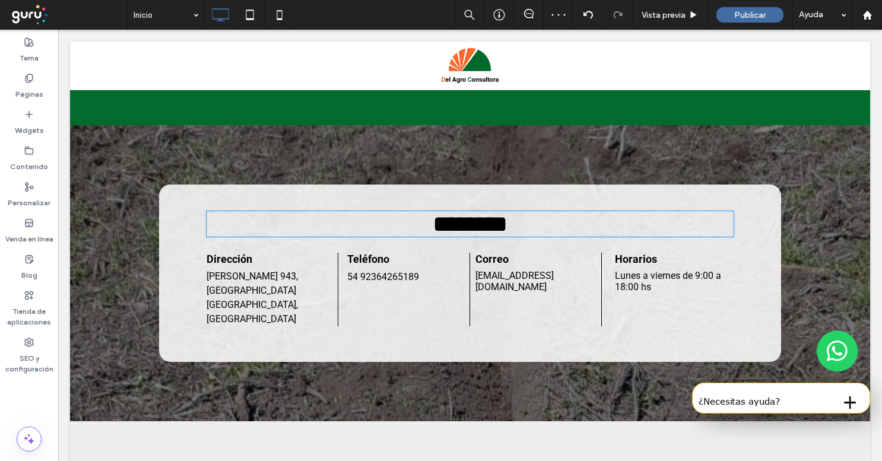
click at [433, 226] on span "********" at bounding box center [470, 224] width 75 height 23
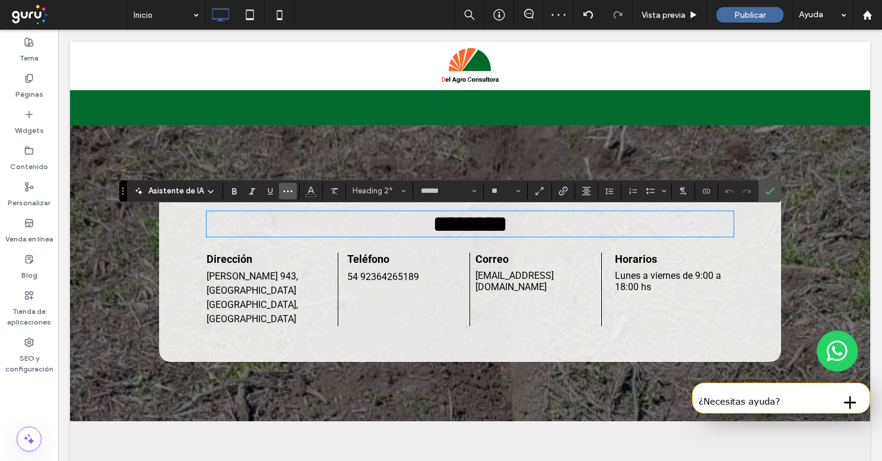
click at [295, 186] on button "Más" at bounding box center [288, 191] width 18 height 17
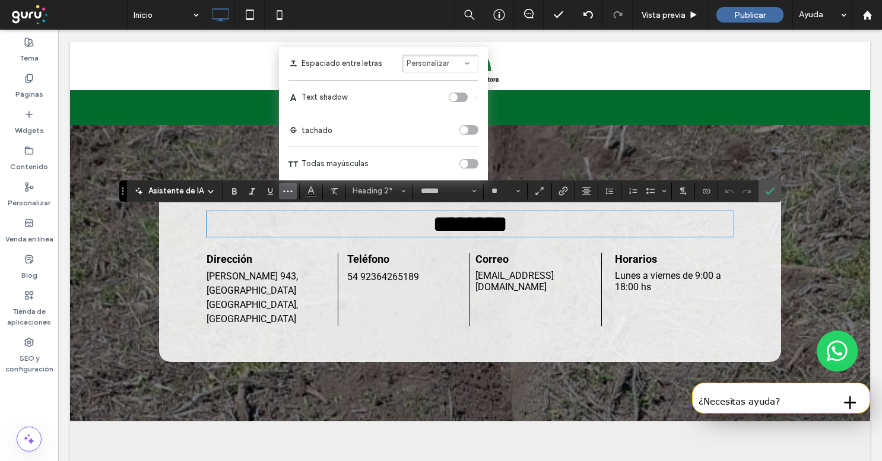
click at [468, 172] on label "Todas mayúsculas" at bounding box center [384, 163] width 190 height 33
click at [468, 165] on div "toggle" at bounding box center [468, 163] width 19 height 9
click at [235, 194] on icon "Negrilla" at bounding box center [234, 190] width 9 height 9
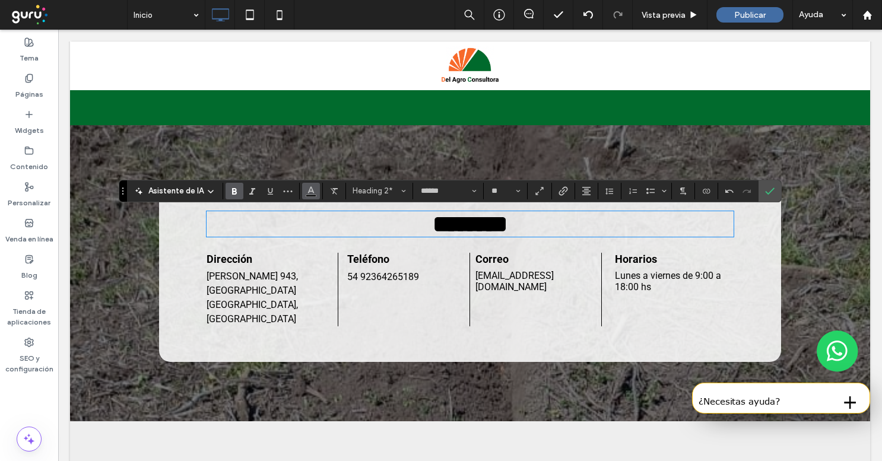
click at [309, 193] on icon "Color" at bounding box center [310, 189] width 9 height 9
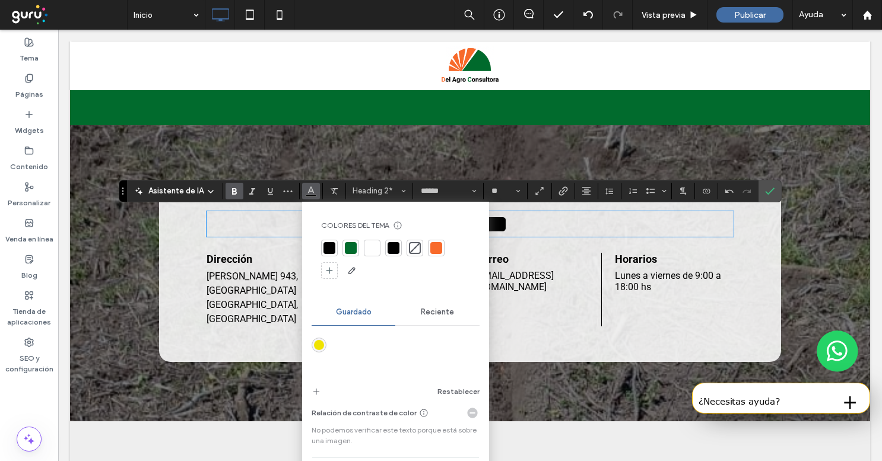
click at [350, 249] on div at bounding box center [351, 248] width 12 height 12
click at [778, 192] on section at bounding box center [770, 190] width 23 height 21
drag, startPoint x: 766, startPoint y: 189, endPoint x: 692, endPoint y: 165, distance: 77.3
click at [766, 189] on icon "Confirmar" at bounding box center [769, 190] width 9 height 9
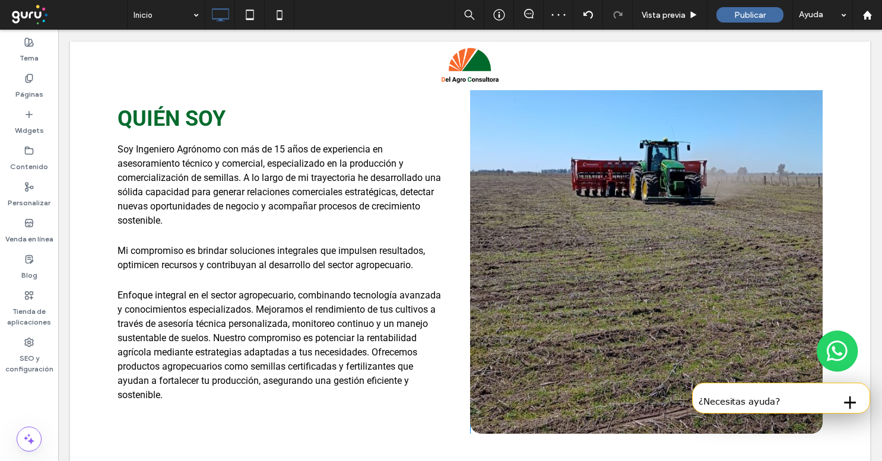
scroll to position [341, 0]
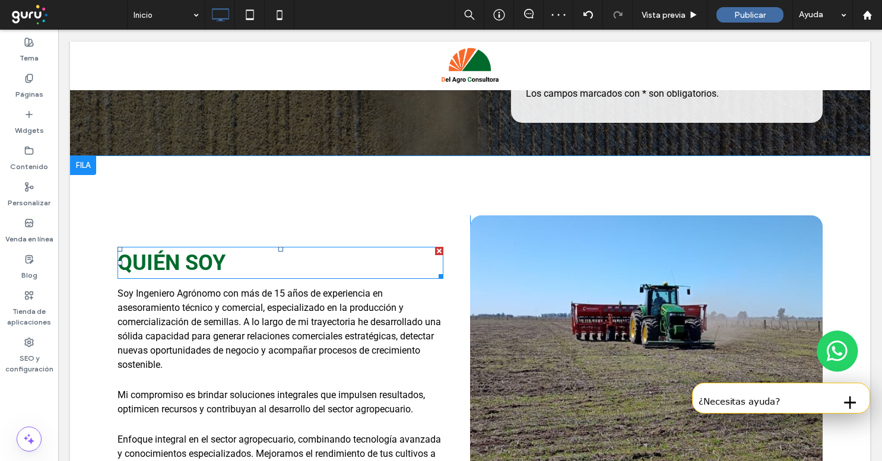
click at [222, 256] on strong "Quién soy" at bounding box center [172, 263] width 108 height 25
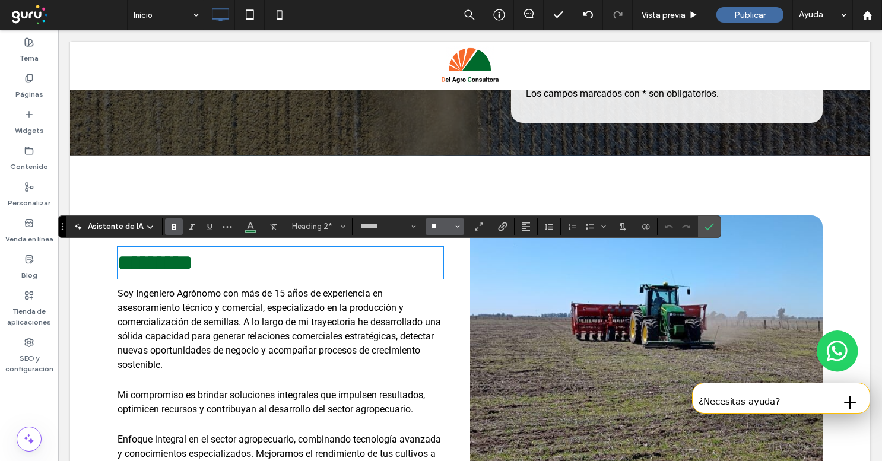
click at [439, 226] on input "**" at bounding box center [441, 226] width 23 height 9
type input "**"
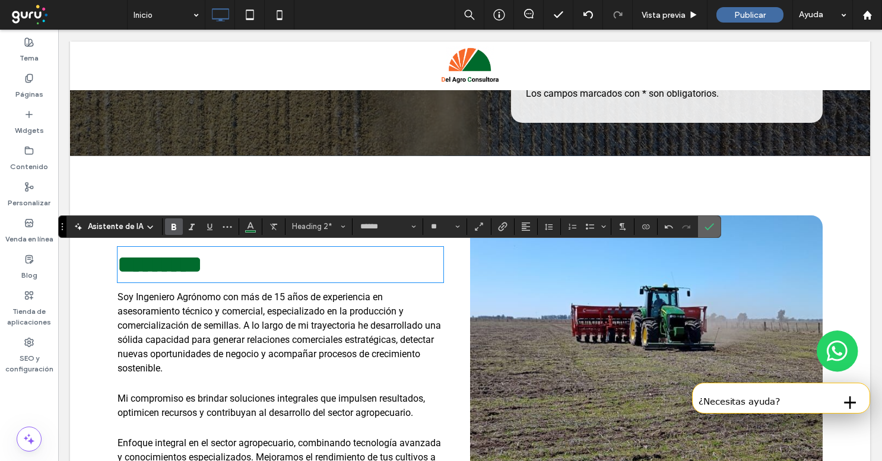
click at [713, 229] on label "Confirmar" at bounding box center [710, 226] width 18 height 21
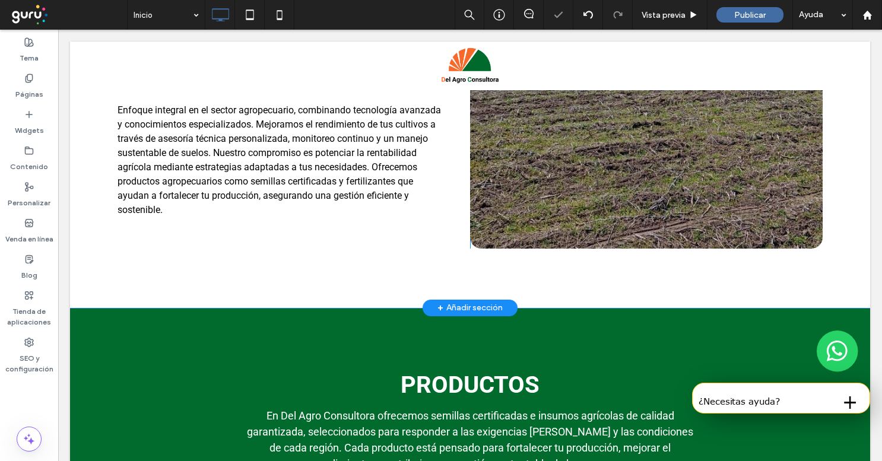
scroll to position [717, 0]
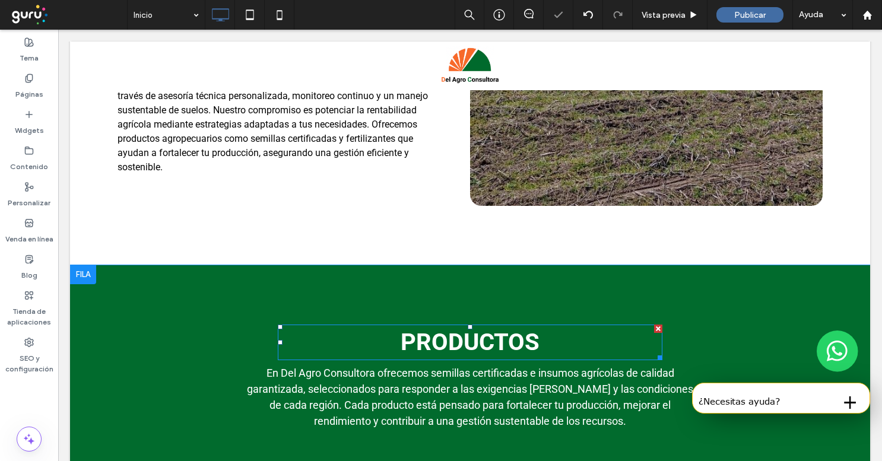
click at [504, 350] on strong "PRODUCTOS" at bounding box center [470, 342] width 139 height 28
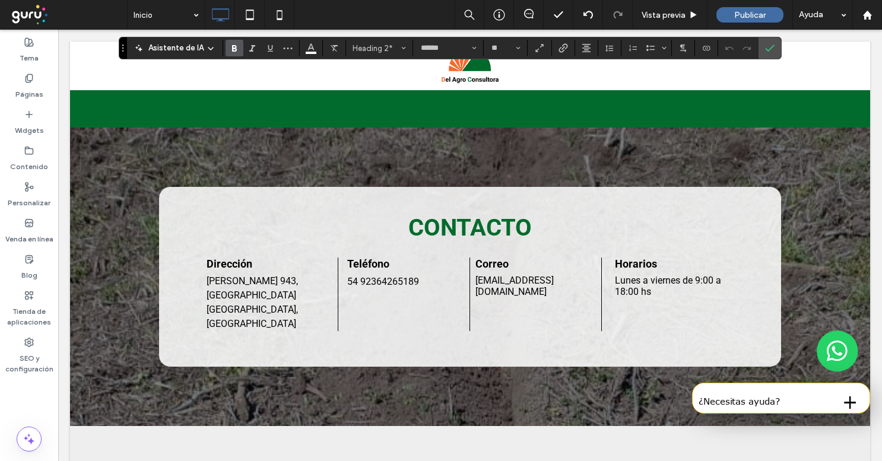
scroll to position [1896, 0]
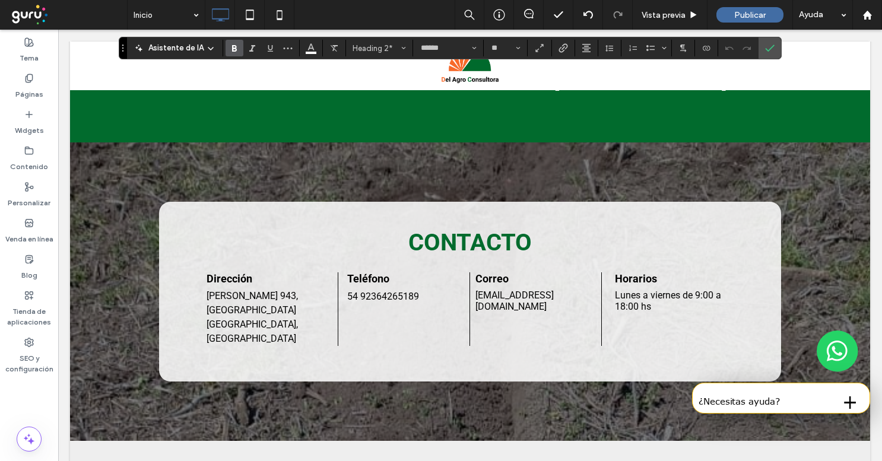
click at [473, 243] on strong "Contacto" at bounding box center [469, 243] width 123 height 28
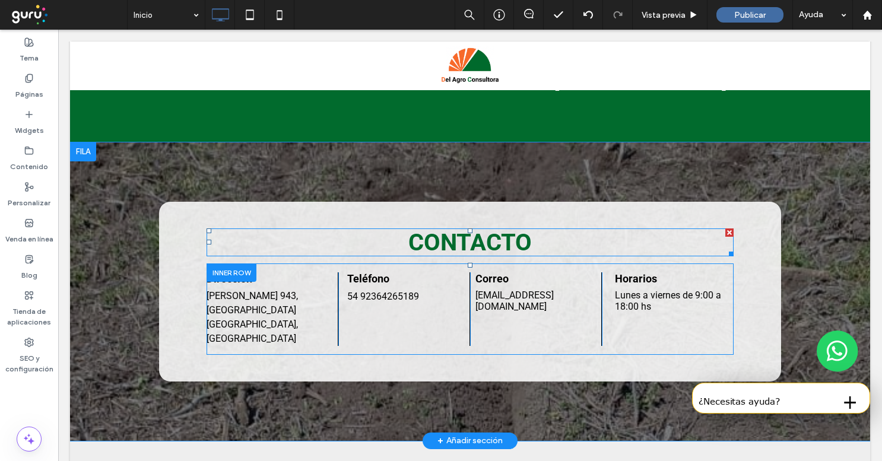
click at [473, 243] on strong "Contacto" at bounding box center [469, 243] width 123 height 28
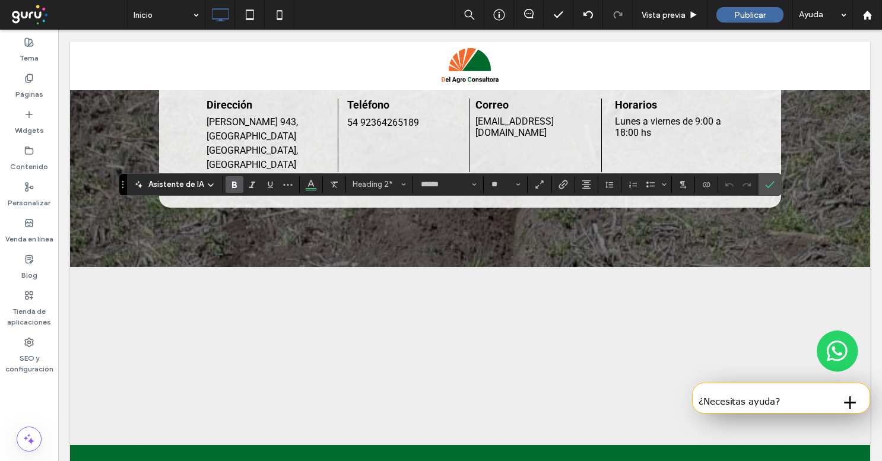
scroll to position [2145, 0]
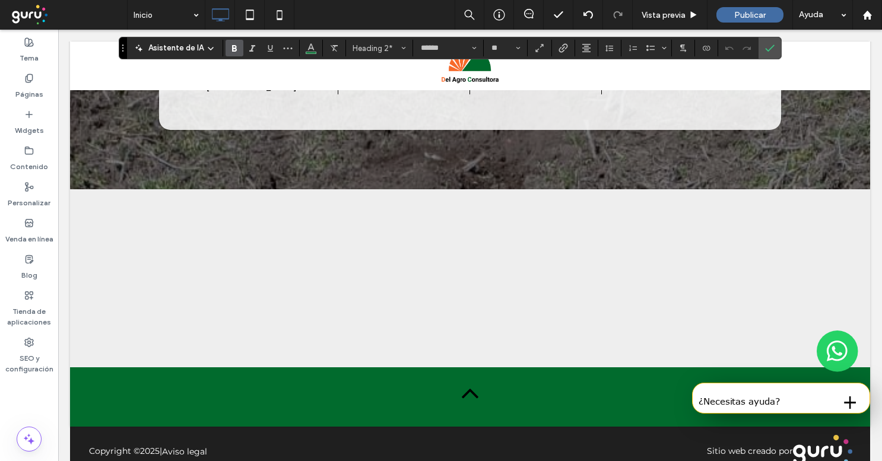
click at [471, 378] on icon at bounding box center [470, 393] width 30 height 30
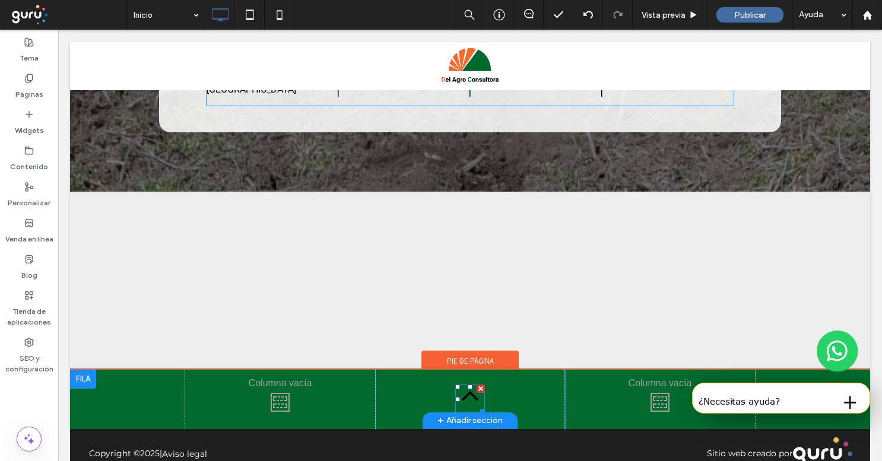
click at [471, 380] on icon at bounding box center [470, 395] width 30 height 30
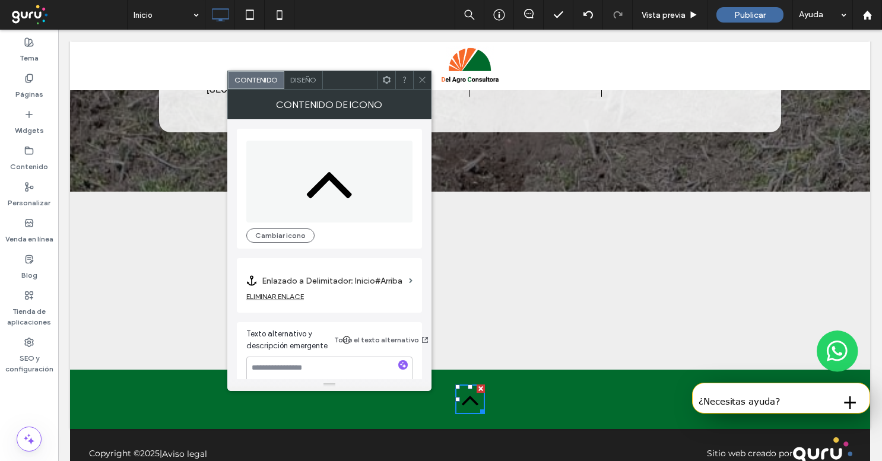
click at [309, 65] on div at bounding box center [470, 66] width 800 height 49
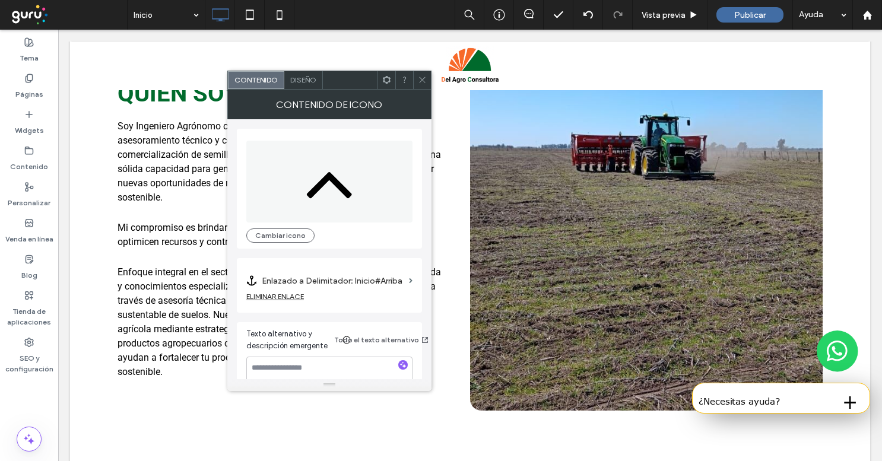
click at [307, 80] on span "Diseño" at bounding box center [303, 79] width 26 height 9
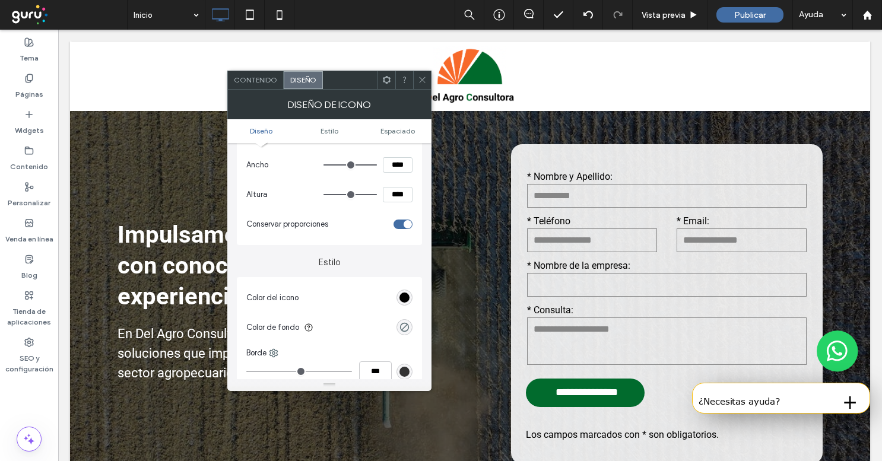
scroll to position [106, 0]
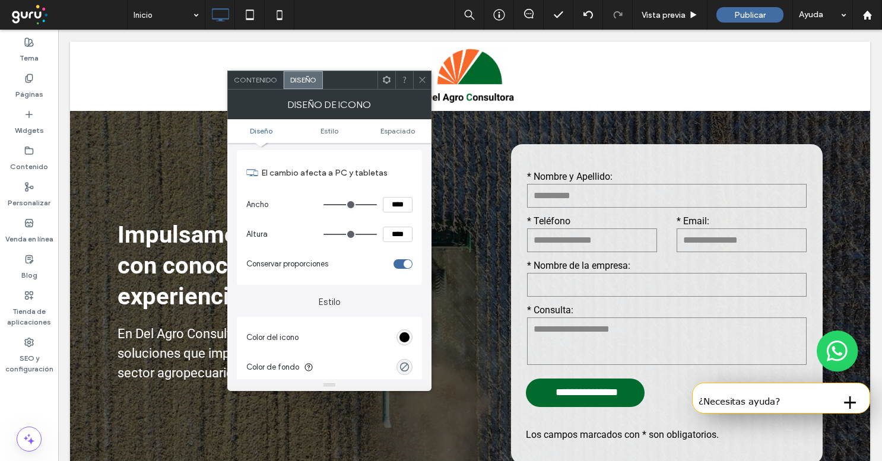
click at [408, 347] on section "Color del icono" at bounding box center [329, 338] width 166 height 30
click at [408, 340] on div "rgb(0, 0, 0)" at bounding box center [405, 337] width 10 height 10
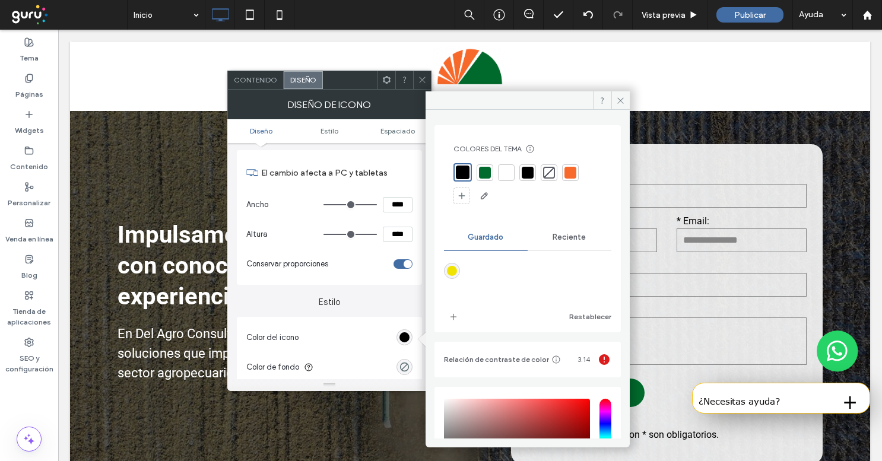
click at [511, 179] on div at bounding box center [506, 172] width 17 height 17
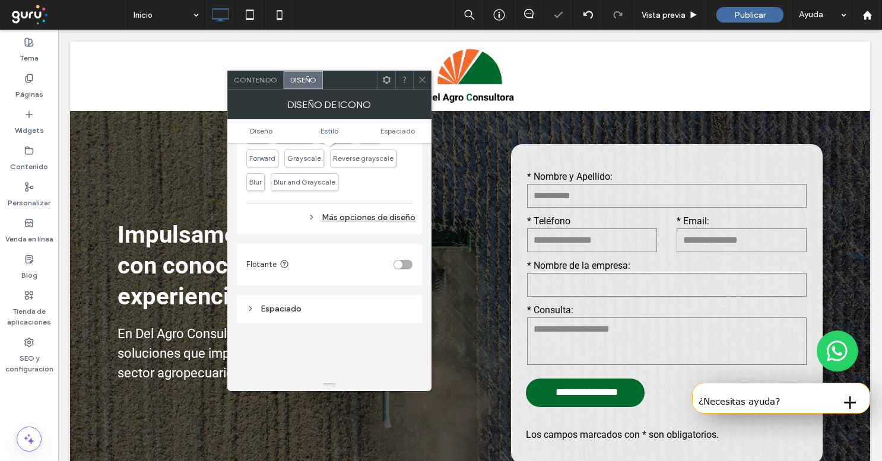
scroll to position [467, 0]
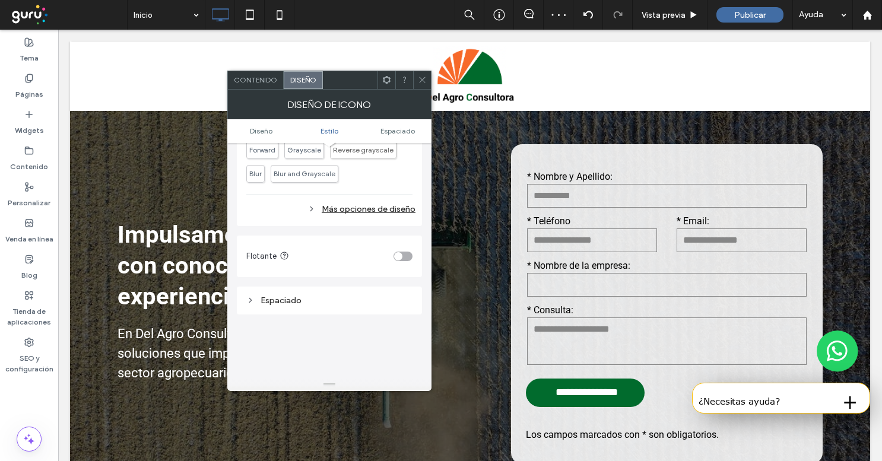
click at [355, 212] on div "Más opciones de diseño" at bounding box center [330, 209] width 169 height 16
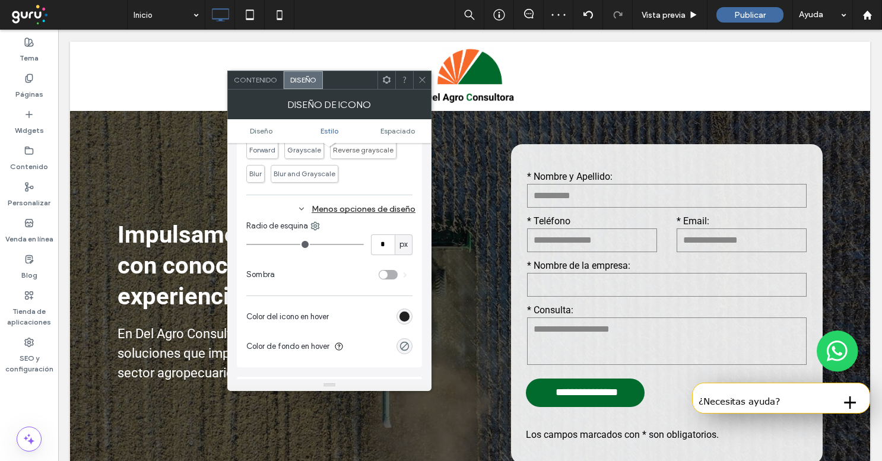
click at [401, 317] on div "rgb(0, 0, 0)" at bounding box center [405, 317] width 10 height 10
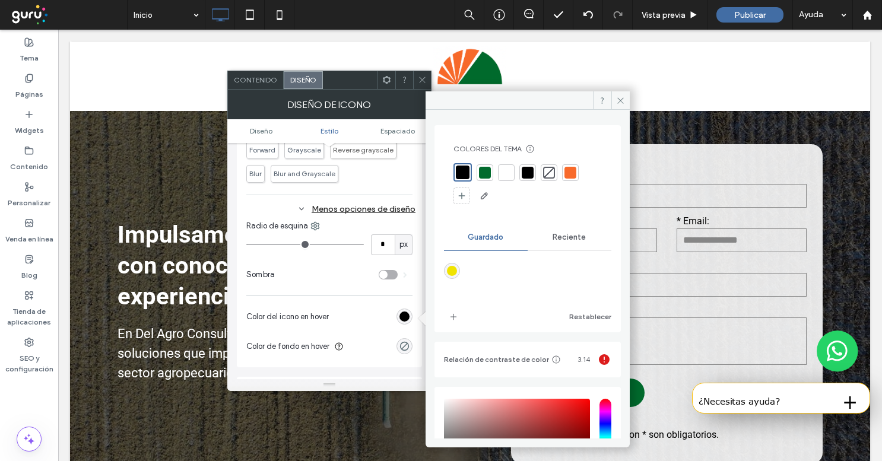
click at [501, 179] on div at bounding box center [506, 172] width 17 height 17
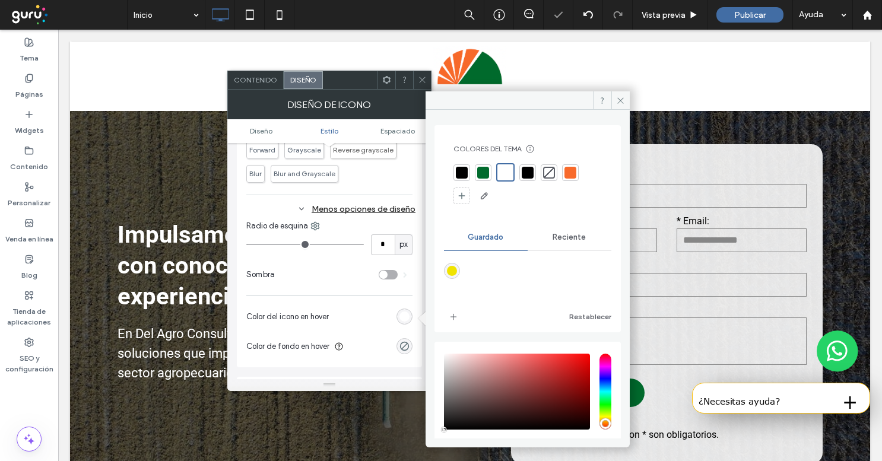
click at [423, 85] on span at bounding box center [422, 80] width 9 height 18
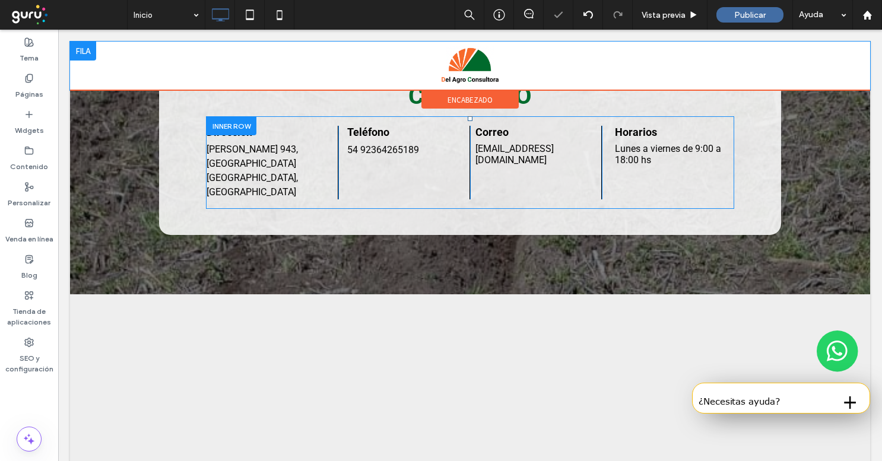
scroll to position [2126, 0]
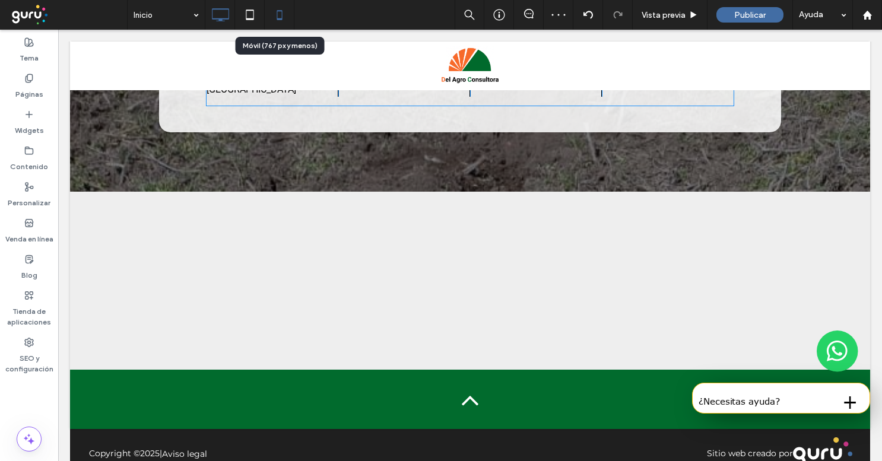
click at [277, 11] on icon at bounding box center [280, 15] width 24 height 24
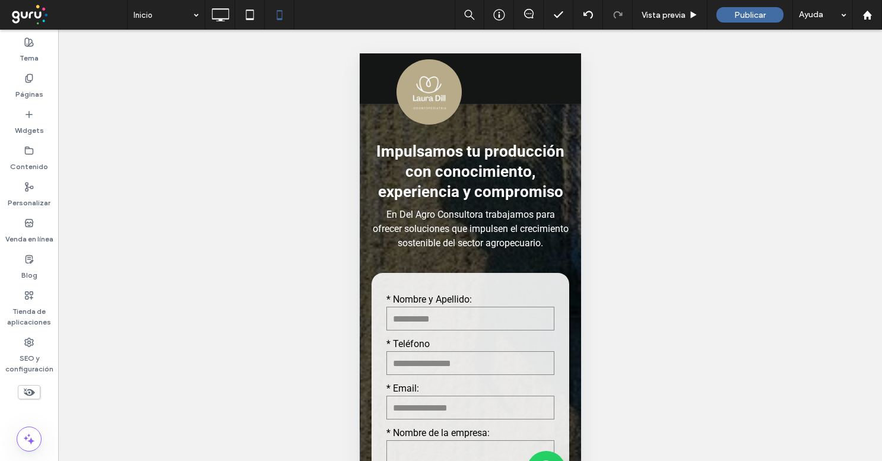
scroll to position [0, 0]
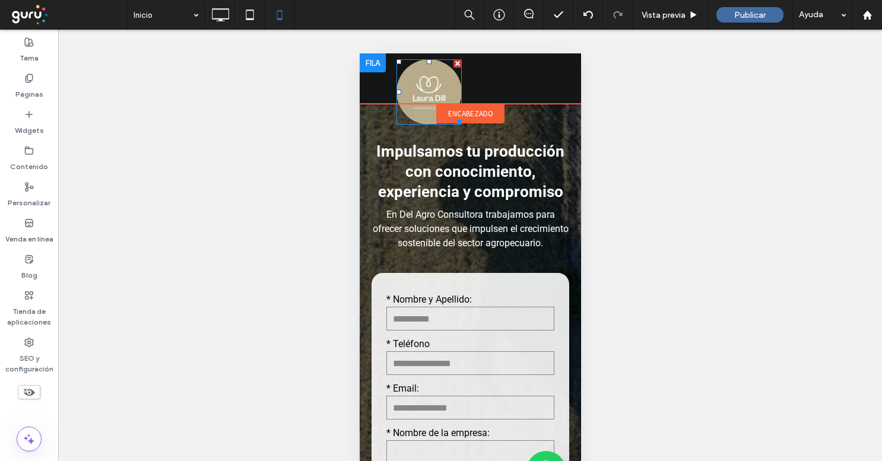
click at [431, 87] on img at bounding box center [428, 91] width 65 height 65
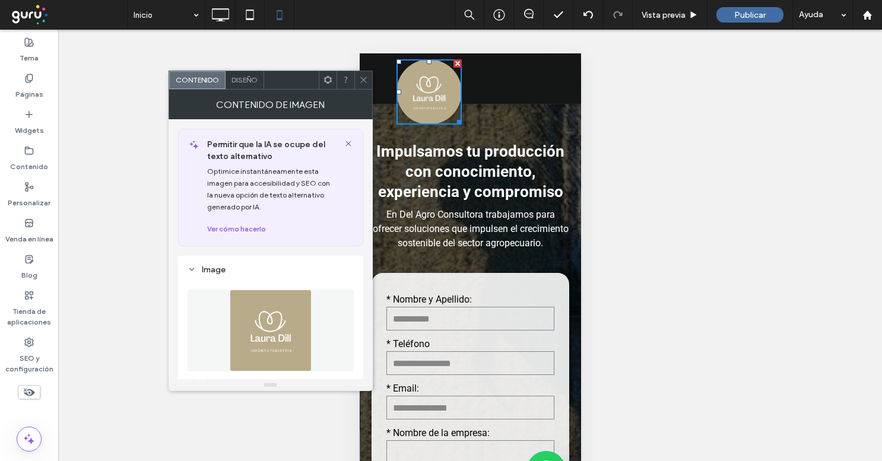
click at [228, 327] on figure at bounding box center [271, 331] width 166 height 82
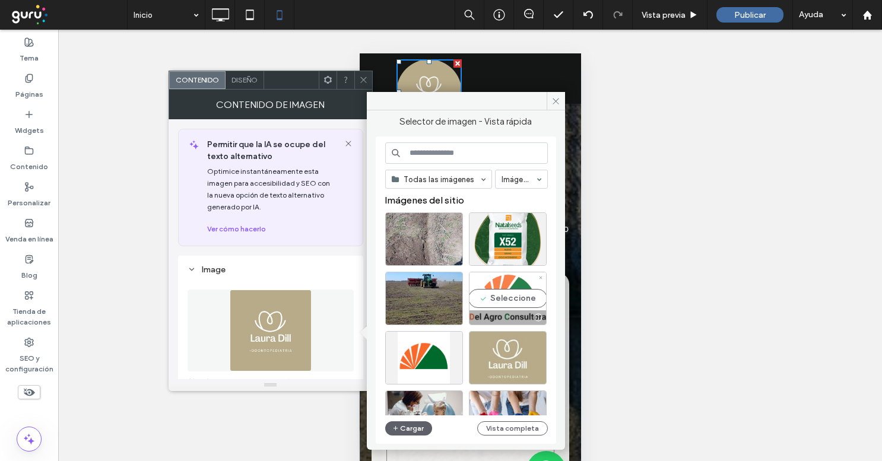
click at [518, 297] on div "Seleccione" at bounding box center [508, 298] width 78 height 53
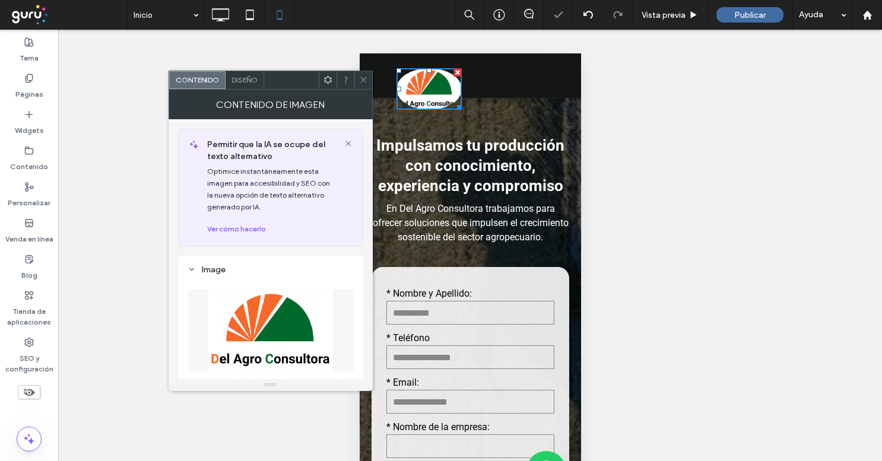
click at [246, 86] on div "Diseño" at bounding box center [245, 80] width 39 height 18
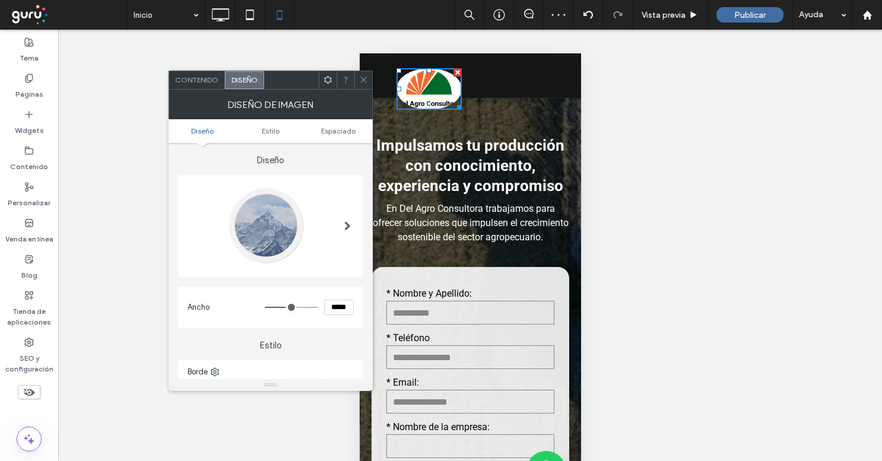
click at [270, 215] on div at bounding box center [266, 226] width 78 height 78
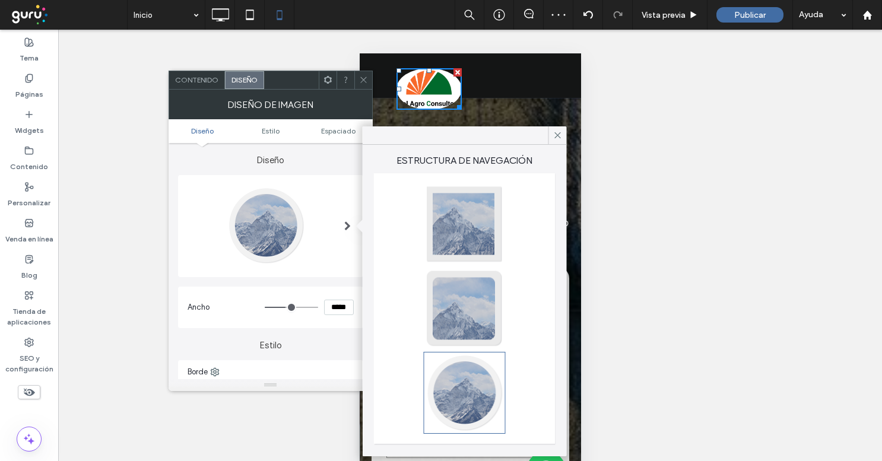
click at [489, 211] on div at bounding box center [465, 224] width 78 height 78
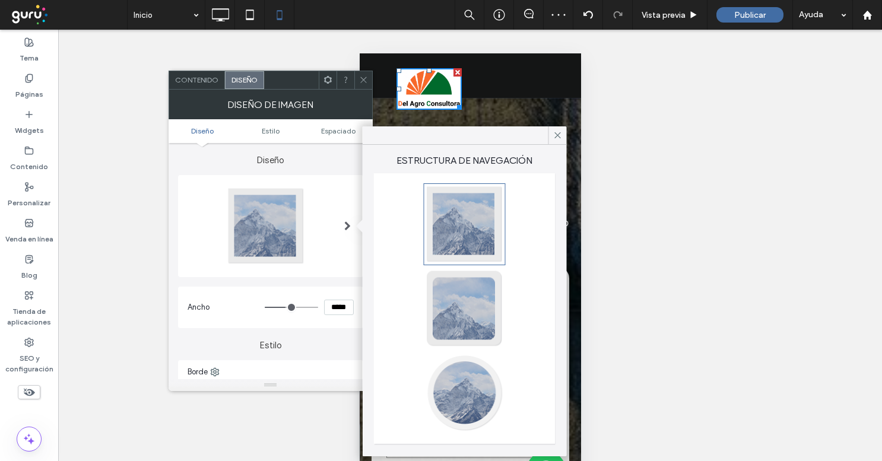
type input "*"
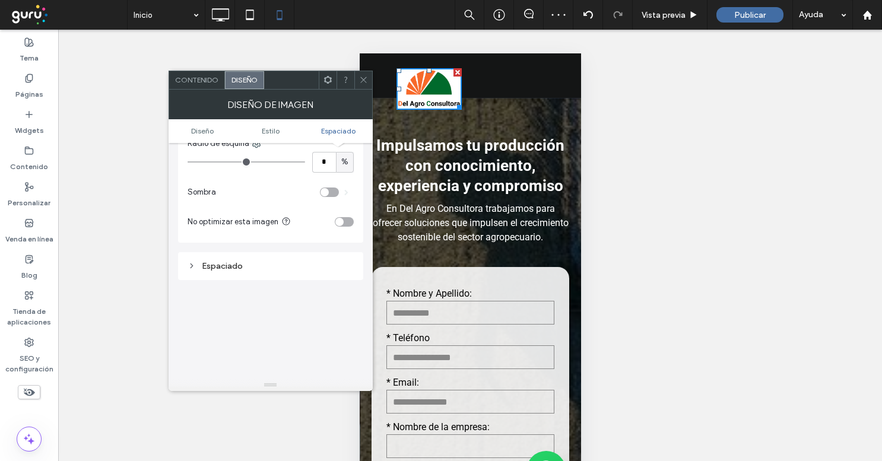
scroll to position [373, 0]
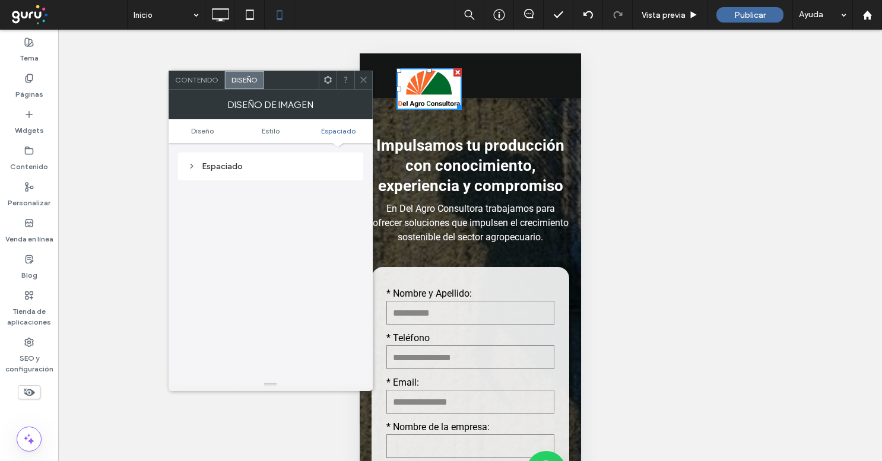
click at [281, 170] on div "Espaciado" at bounding box center [271, 166] width 166 height 10
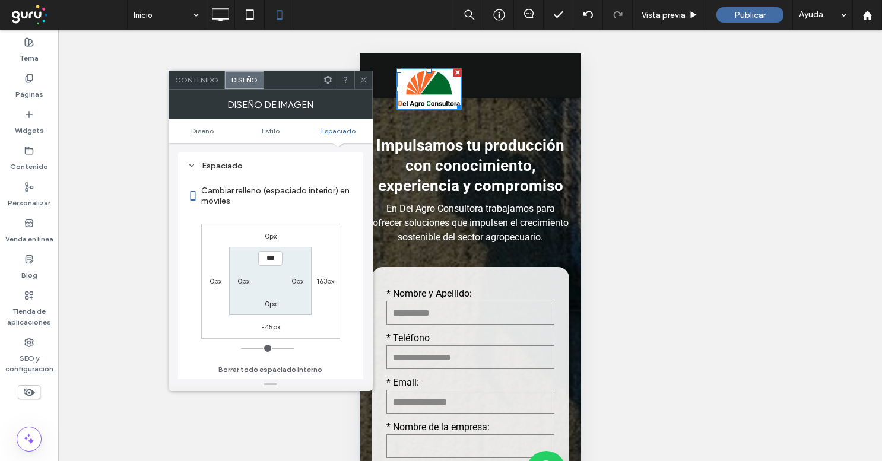
click at [268, 322] on div "-45px" at bounding box center [270, 327] width 19 height 12
click at [268, 325] on label "-45px" at bounding box center [270, 326] width 19 height 9
type input "*"
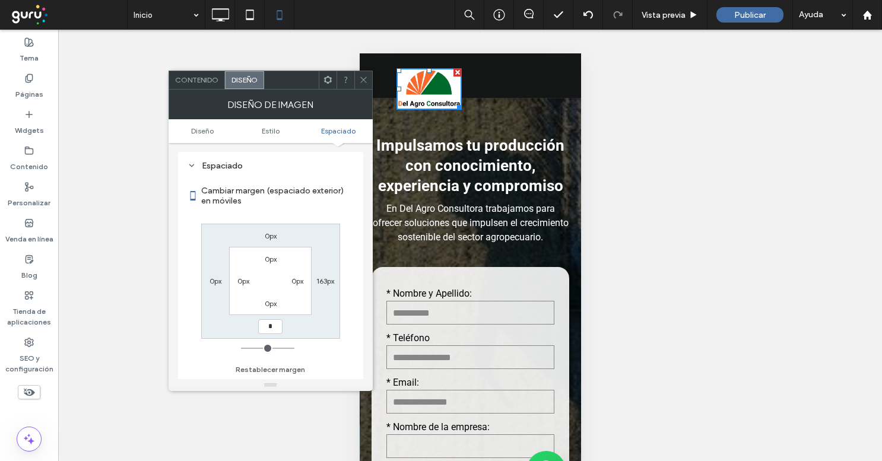
type input "*"
type input "***"
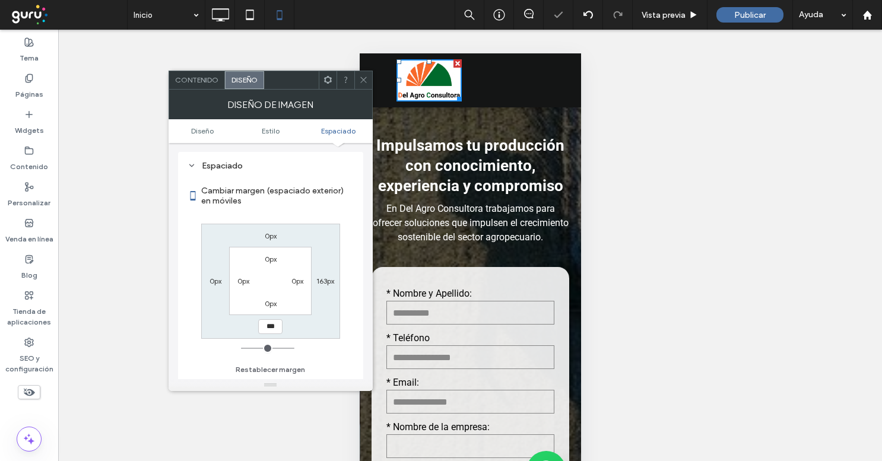
click at [359, 84] on span at bounding box center [363, 80] width 9 height 18
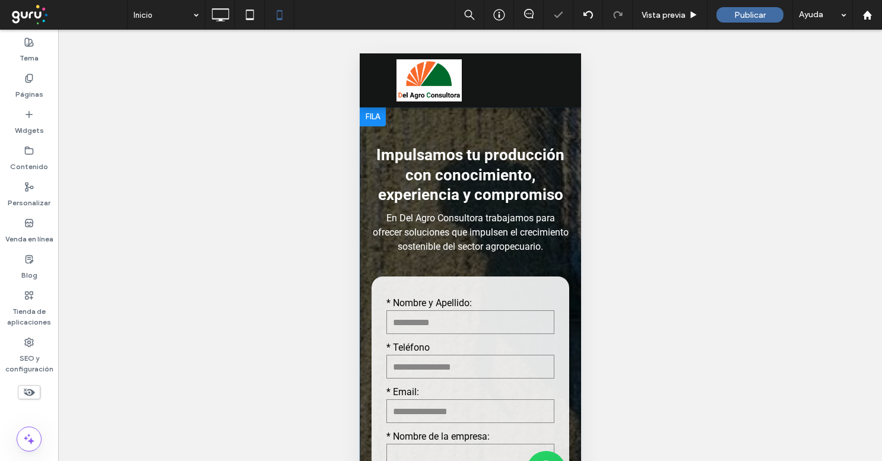
click at [470, 118] on div at bounding box center [469, 396] width 221 height 579
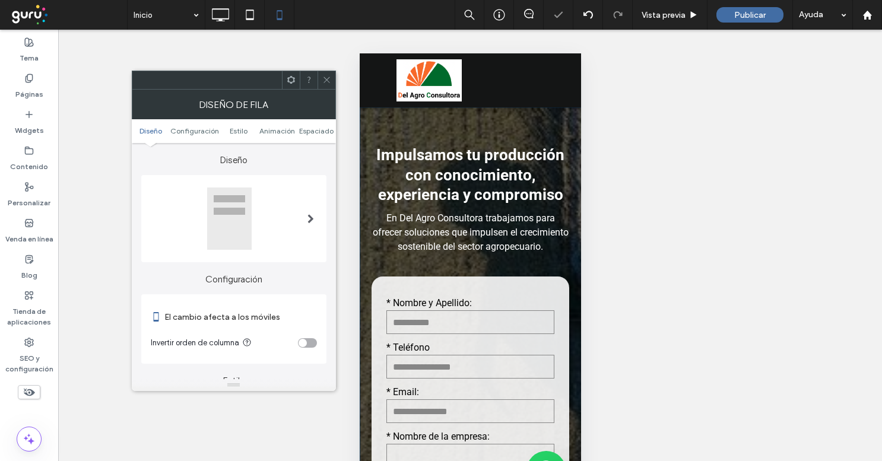
click at [326, 78] on icon at bounding box center [326, 79] width 9 height 9
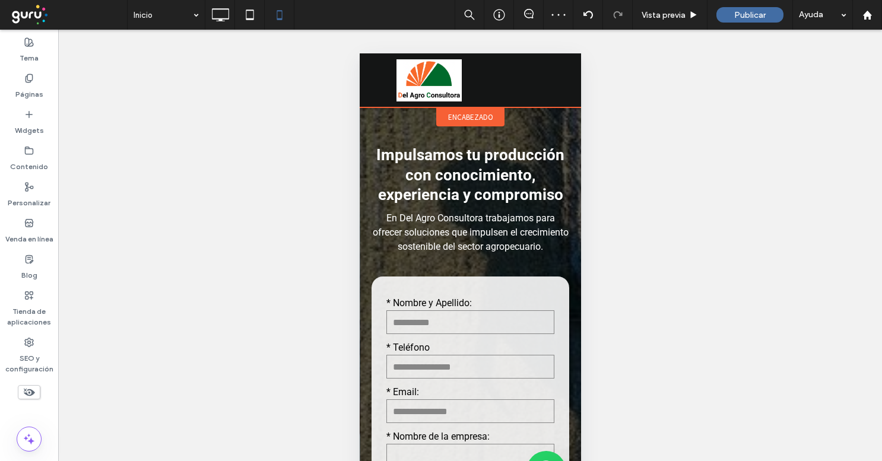
click at [490, 115] on span "encabezado" at bounding box center [470, 117] width 45 height 10
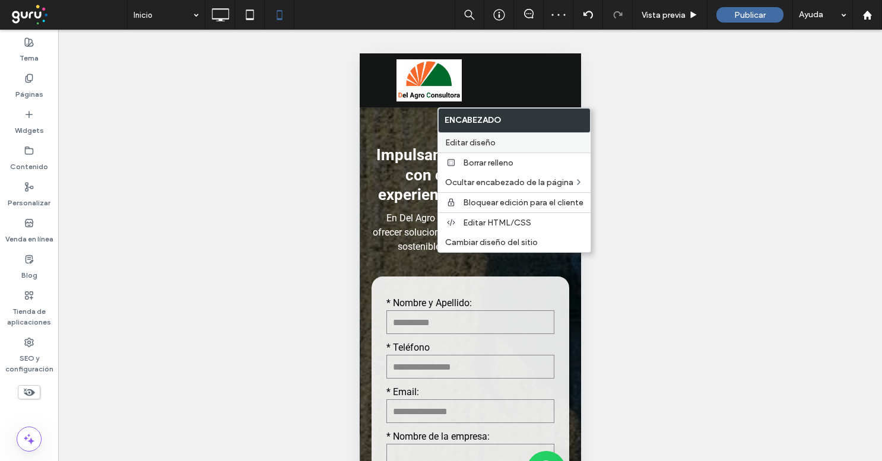
click at [491, 147] on span "Editar diseño" at bounding box center [470, 143] width 50 height 10
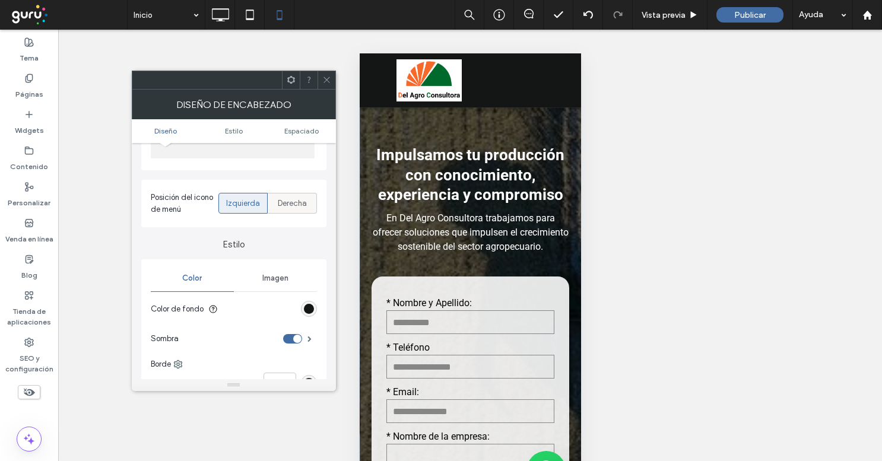
scroll to position [118, 0]
click at [303, 306] on div "rgb(20, 21, 21)" at bounding box center [309, 305] width 16 height 16
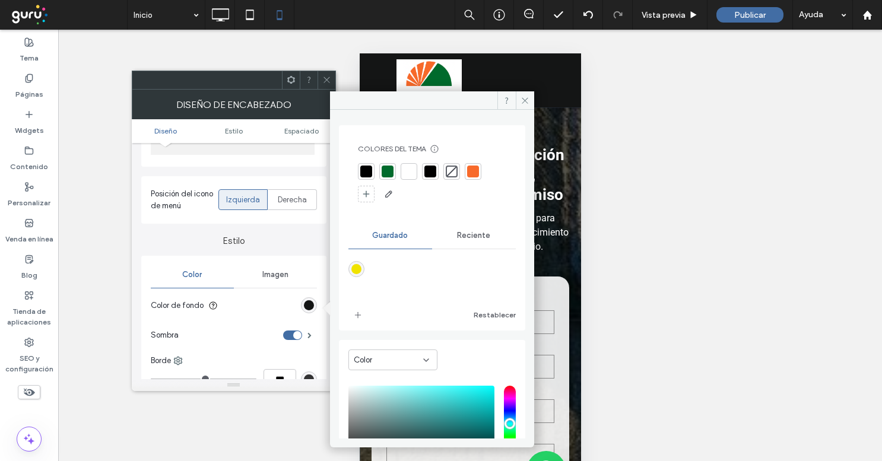
click at [407, 173] on div at bounding box center [409, 172] width 12 height 12
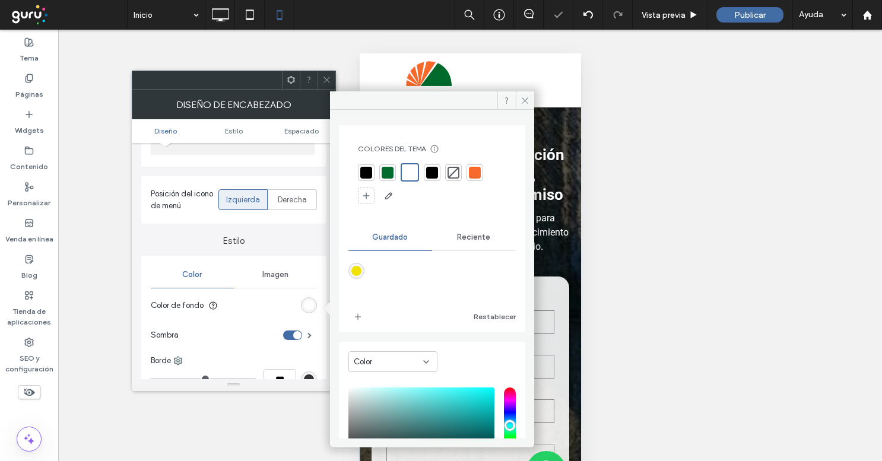
click at [326, 81] on icon at bounding box center [326, 79] width 9 height 9
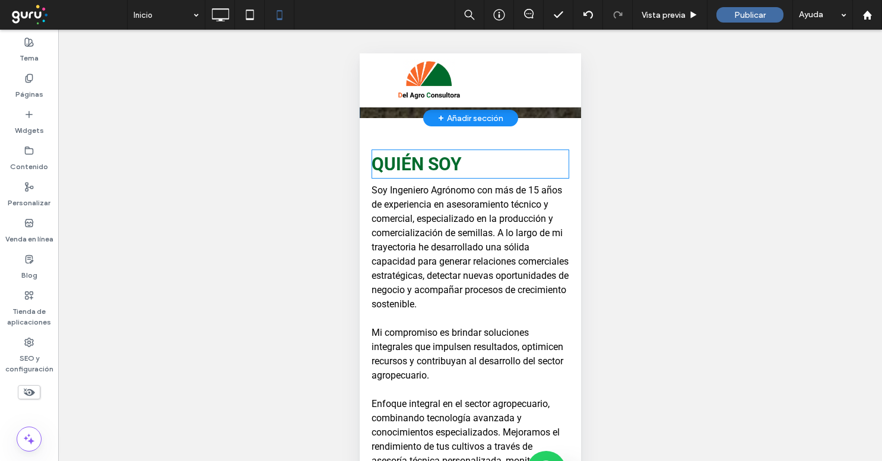
scroll to position [574, 0]
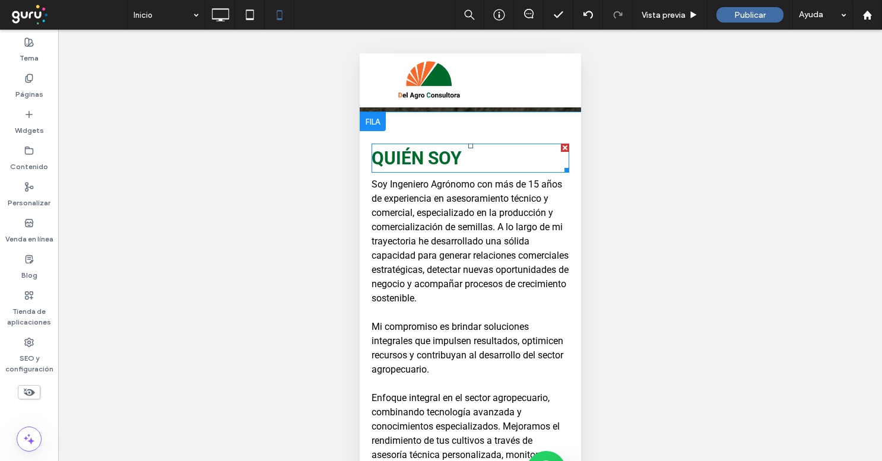
click at [456, 169] on strong "Quién soy" at bounding box center [416, 158] width 90 height 21
click at [434, 167] on strong "*********" at bounding box center [402, 158] width 63 height 17
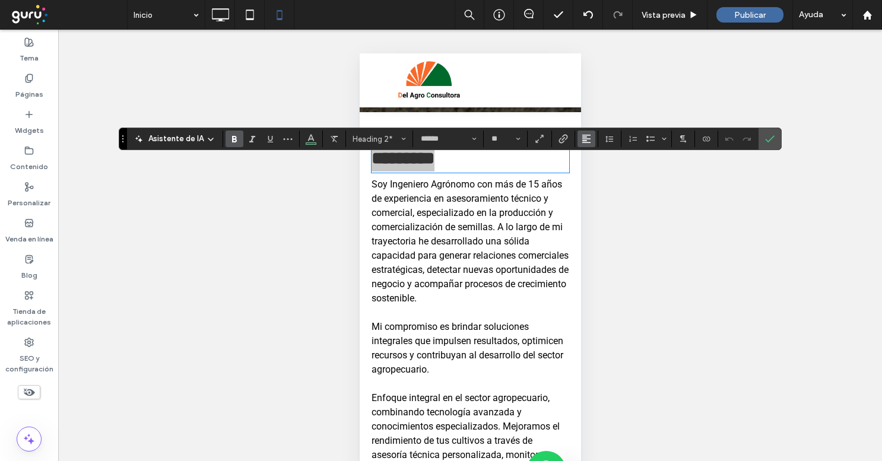
click at [589, 145] on span "Alineación" at bounding box center [586, 138] width 9 height 15
click at [598, 180] on label "ui.textEditor.alignment.center" at bounding box center [599, 175] width 42 height 17
drag, startPoint x: 769, startPoint y: 142, endPoint x: 188, endPoint y: 187, distance: 582.9
click at [769, 142] on icon "Confirmar" at bounding box center [769, 138] width 9 height 9
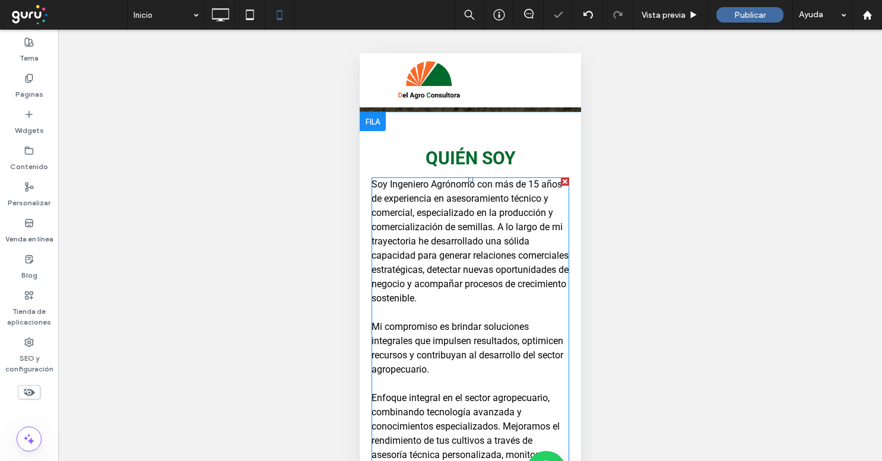
click at [467, 281] on span "Soy Ingeniero Agrónomo con más de 15 años de experiencia en asesoramiento técni…" at bounding box center [469, 241] width 197 height 125
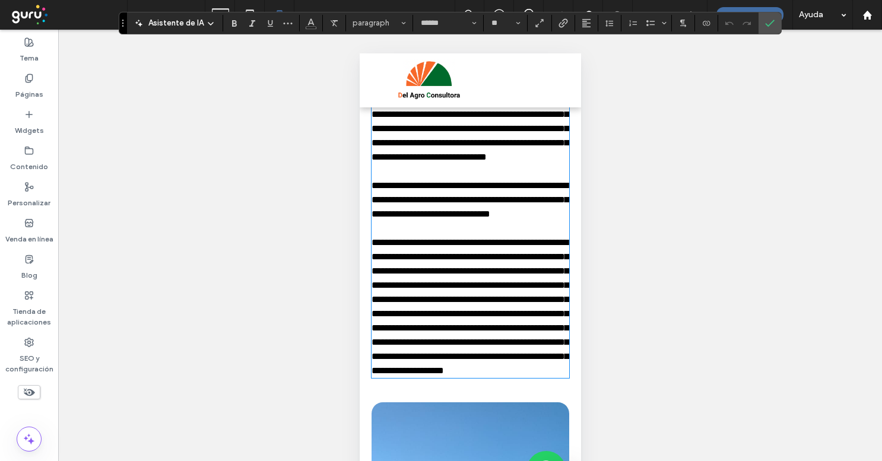
scroll to position [19, 0]
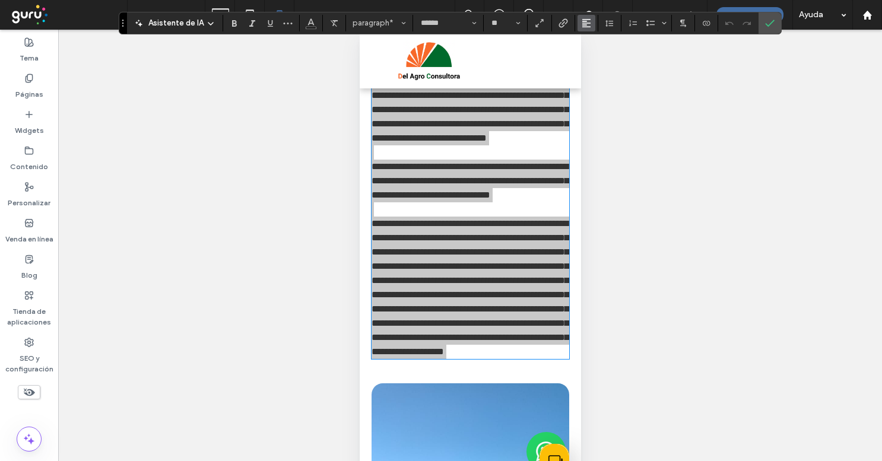
click at [582, 26] on icon "Alineación" at bounding box center [586, 22] width 9 height 9
click at [588, 58] on label "ui.textEditor.alignment.center" at bounding box center [599, 59] width 42 height 17
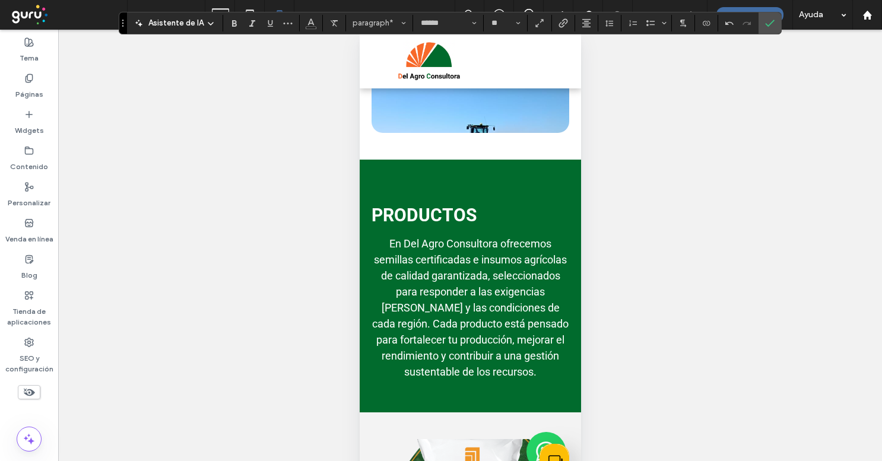
scroll to position [1028, 0]
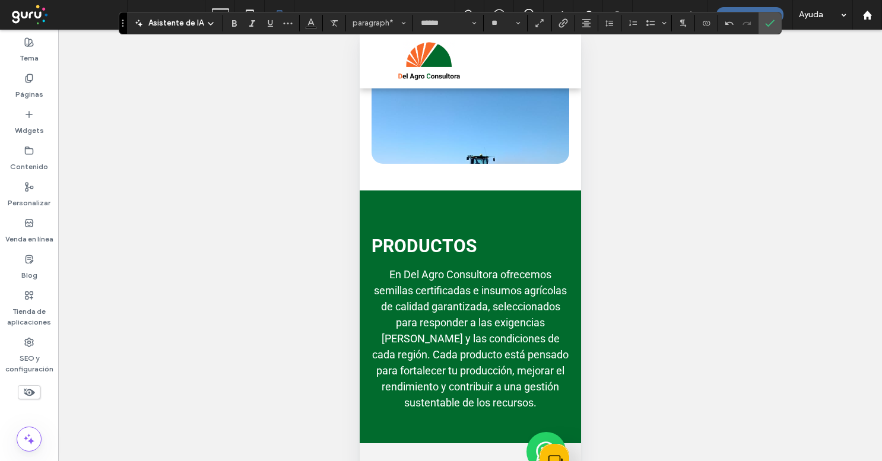
click at [515, 164] on div at bounding box center [470, 103] width 138 height 121
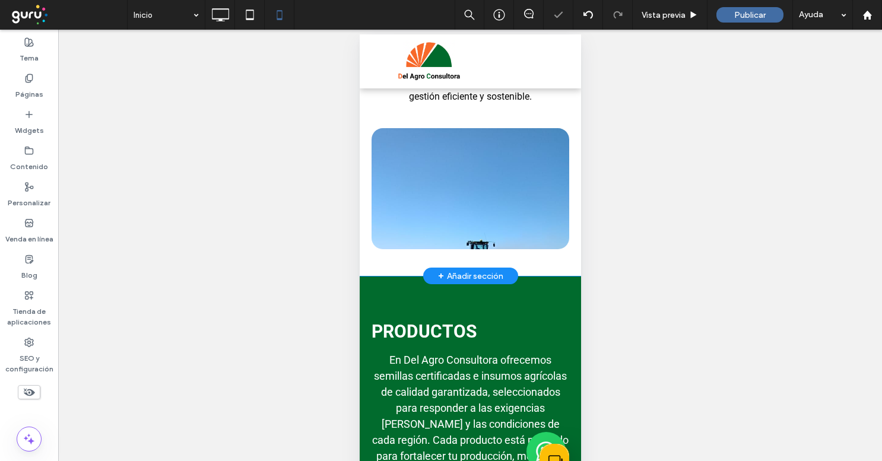
click at [553, 238] on div "Click To Paste" at bounding box center [470, 188] width 198 height 121
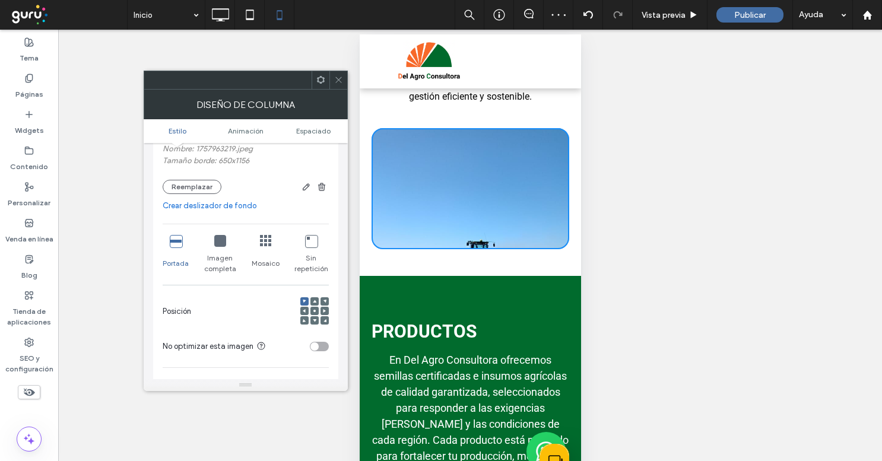
scroll to position [181, 0]
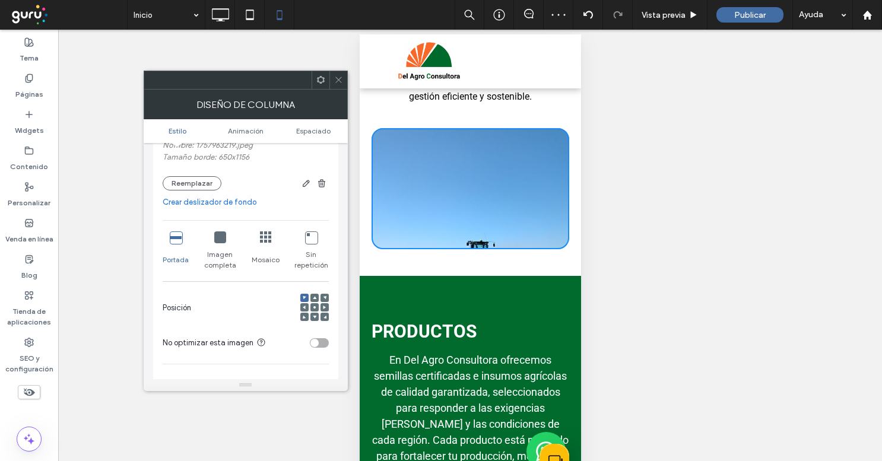
click at [316, 306] on div at bounding box center [314, 307] width 8 height 8
click at [315, 309] on use at bounding box center [314, 307] width 2 height 2
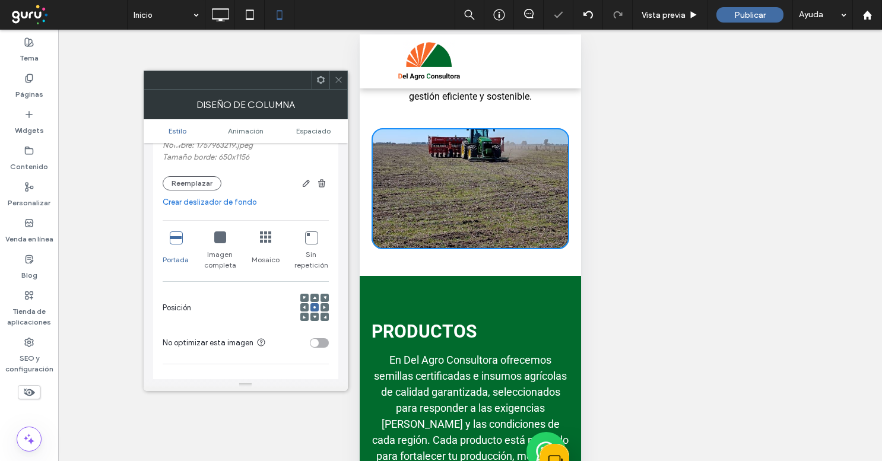
click at [341, 79] on icon at bounding box center [338, 79] width 9 height 9
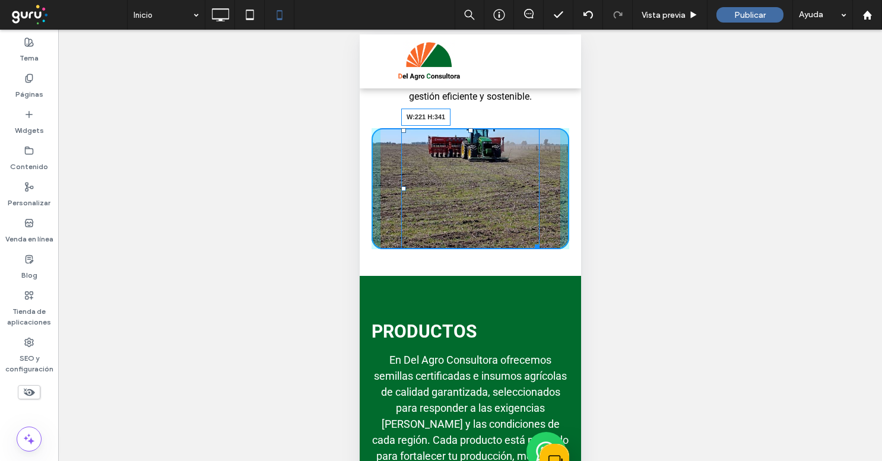
drag, startPoint x: 534, startPoint y: 257, endPoint x: 531, endPoint y: 339, distance: 82.0
click at [531, 249] on div at bounding box center [534, 244] width 9 height 9
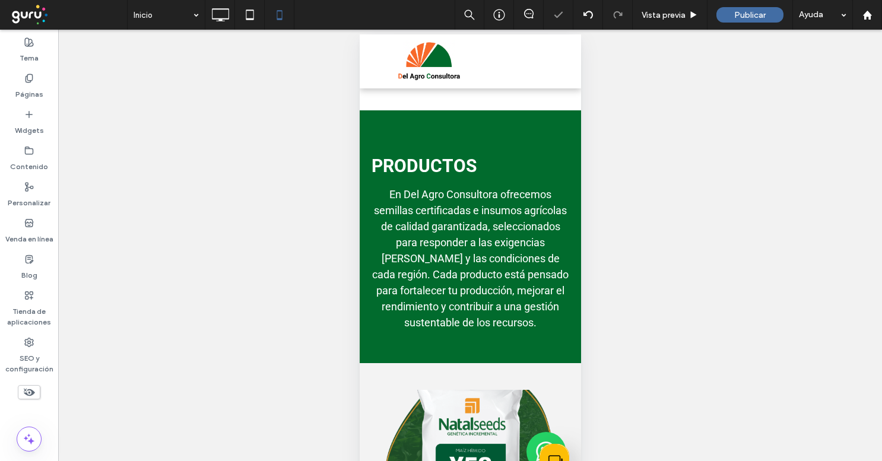
scroll to position [1319, 0]
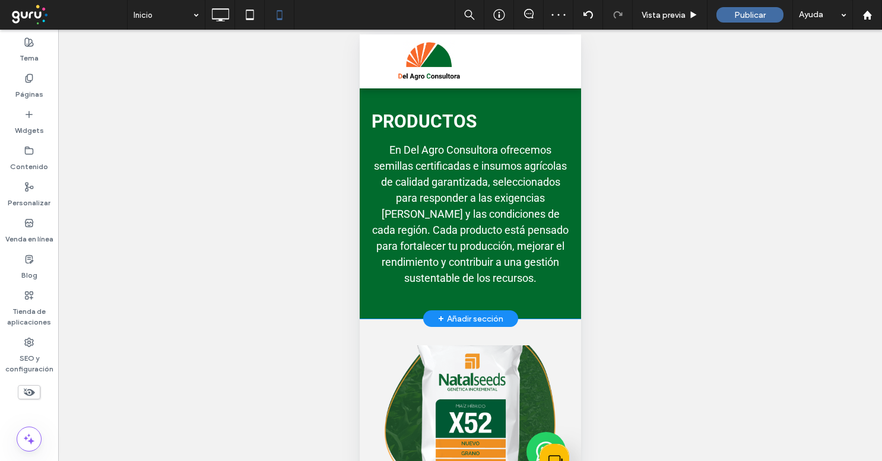
click at [448, 132] on strong "PRODUCTOS" at bounding box center [423, 121] width 105 height 21
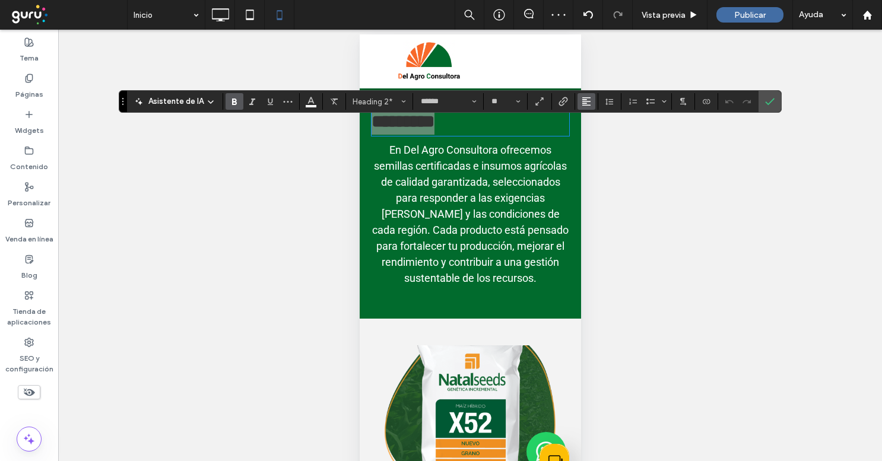
click at [587, 104] on icon "Alineación" at bounding box center [586, 101] width 9 height 9
click at [605, 137] on label "ui.textEditor.alignment.center" at bounding box center [599, 137] width 42 height 17
click at [777, 103] on label "Confirmar" at bounding box center [770, 101] width 18 height 21
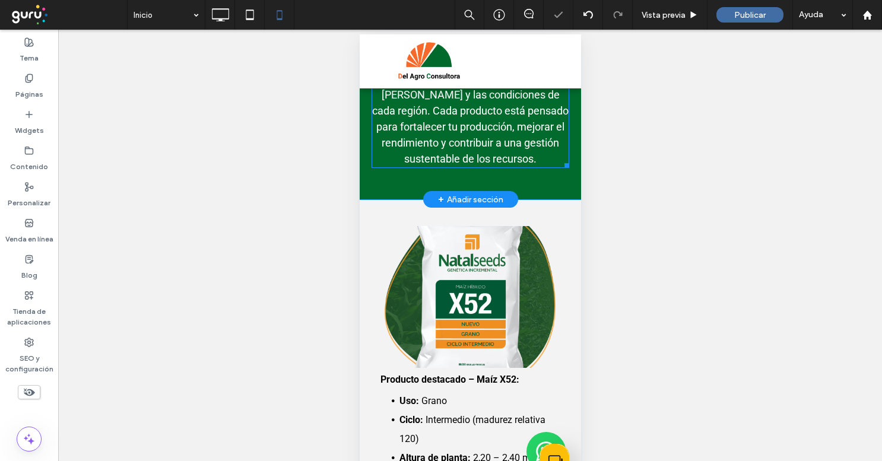
scroll to position [1449, 0]
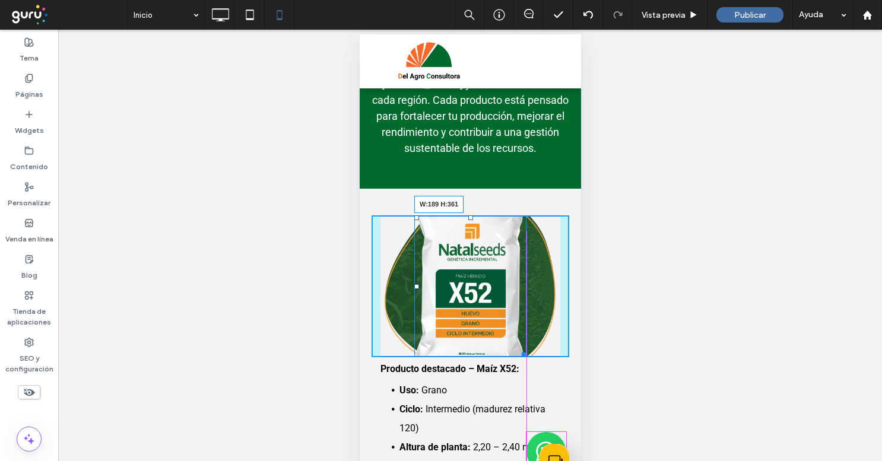
drag, startPoint x: 522, startPoint y: 369, endPoint x: 523, endPoint y: 442, distance: 72.4
click at [523, 357] on div at bounding box center [521, 352] width 9 height 9
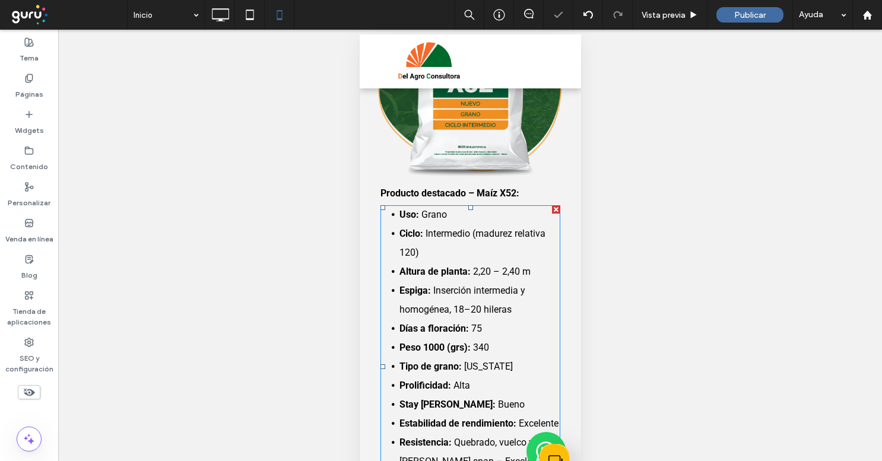
scroll to position [1725, 0]
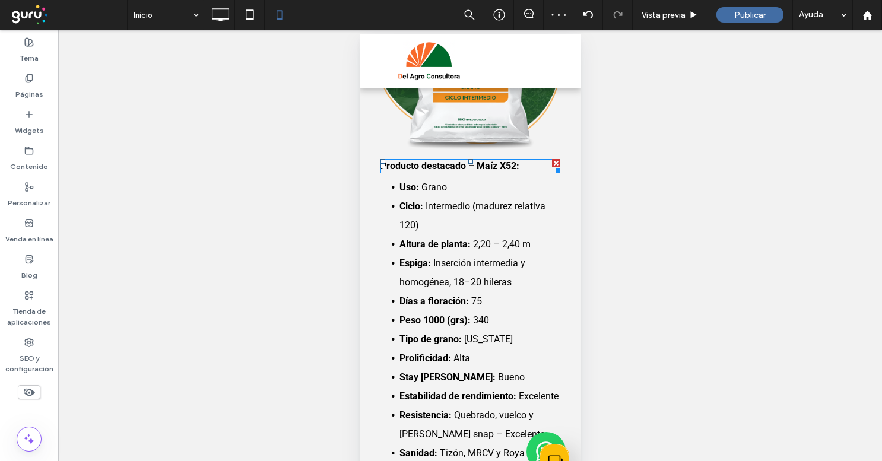
click at [483, 172] on strong "Producto destacado – Maíz X52:" at bounding box center [449, 165] width 139 height 11
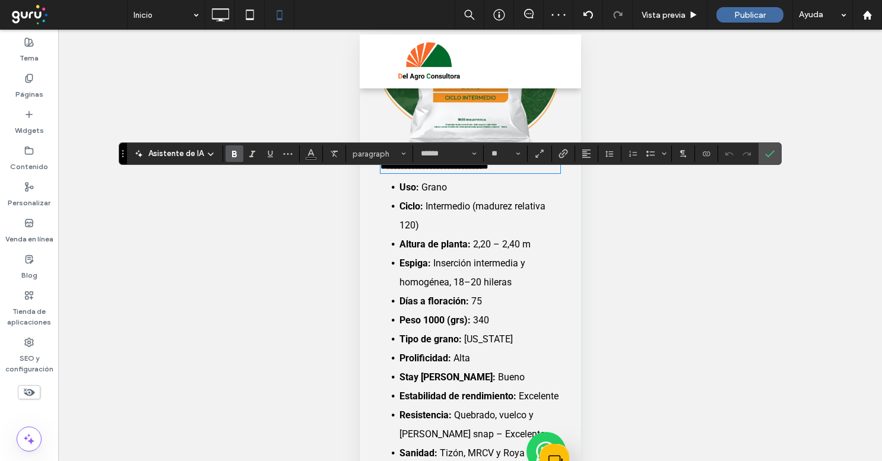
click at [483, 170] on strong "**********" at bounding box center [434, 165] width 108 height 9
click at [511, 153] on input "**" at bounding box center [501, 153] width 23 height 9
click at [499, 291] on label "18" at bounding box center [505, 289] width 38 height 17
type input "**"
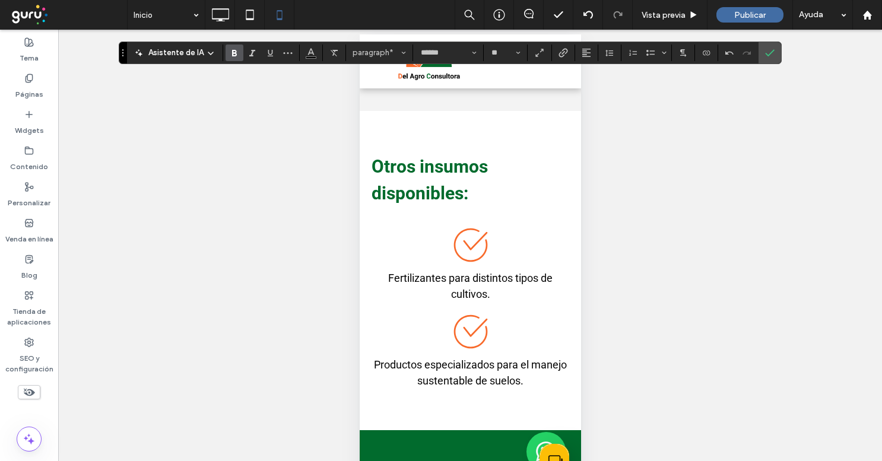
scroll to position [2157, 0]
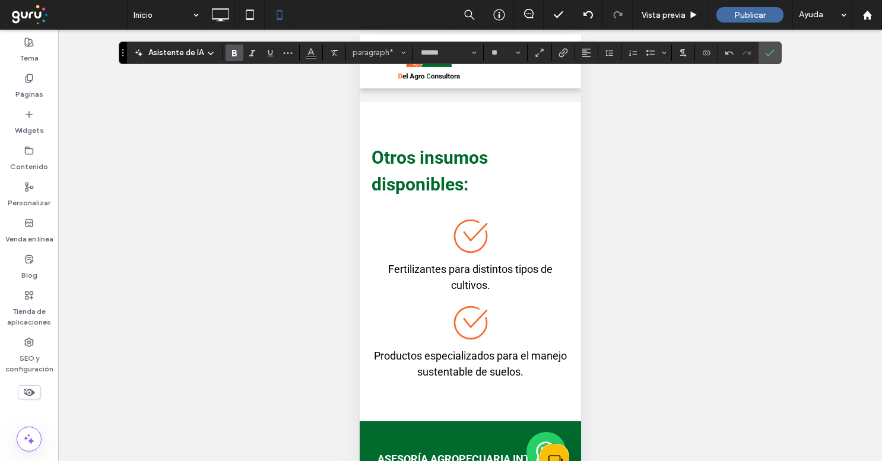
click at [443, 194] on strong "Otros insumos disponibles:" at bounding box center [429, 170] width 116 height 47
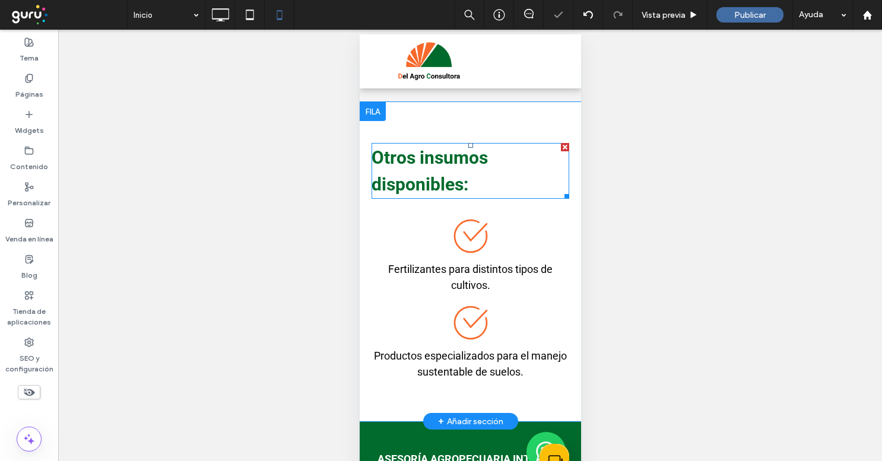
click at [443, 194] on strong "Otros insumos disponibles:" at bounding box center [429, 170] width 116 height 47
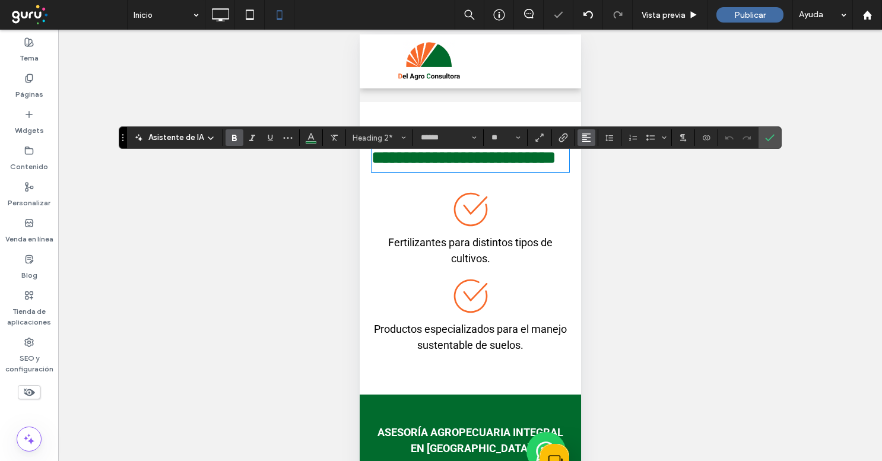
click at [584, 140] on use "Alineación" at bounding box center [586, 138] width 8 height 8
click at [598, 167] on label "ui.textEditor.alignment.center" at bounding box center [599, 174] width 42 height 17
click at [507, 135] on input "**" at bounding box center [501, 137] width 23 height 9
type input "**"
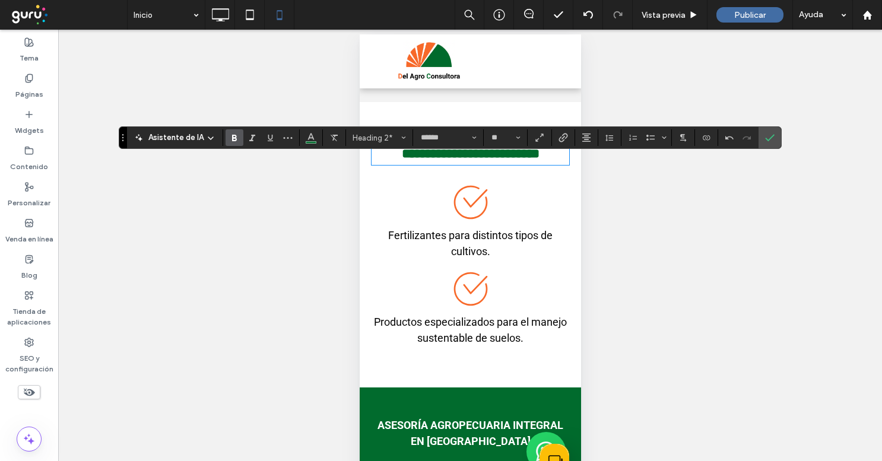
click at [549, 242] on div "Fertilizantes para distintos tipos de cultivos." at bounding box center [470, 243] width 198 height 34
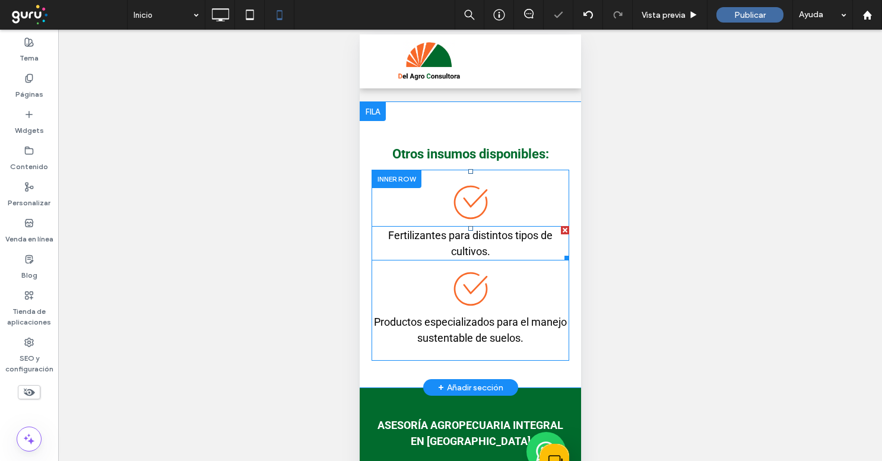
click at [549, 242] on div "Fertilizantes para distintos tipos de cultivos." at bounding box center [470, 243] width 198 height 34
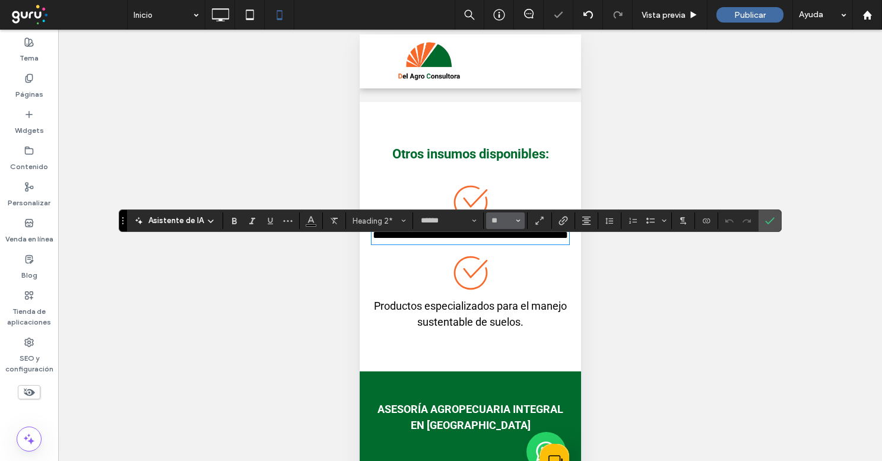
click at [522, 220] on button "**" at bounding box center [505, 221] width 39 height 17
click at [774, 220] on label "Confirmar" at bounding box center [770, 220] width 18 height 21
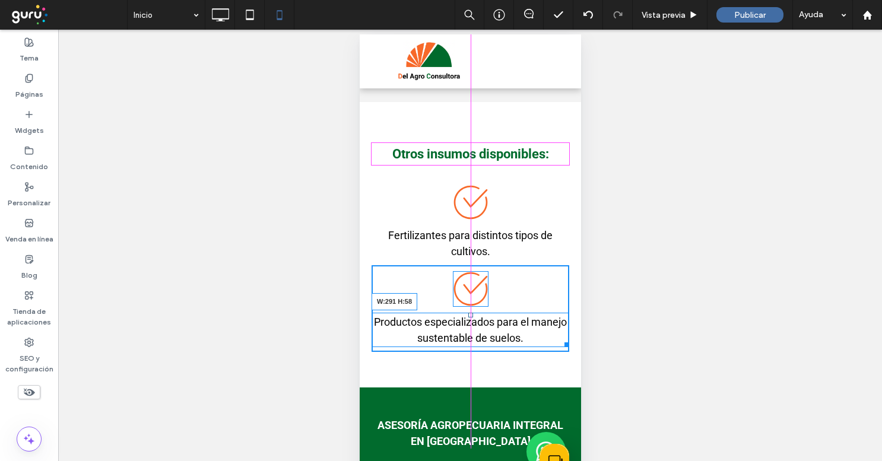
drag, startPoint x: 563, startPoint y: 361, endPoint x: 551, endPoint y: 361, distance: 11.9
click at [560, 347] on div at bounding box center [564, 342] width 9 height 9
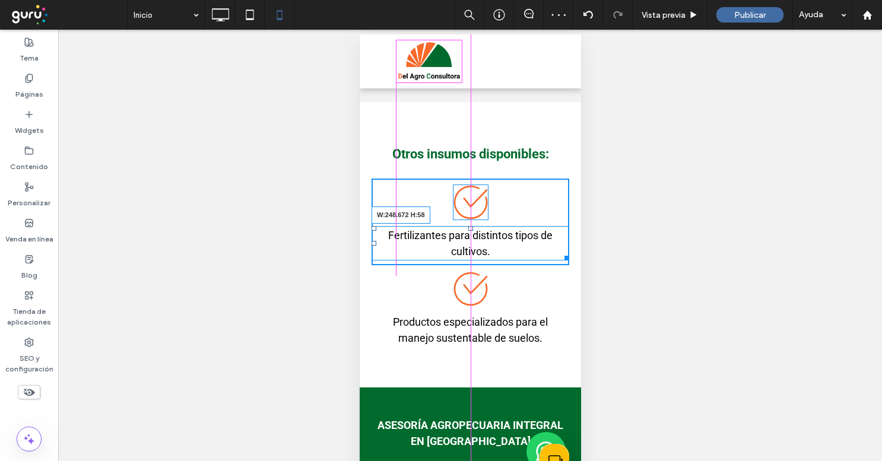
drag, startPoint x: 562, startPoint y: 273, endPoint x: 535, endPoint y: 272, distance: 26.7
click at [560, 261] on div at bounding box center [564, 256] width 9 height 9
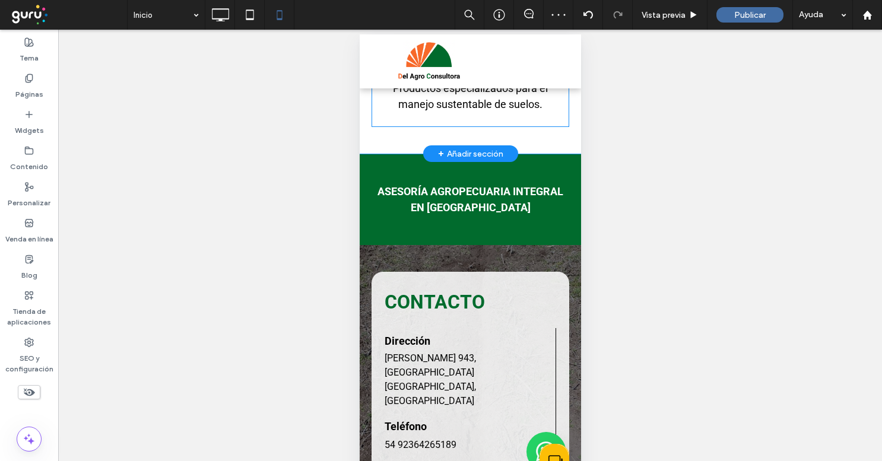
scroll to position [2393, 0]
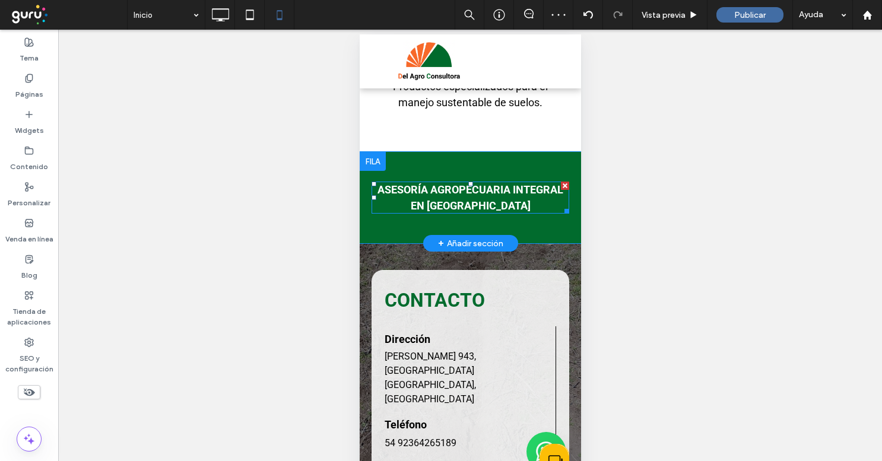
click at [516, 202] on strong "Asesoría agropecuaria integral en Junín" at bounding box center [470, 197] width 186 height 28
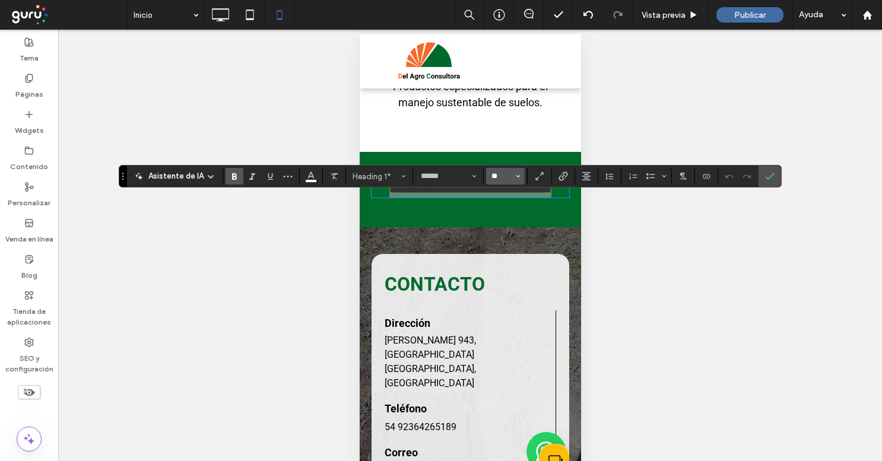
click at [506, 180] on input "**" at bounding box center [501, 176] width 23 height 9
type input "**"
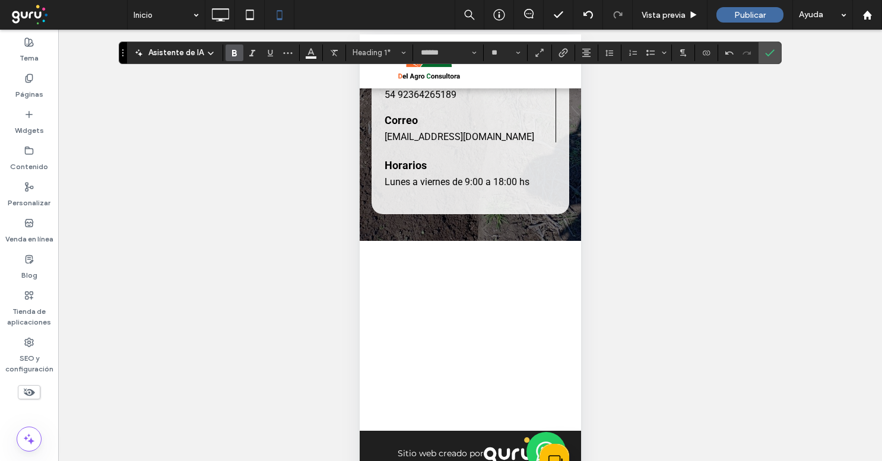
scroll to position [2749, 0]
click at [768, 52] on icon "Confirmar" at bounding box center [769, 52] width 9 height 9
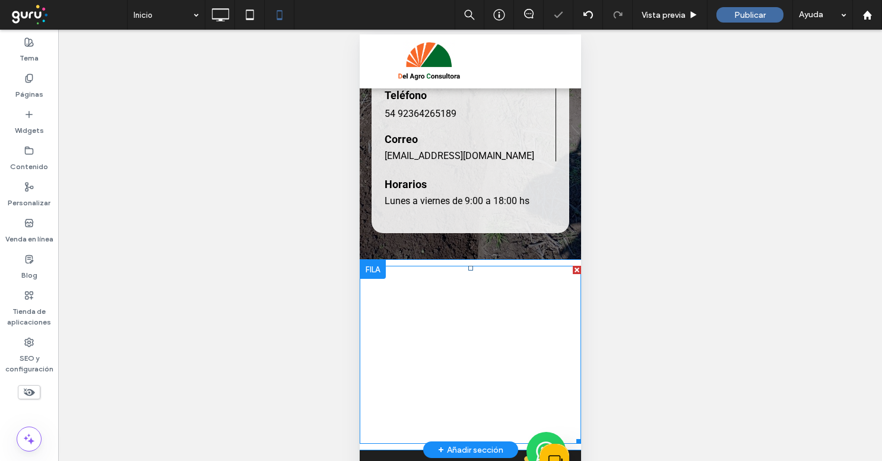
click at [513, 285] on span at bounding box center [469, 355] width 221 height 178
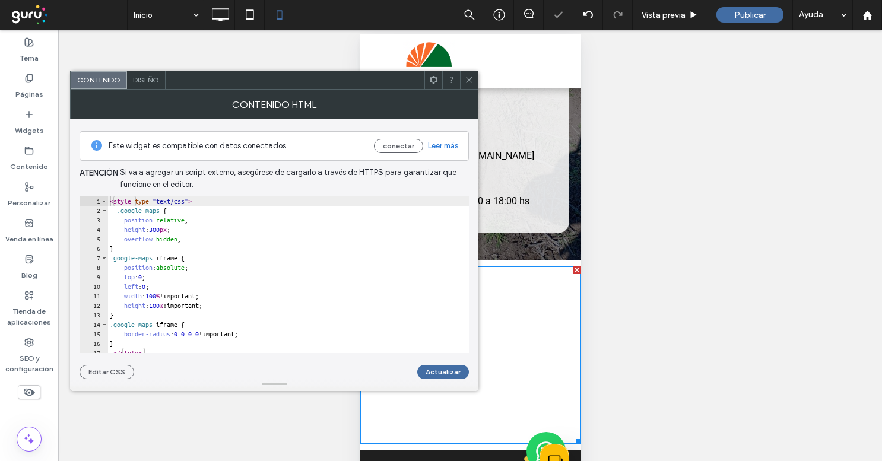
click at [138, 80] on span "Diseño" at bounding box center [146, 79] width 26 height 9
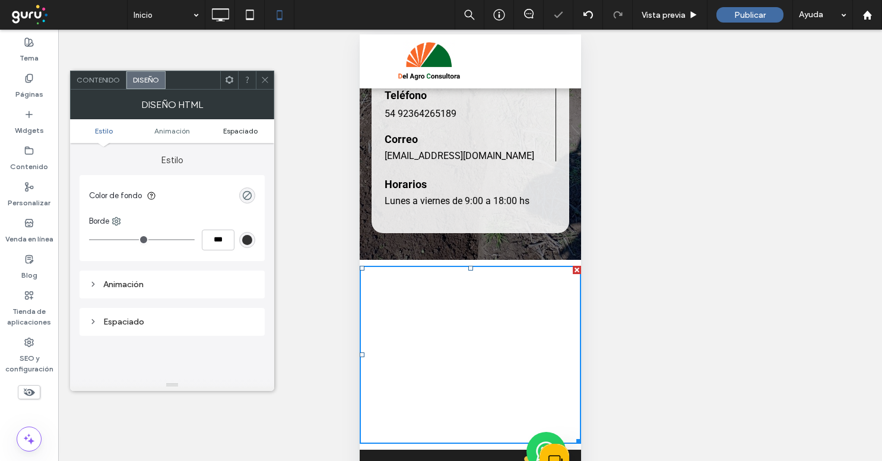
click at [245, 132] on span "Espaciado" at bounding box center [240, 130] width 34 height 9
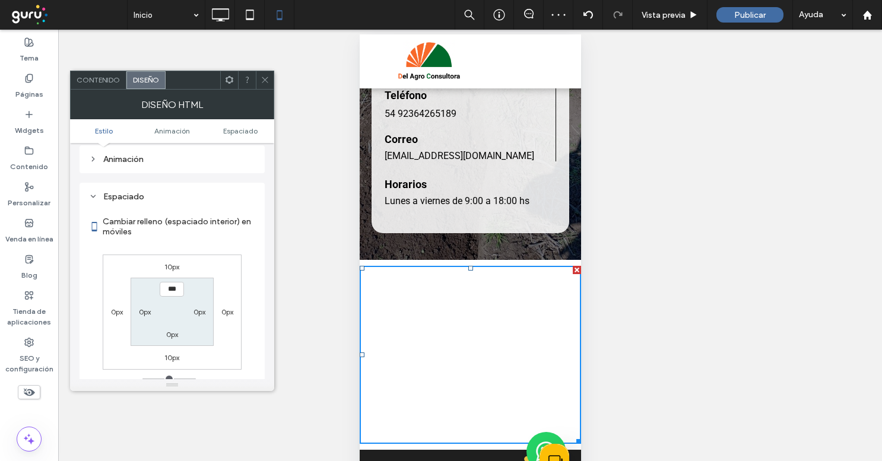
scroll to position [156, 0]
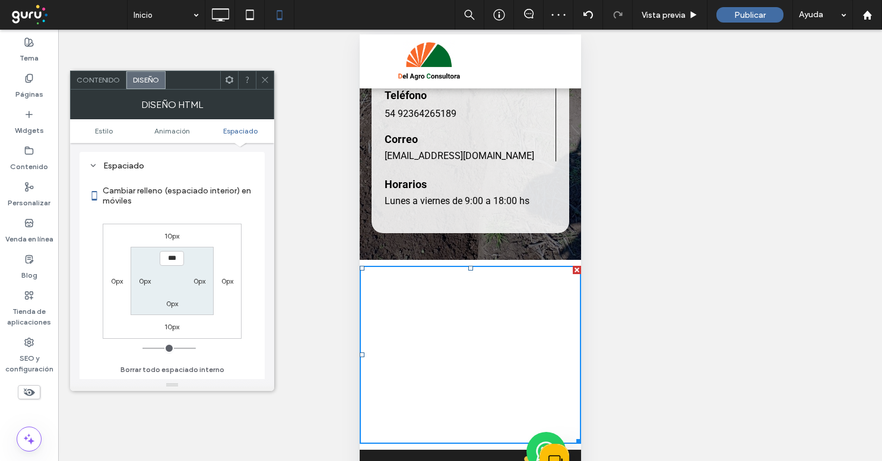
click at [171, 236] on label "10px" at bounding box center [171, 236] width 15 height 9
type input "**"
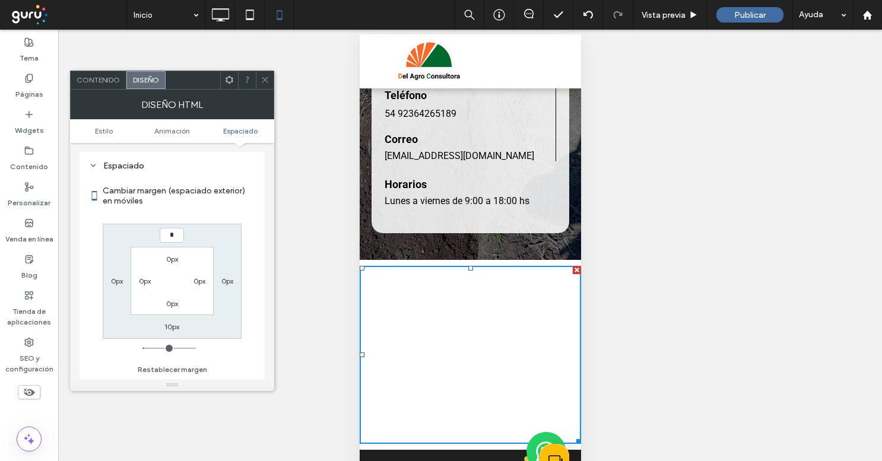
type input "*"
type input "***"
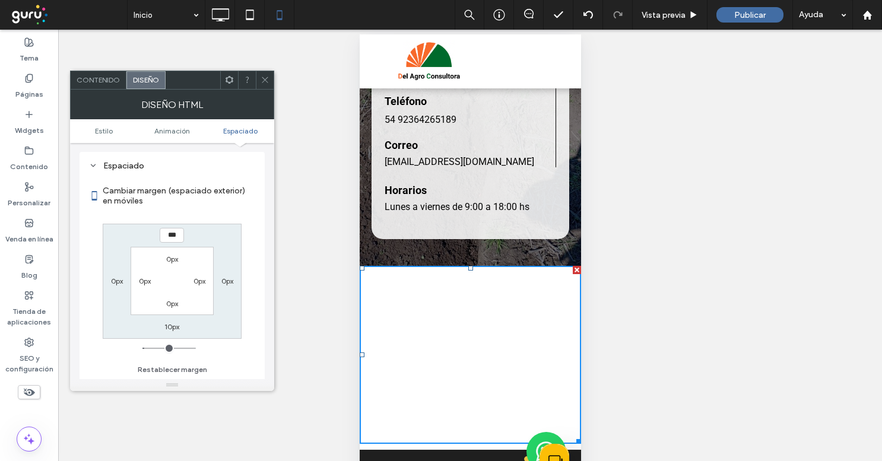
click at [173, 328] on label "10px" at bounding box center [171, 326] width 15 height 9
type input "**"
type input "*"
type input "***"
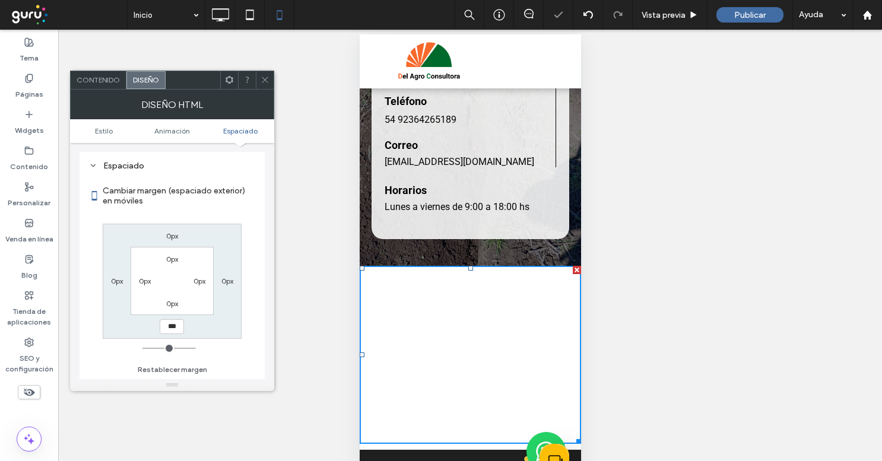
scroll to position [2737, 0]
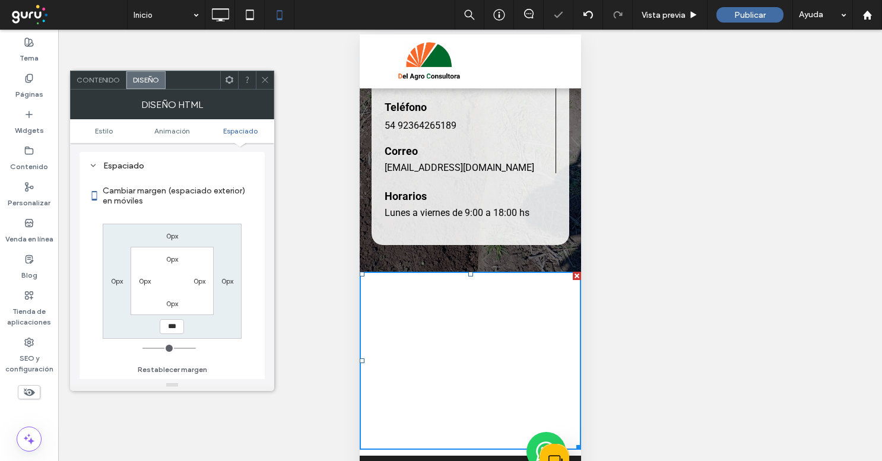
click at [171, 299] on label "0px" at bounding box center [172, 303] width 12 height 9
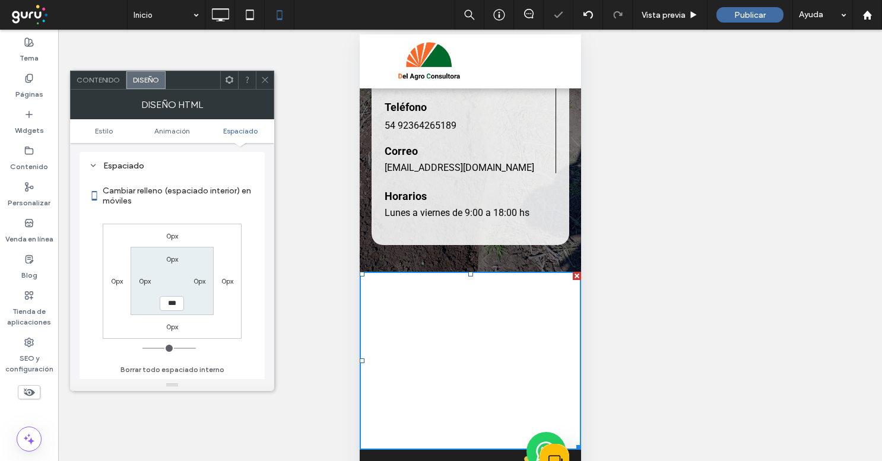
click at [264, 84] on span at bounding box center [265, 80] width 9 height 18
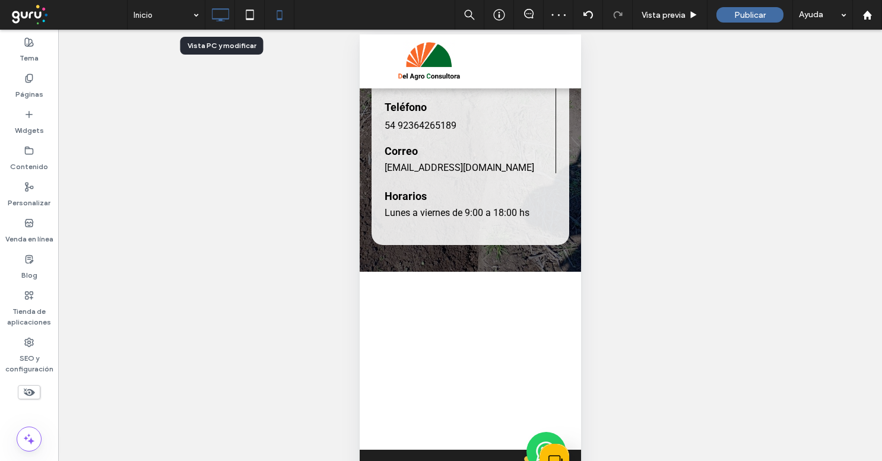
click at [227, 22] on icon at bounding box center [220, 15] width 24 height 24
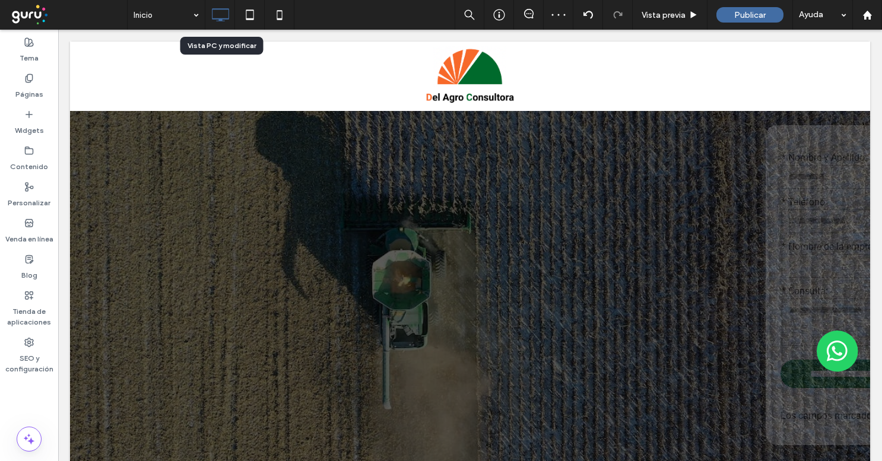
scroll to position [0, 0]
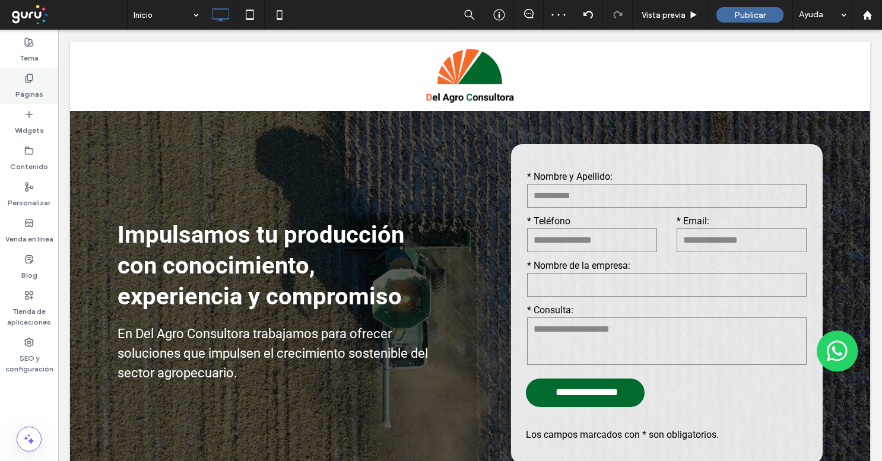
click at [36, 90] on label "Páginas" at bounding box center [29, 91] width 28 height 17
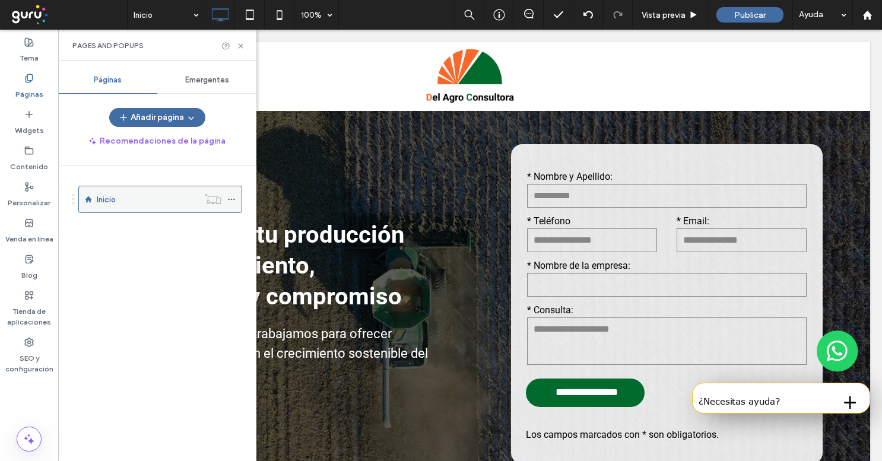
click at [232, 198] on icon at bounding box center [231, 199] width 8 height 8
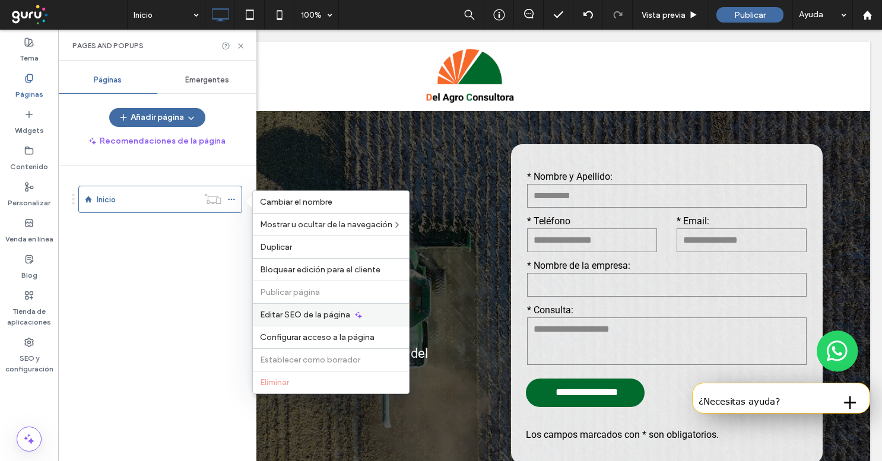
click at [302, 309] on div "Editar SEO de la página" at bounding box center [331, 314] width 156 height 23
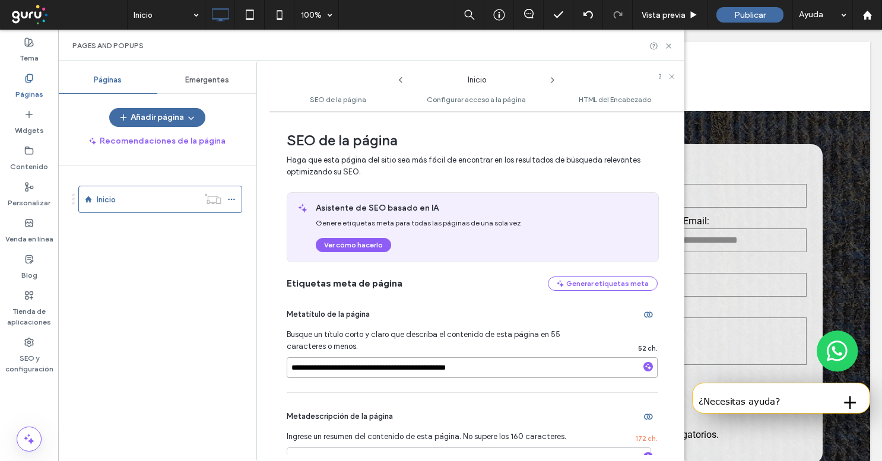
click at [337, 366] on input "**********" at bounding box center [472, 367] width 371 height 21
paste input
type input "**********"
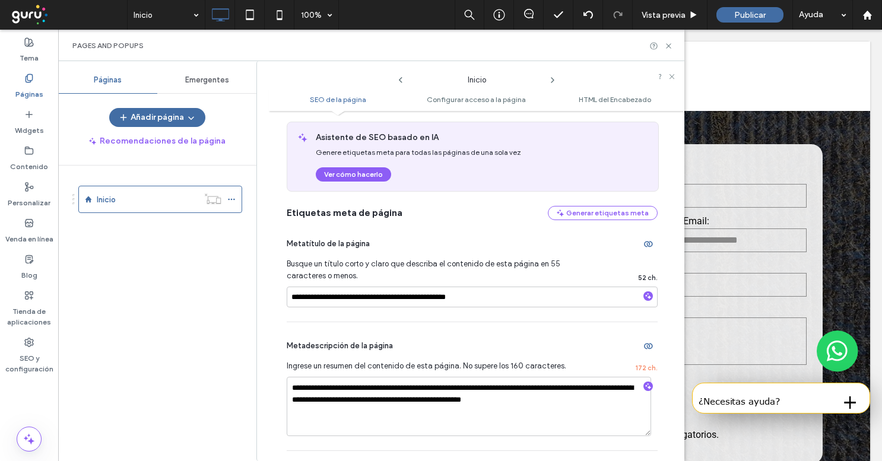
scroll to position [104, 0]
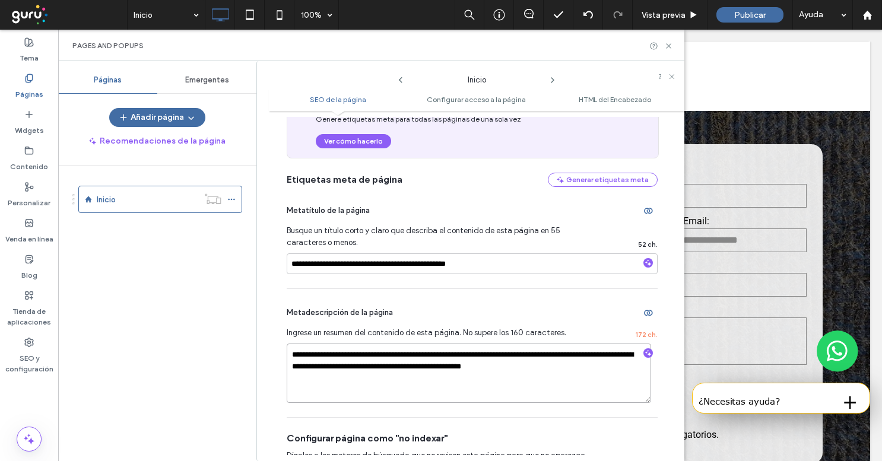
click at [401, 369] on textarea "**********" at bounding box center [469, 373] width 365 height 59
paste textarea
type textarea "**********"
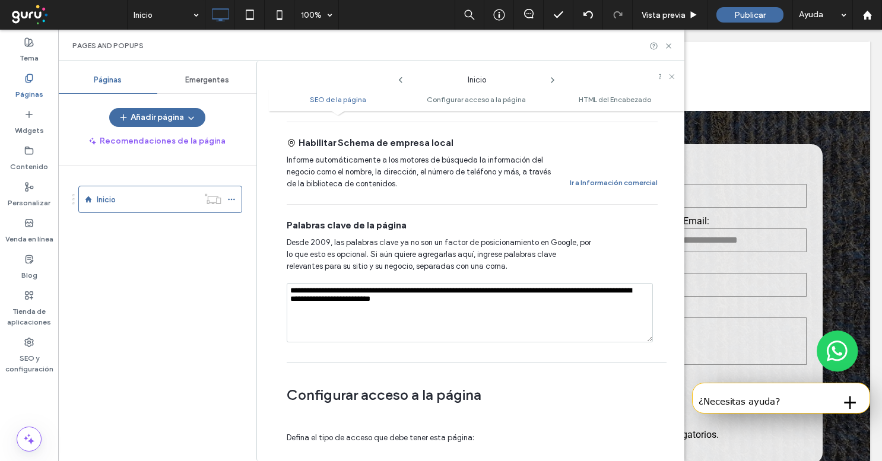
scroll to position [667, 0]
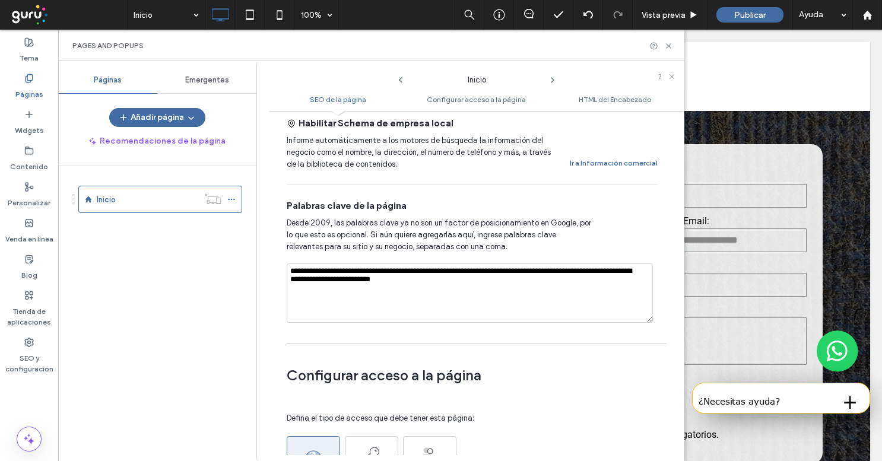
click at [370, 293] on textarea "**********" at bounding box center [470, 293] width 366 height 59
paste textarea
type textarea "**********"
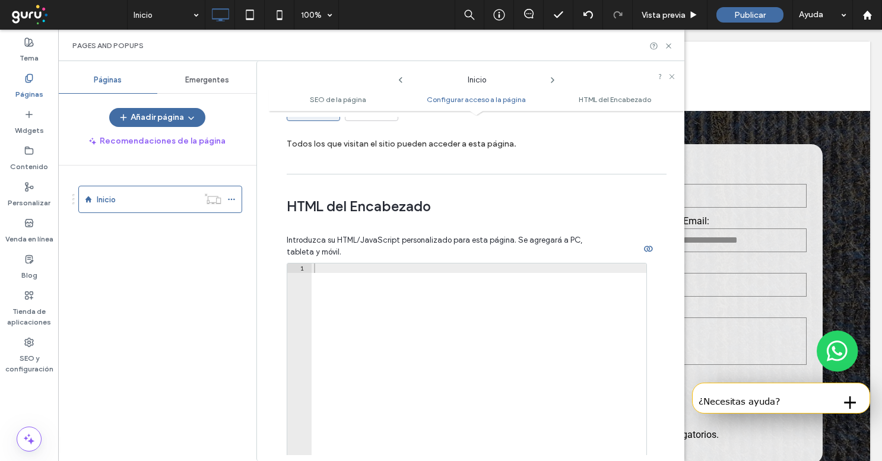
scroll to position [1143, 0]
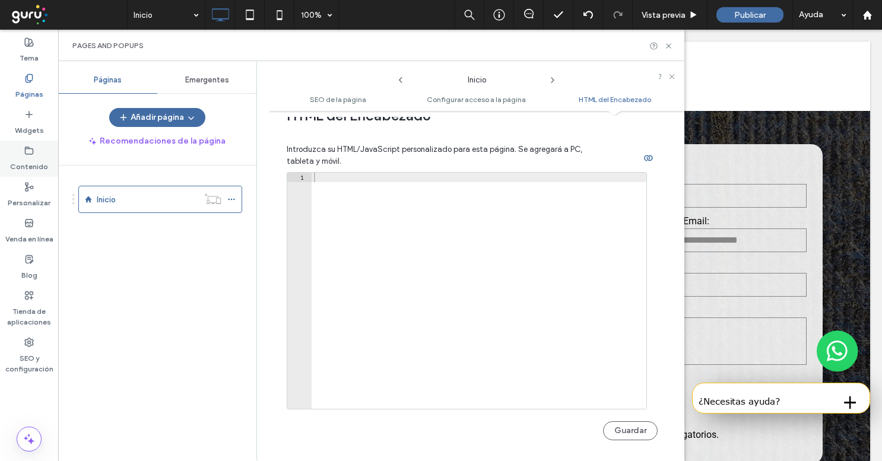
click at [39, 163] on label "Contenido" at bounding box center [29, 164] width 38 height 17
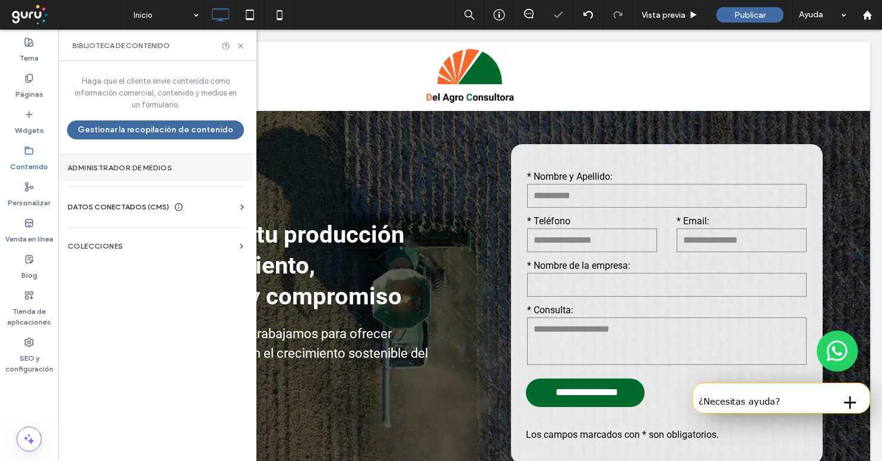
click at [132, 175] on section "Administrador de medios" at bounding box center [155, 167] width 195 height 27
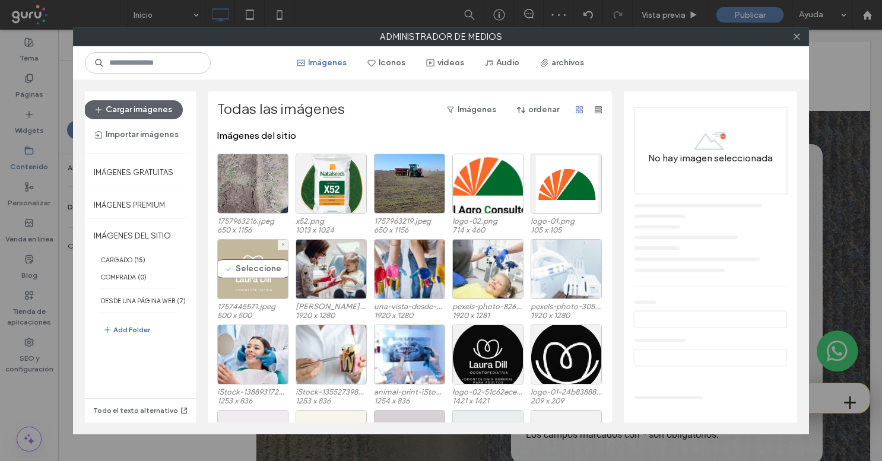
click at [259, 274] on div "Seleccione" at bounding box center [252, 269] width 71 height 60
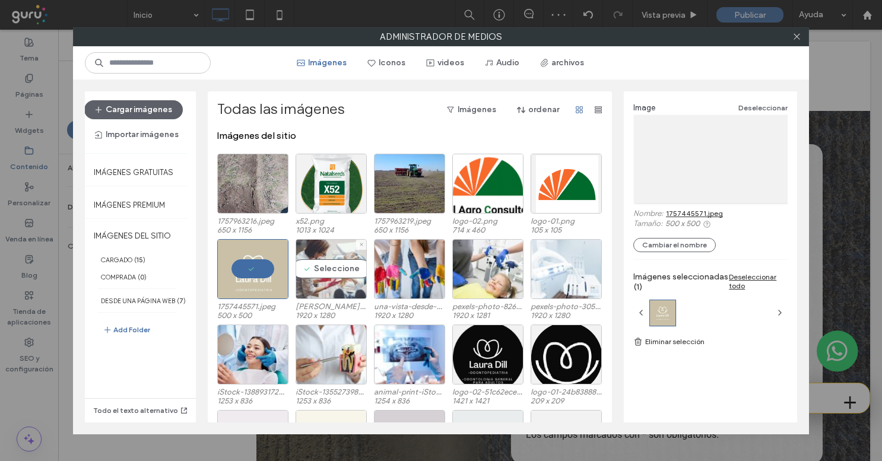
click at [336, 281] on div "Seleccione" at bounding box center [331, 269] width 71 height 60
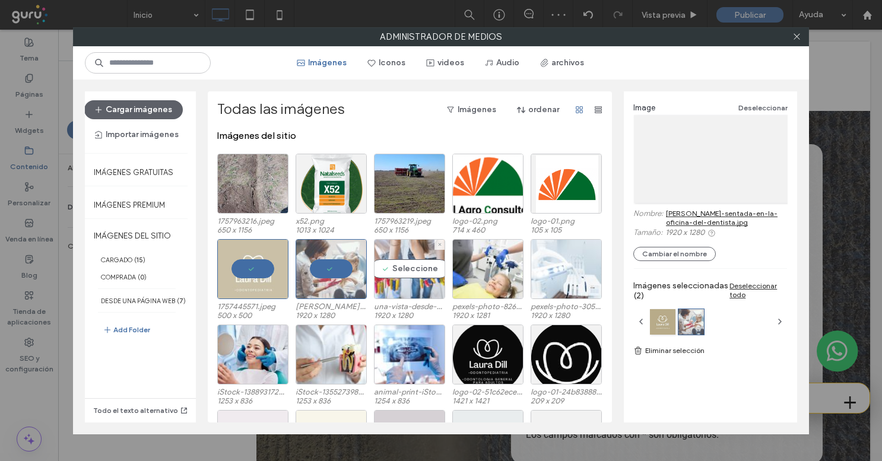
click at [405, 281] on div "Seleccione" at bounding box center [409, 269] width 71 height 60
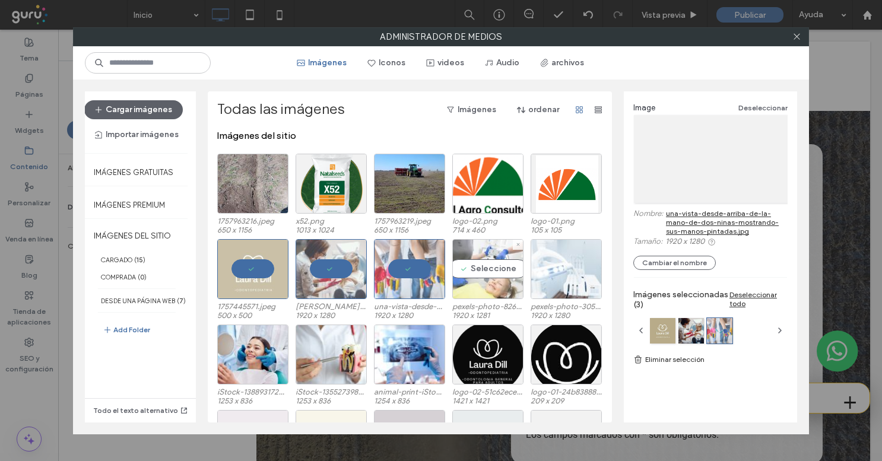
click at [479, 273] on div "Seleccione" at bounding box center [487, 269] width 71 height 60
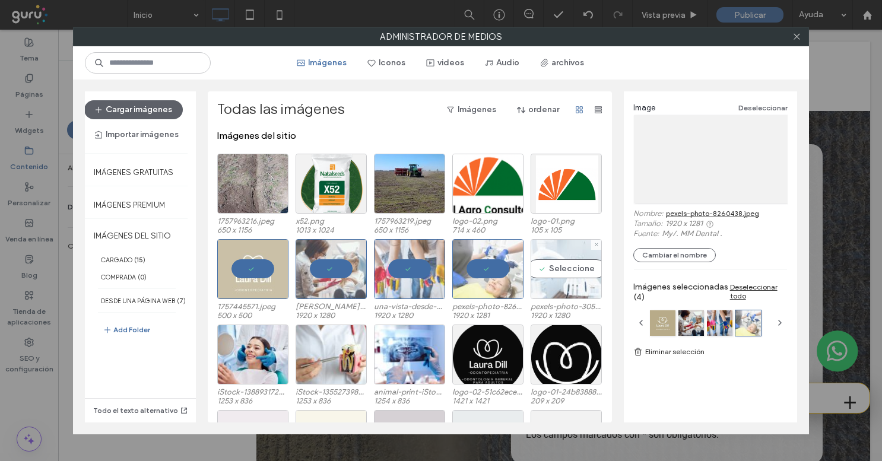
click at [571, 270] on div "Seleccione" at bounding box center [566, 269] width 71 height 60
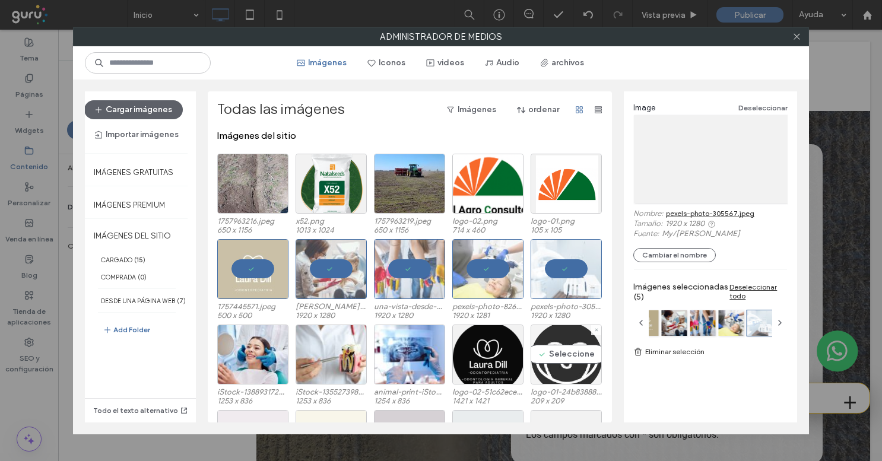
click at [571, 369] on div "Seleccione" at bounding box center [566, 355] width 71 height 60
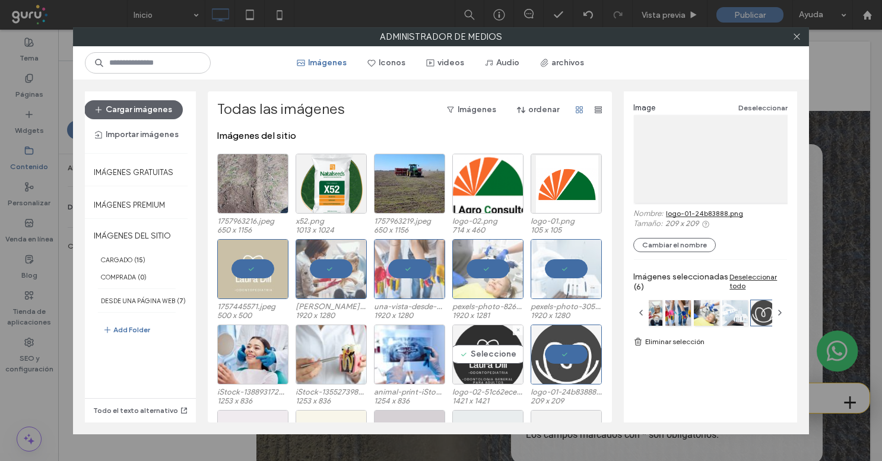
click at [468, 369] on div "Seleccione" at bounding box center [487, 355] width 71 height 60
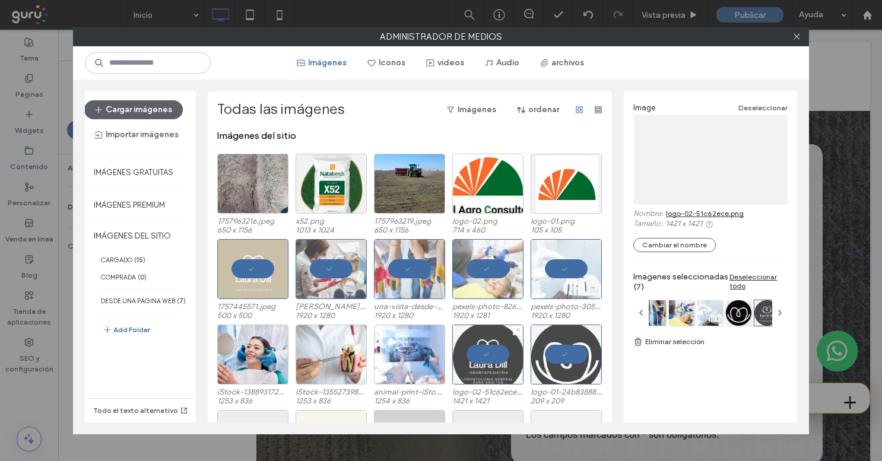
click at [394, 374] on div at bounding box center [409, 355] width 71 height 60
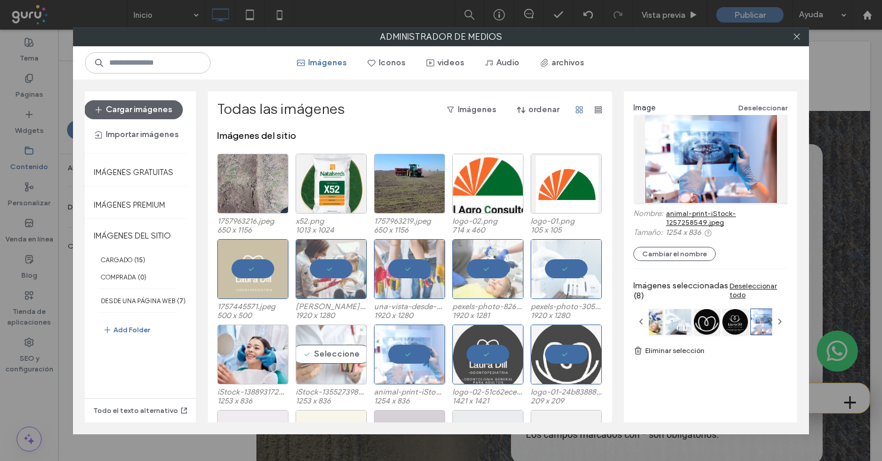
click at [311, 361] on div "Seleccione" at bounding box center [331, 355] width 71 height 60
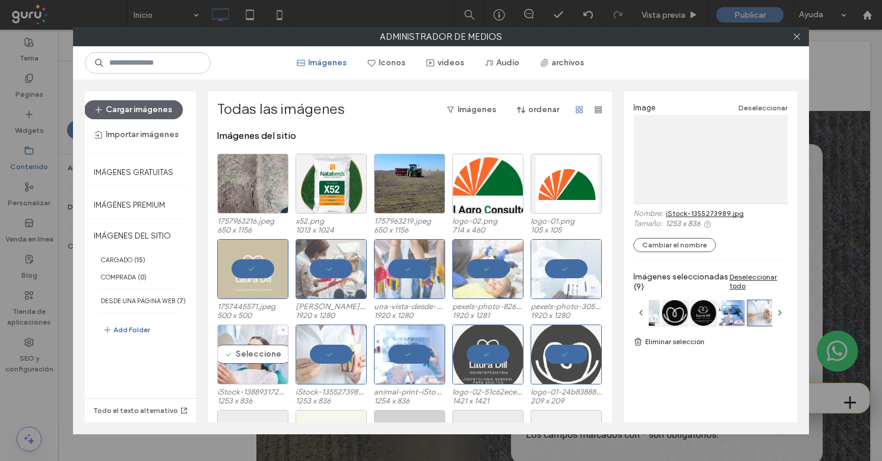
click at [238, 360] on div "Seleccione" at bounding box center [252, 355] width 71 height 60
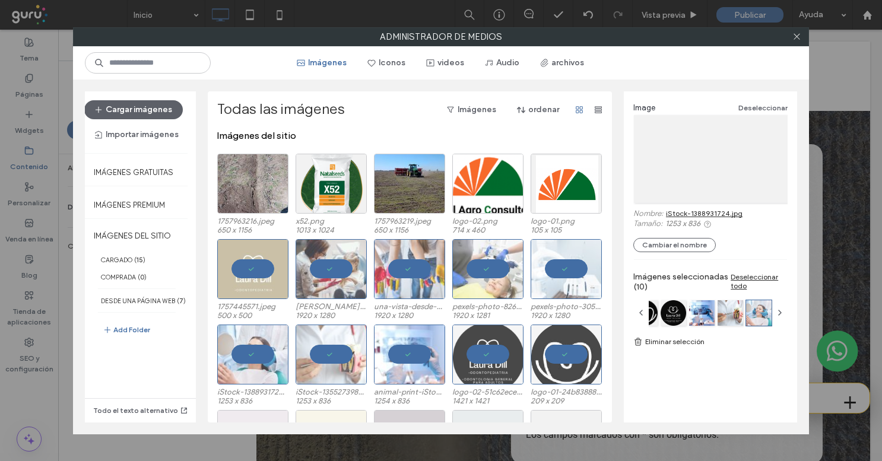
click at [655, 343] on link "Eliminar selección" at bounding box center [710, 342] width 154 height 12
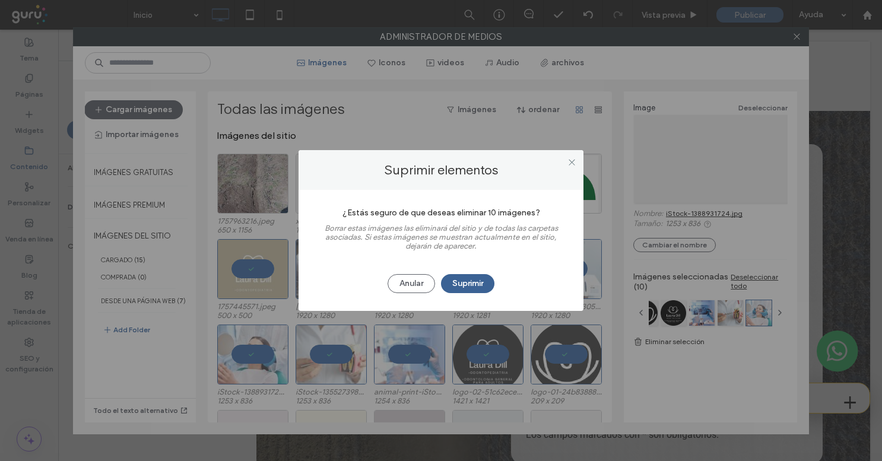
click at [466, 292] on button "Suprimir" at bounding box center [467, 283] width 53 height 19
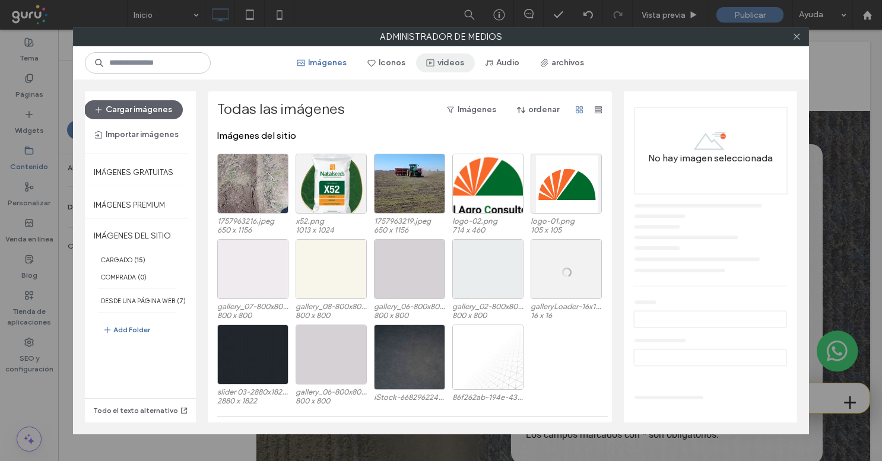
click at [436, 59] on button "videos" at bounding box center [445, 62] width 59 height 19
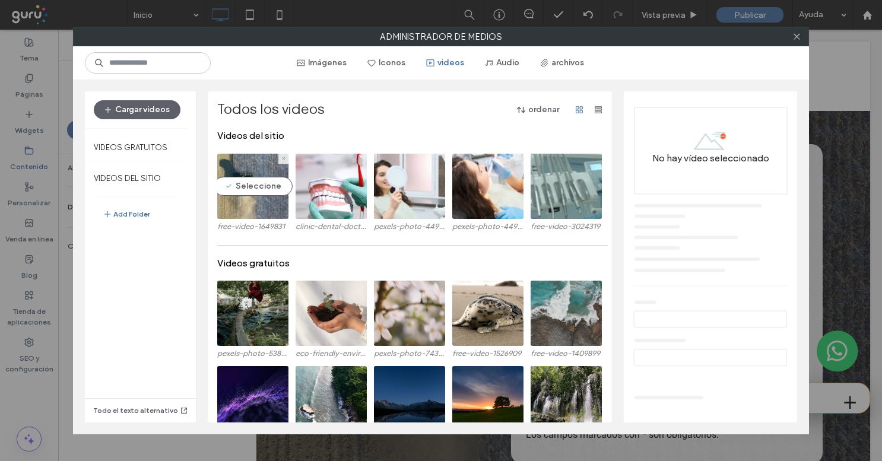
click at [239, 196] on video at bounding box center [252, 186] width 71 height 65
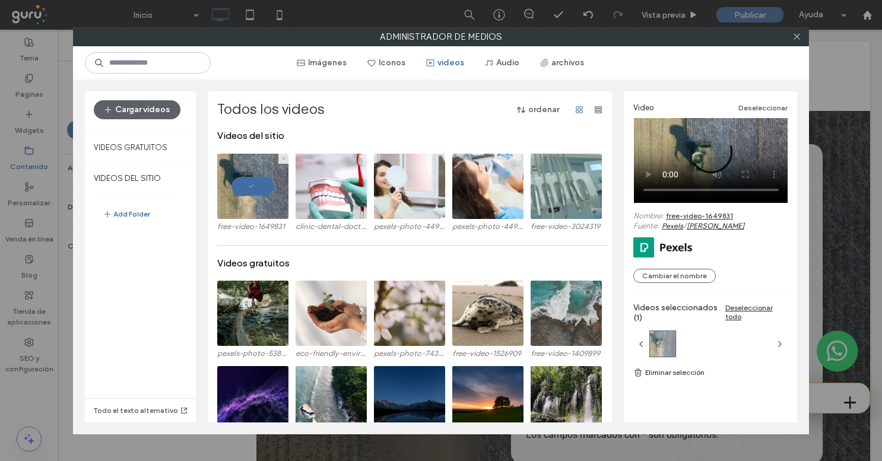
click at [247, 189] on video at bounding box center [252, 186] width 71 height 65
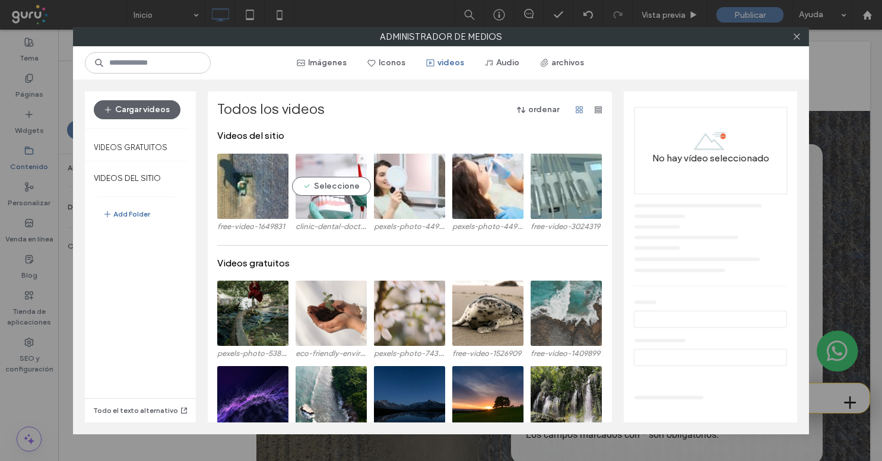
click at [303, 189] on video at bounding box center [331, 186] width 71 height 65
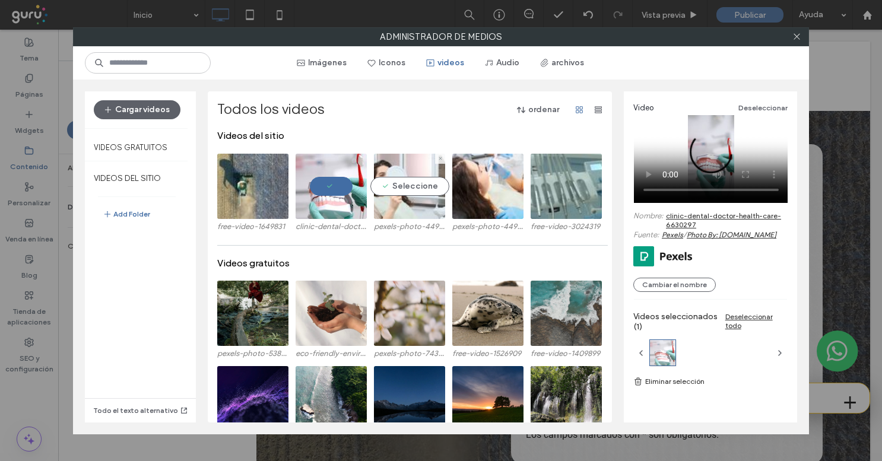
click at [397, 178] on video at bounding box center [409, 186] width 71 height 65
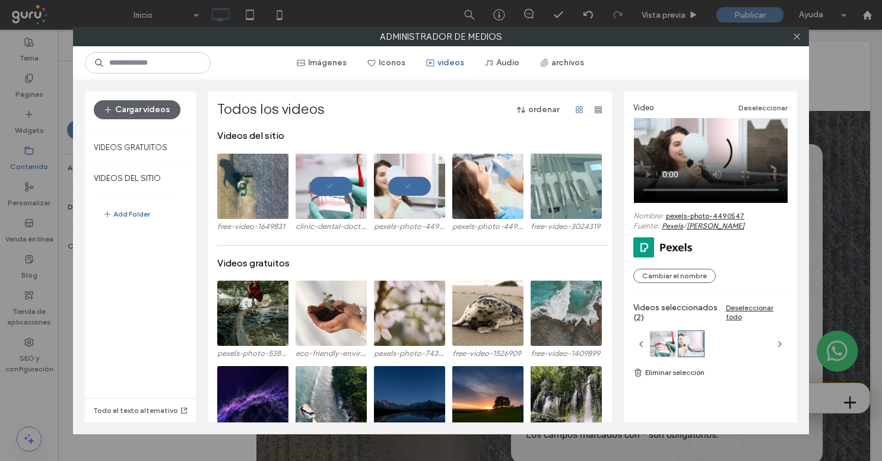
click at [477, 186] on video at bounding box center [487, 186] width 71 height 65
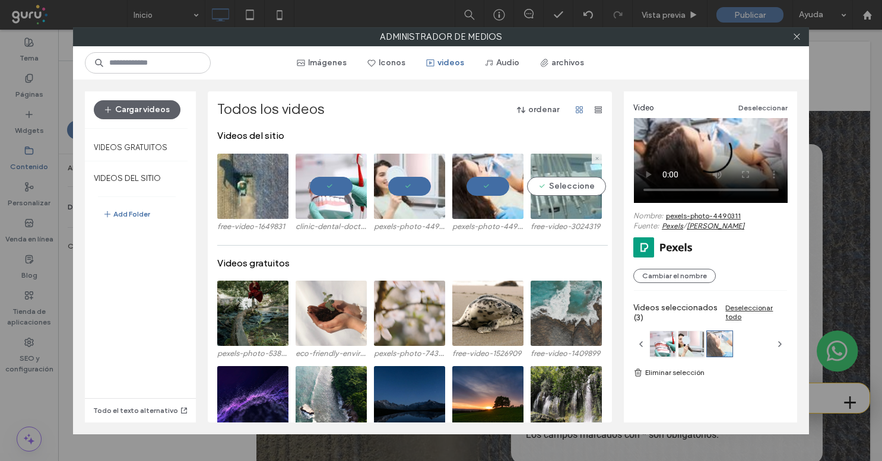
click at [540, 185] on video at bounding box center [566, 186] width 71 height 65
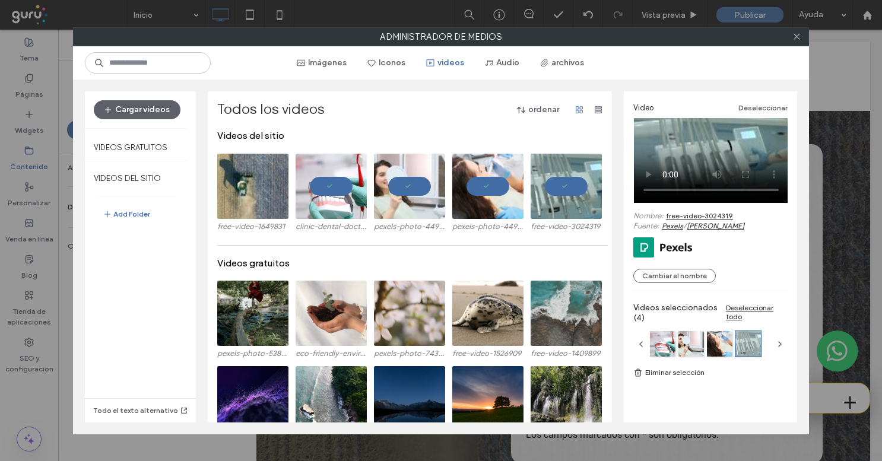
click at [658, 368] on link "Eliminar selección" at bounding box center [710, 373] width 154 height 12
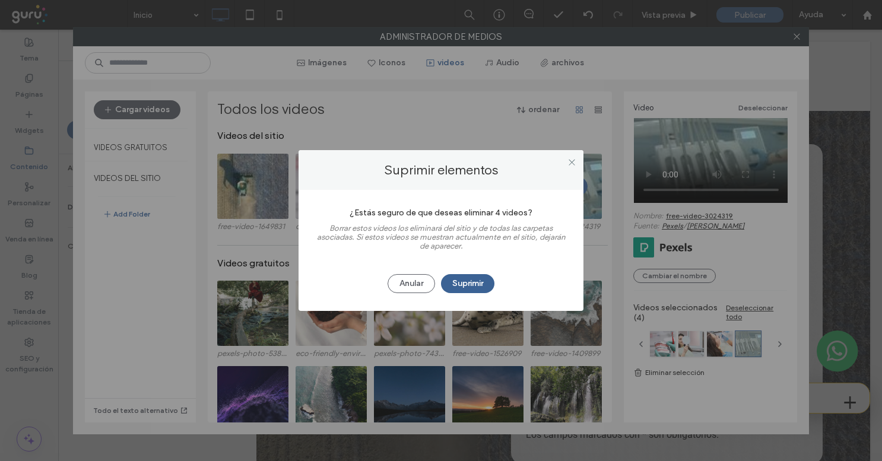
click at [475, 288] on button "Suprimir" at bounding box center [467, 283] width 53 height 19
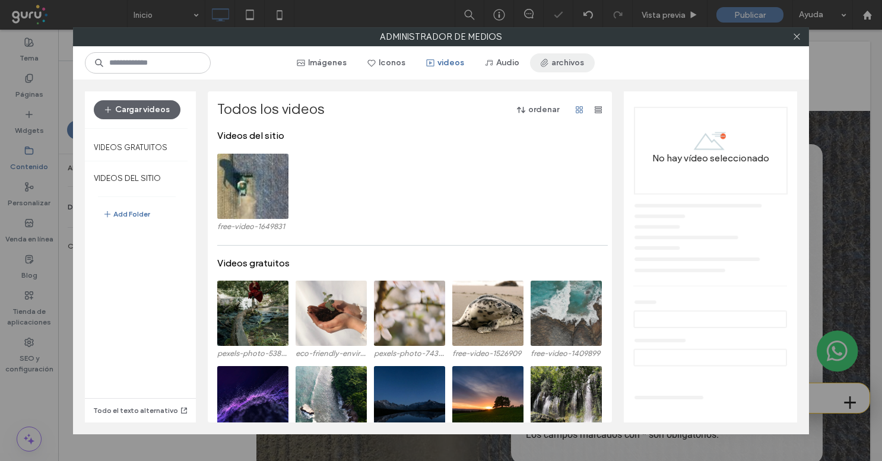
click at [569, 64] on button "archivos" at bounding box center [562, 62] width 65 height 19
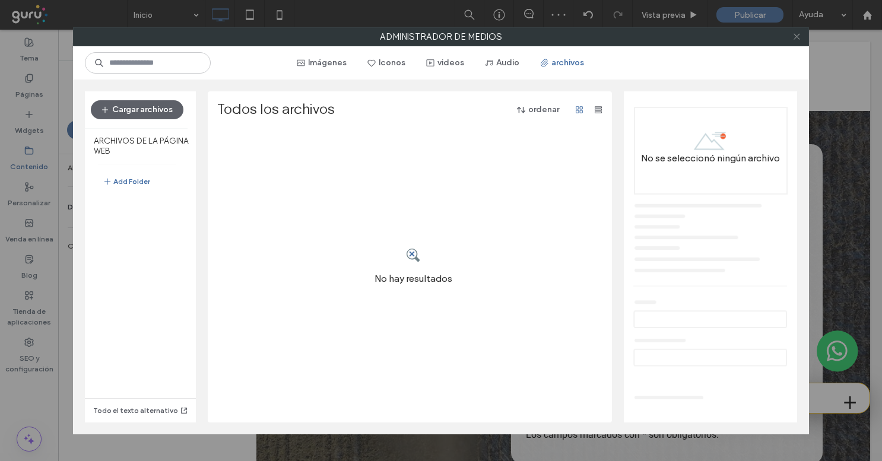
click at [797, 34] on icon at bounding box center [797, 36] width 9 height 9
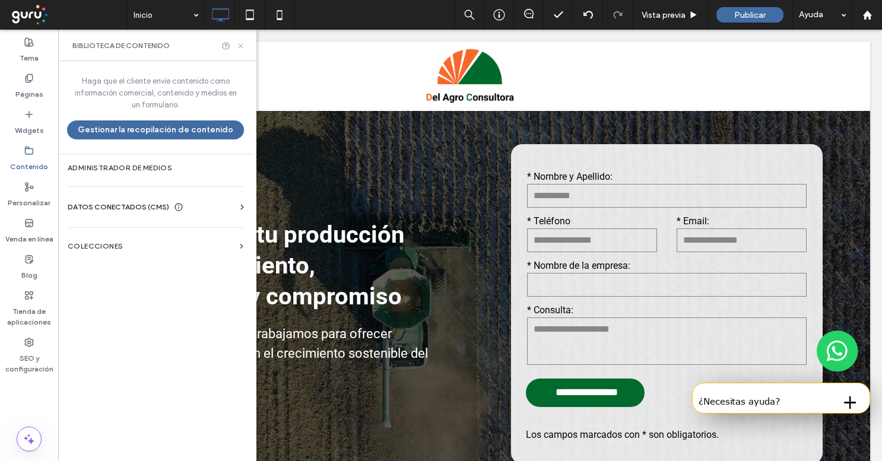
click at [240, 44] on icon at bounding box center [240, 46] width 9 height 9
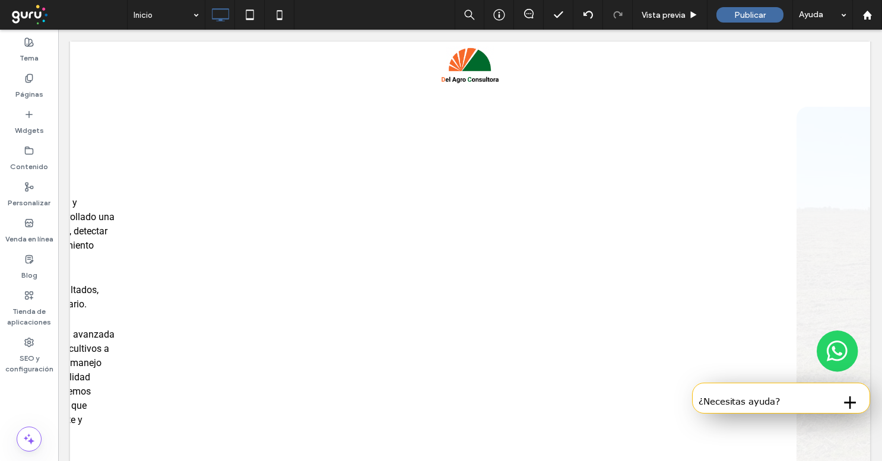
scroll to position [480, 0]
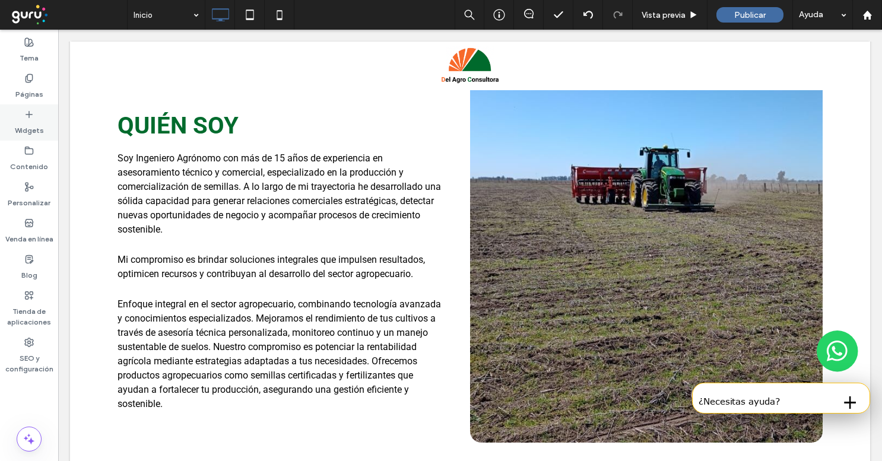
click at [26, 124] on label "Widgets" at bounding box center [29, 127] width 29 height 17
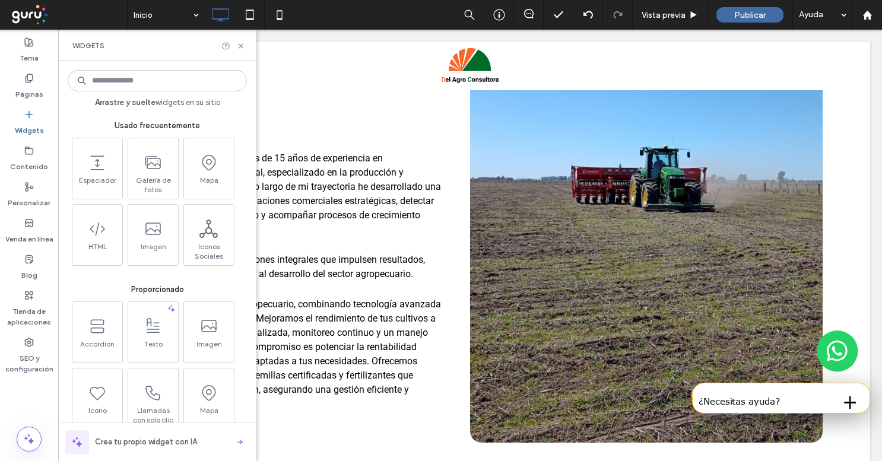
click at [113, 77] on input at bounding box center [157, 80] width 179 height 21
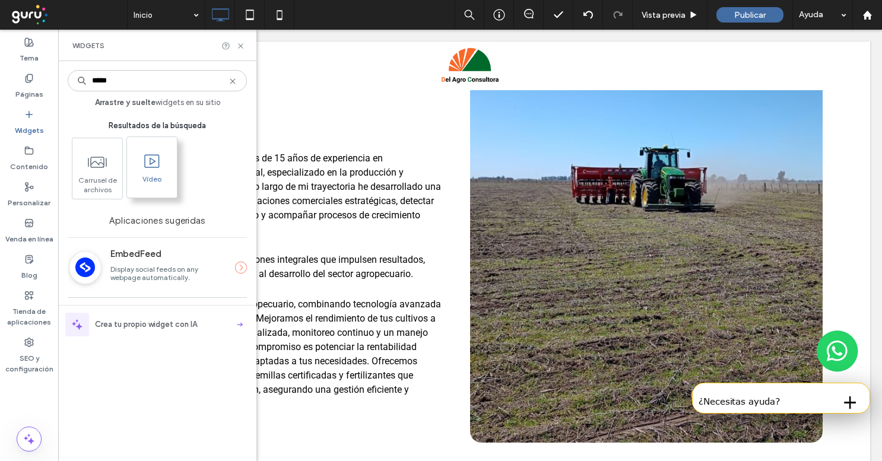
type input "*****"
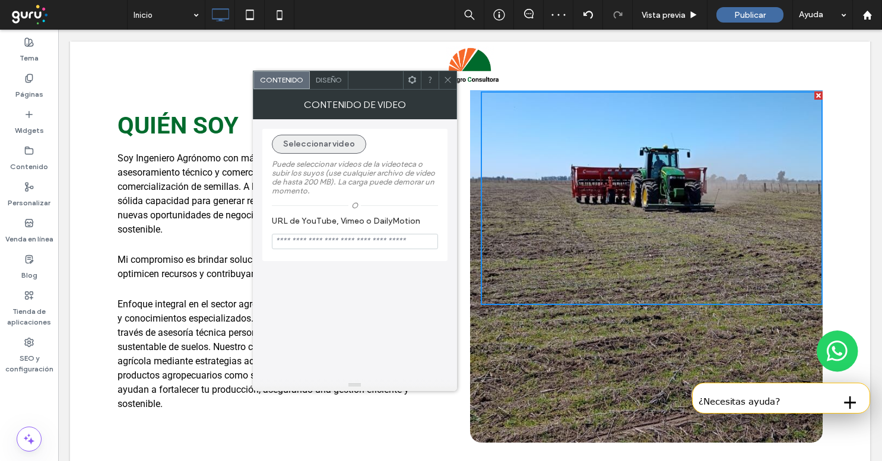
click at [350, 148] on button "Seleccionar video" at bounding box center [319, 144] width 94 height 19
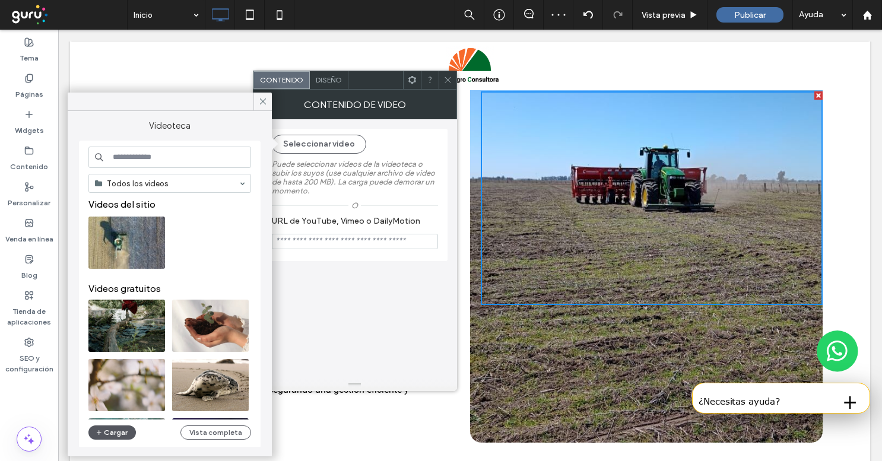
click at [112, 433] on button "Cargar" at bounding box center [111, 433] width 47 height 14
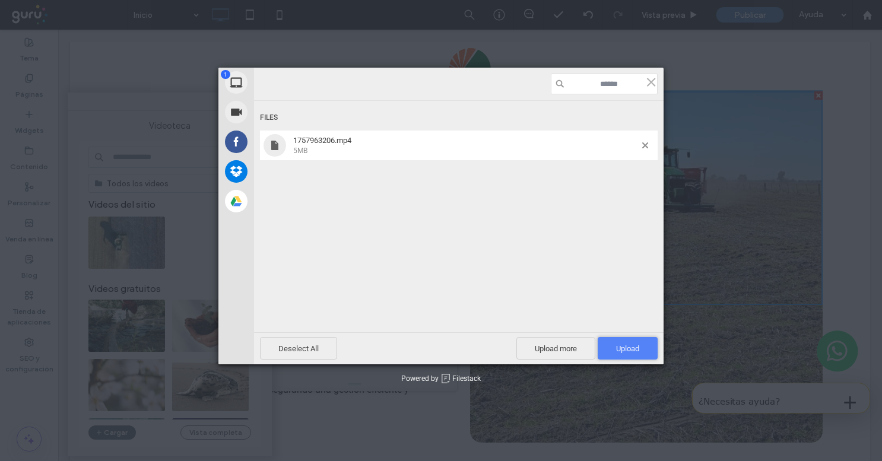
click at [639, 350] on span "Upload 1" at bounding box center [628, 348] width 60 height 23
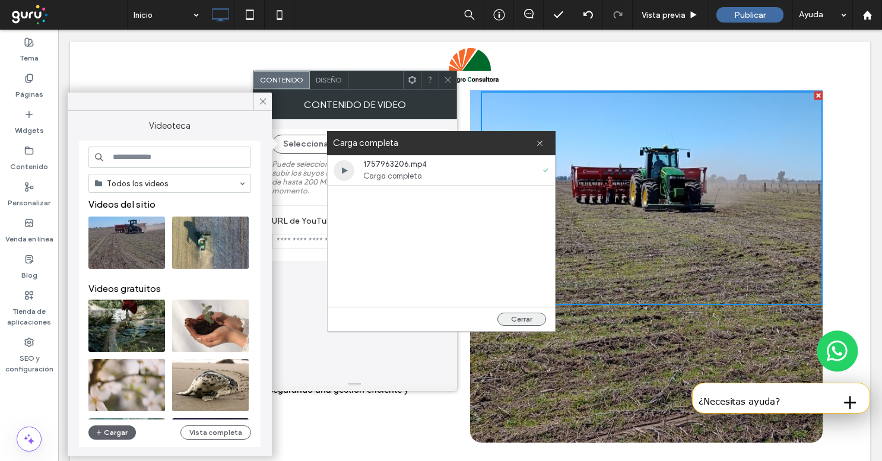
click at [524, 316] on button "Cerrar" at bounding box center [521, 319] width 49 height 13
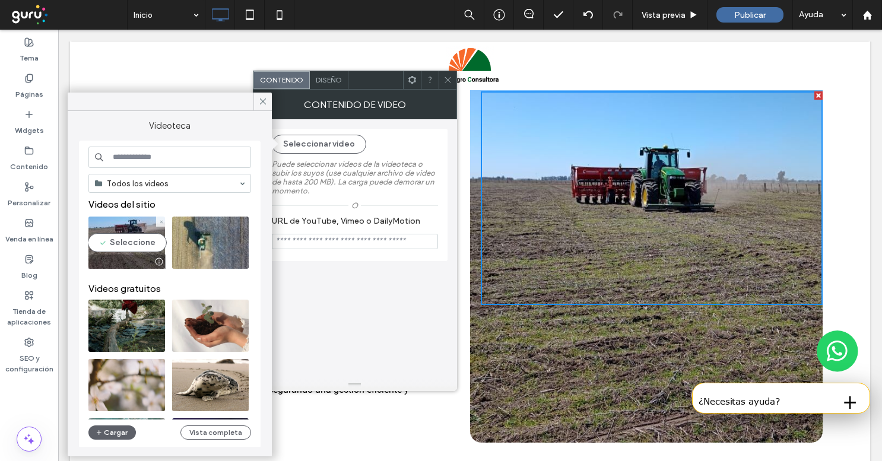
click at [122, 252] on video at bounding box center [126, 243] width 77 height 52
type input "**********"
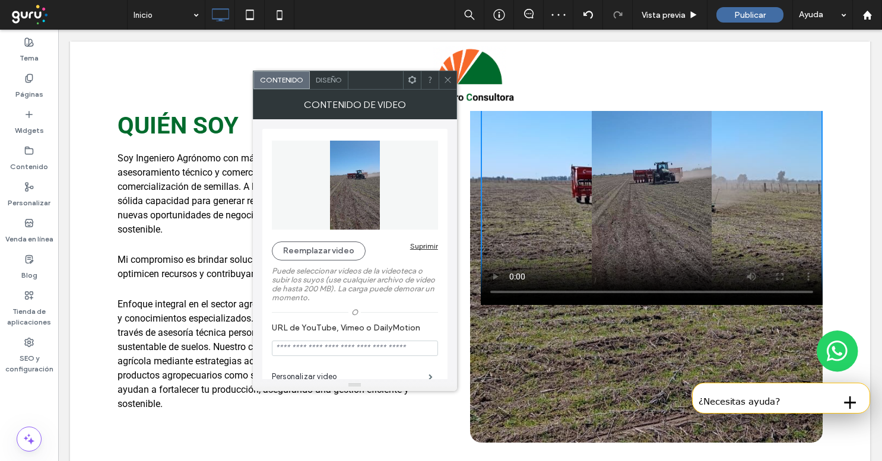
click at [330, 82] on span "Diseño" at bounding box center [329, 79] width 26 height 9
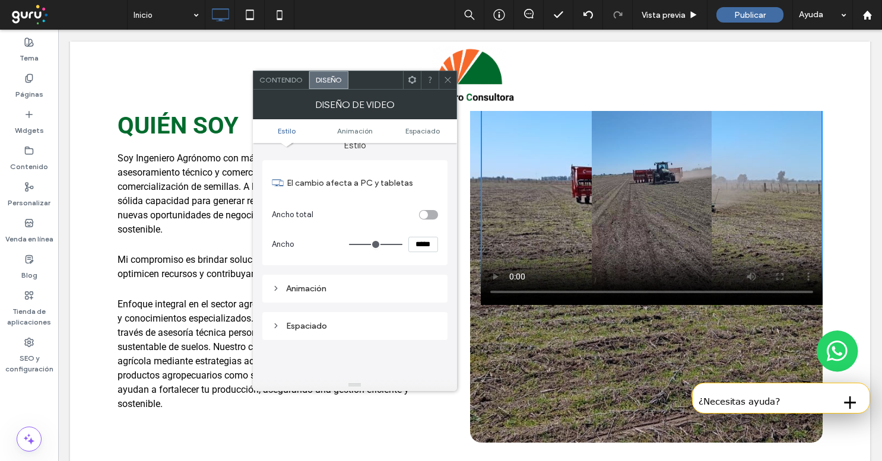
scroll to position [18, 0]
click at [430, 213] on div "toggle" at bounding box center [428, 211] width 19 height 9
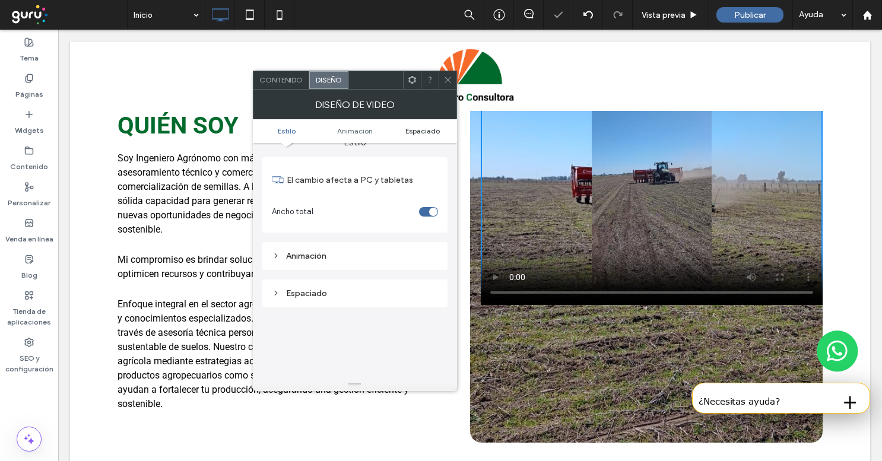
click at [430, 127] on span "Espaciado" at bounding box center [422, 130] width 34 height 9
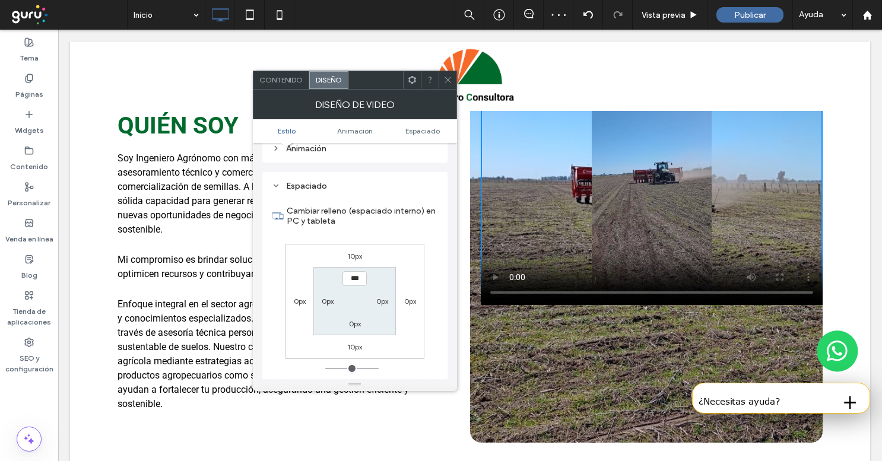
scroll to position [145, 0]
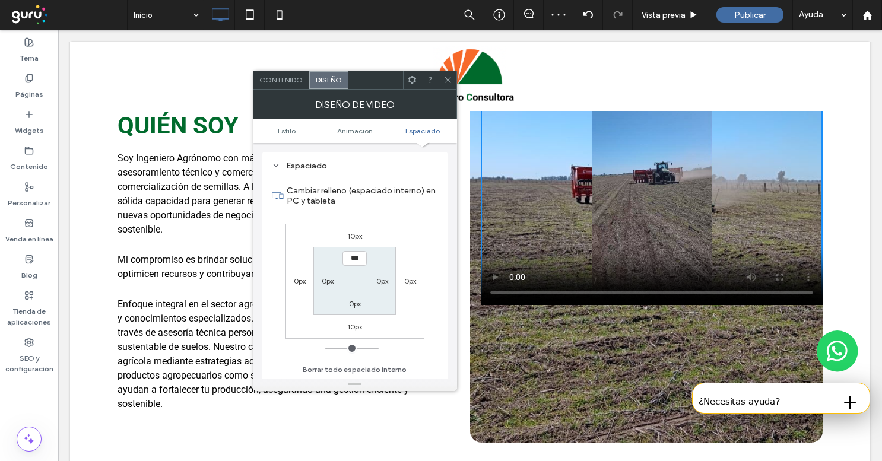
click at [359, 240] on label "10px" at bounding box center [354, 236] width 15 height 9
type input "**"
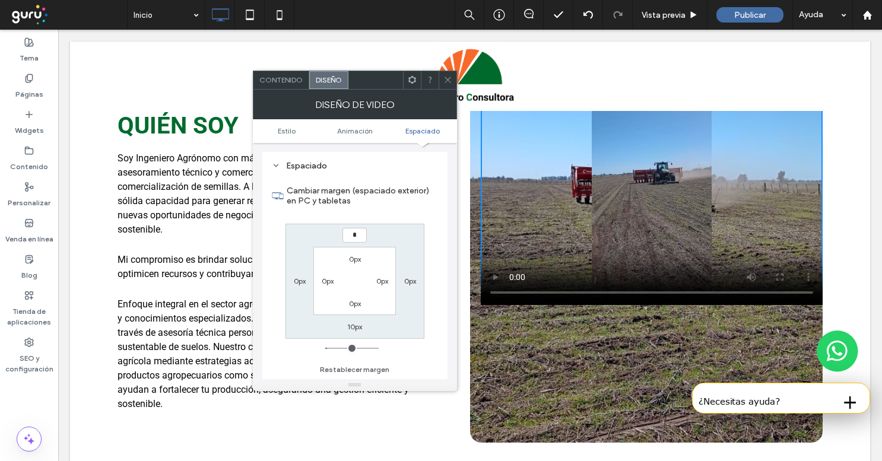
type input "*"
type input "***"
click at [356, 325] on label "10px" at bounding box center [354, 326] width 15 height 9
type input "**"
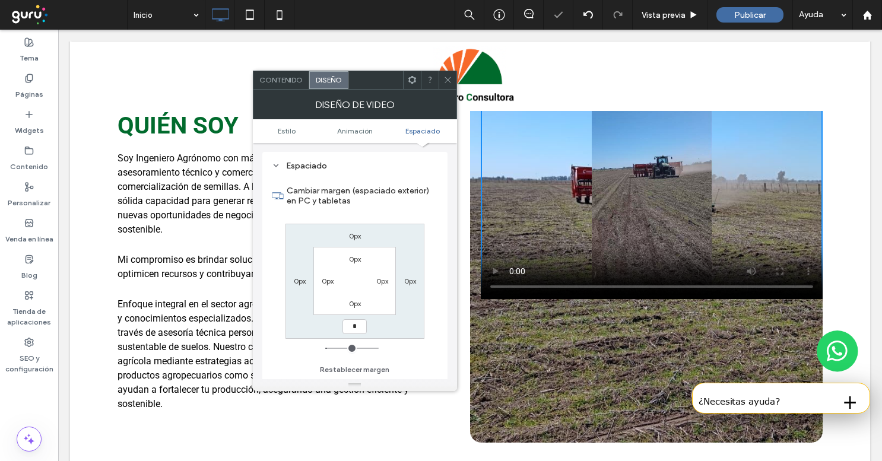
type input "*"
type input "***"
click at [356, 306] on label "0px" at bounding box center [355, 303] width 12 height 9
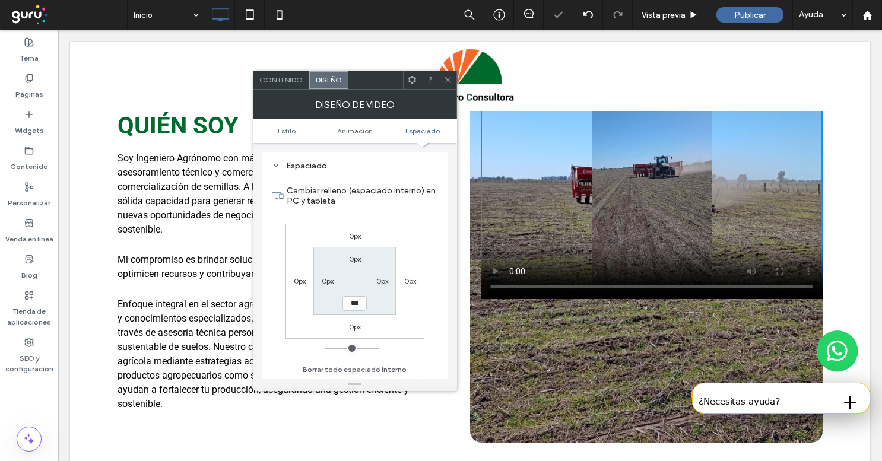
click at [448, 81] on icon at bounding box center [447, 79] width 9 height 9
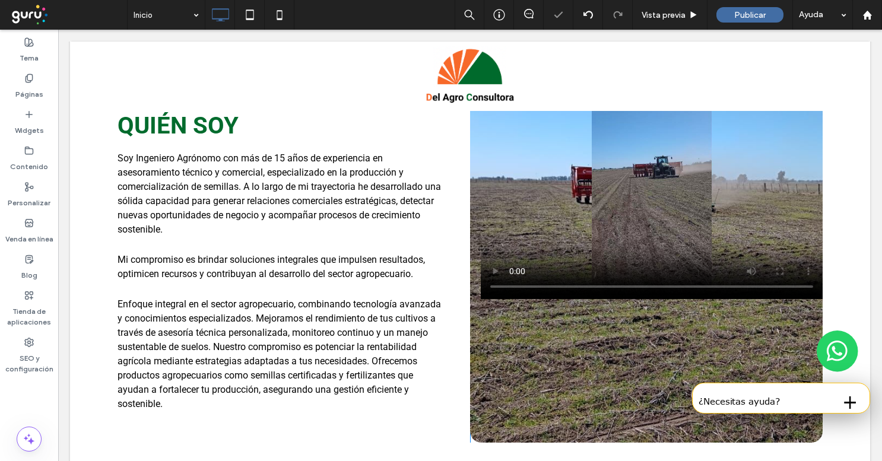
click at [540, 389] on div "Click To Paste" at bounding box center [646, 260] width 353 height 366
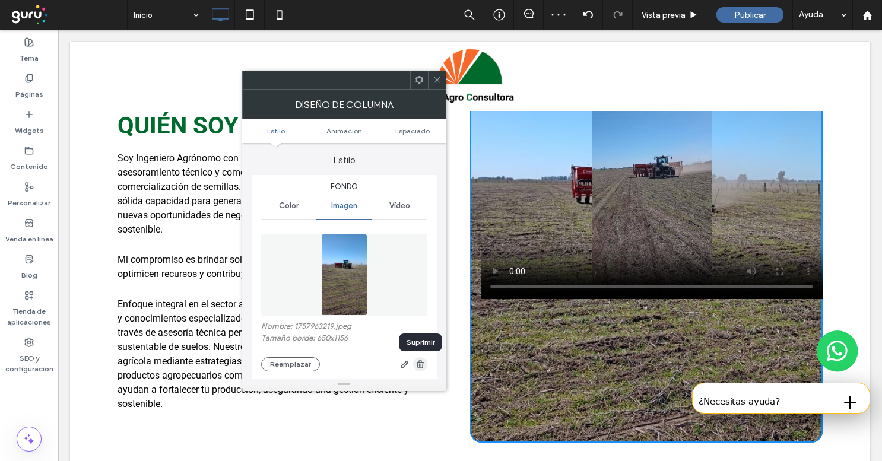
click at [419, 365] on icon "button" at bounding box center [420, 364] width 9 height 9
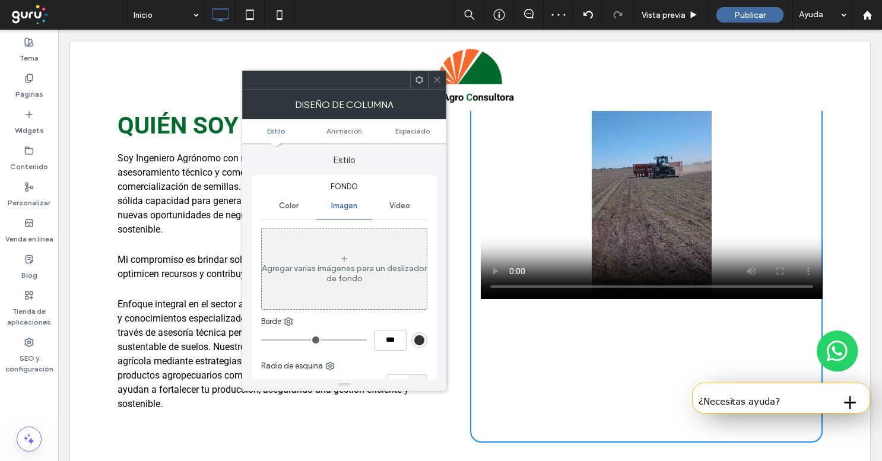
drag, startPoint x: 438, startPoint y: 71, endPoint x: 537, endPoint y: 270, distance: 222.8
click at [438, 71] on span at bounding box center [437, 80] width 9 height 18
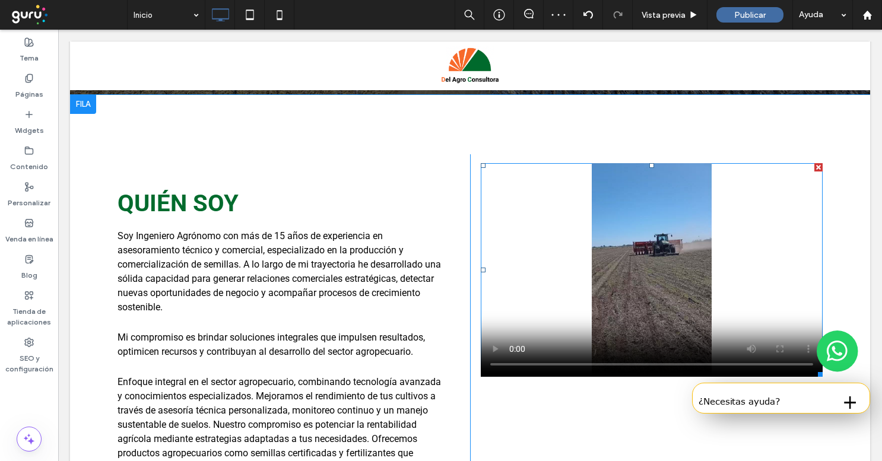
scroll to position [339, 0]
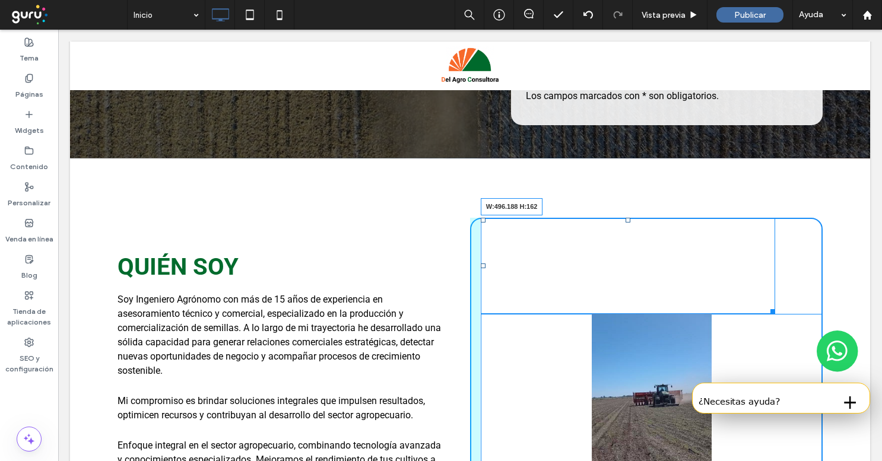
drag, startPoint x: 817, startPoint y: 221, endPoint x: 769, endPoint y: 308, distance: 99.1
click at [769, 308] on div at bounding box center [770, 309] width 9 height 9
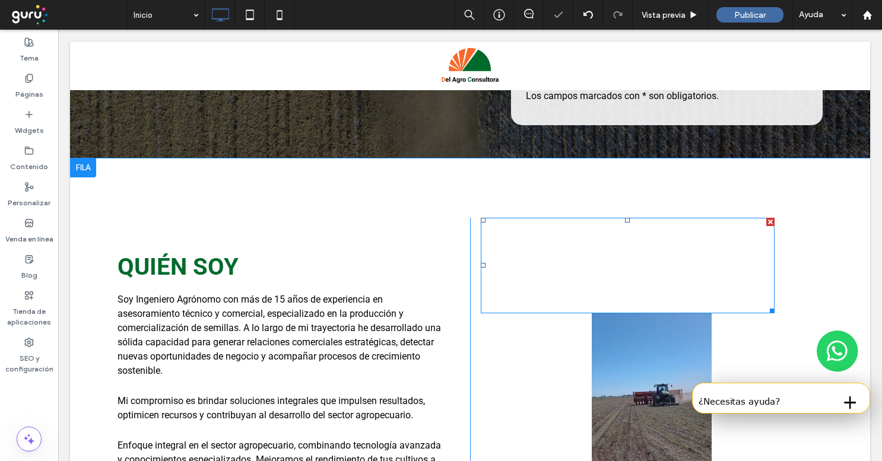
drag, startPoint x: 770, startPoint y: 222, endPoint x: 816, endPoint y: 260, distance: 59.4
click at [770, 222] on div at bounding box center [770, 222] width 8 height 8
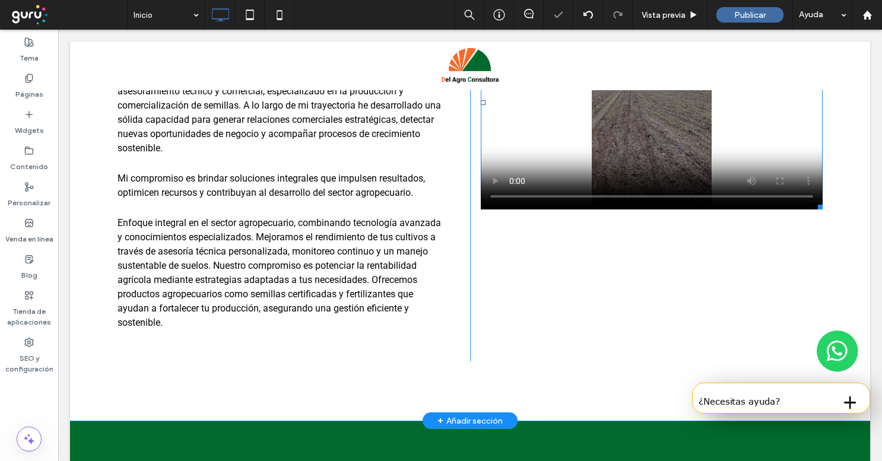
scroll to position [521, 0]
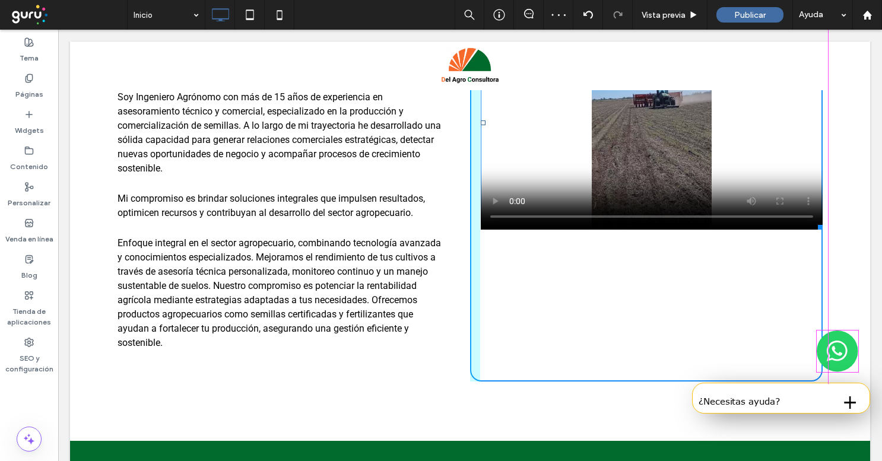
drag, startPoint x: 820, startPoint y: 228, endPoint x: 816, endPoint y: 377, distance: 149.1
click at [816, 230] on div at bounding box center [818, 225] width 9 height 9
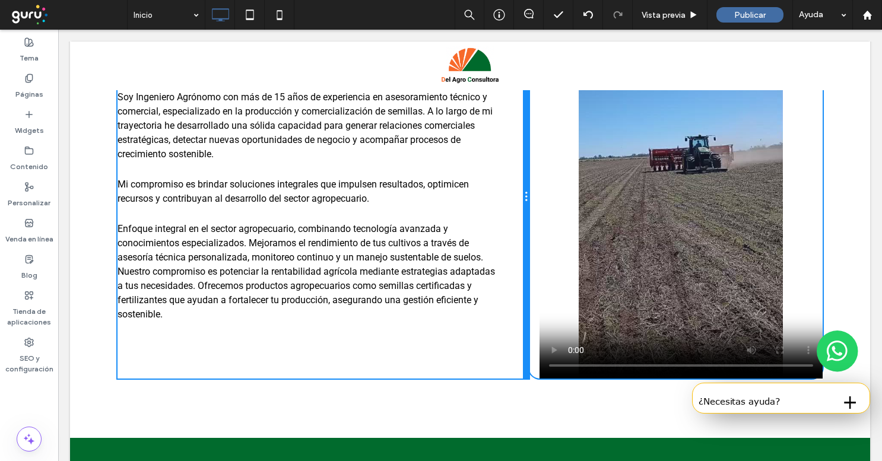
drag, startPoint x: 467, startPoint y: 255, endPoint x: 549, endPoint y: 240, distance: 83.2
click at [549, 240] on div "Quién soy Soy Ingeniero Agrónomo con más de 15 años de experiencia en asesorami…" at bounding box center [470, 196] width 705 height 363
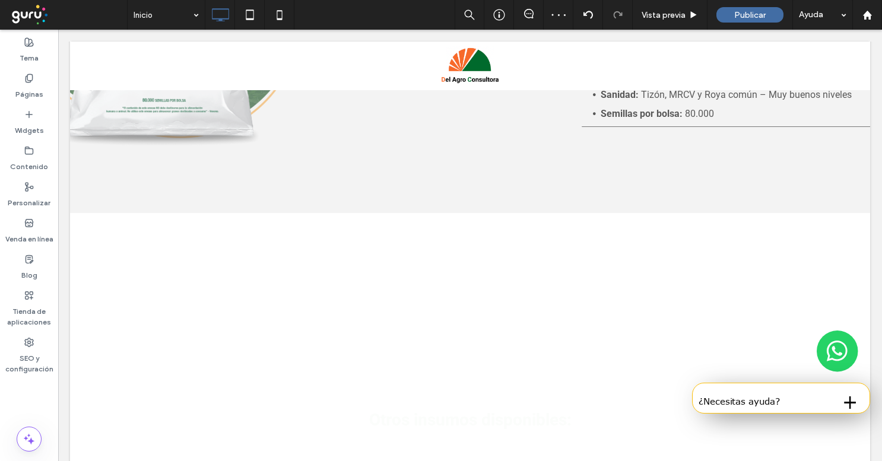
scroll to position [1463, 0]
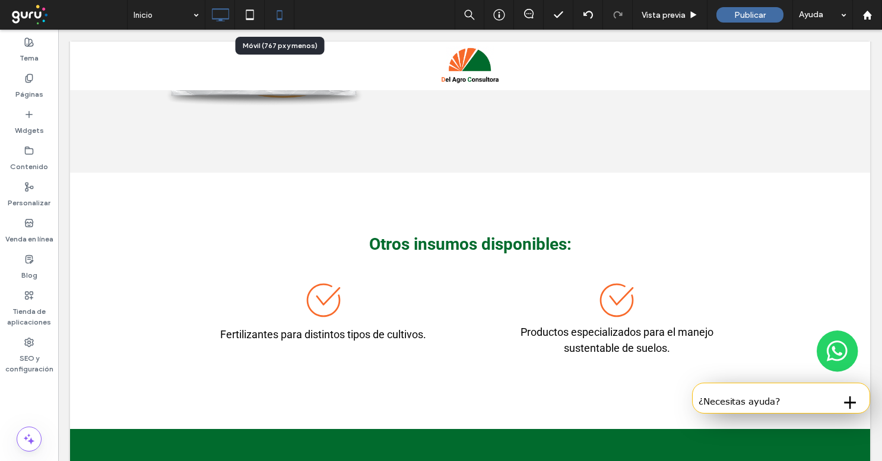
click at [281, 22] on icon at bounding box center [280, 15] width 24 height 24
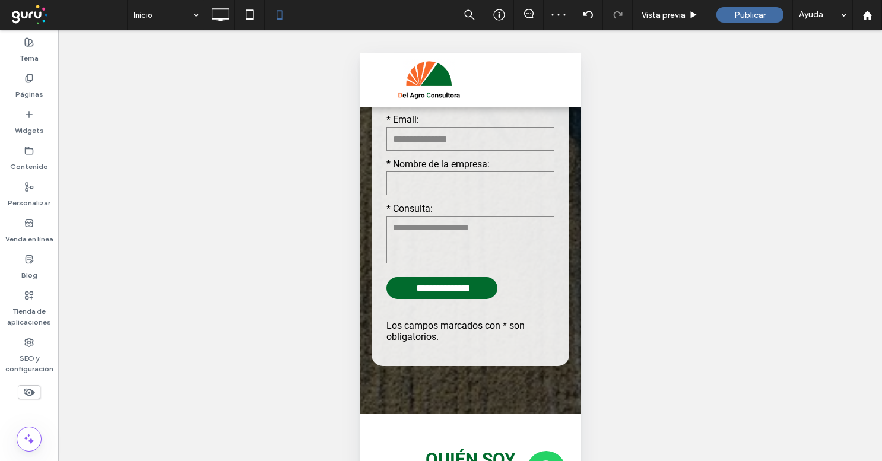
scroll to position [259, 0]
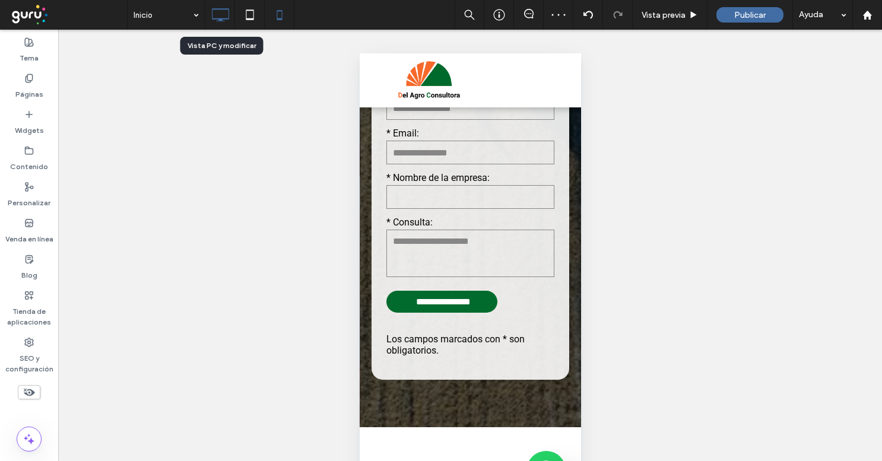
click at [226, 15] on icon at bounding box center [220, 15] width 24 height 24
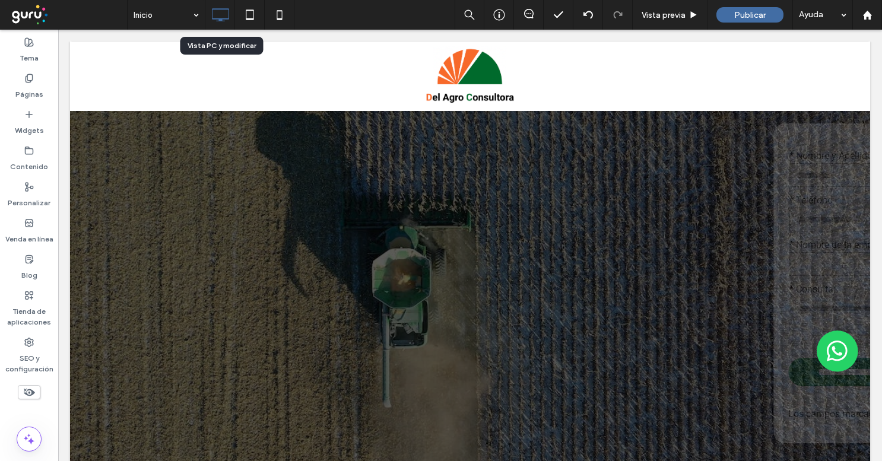
scroll to position [0, 0]
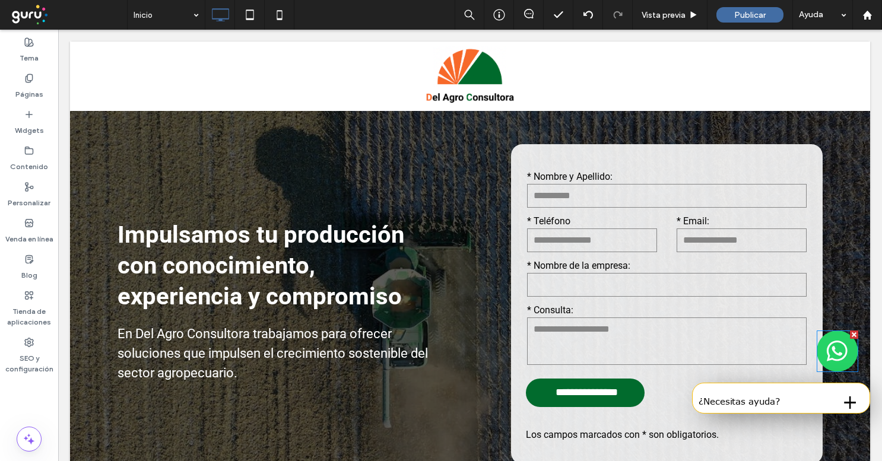
click at [833, 353] on img at bounding box center [838, 352] width 42 height 42
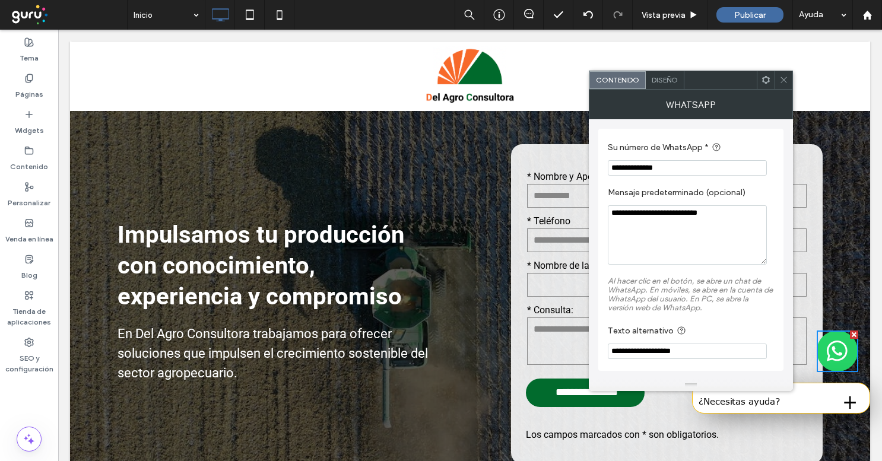
click at [683, 165] on input "**********" at bounding box center [687, 167] width 159 height 15
paste input "Su número de WhatsApp *"
type input "**********"
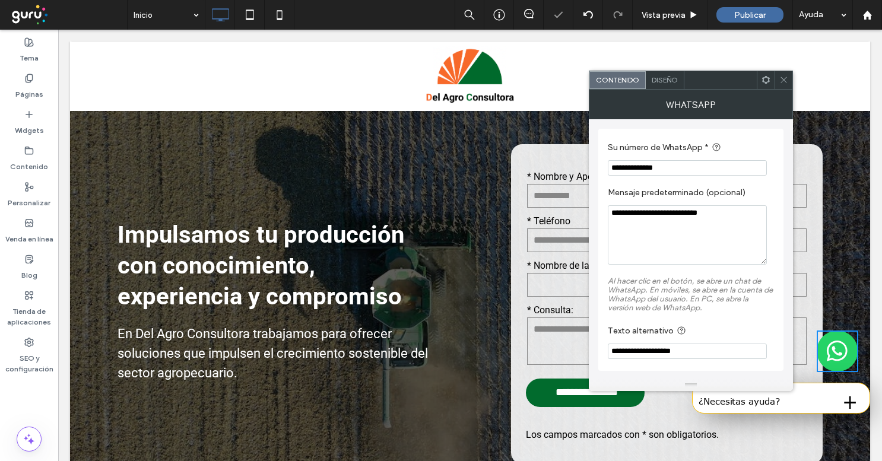
click at [781, 78] on icon at bounding box center [783, 79] width 9 height 9
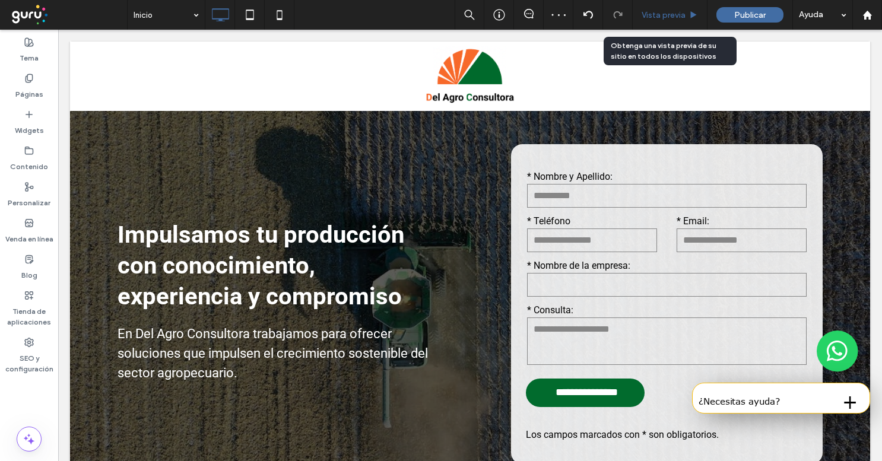
click at [681, 17] on span "Vista previa" at bounding box center [664, 15] width 44 height 10
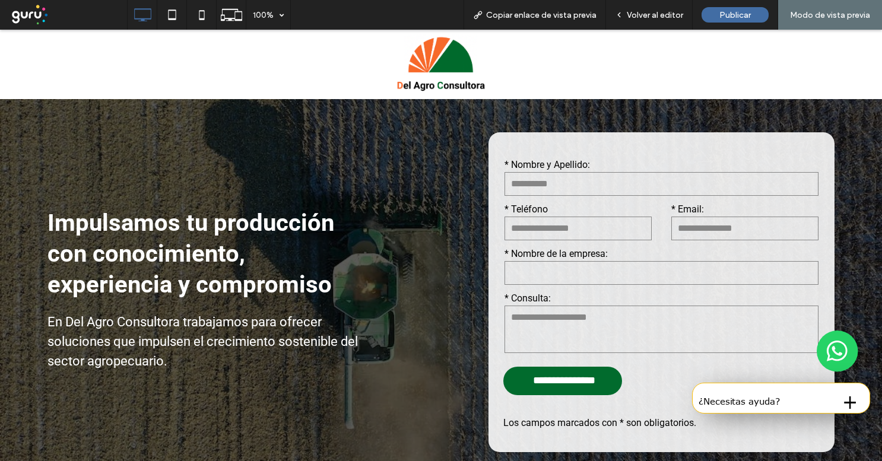
click at [841, 344] on img at bounding box center [838, 352] width 42 height 42
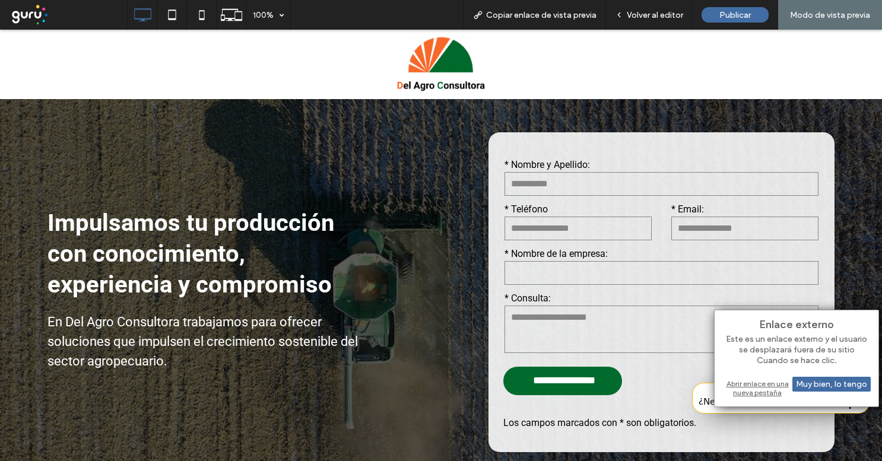
click at [766, 394] on div "Abrir enlace en una nueva pestaña" at bounding box center [796, 388] width 148 height 21
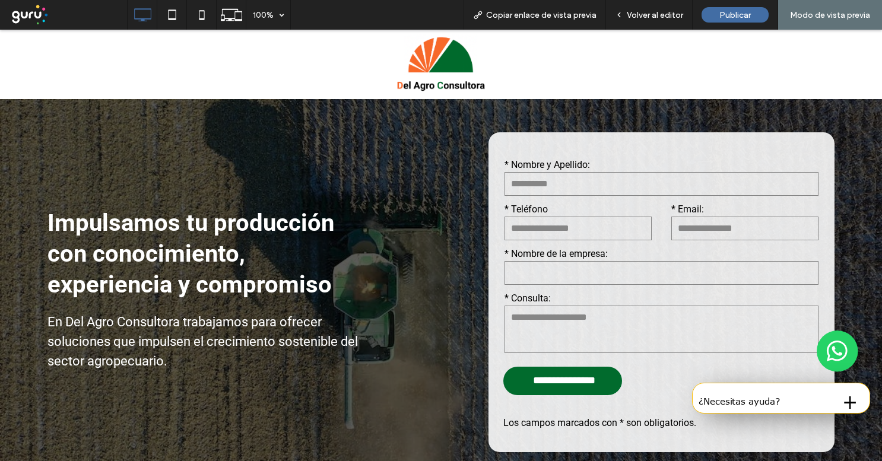
click at [439, 59] on img at bounding box center [441, 64] width 93 height 60
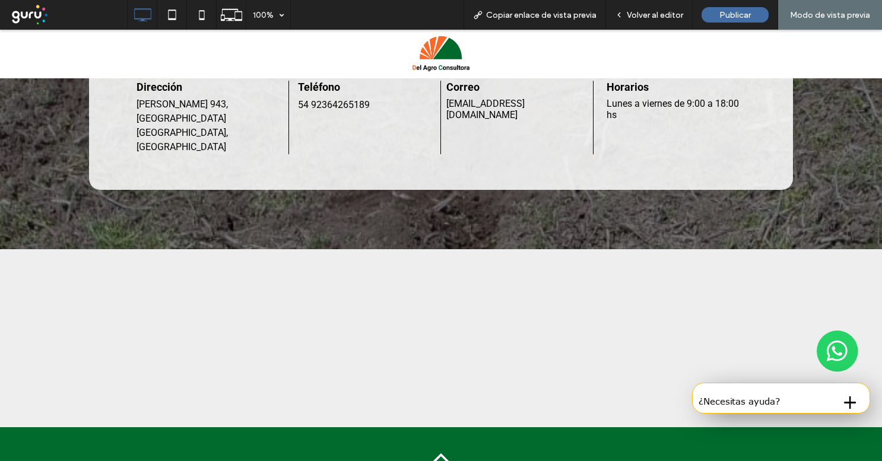
scroll to position [2097, 0]
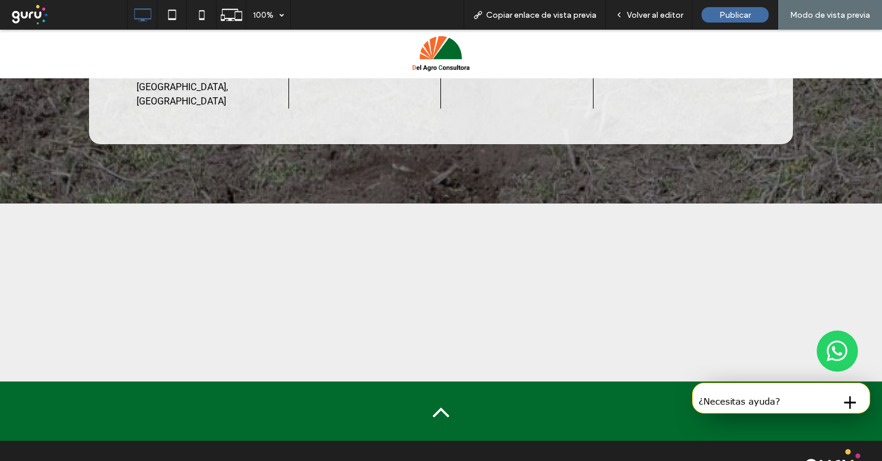
click at [438, 416] on link at bounding box center [441, 422] width 30 height 12
click at [438, 392] on icon at bounding box center [441, 407] width 30 height 30
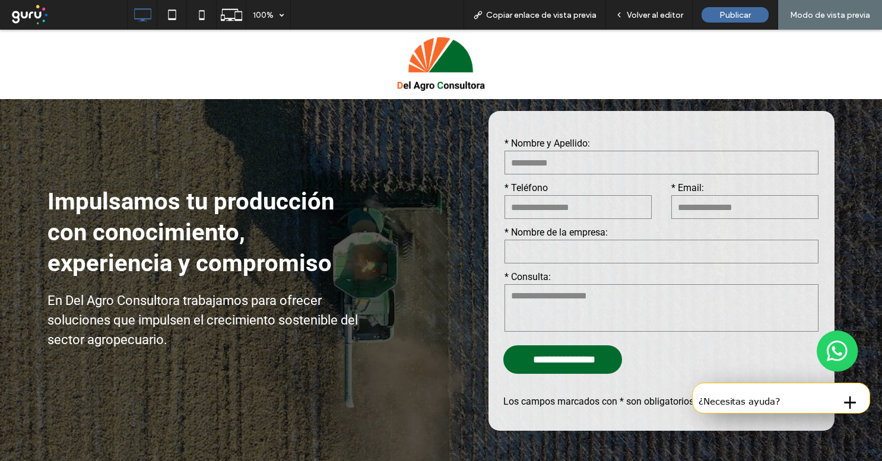
scroll to position [0, 0]
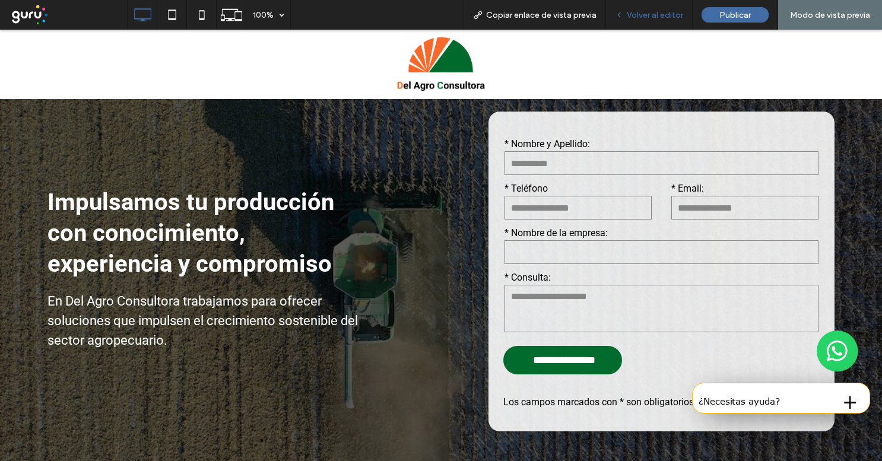
click at [630, 18] on span "Volver al editor" at bounding box center [655, 15] width 56 height 10
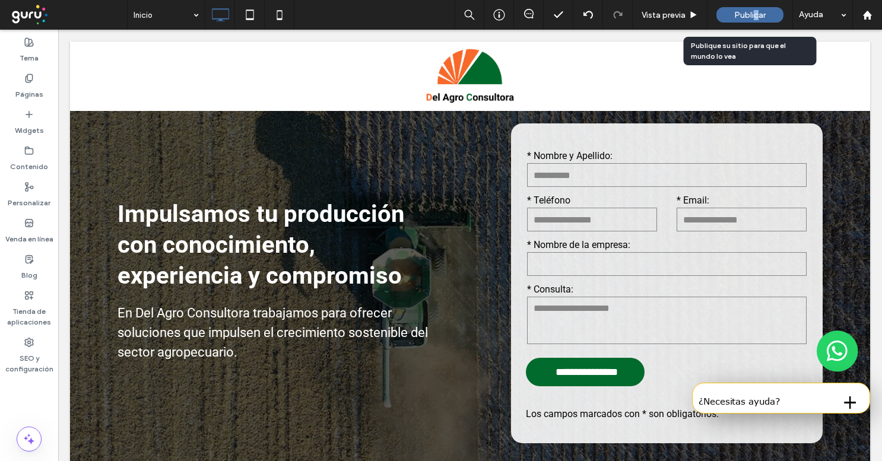
click at [756, 12] on span "Publicar" at bounding box center [749, 15] width 31 height 10
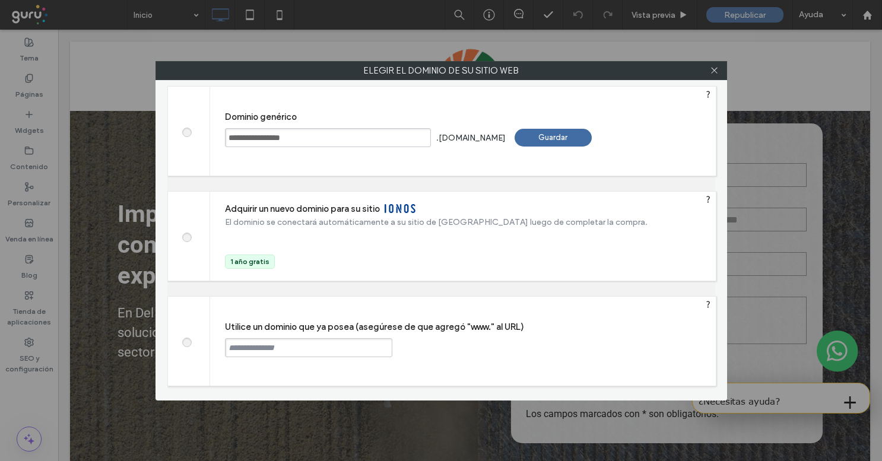
click at [571, 142] on div "Guardar" at bounding box center [553, 138] width 77 height 18
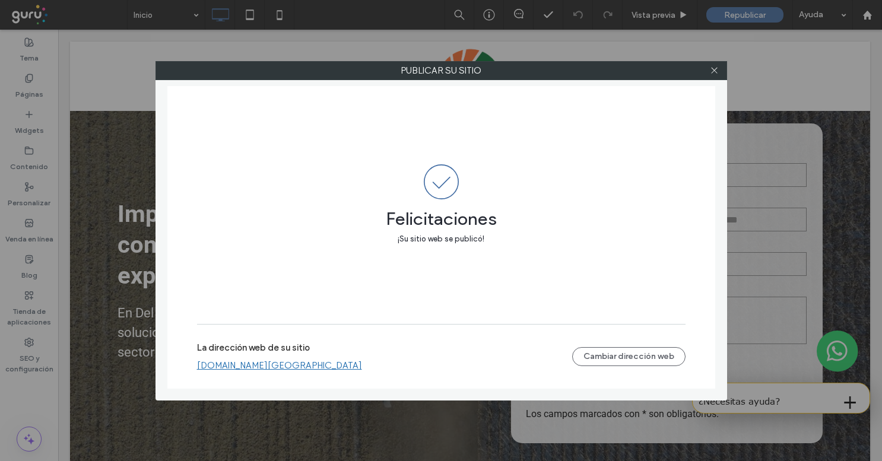
click at [316, 368] on link "delagroconsultora.argentina.publicar.guru" at bounding box center [279, 365] width 165 height 11
click at [721, 78] on div at bounding box center [715, 71] width 18 height 18
click at [717, 75] on span at bounding box center [714, 71] width 9 height 18
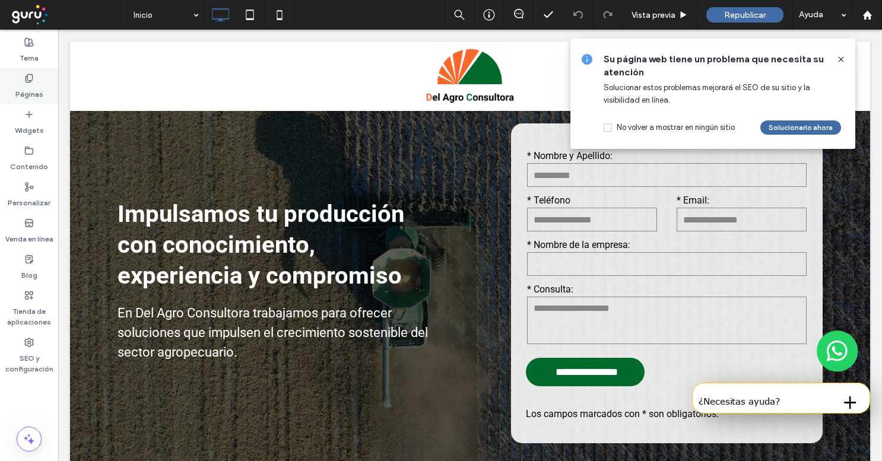
click at [35, 96] on label "Páginas" at bounding box center [29, 91] width 28 height 17
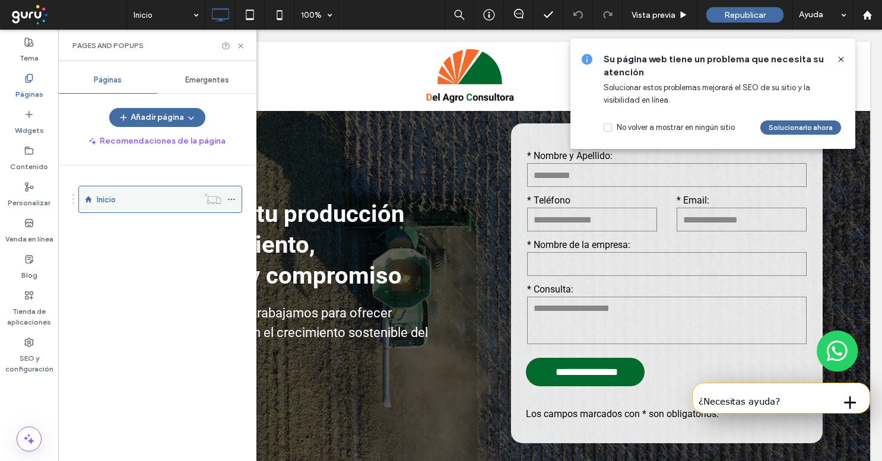
click at [234, 199] on use at bounding box center [231, 200] width 7 height 2
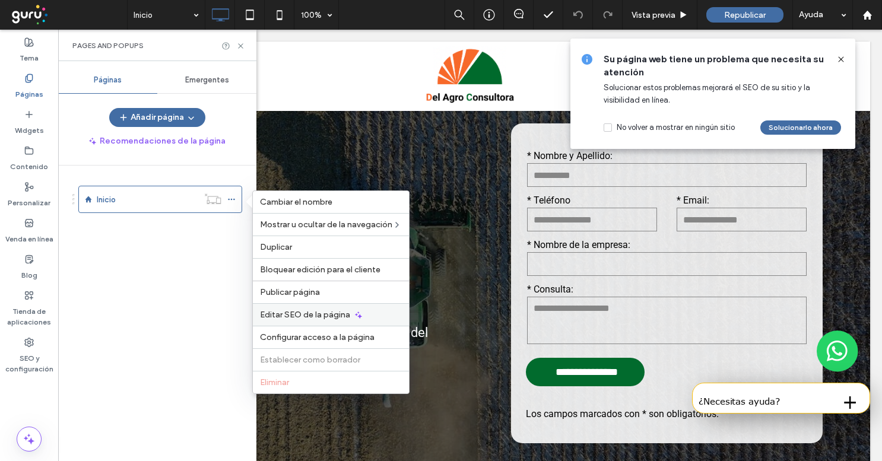
click at [295, 320] on div "Editar SEO de la página" at bounding box center [331, 314] width 156 height 23
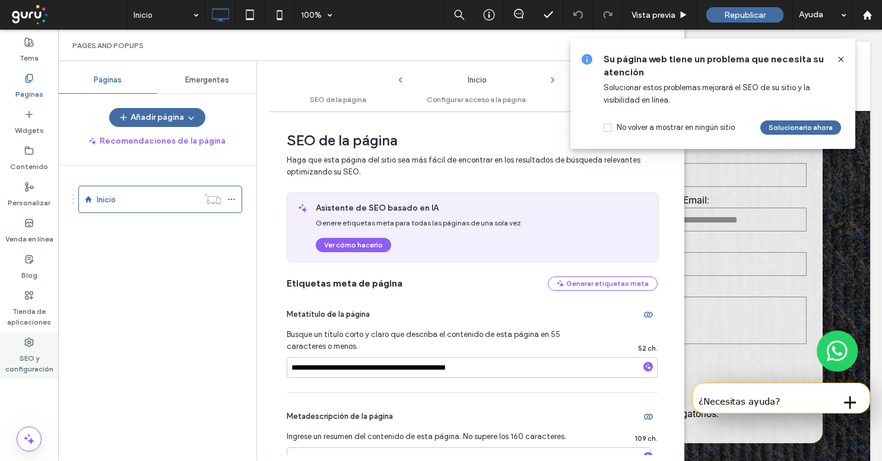
click at [30, 365] on label "SEO y configuración" at bounding box center [29, 360] width 58 height 27
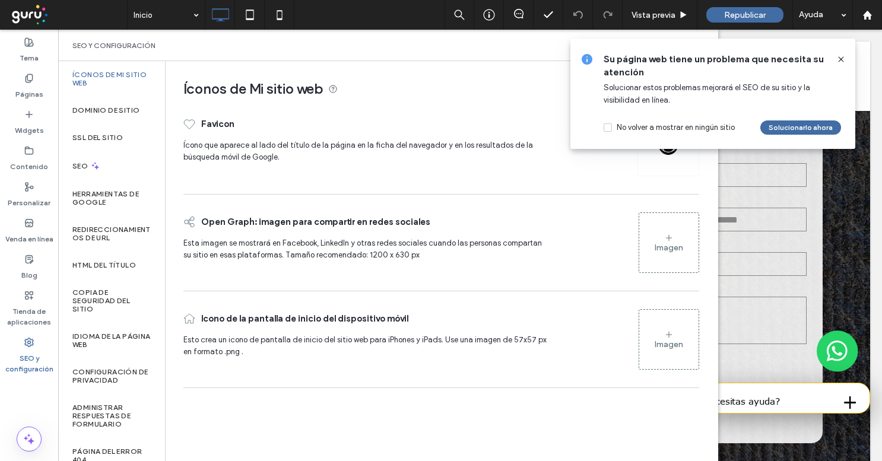
click at [842, 58] on icon at bounding box center [840, 59] width 9 height 9
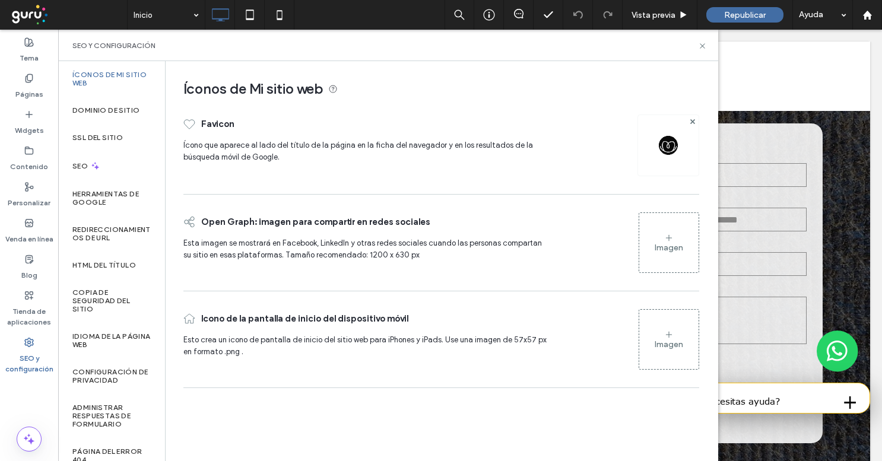
click at [676, 145] on img at bounding box center [668, 145] width 19 height 19
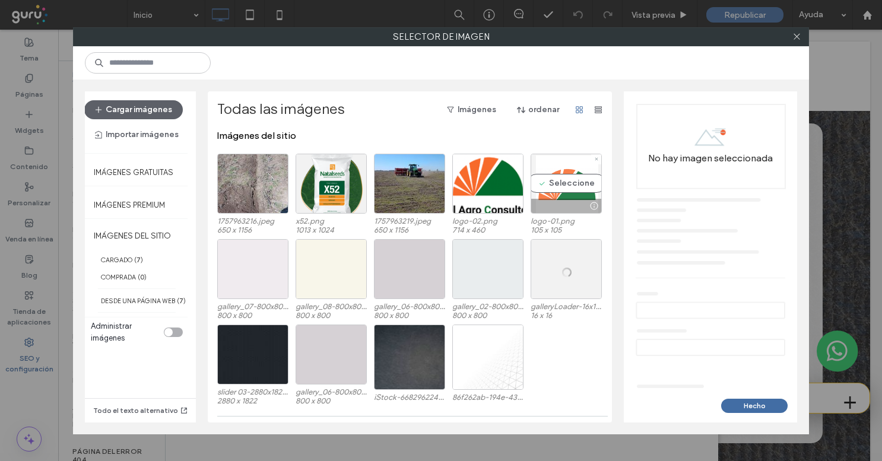
click at [563, 208] on div at bounding box center [566, 206] width 70 height 14
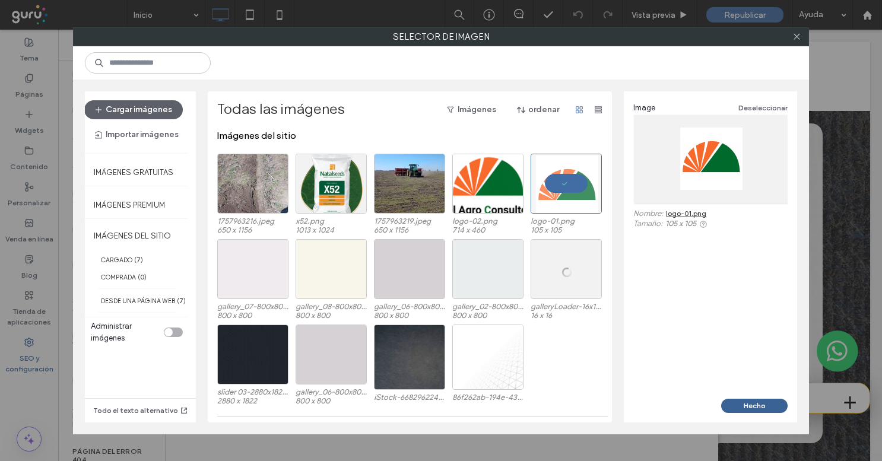
click at [766, 403] on button "Hecho" at bounding box center [754, 406] width 66 height 14
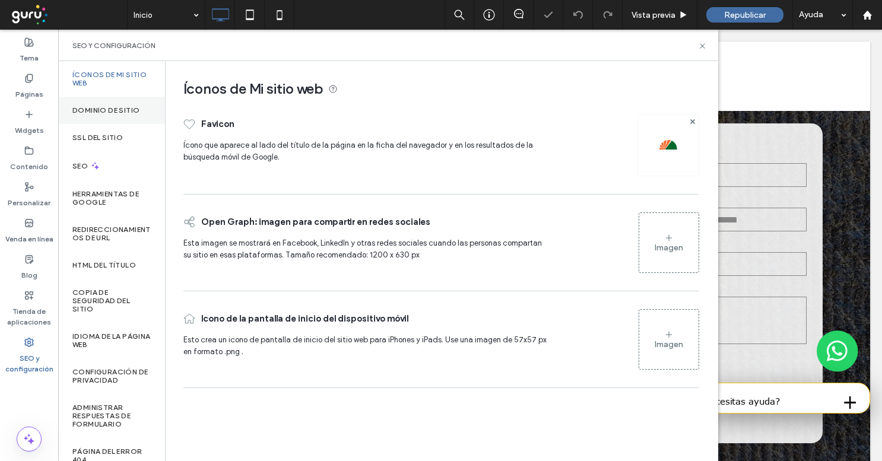
click at [94, 120] on div "Dominio de sitio" at bounding box center [111, 110] width 107 height 27
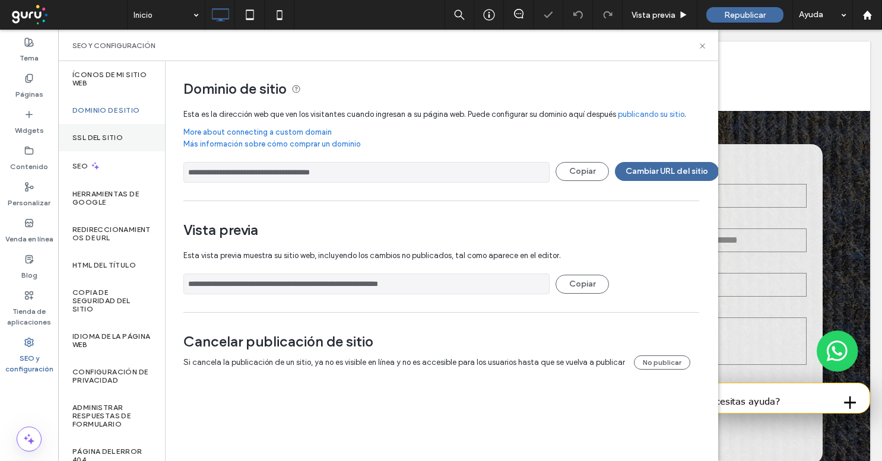
click at [101, 149] on div "SSL del sitio" at bounding box center [111, 137] width 107 height 27
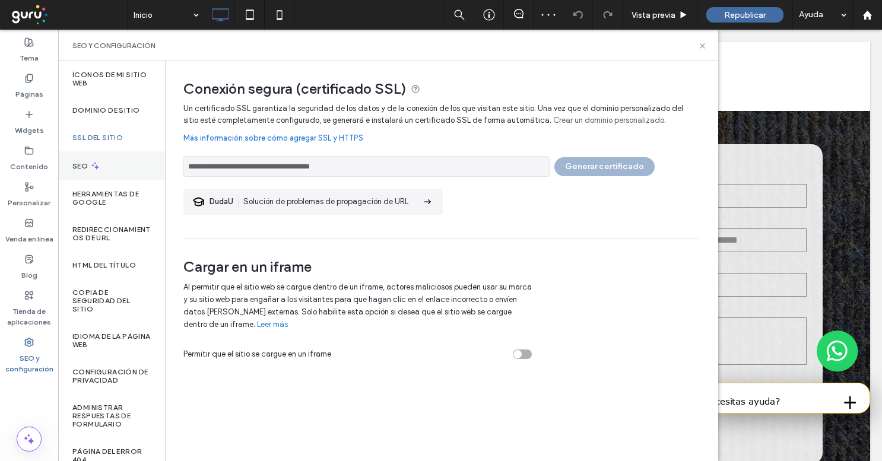
click at [115, 178] on div "SEO" at bounding box center [111, 165] width 107 height 29
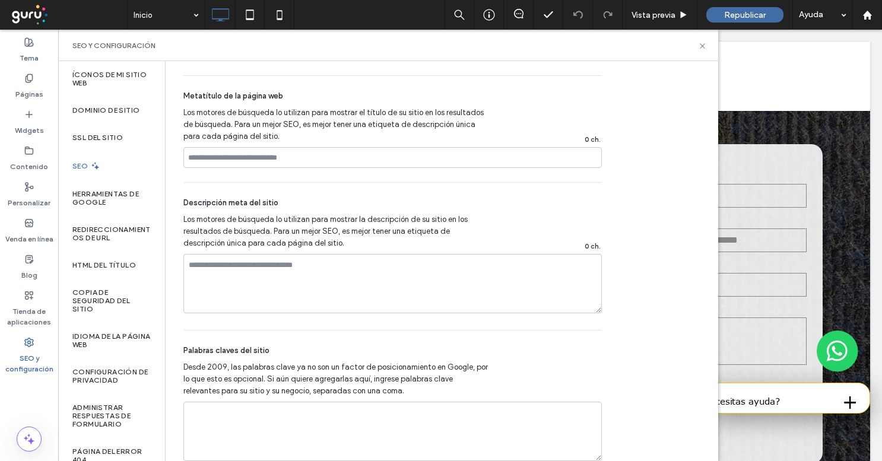
scroll to position [794, 0]
click at [703, 45] on icon at bounding box center [702, 46] width 9 height 9
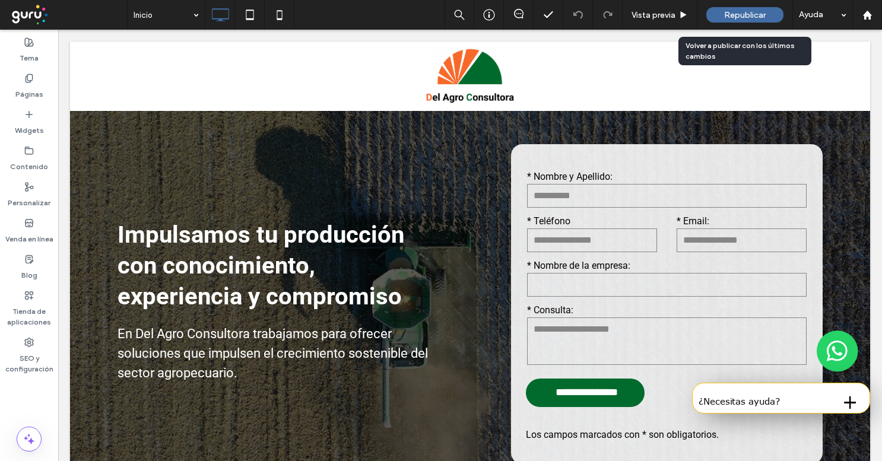
click at [746, 10] on span "Republicar" at bounding box center [745, 15] width 42 height 10
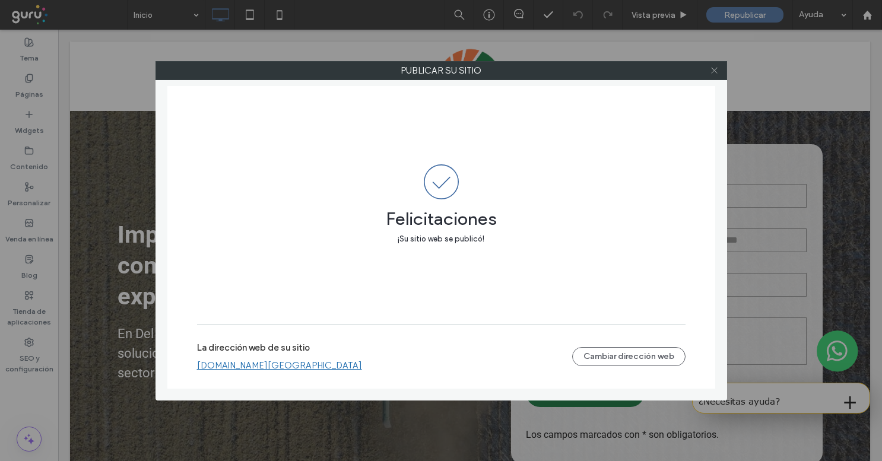
click at [715, 74] on icon at bounding box center [714, 70] width 9 height 9
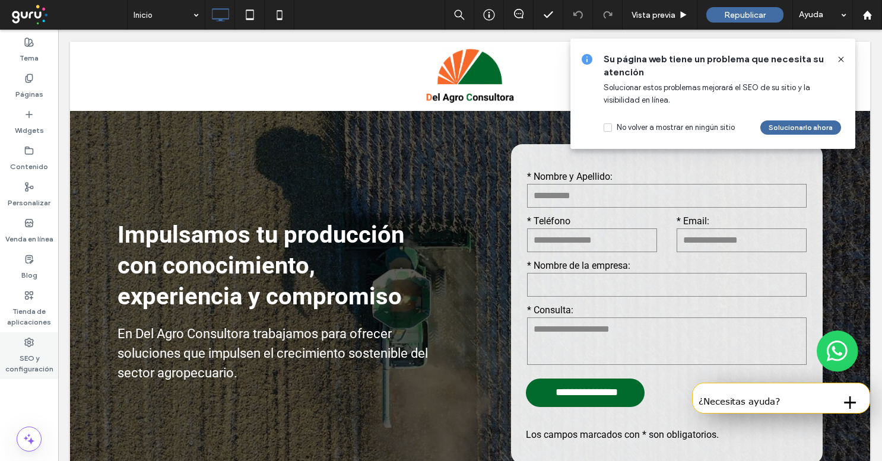
click at [34, 360] on label "SEO y configuración" at bounding box center [29, 360] width 58 height 27
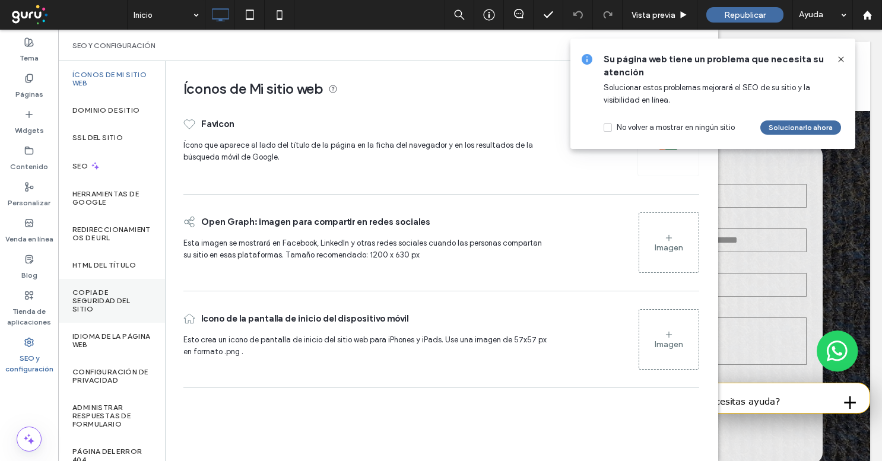
click at [121, 303] on label "Copia de seguridad del sitio" at bounding box center [111, 301] width 78 height 25
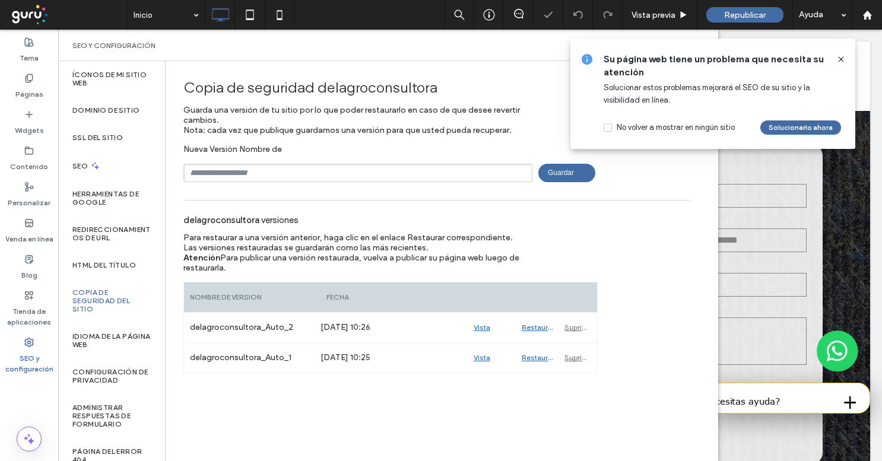
click at [293, 175] on input "text" at bounding box center [357, 173] width 349 height 18
type input "**********"
click at [562, 181] on span "Guardar" at bounding box center [566, 173] width 57 height 18
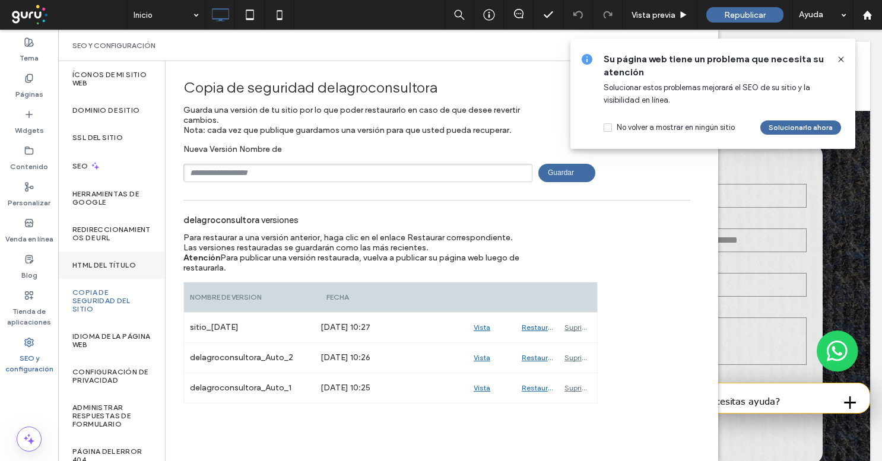
click at [123, 252] on div "HTML del título" at bounding box center [111, 265] width 107 height 27
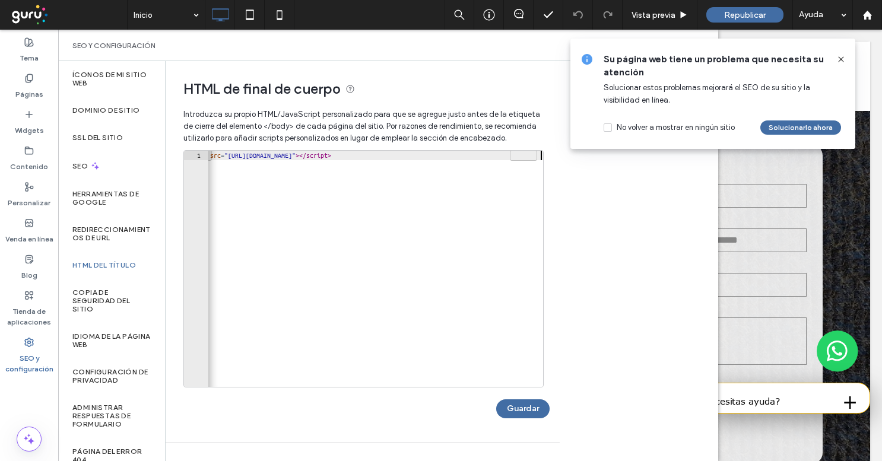
scroll to position [0, 29]
click at [435, 176] on div "< script src = "https://chat.gurusoluciones.com/api/assets/chat.js?id=321214" >…" at bounding box center [361, 278] width 364 height 255
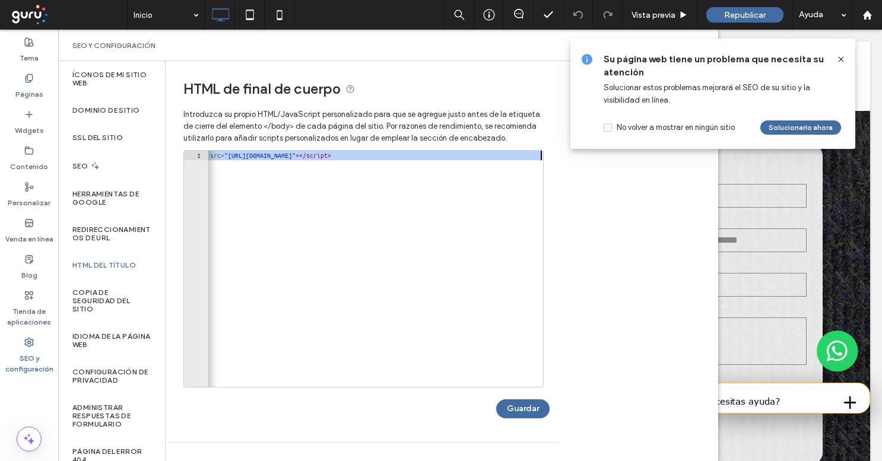
paste textarea "Cursor at row 1"
type textarea "**********"
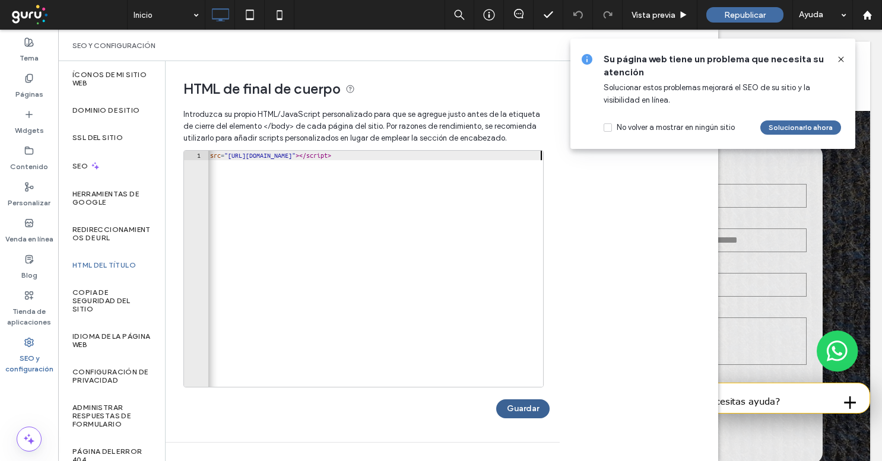
click at [543, 405] on button "Guardar" at bounding box center [522, 409] width 53 height 19
click at [775, 18] on div "Republicar" at bounding box center [744, 14] width 77 height 15
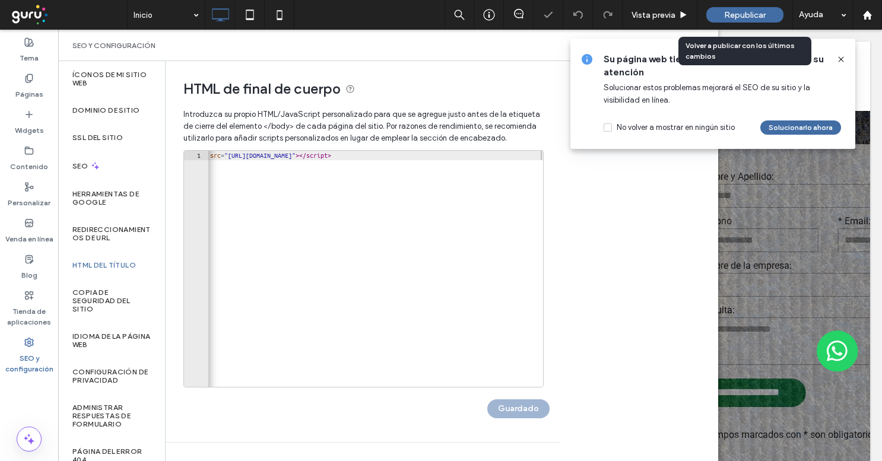
scroll to position [0, 0]
